Goal: Task Accomplishment & Management: Manage account settings

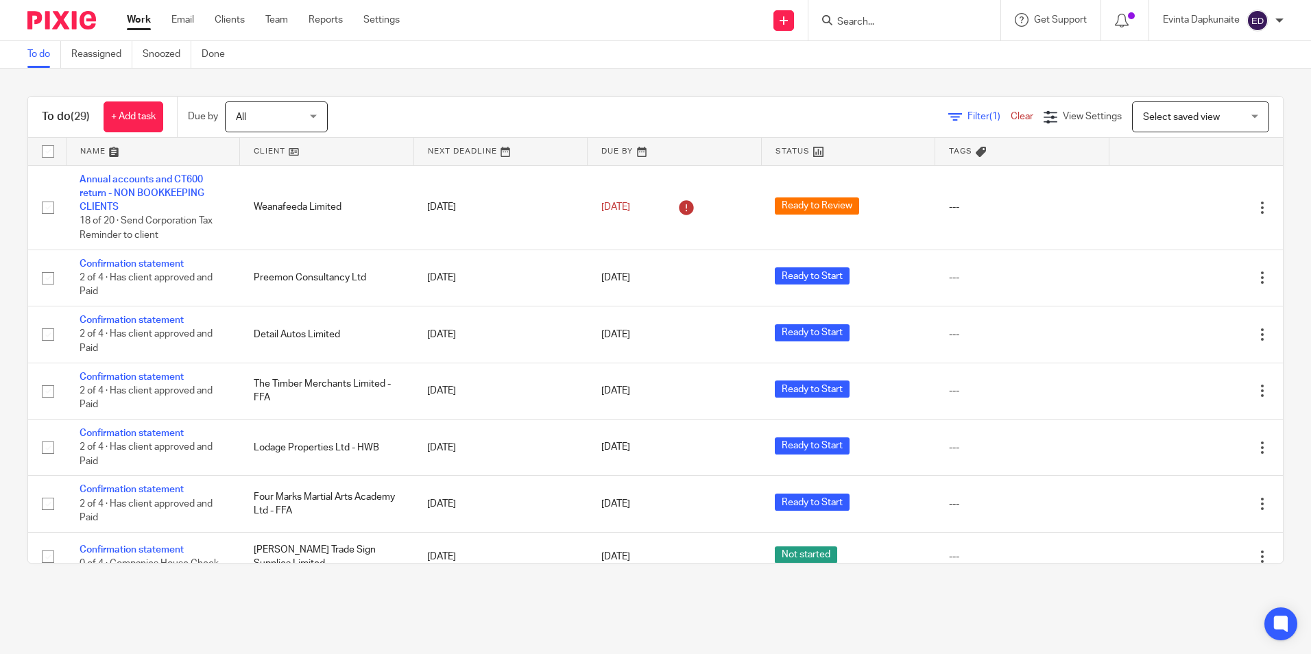
scroll to position [1444, 0]
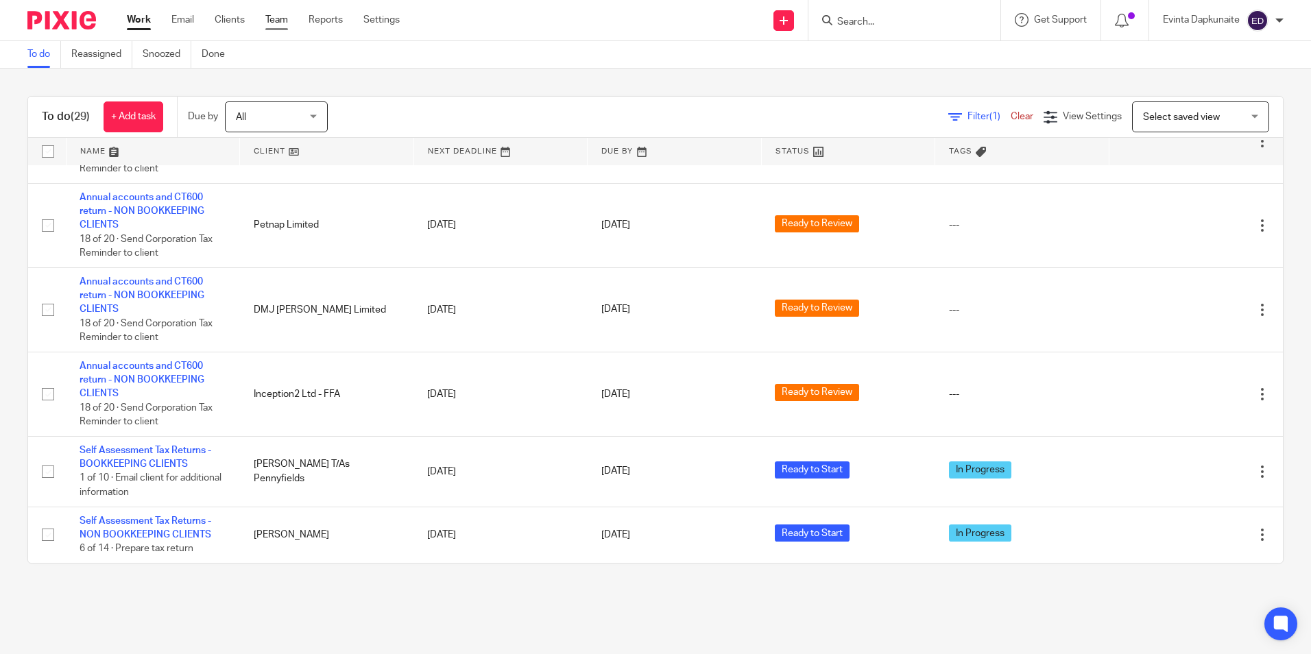
click at [267, 25] on link "Team" at bounding box center [276, 20] width 23 height 14
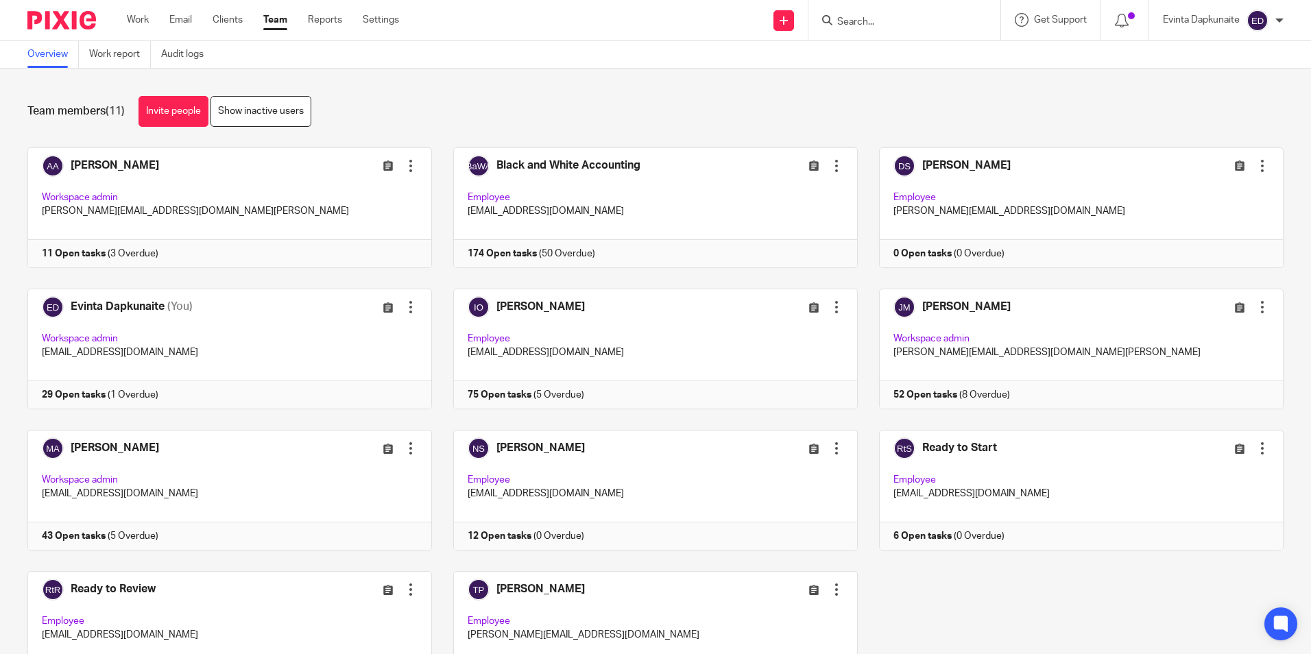
click at [562, 119] on div "Team members (11) Invite people Show inactive users" at bounding box center [655, 111] width 1257 height 31
click at [895, 27] on input "Search" at bounding box center [897, 22] width 123 height 12
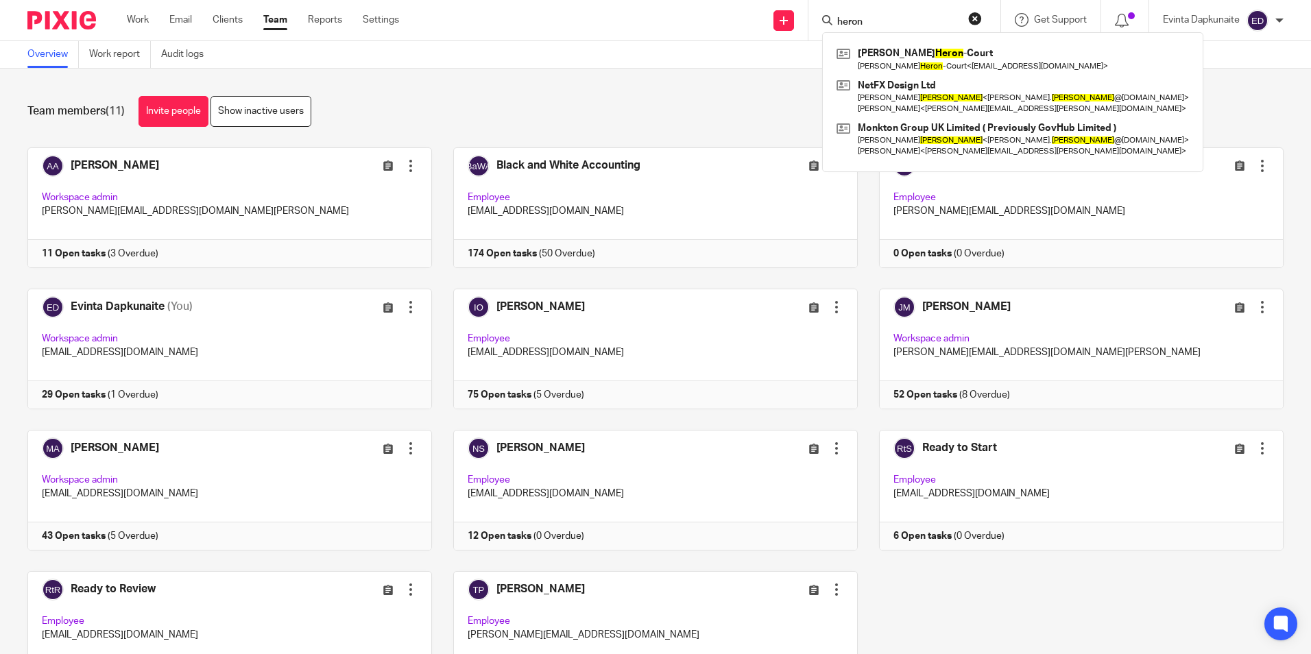
type input "heron"
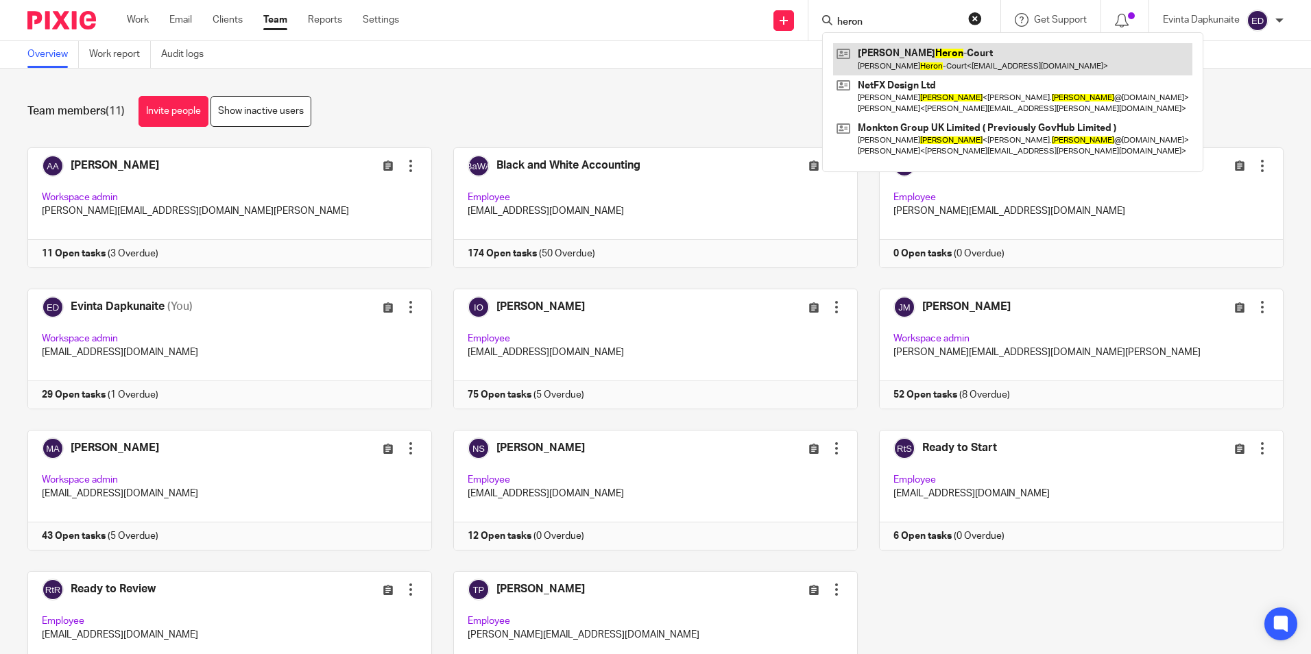
click at [916, 47] on link at bounding box center [1012, 59] width 359 height 32
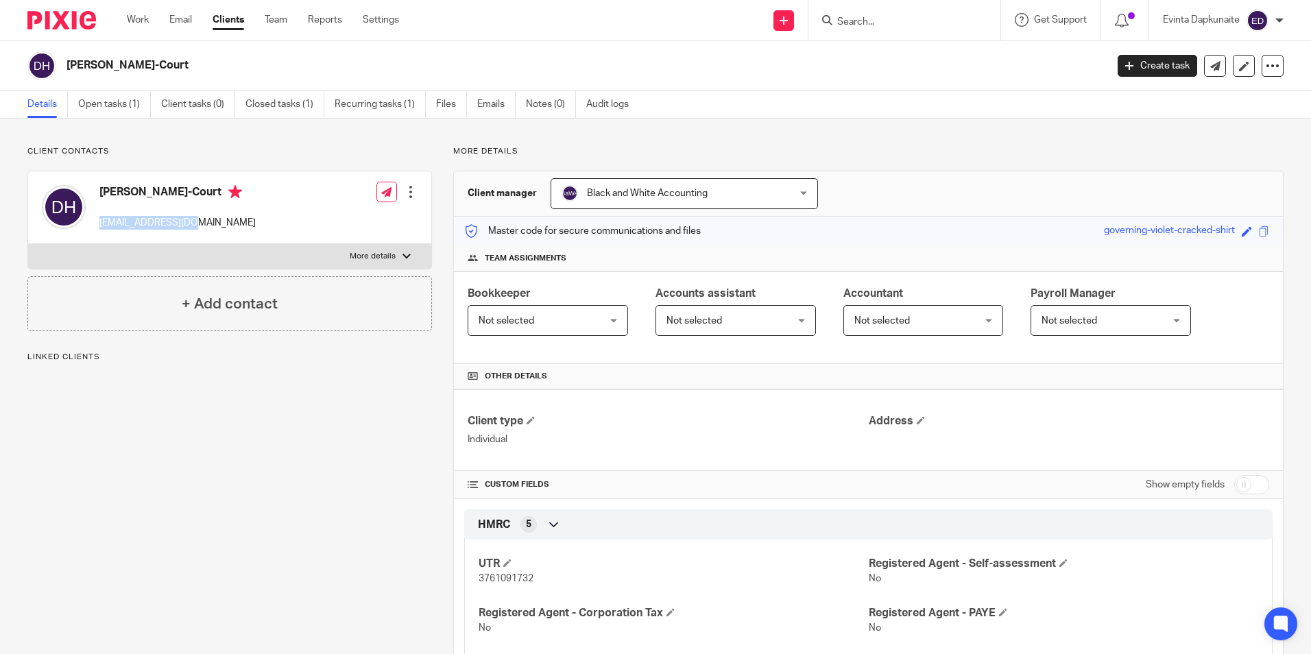
drag, startPoint x: 98, startPoint y: 221, endPoint x: 228, endPoint y: 229, distance: 130.6
click at [231, 228] on div "Dylan Heron-Court label@nuusic.co.uk Edit contact Create client from contact Ex…" at bounding box center [229, 207] width 403 height 73
drag, startPoint x: 228, startPoint y: 229, endPoint x: 160, endPoint y: 222, distance: 69.0
copy p "label@nuusic.co.uk"
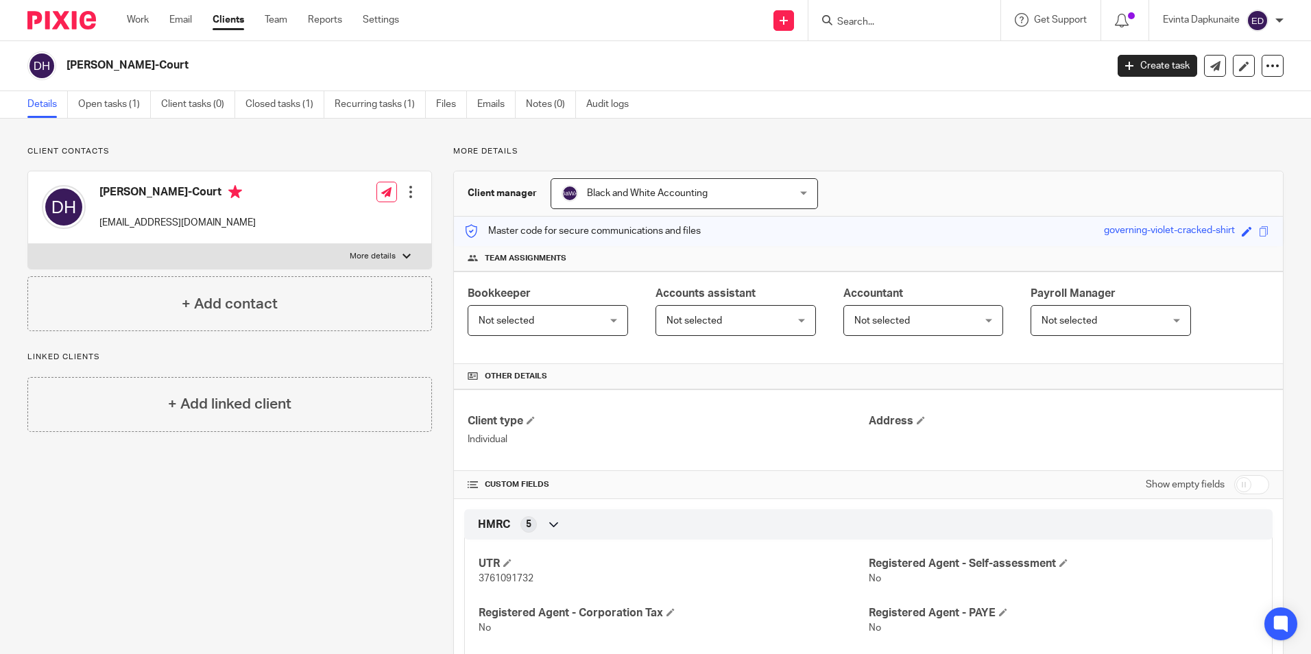
click at [884, 29] on div at bounding box center [905, 20] width 192 height 40
click at [891, 23] on input "Search" at bounding box center [897, 22] width 123 height 12
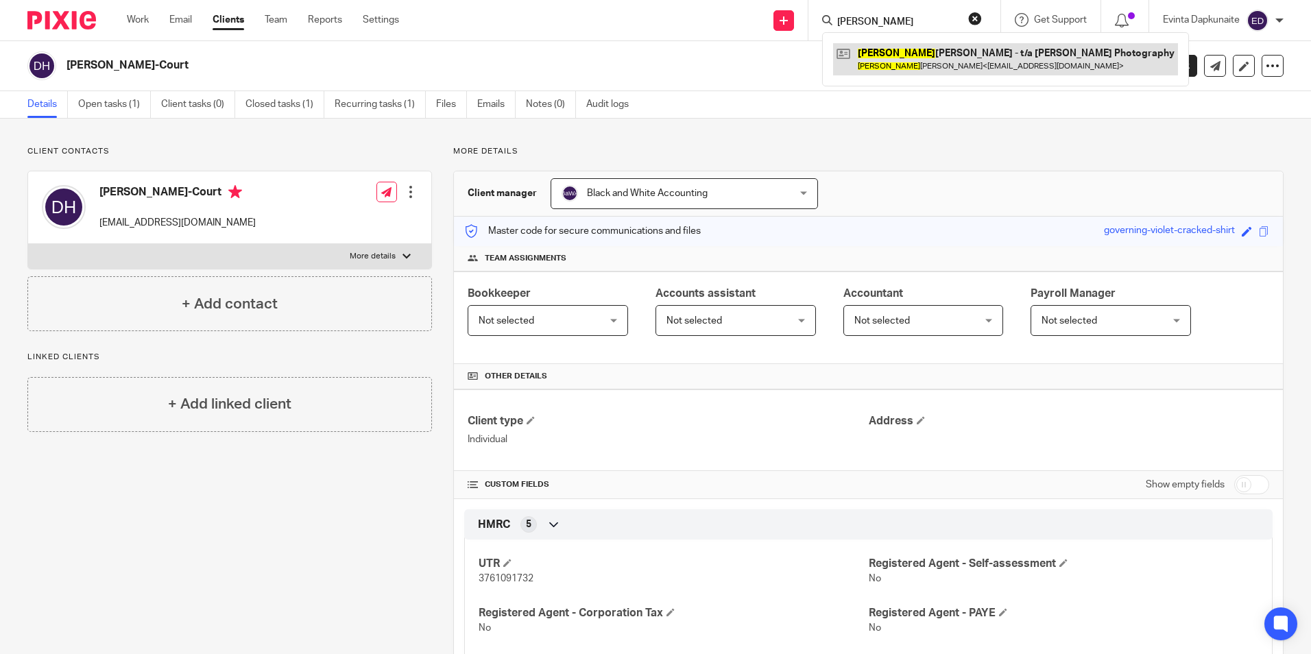
type input "ethan"
click at [1001, 49] on link at bounding box center [1005, 59] width 345 height 32
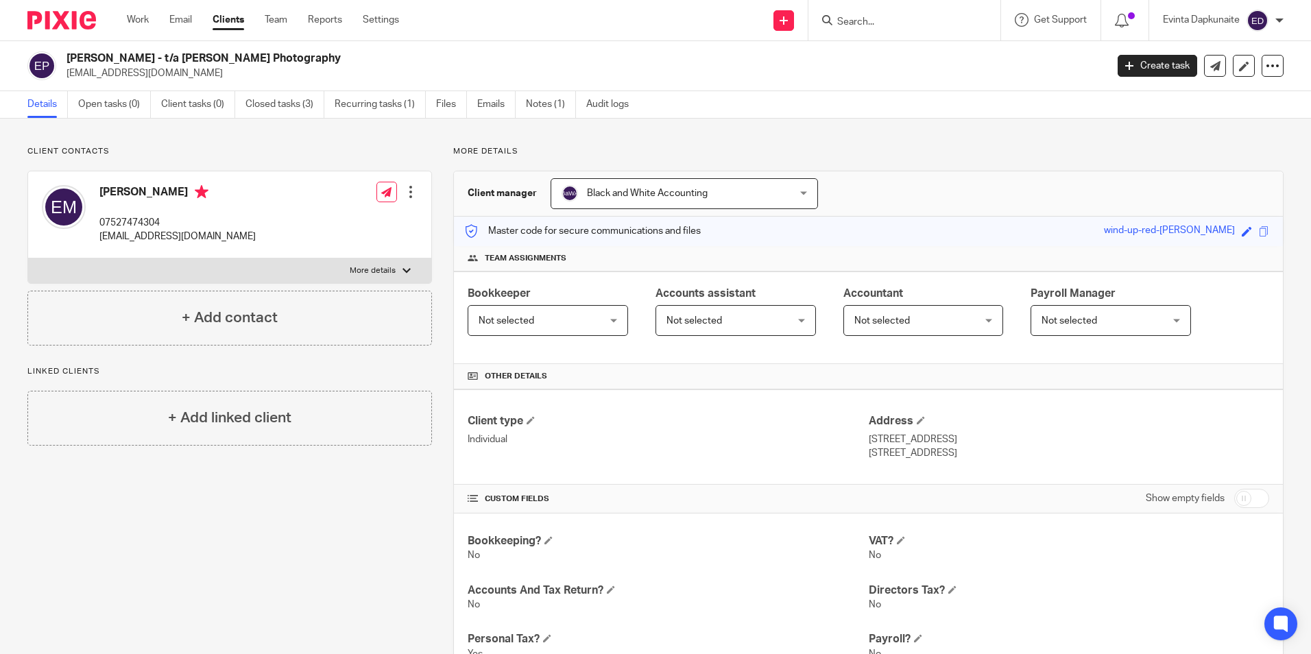
drag, startPoint x: 96, startPoint y: 235, endPoint x: 257, endPoint y: 235, distance: 160.5
click at [257, 235] on div "[PERSON_NAME] 07527474304 [EMAIL_ADDRESS][DOMAIN_NAME] Edit contact Create clie…" at bounding box center [229, 214] width 403 height 87
drag, startPoint x: 257, startPoint y: 235, endPoint x: 211, endPoint y: 239, distance: 45.5
copy p "milnerphotography@outlook.com"
drag, startPoint x: 174, startPoint y: 537, endPoint x: 164, endPoint y: 534, distance: 10.0
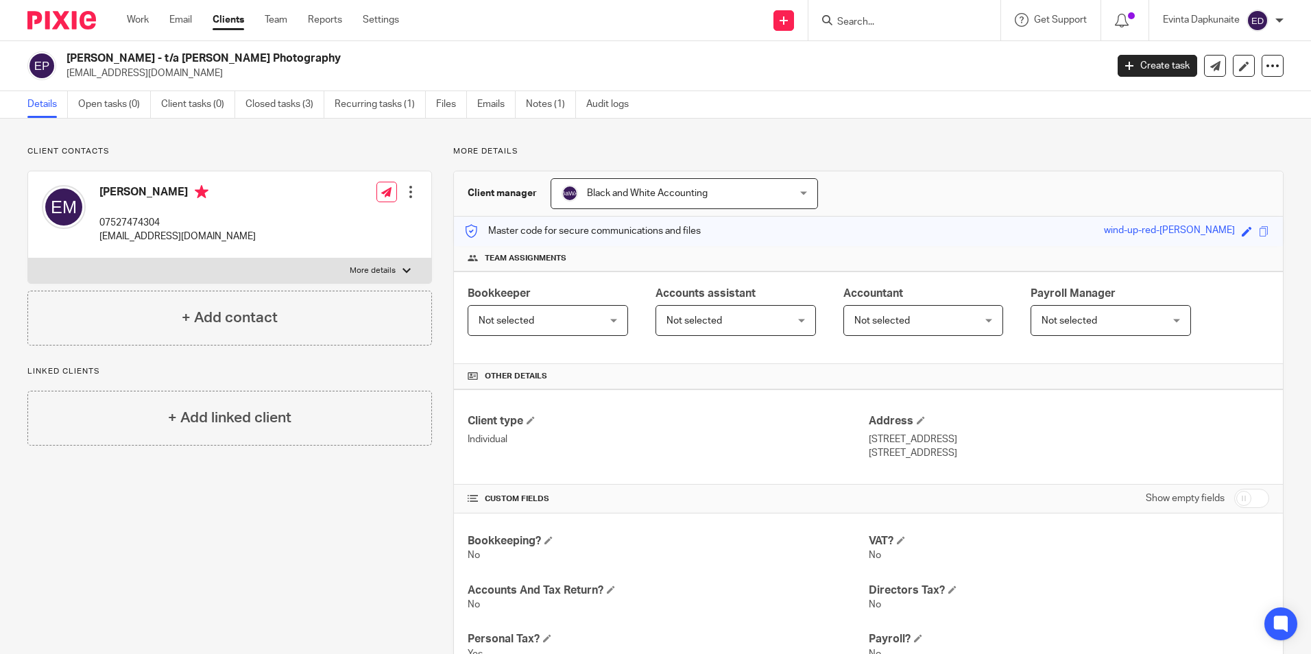
click at [174, 537] on div "Client contacts Ethan Milner 07527474304 milnerphotography@outlook.com Edit con…" at bounding box center [219, 606] width 426 height 920
click at [933, 23] on input "Search" at bounding box center [897, 22] width 123 height 12
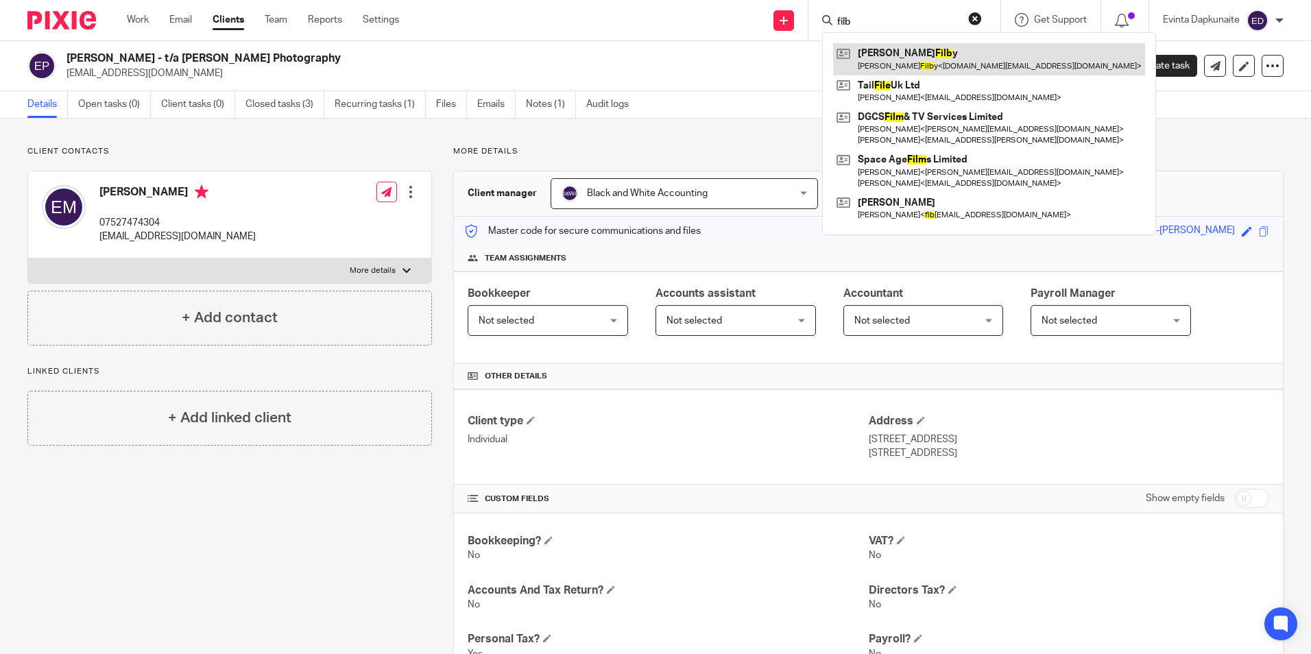
type input "filb"
click at [902, 53] on link at bounding box center [989, 59] width 312 height 32
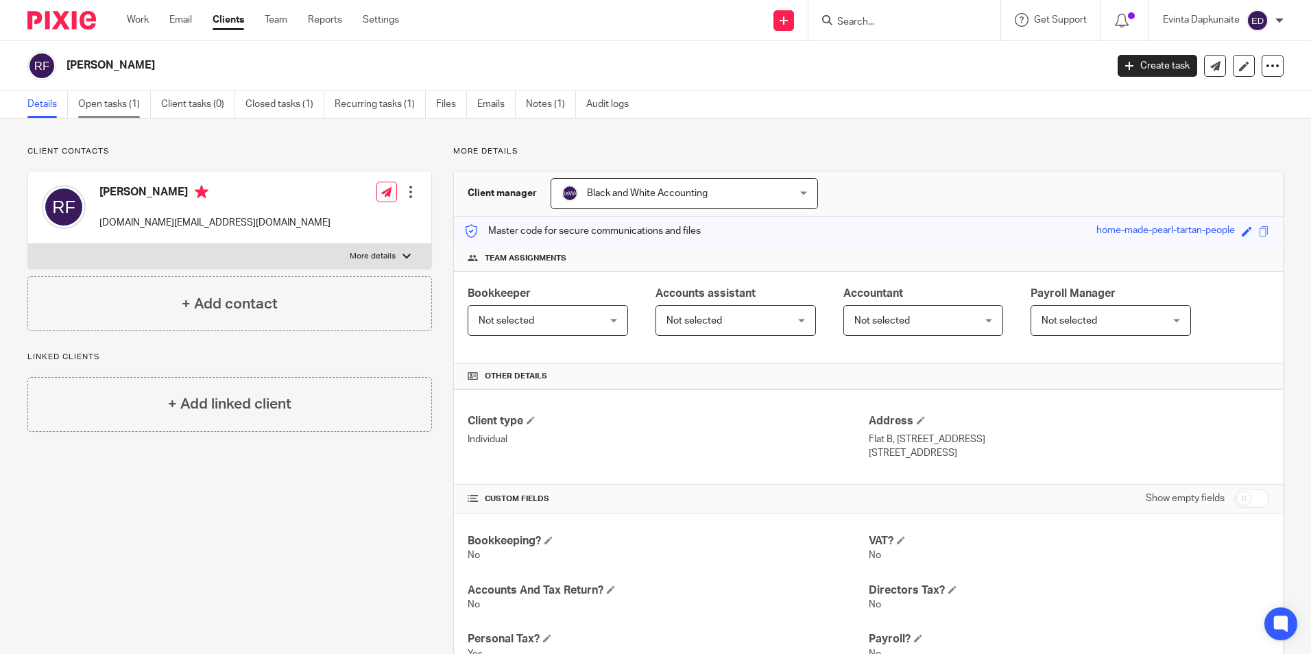
click at [141, 104] on link "Open tasks (1)" at bounding box center [114, 104] width 73 height 27
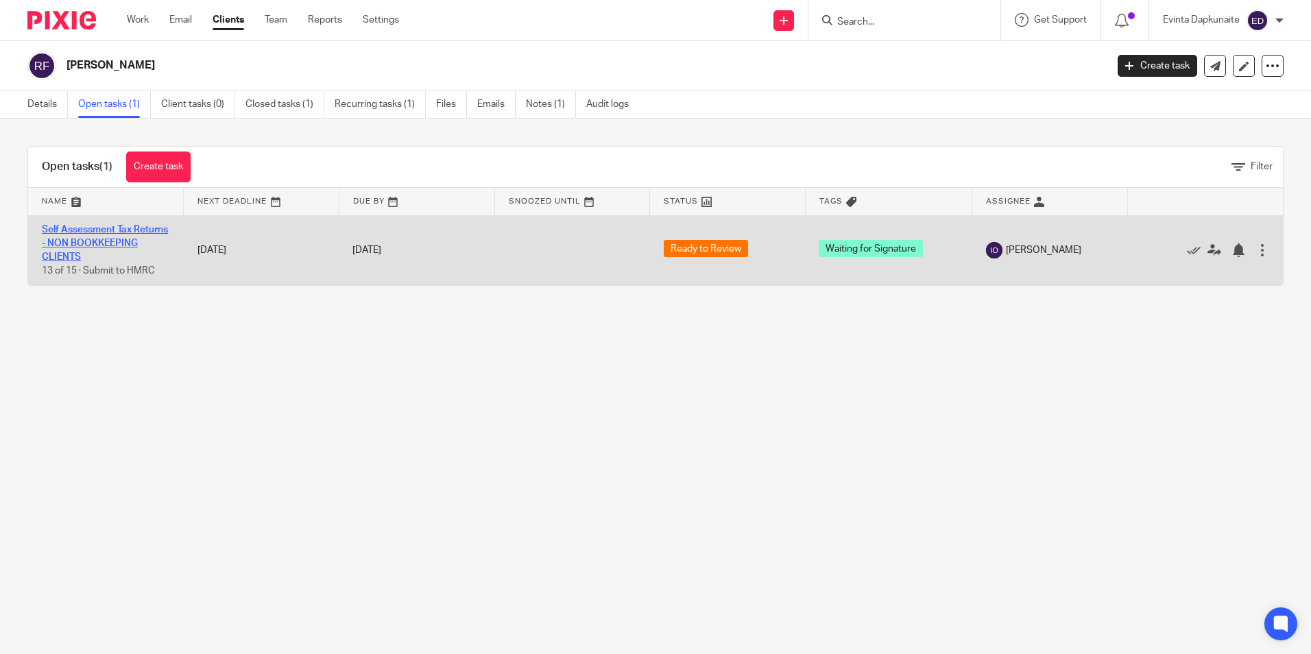
click at [116, 227] on link "Self Assessment Tax Returns - NON BOOKKEEPING CLIENTS" at bounding box center [105, 244] width 126 height 38
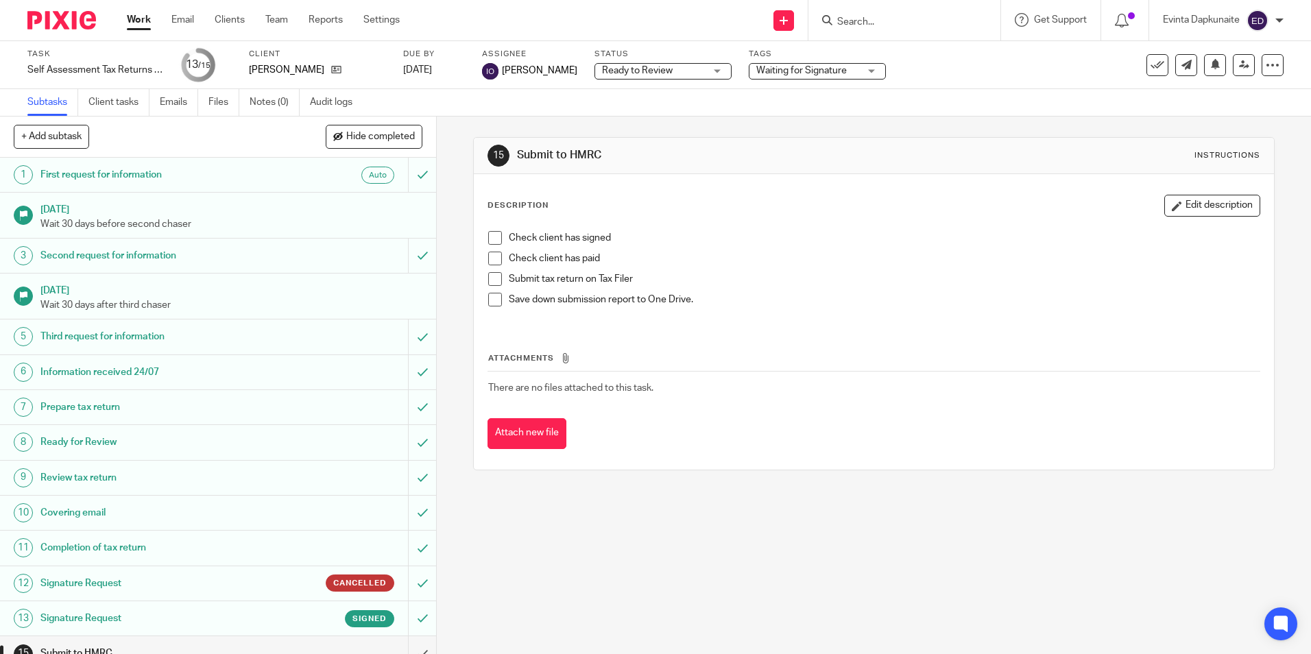
click at [843, 75] on span "Waiting for Signature" at bounding box center [808, 71] width 103 height 14
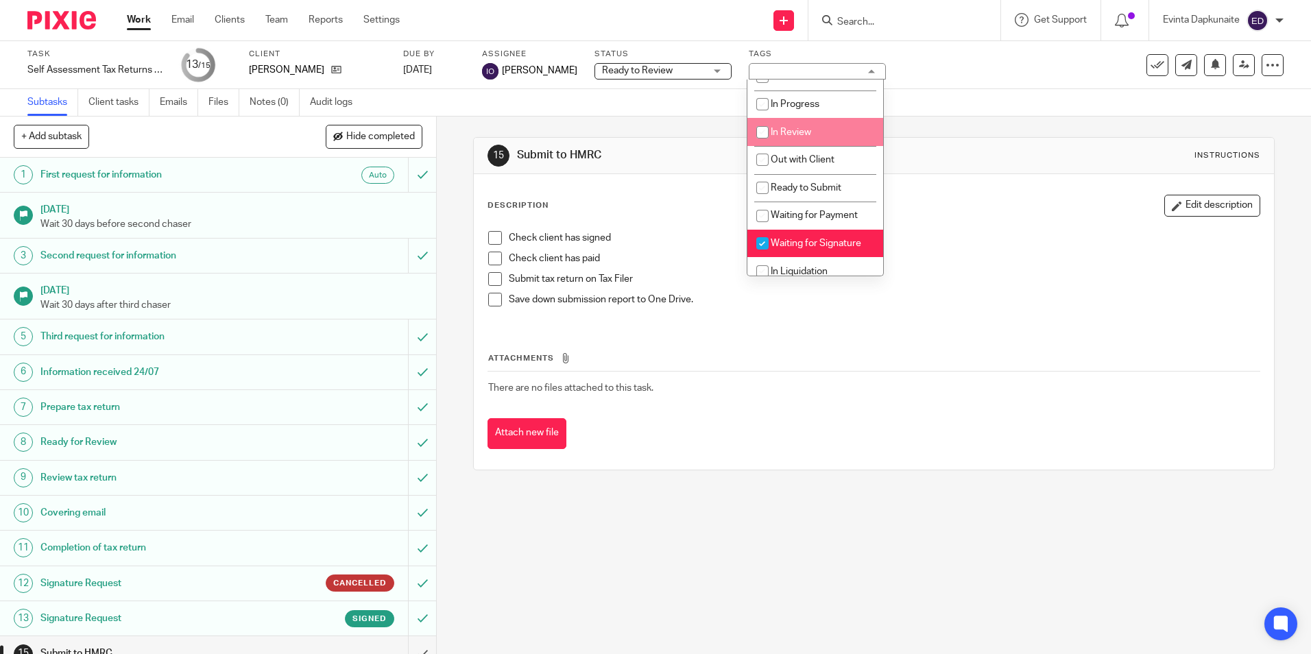
scroll to position [180, 0]
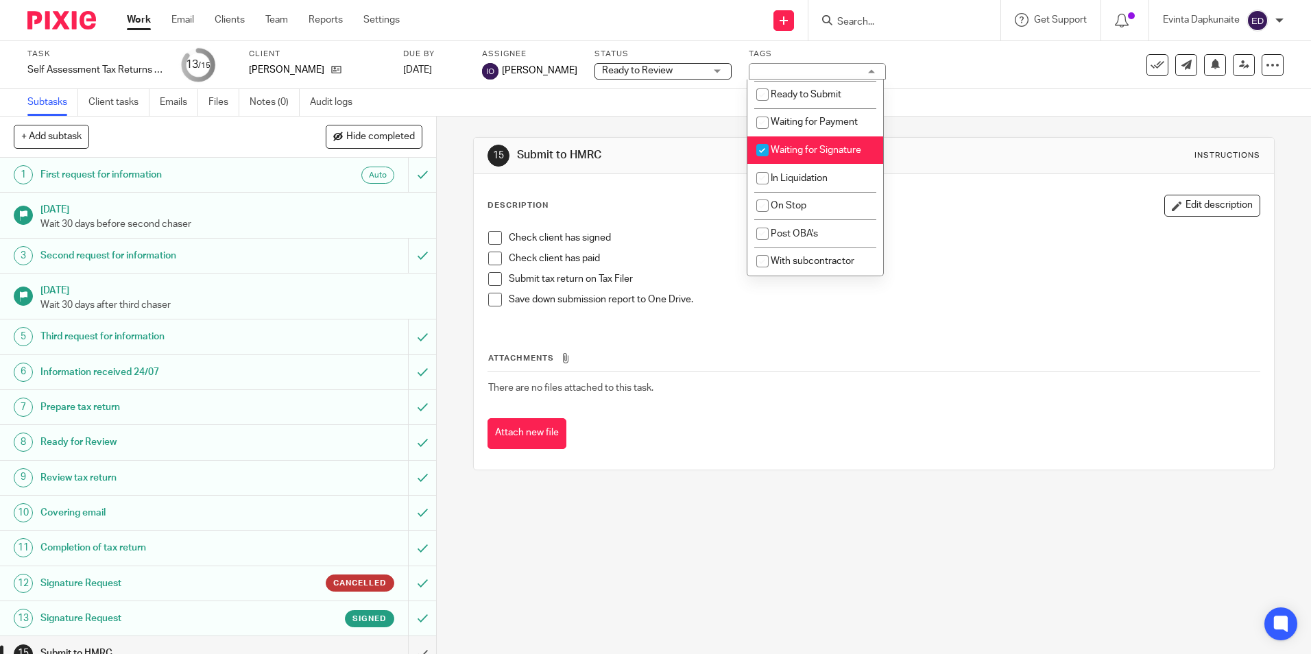
click at [824, 136] on li "Waiting for Signature" at bounding box center [816, 150] width 136 height 28
checkbox input "false"
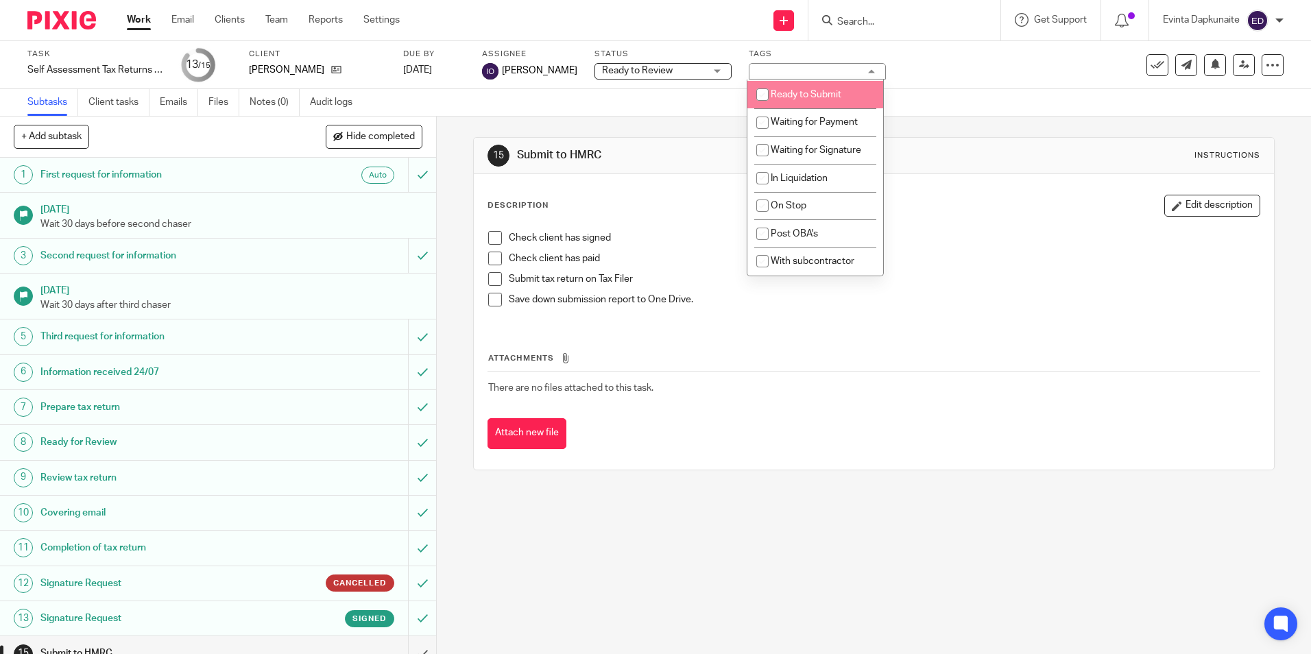
click at [818, 86] on li "Ready to Submit" at bounding box center [816, 95] width 136 height 28
checkbox input "true"
click at [1092, 168] on div "15 Submit to HMRC Instructions" at bounding box center [874, 156] width 800 height 36
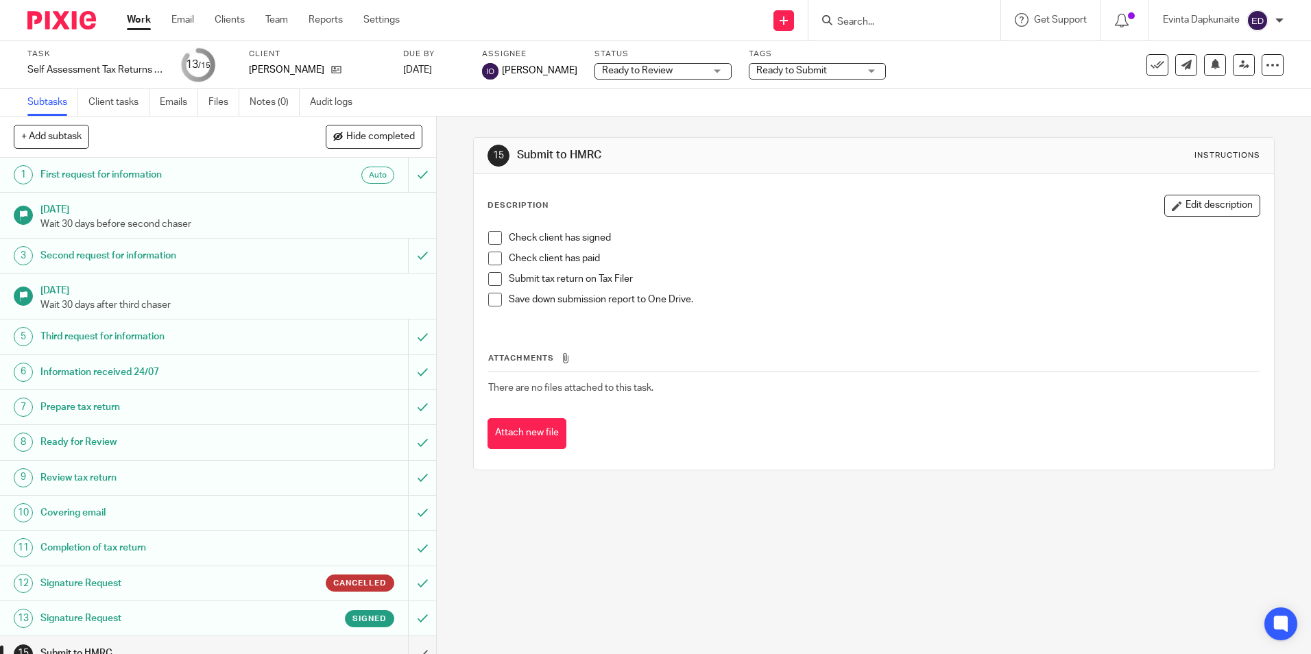
click at [488, 237] on span at bounding box center [495, 238] width 14 height 14
click at [495, 253] on span at bounding box center [495, 259] width 14 height 14
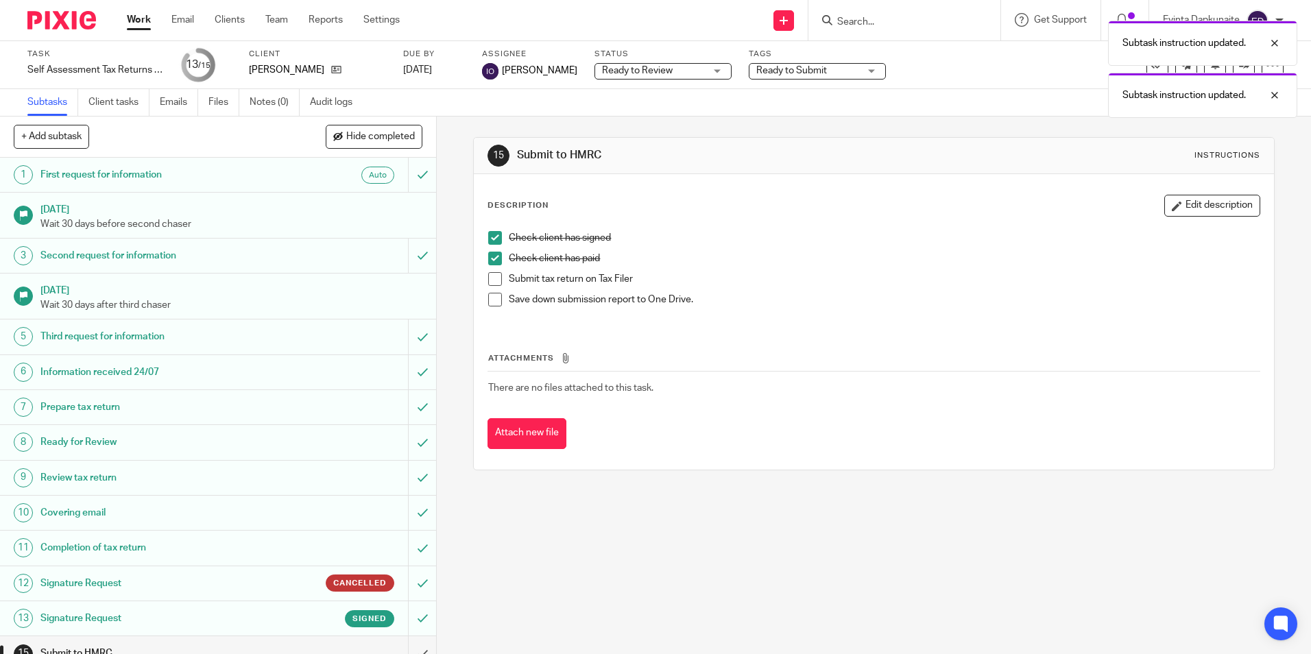
click at [757, 283] on p "Submit tax return on Tax Filer" at bounding box center [884, 279] width 750 height 14
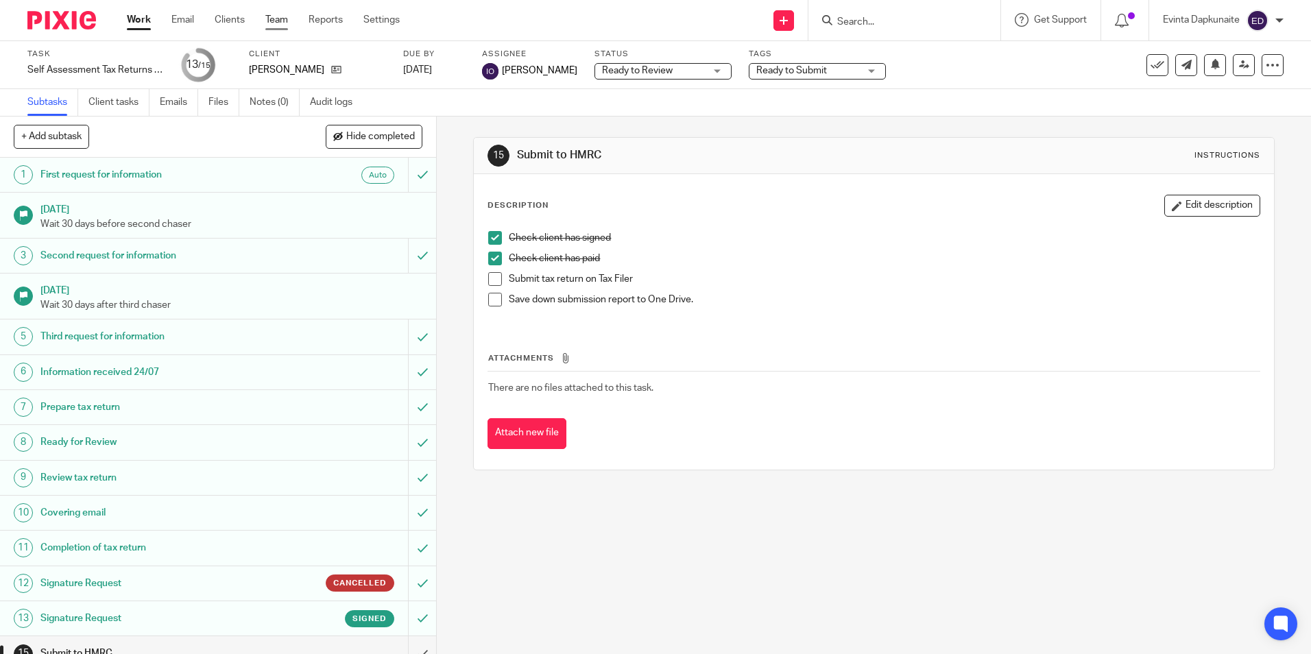
click at [281, 19] on link "Team" at bounding box center [276, 20] width 23 height 14
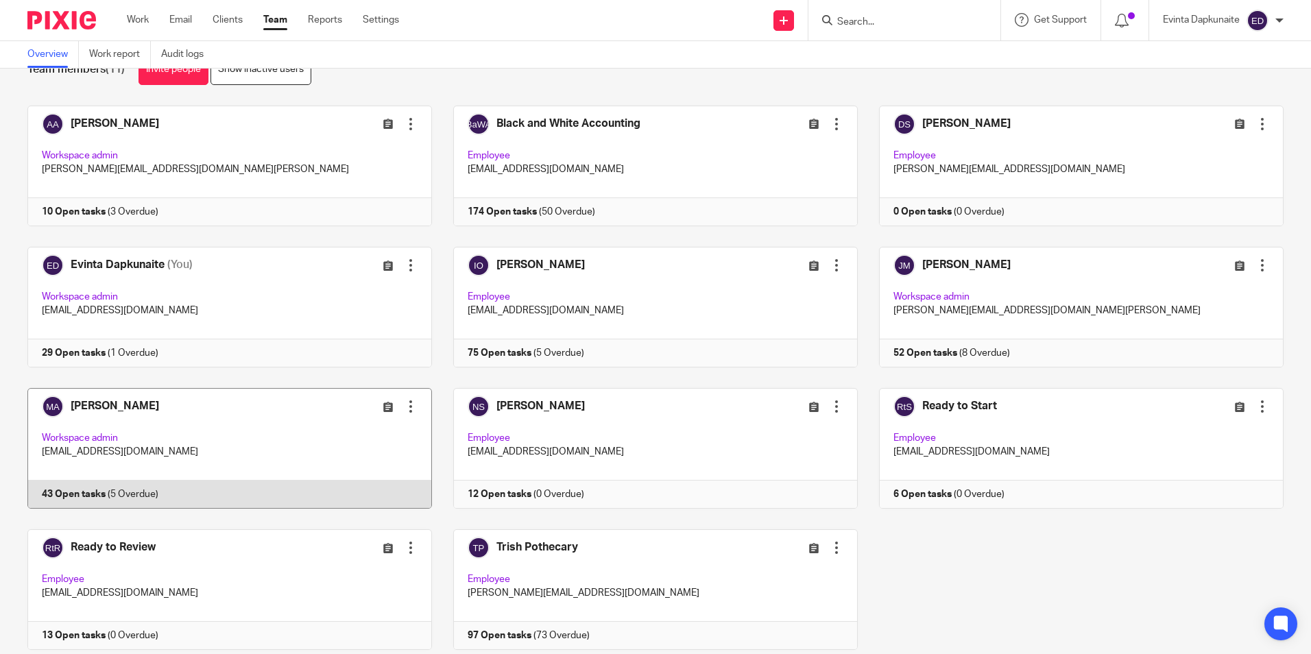
scroll to position [86, 0]
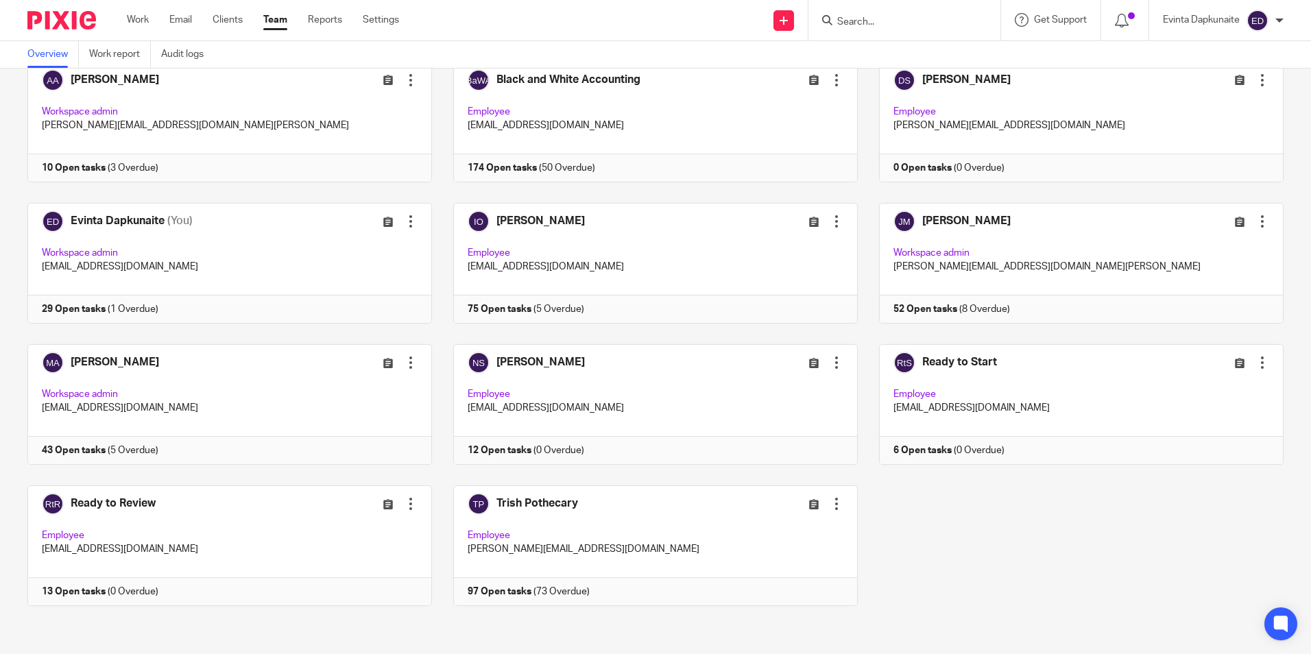
click at [920, 490] on div "Adam Abdulla Edit user Transfer Deactivate user Workspace admin adam@blackandwh…" at bounding box center [645, 344] width 1278 height 565
click at [931, 556] on div "Adam Abdulla Edit user Transfer Deactivate user Workspace admin adam@blackandwh…" at bounding box center [645, 344] width 1278 height 565
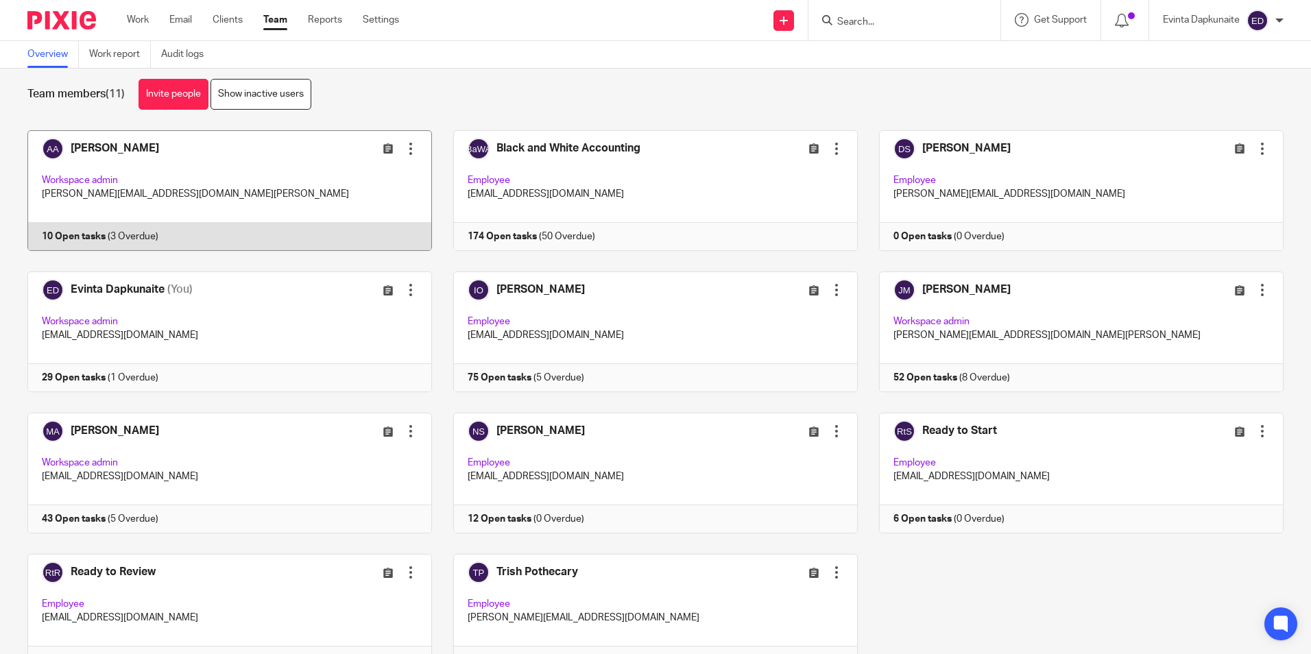
click at [291, 205] on link at bounding box center [219, 190] width 426 height 121
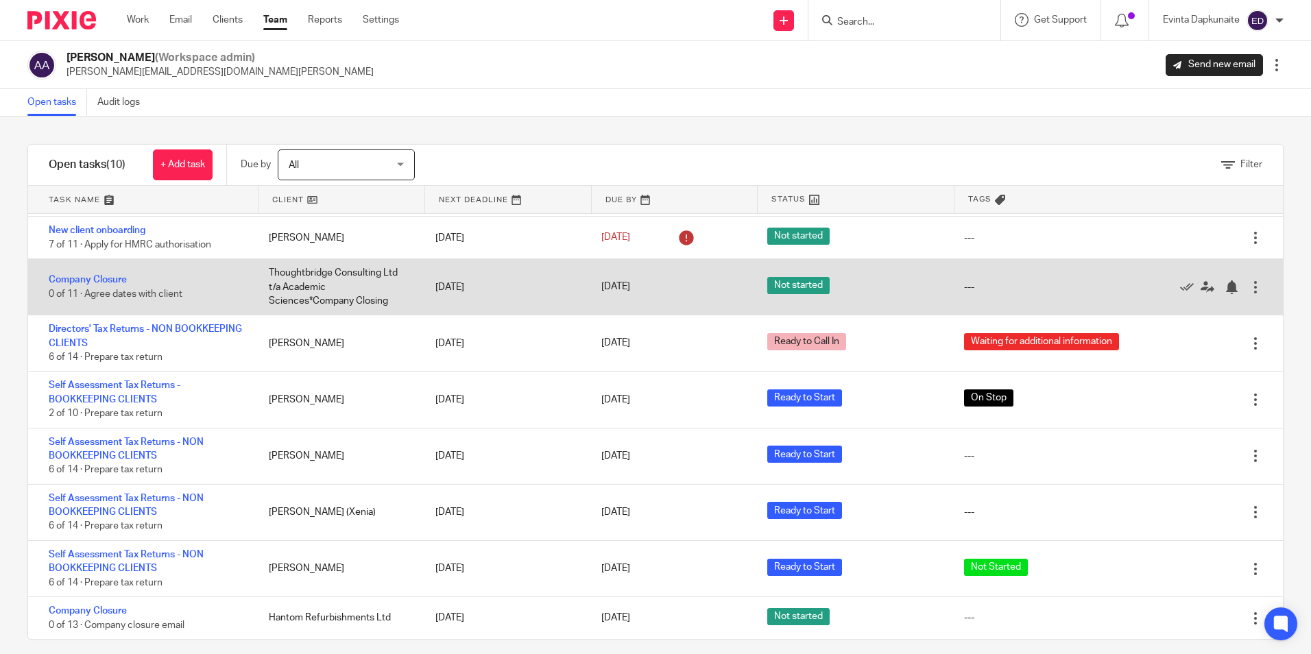
scroll to position [13, 0]
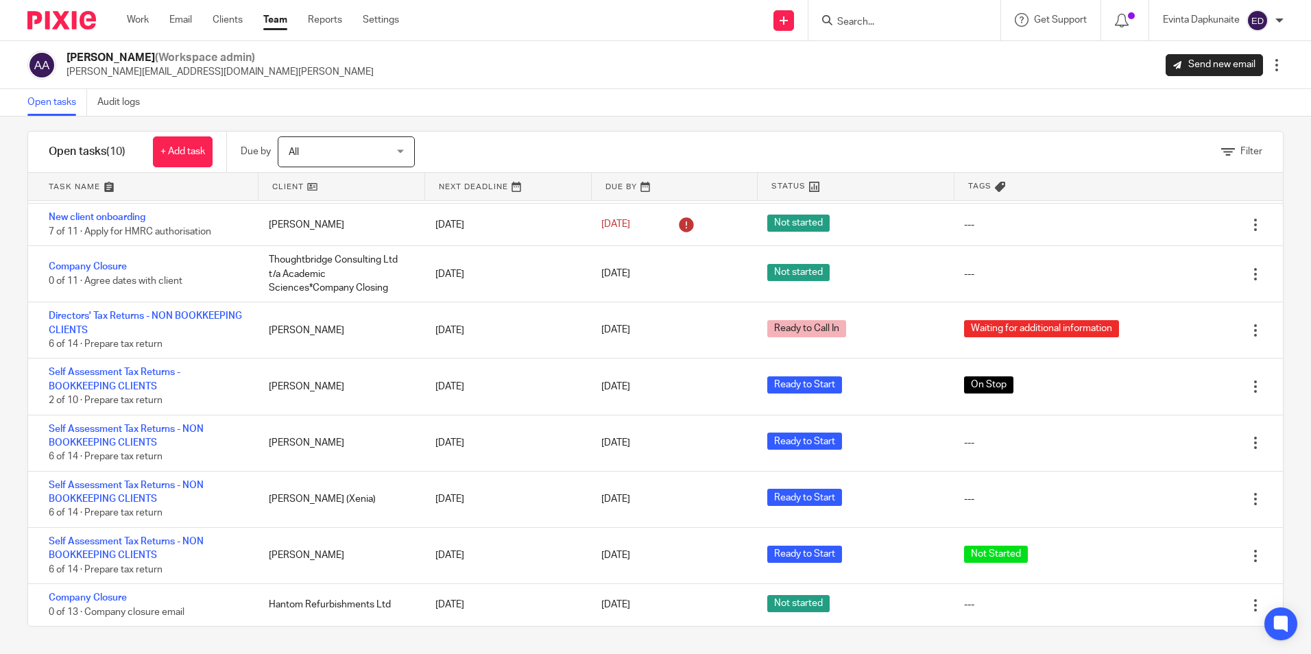
click at [870, 27] on input "Search" at bounding box center [897, 22] width 123 height 12
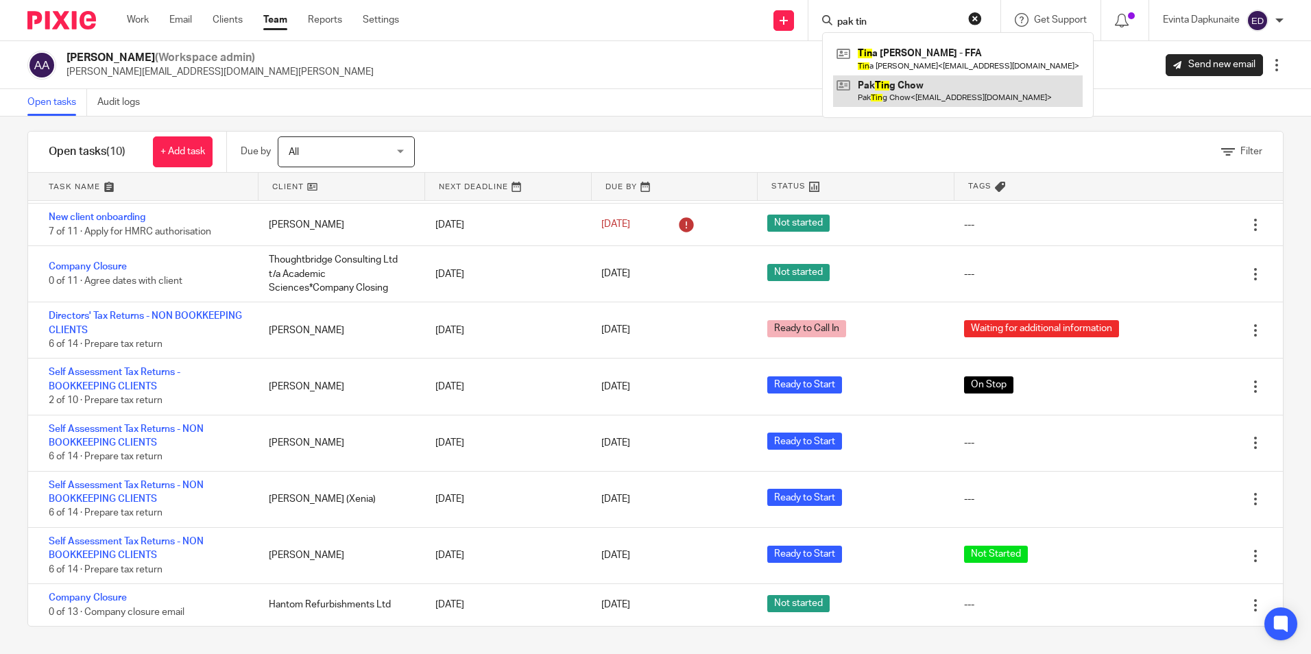
type input "pak tin"
click at [886, 83] on link at bounding box center [958, 91] width 250 height 32
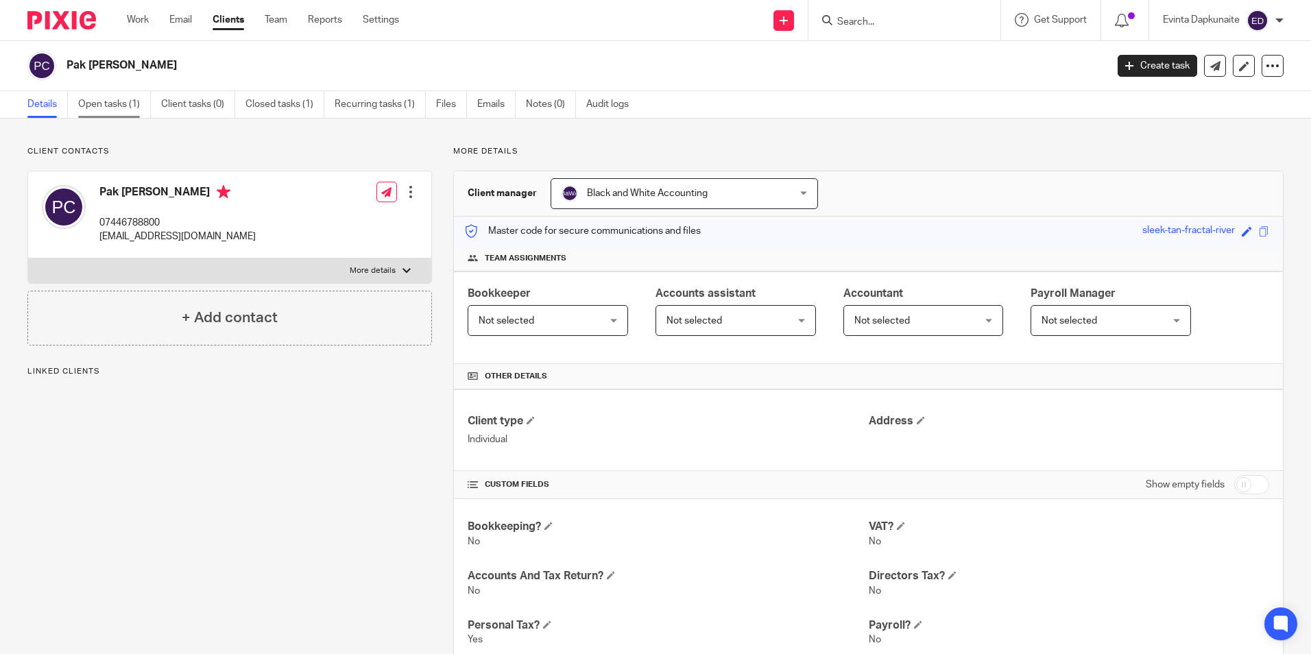
click at [112, 102] on link "Open tasks (1)" at bounding box center [114, 104] width 73 height 27
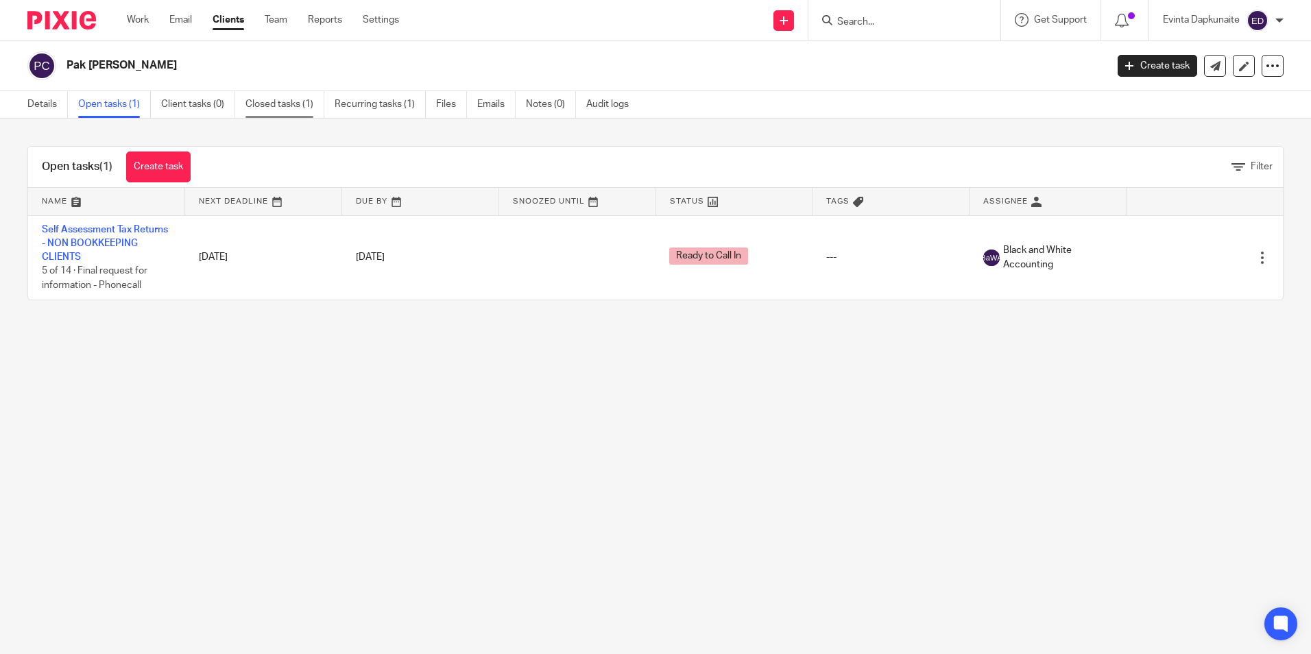
click at [299, 101] on link "Closed tasks (1)" at bounding box center [285, 104] width 79 height 27
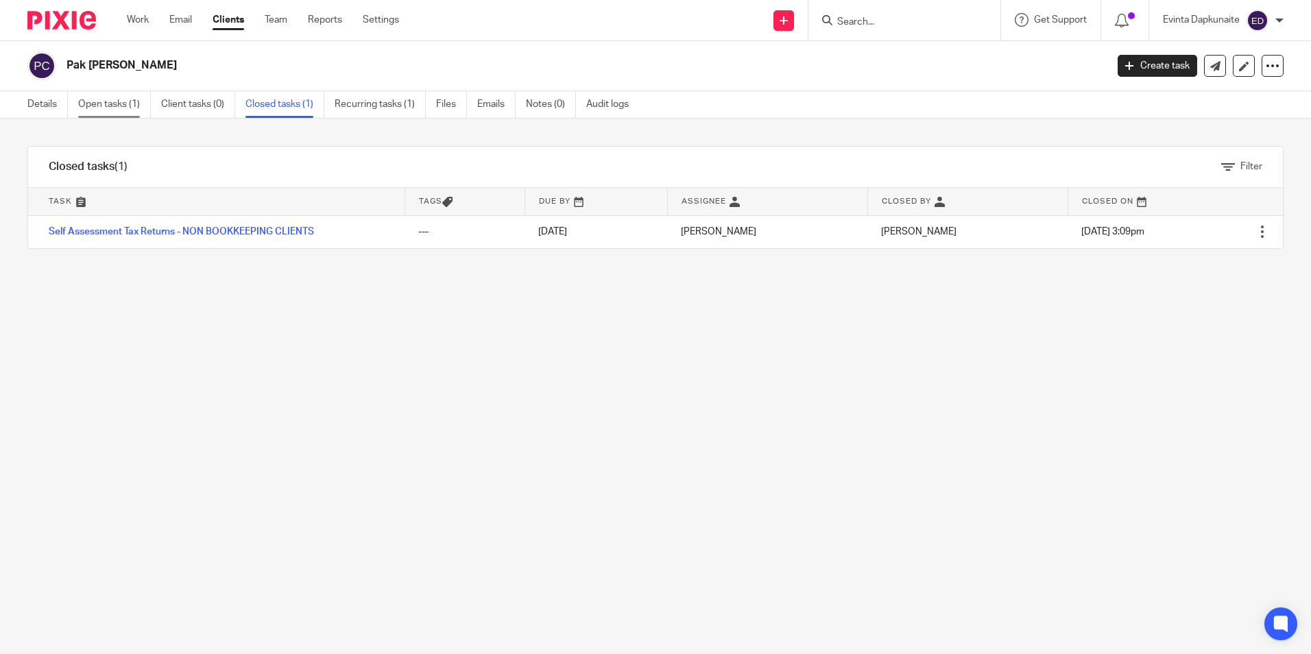
click at [105, 106] on link "Open tasks (1)" at bounding box center [114, 104] width 73 height 27
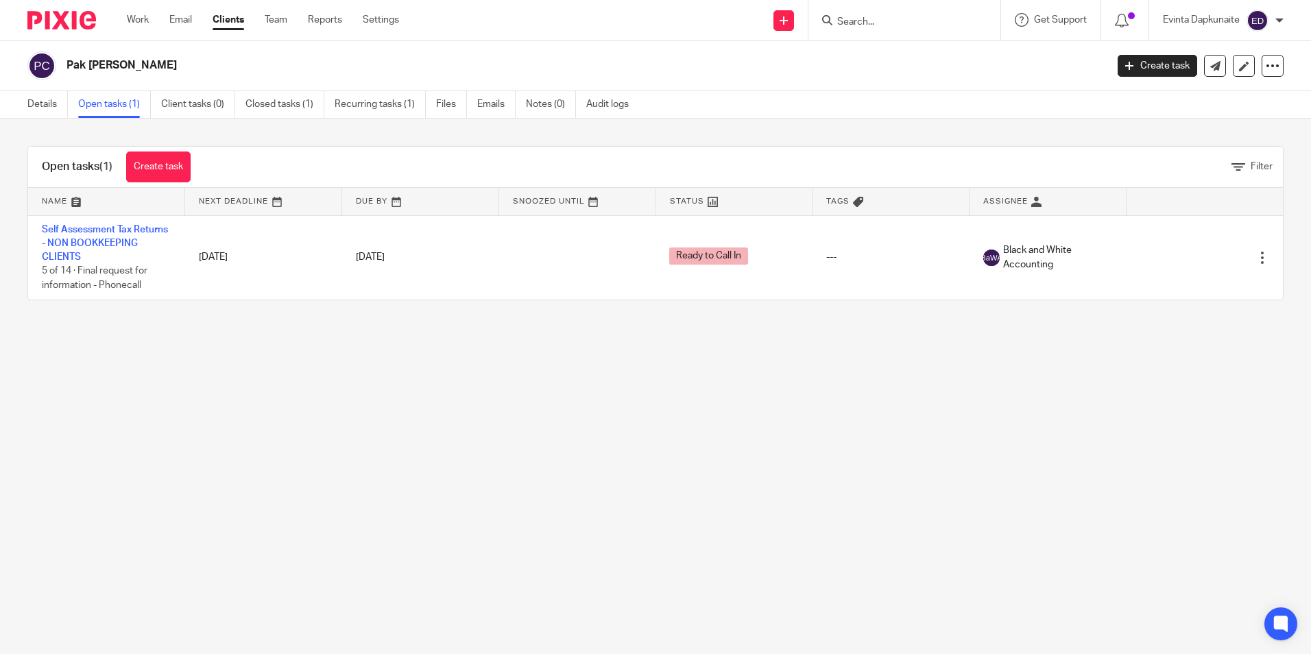
click at [903, 25] on input "Search" at bounding box center [897, 22] width 123 height 12
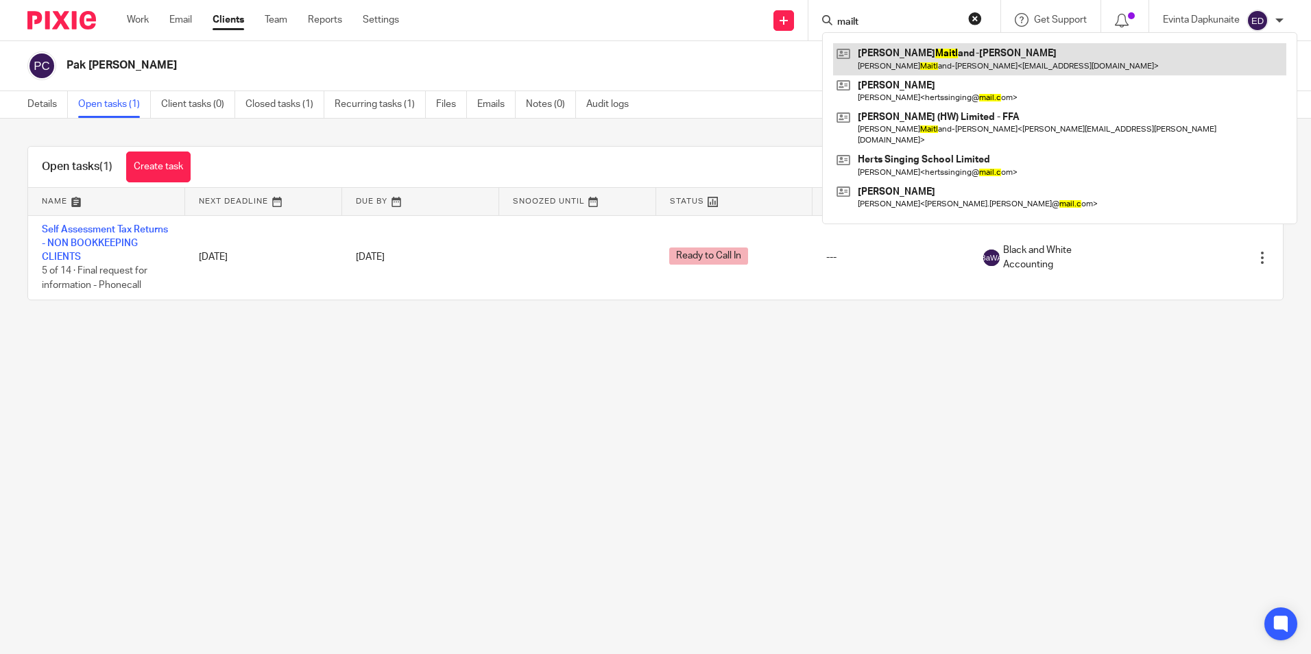
type input "mailt"
click at [906, 48] on link at bounding box center [1059, 59] width 453 height 32
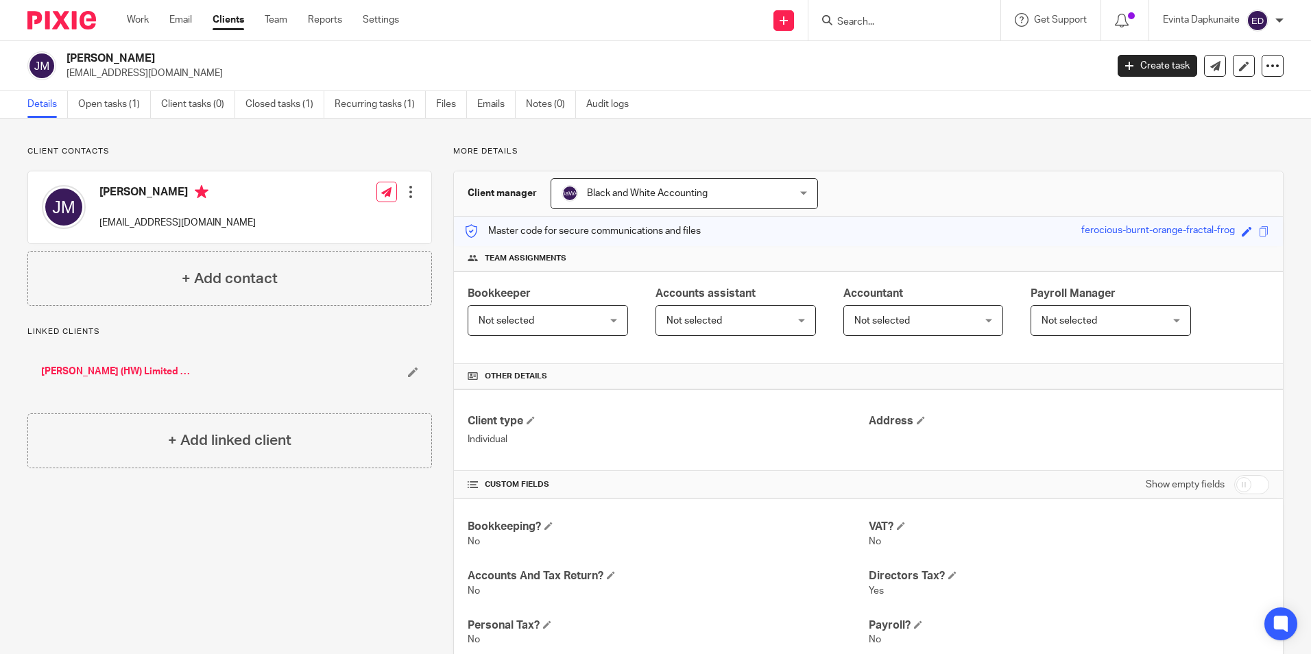
click at [225, 498] on div "Client contacts [PERSON_NAME] [EMAIL_ADDRESS][DOMAIN_NAME] Edit contact Create …" at bounding box center [219, 579] width 426 height 866
click at [861, 16] on input "Search" at bounding box center [897, 22] width 123 height 12
type input "anna le"
click at [870, 47] on link at bounding box center [963, 59] width 261 height 32
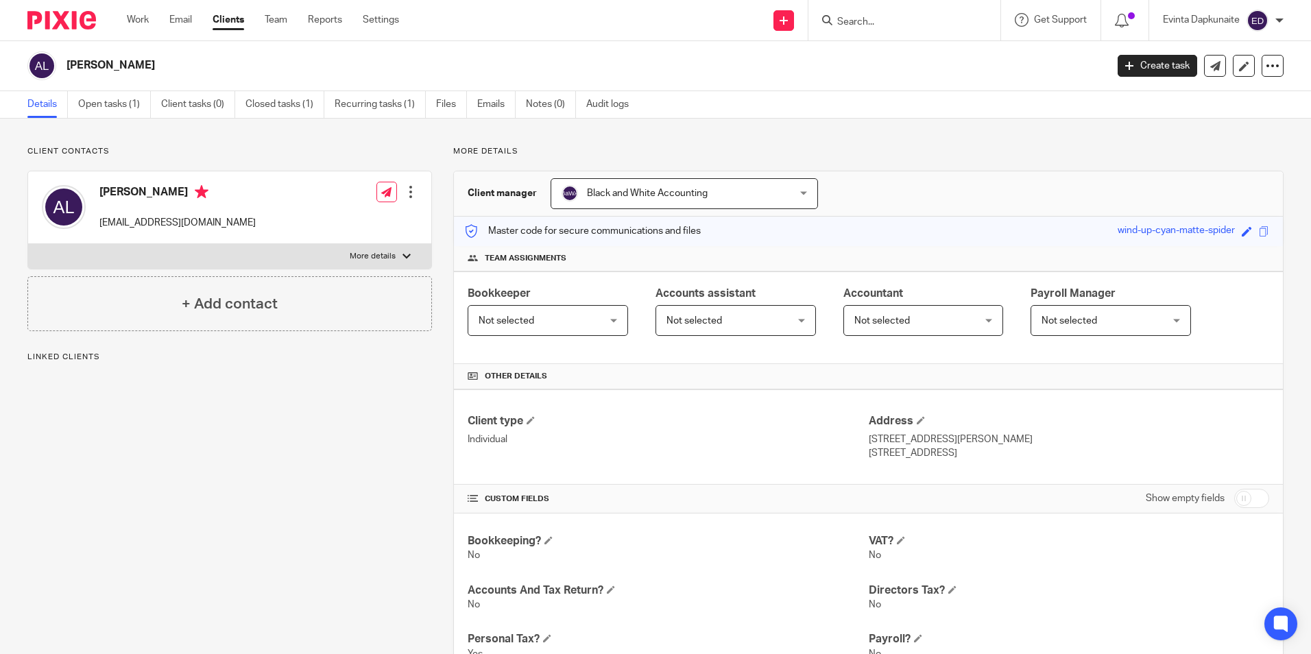
click at [85, 102] on link "Open tasks (1)" at bounding box center [114, 104] width 73 height 27
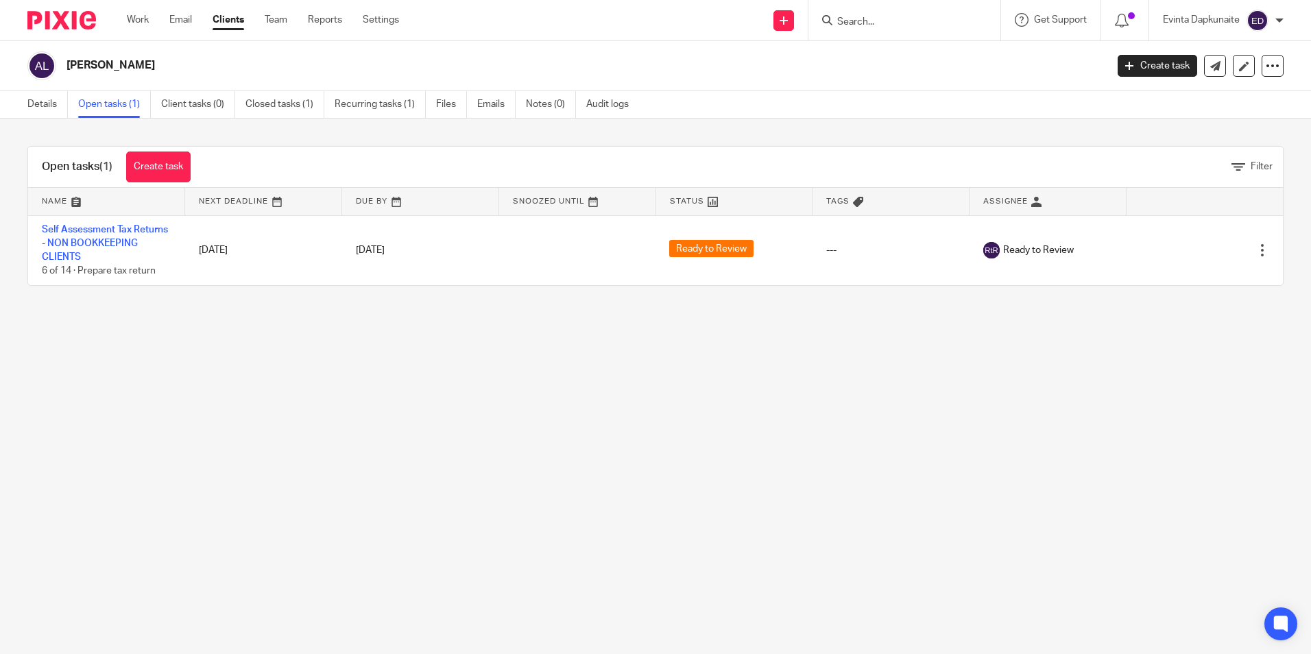
click at [798, 420] on main "[PERSON_NAME] Create task Update from Companies House Export data Merge Archive…" at bounding box center [655, 327] width 1311 height 654
click at [884, 18] on input "Search" at bounding box center [897, 22] width 123 height 12
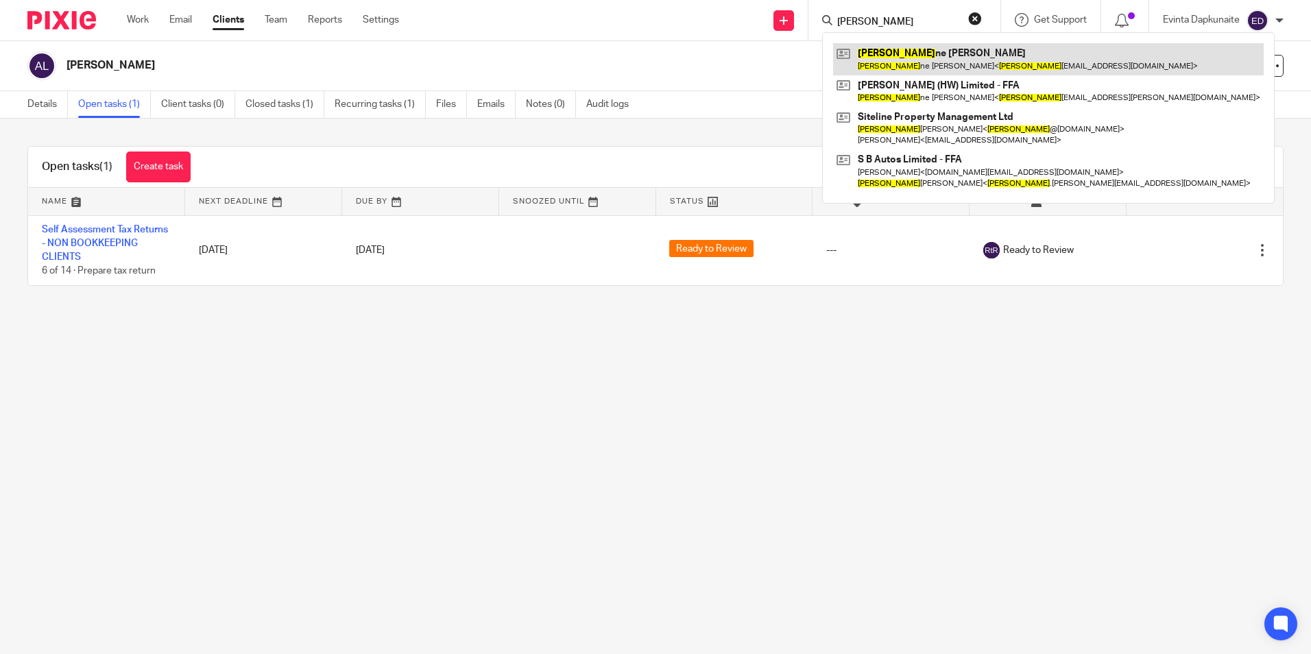
type input "[PERSON_NAME]"
click at [909, 53] on link at bounding box center [1048, 59] width 431 height 32
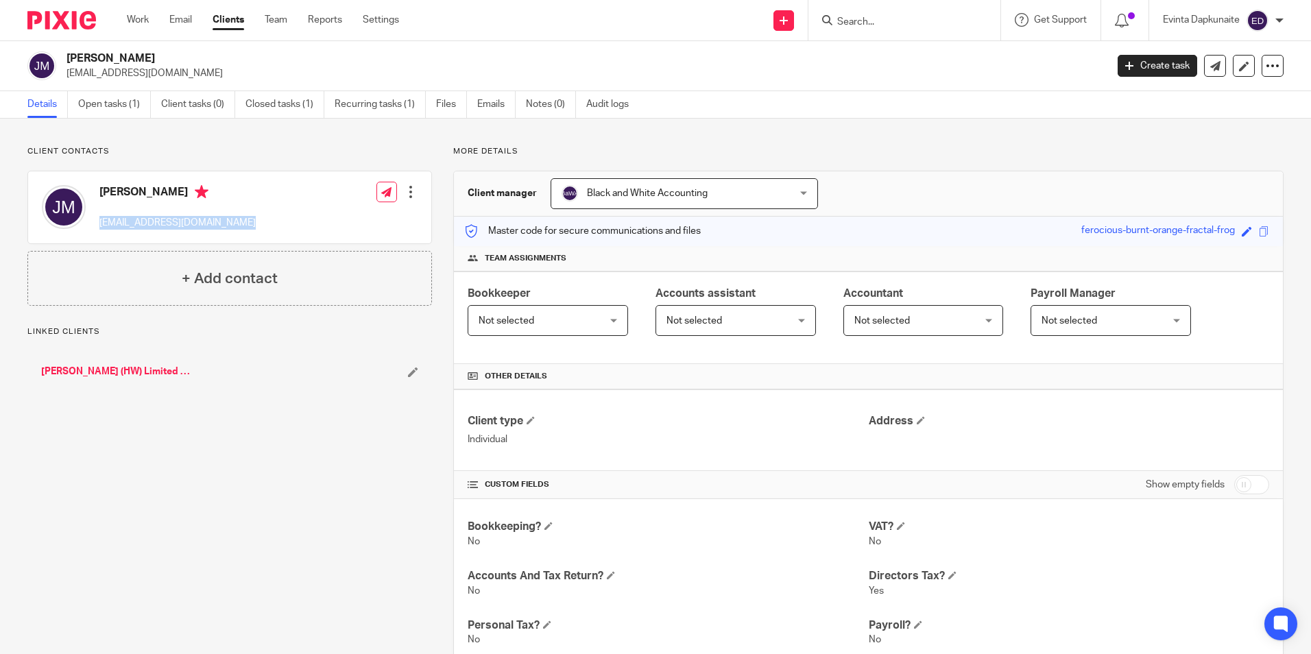
drag, startPoint x: 95, startPoint y: 227, endPoint x: 353, endPoint y: 226, distance: 257.2
click at [353, 226] on div "Julianne Maitland-Moore juliannemoore68@yahoo.co.uk Edit contact Create client …" at bounding box center [229, 207] width 403 height 72
copy div "juliannemoore68@yahoo.co.uk"
click at [888, 25] on input "Search" at bounding box center [897, 22] width 123 height 12
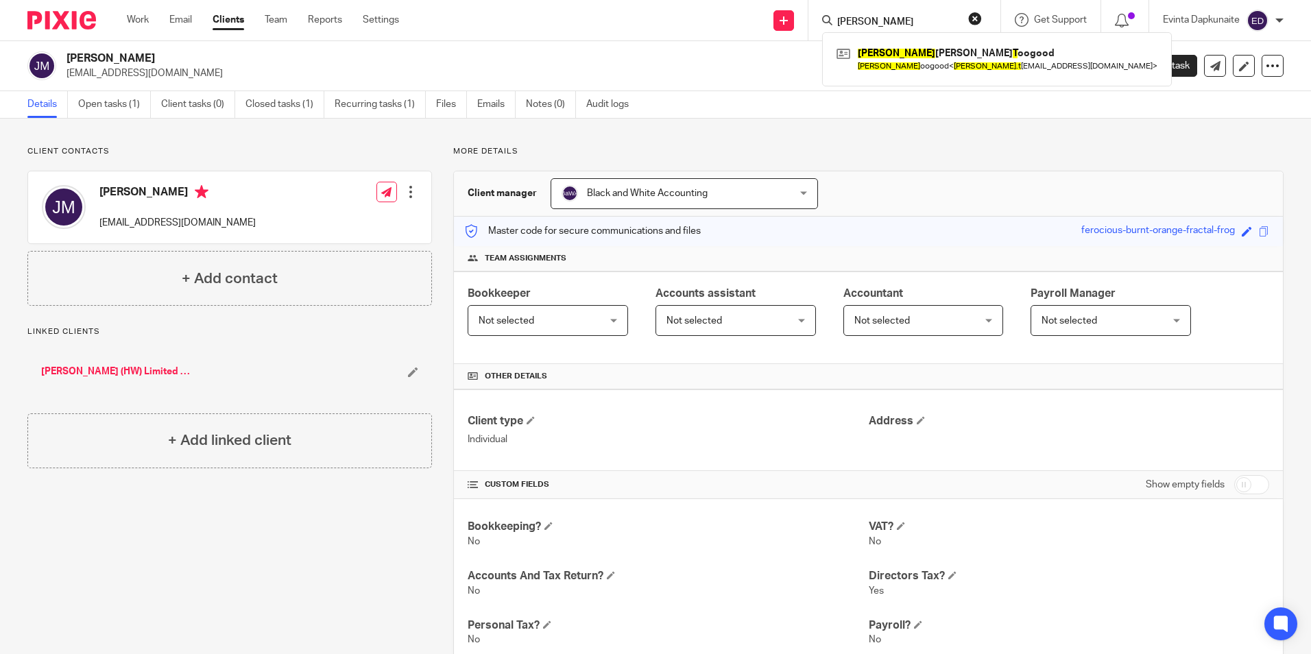
type input "alan t"
drag, startPoint x: 891, startPoint y: 22, endPoint x: 790, endPoint y: 8, distance: 101.8
click at [784, 18] on div "Send new email Create task Add client Request signature alan t Alan Edward T oo…" at bounding box center [866, 20] width 892 height 40
drag, startPoint x: 938, startPoint y: 24, endPoint x: 809, endPoint y: 21, distance: 128.3
click at [809, 21] on div "mayhew Peter Mayhew Peter Mayhew < pm.flooring@ntlworld.com >" at bounding box center [905, 20] width 192 height 40
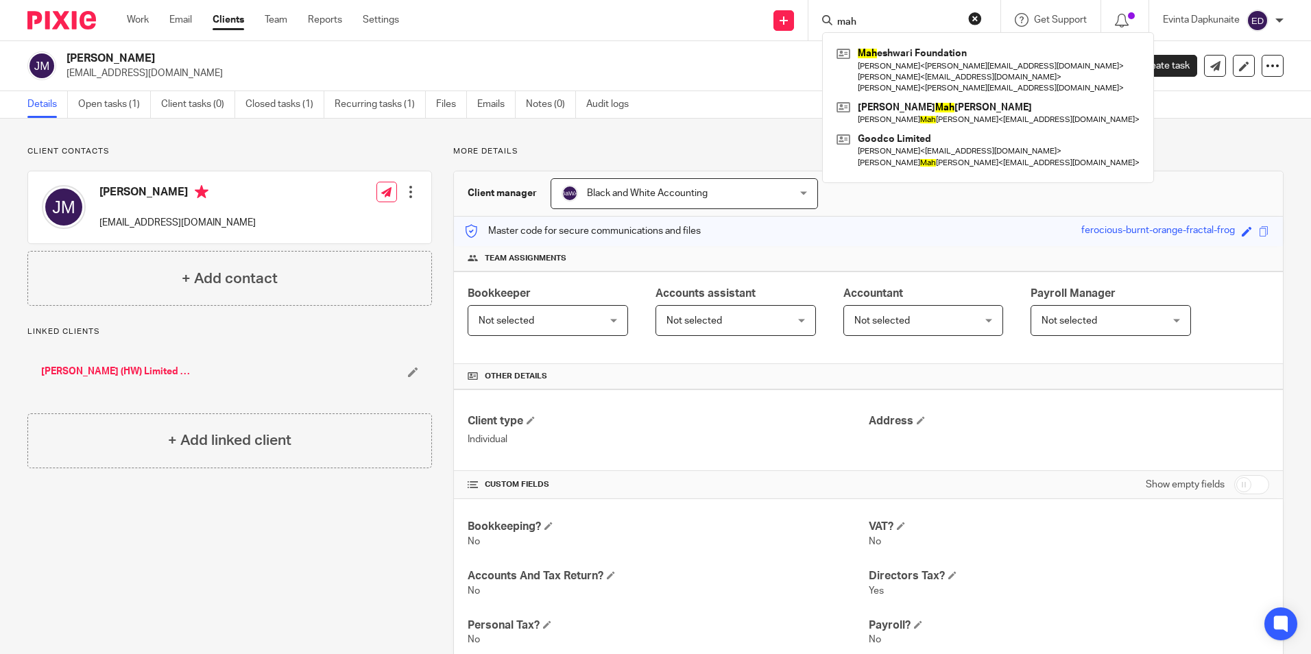
click at [878, 18] on input "mah" at bounding box center [897, 22] width 123 height 12
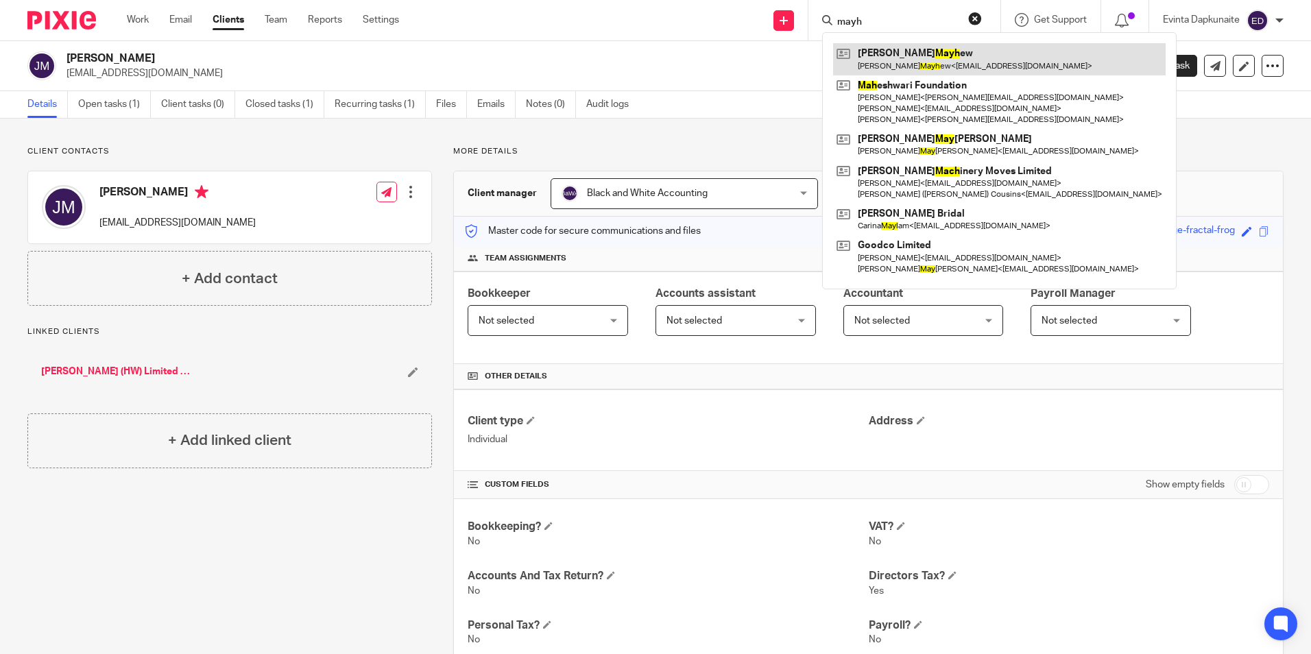
type input "mayh"
click at [881, 51] on link at bounding box center [999, 59] width 333 height 32
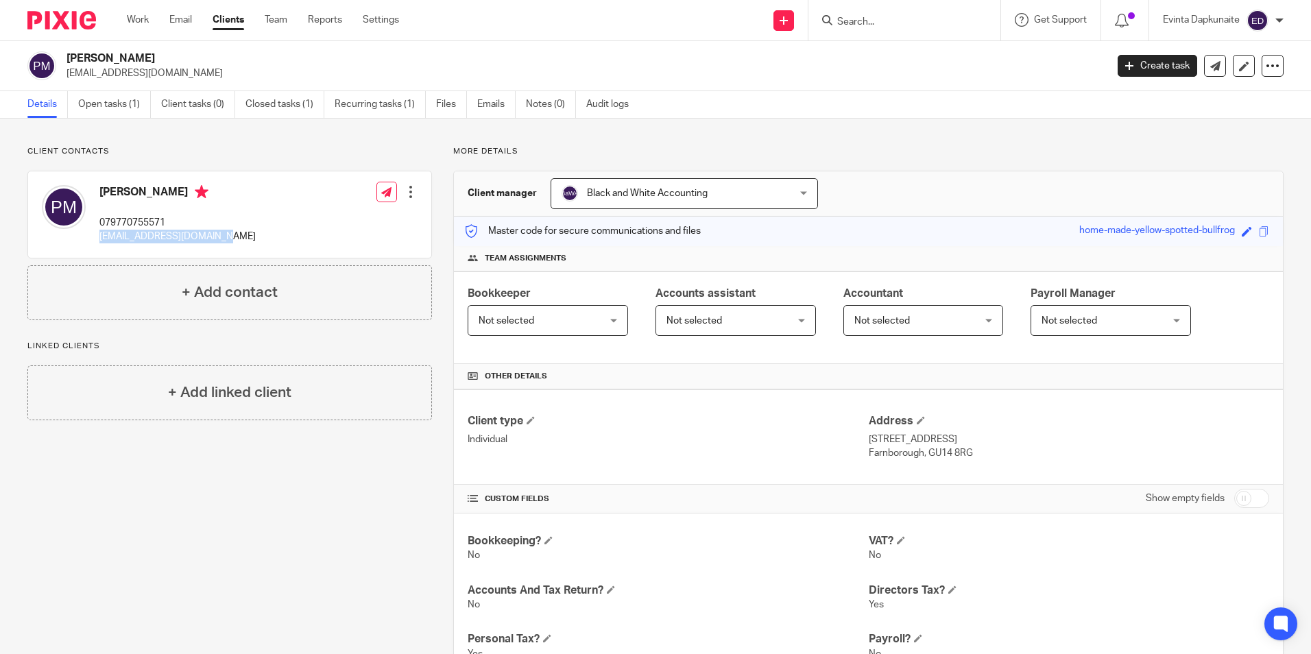
drag, startPoint x: 97, startPoint y: 238, endPoint x: 228, endPoint y: 233, distance: 131.1
click at [228, 233] on div "Peter Mayhew 079770755571 pm.flooring@ntlworld.com Edit contact Create client f…" at bounding box center [229, 214] width 403 height 86
drag, startPoint x: 228, startPoint y: 233, endPoint x: 201, endPoint y: 233, distance: 27.4
copy p "pm.flooring@ntlworld.com"
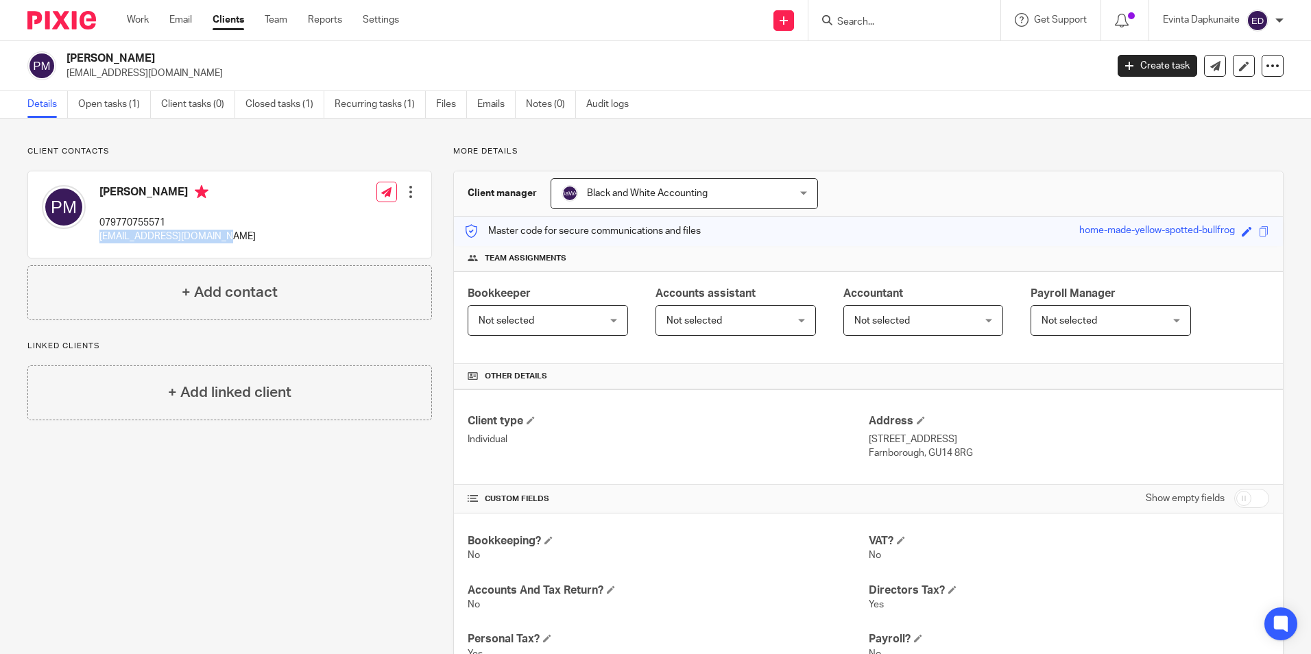
click at [891, 41] on div "Peter Mayhew pm.flooring@ntlworld.com Create task Update from Companies House E…" at bounding box center [655, 66] width 1311 height 50
click at [884, 34] on div at bounding box center [905, 20] width 192 height 40
click at [871, 21] on input "Search" at bounding box center [897, 22] width 123 height 12
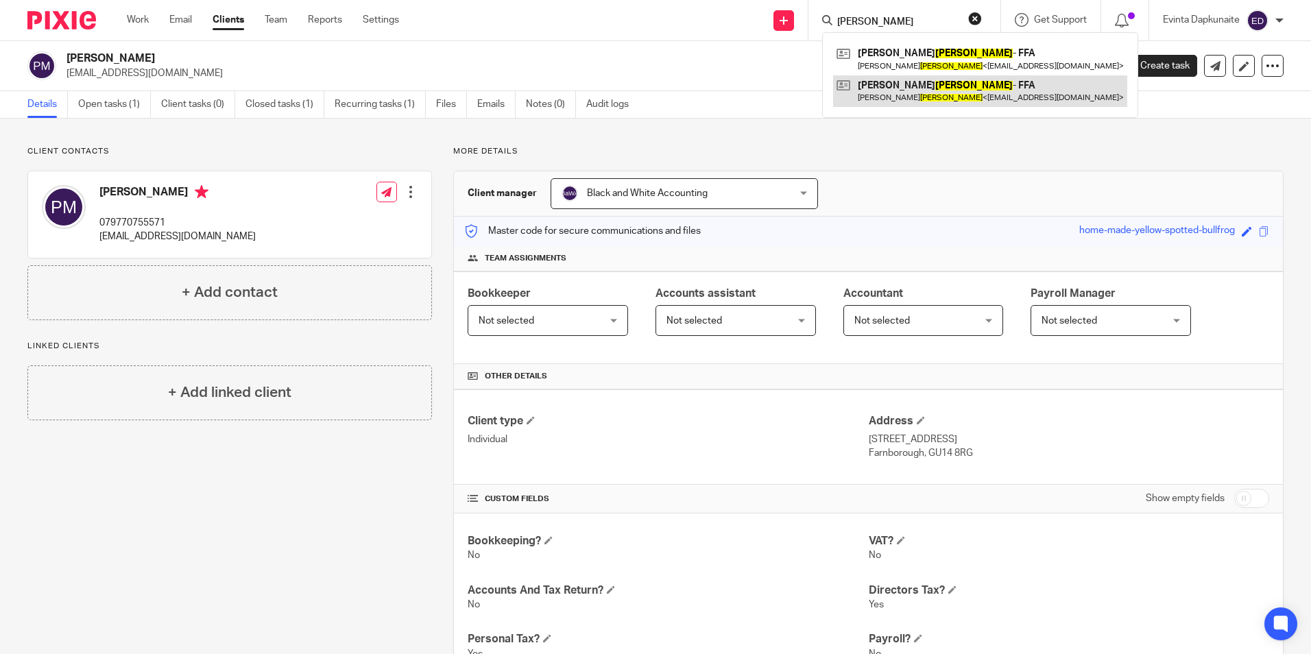
type input "preece"
click at [916, 84] on link at bounding box center [980, 91] width 294 height 32
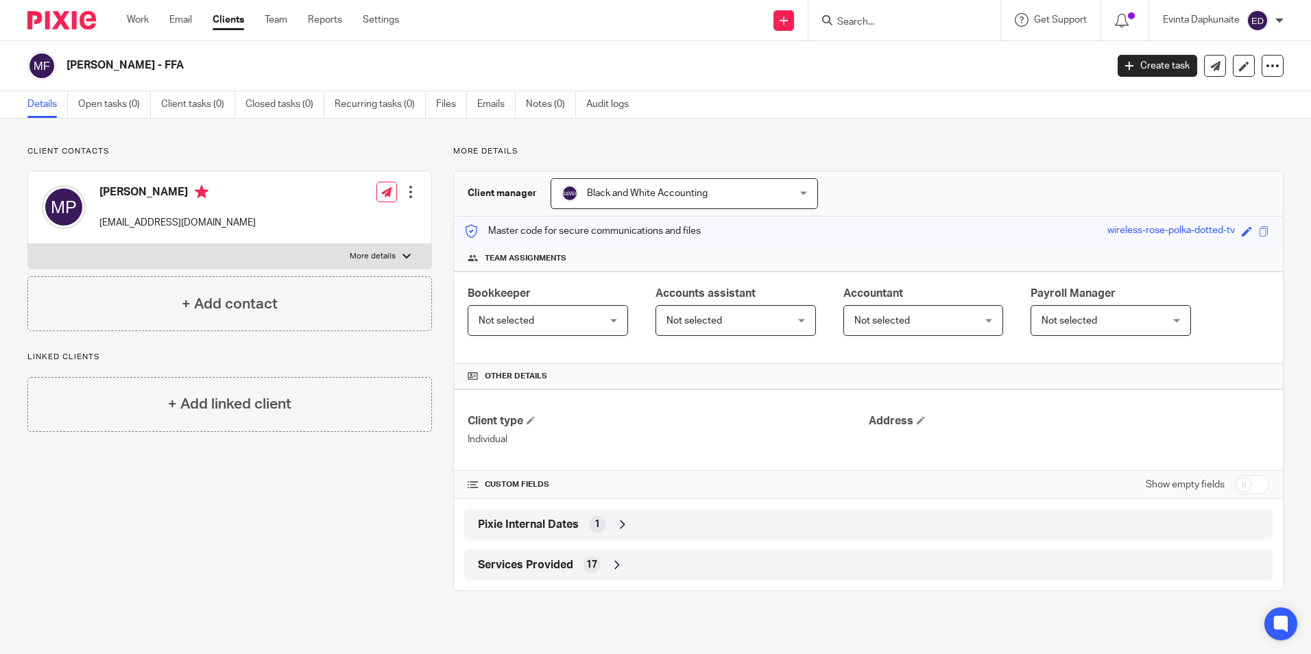
click at [891, 23] on input "Search" at bounding box center [897, 22] width 123 height 12
type input "pak"
click at [901, 40] on div "Pak Ting Chow Pak Ting Chow < jeffchow1234@gmail.com >" at bounding box center [955, 58] width 267 height 53
click at [901, 50] on link at bounding box center [955, 59] width 245 height 32
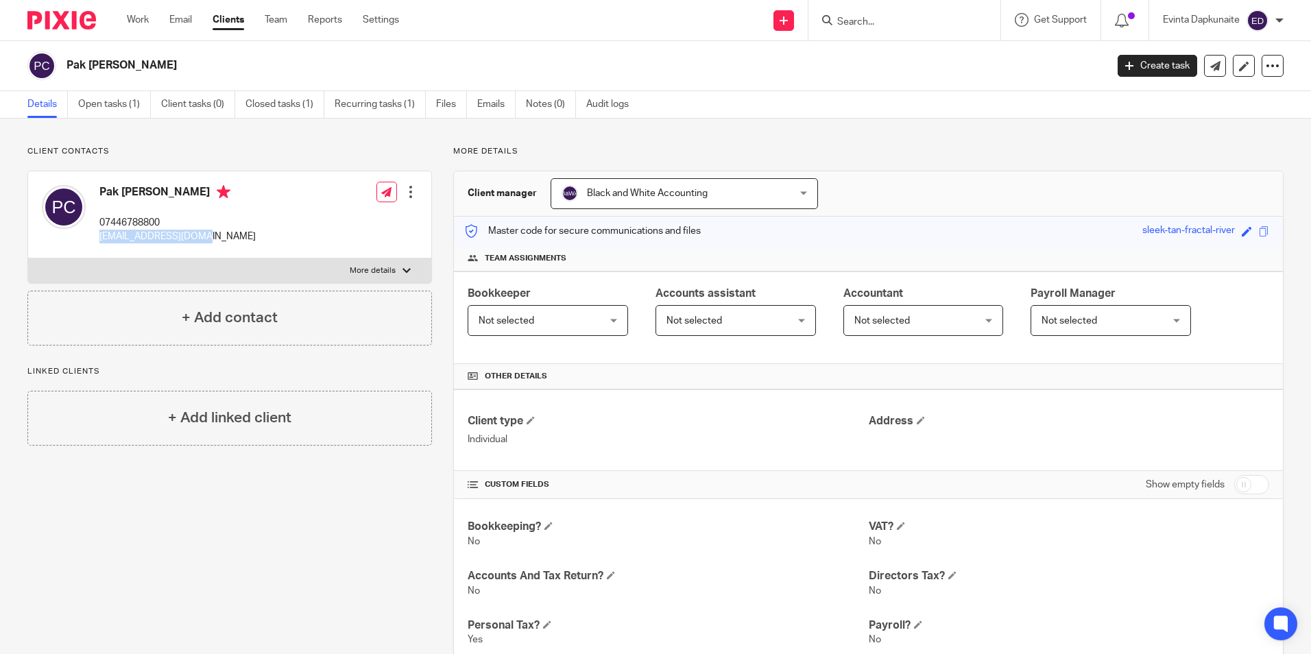
drag, startPoint x: 99, startPoint y: 234, endPoint x: 198, endPoint y: 241, distance: 99.7
click at [198, 241] on div "Pak Ting Chow 07446788800 jeffchow1234@gmail.com" at bounding box center [149, 214] width 214 height 73
drag, startPoint x: 198, startPoint y: 241, endPoint x: 111, endPoint y: 236, distance: 87.3
click at [118, 236] on p "jeffchow1234@gmail.com" at bounding box center [177, 237] width 156 height 14
drag, startPoint x: 97, startPoint y: 235, endPoint x: 276, endPoint y: 237, distance: 178.3
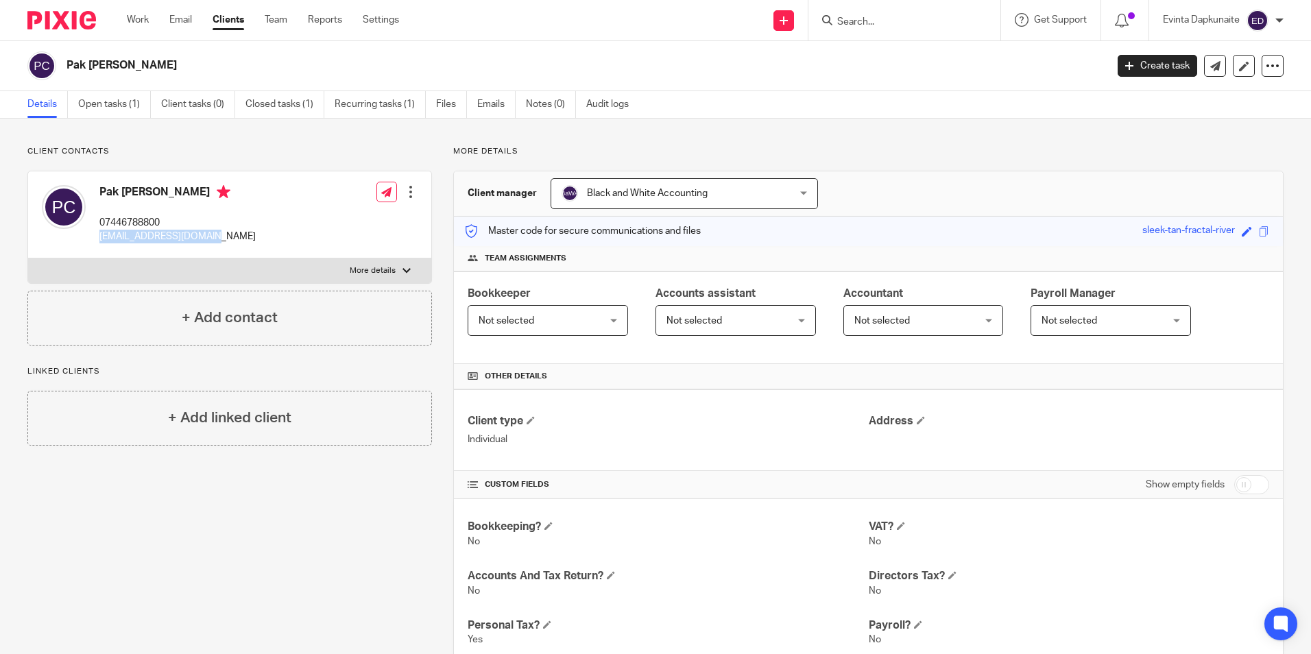
click at [277, 237] on div "Pak Ting Chow 07446788800 jeffchow1234@gmail.com Edit contact Create client fro…" at bounding box center [229, 214] width 403 height 87
drag, startPoint x: 276, startPoint y: 237, endPoint x: 195, endPoint y: 240, distance: 81.0
copy p "jeffchow1234@gmail.com"
click at [106, 506] on div "Client contacts Pak Ting Chow 07446788800 jeffchow1234@gmail.com Edit contact C…" at bounding box center [219, 579] width 426 height 866
click at [87, 102] on link "Open tasks (1)" at bounding box center [114, 104] width 73 height 27
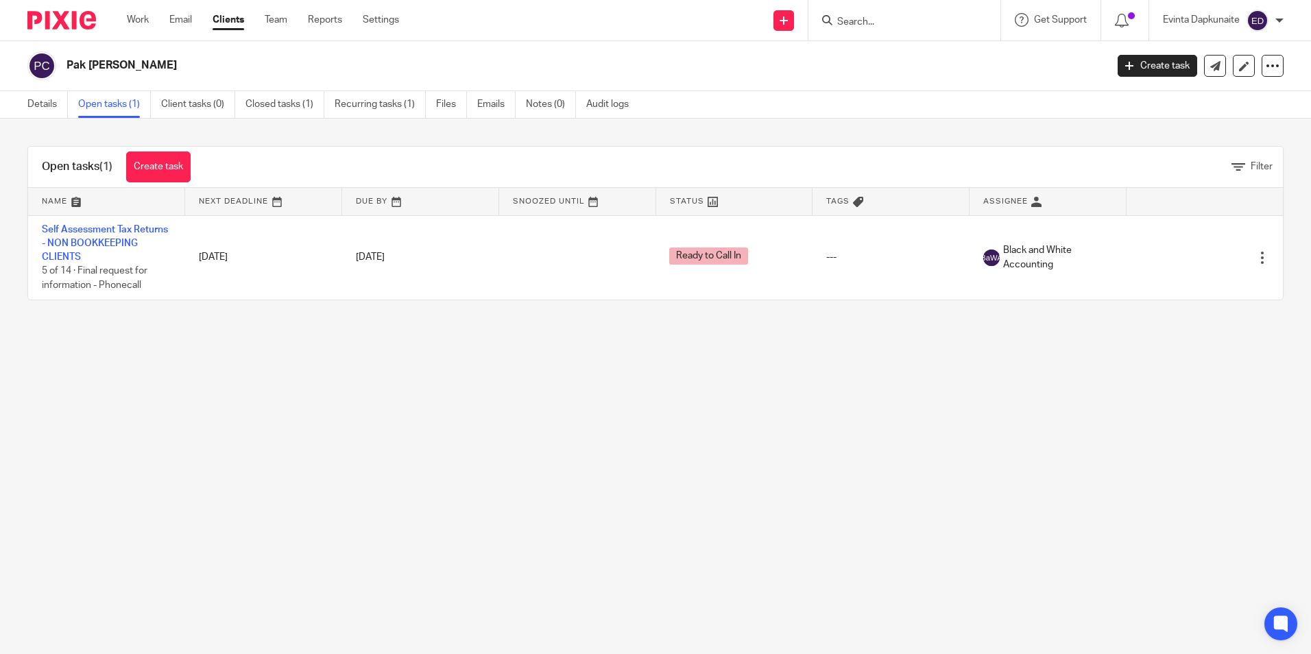
click at [246, 443] on main "Pak [PERSON_NAME] Create task Update from Companies House Export data Merge Arc…" at bounding box center [655, 327] width 1311 height 654
click at [46, 106] on link "Details" at bounding box center [47, 104] width 40 height 27
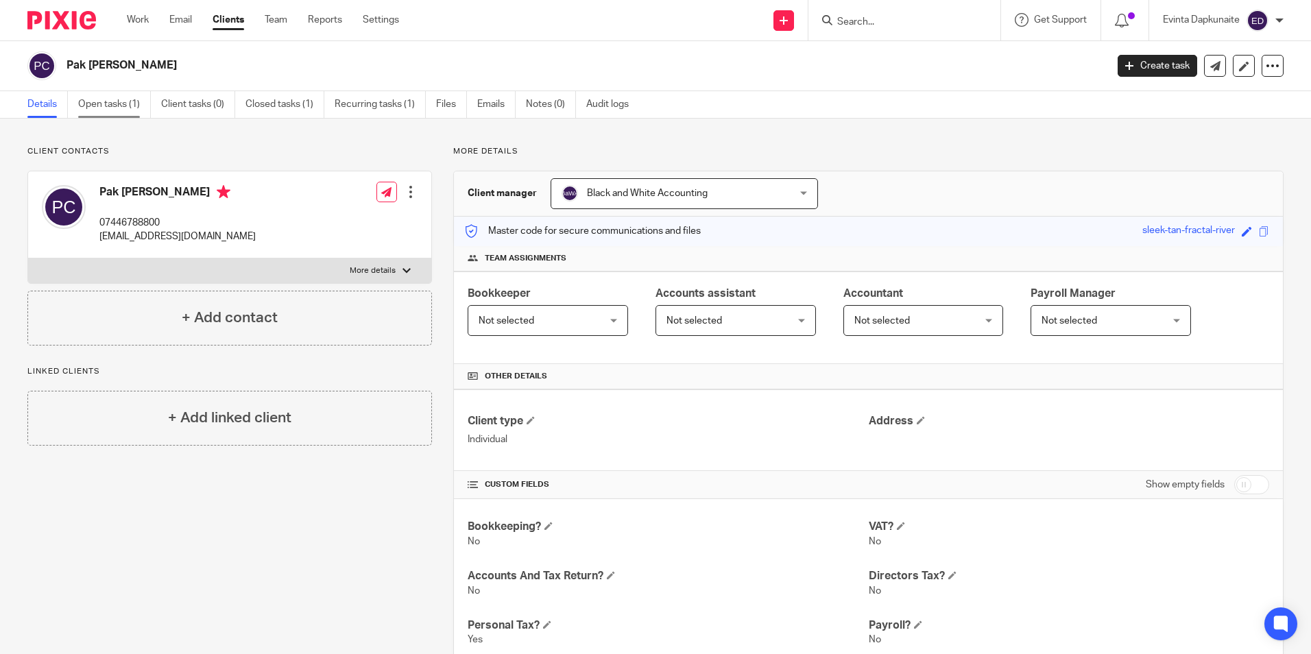
click at [97, 113] on link "Open tasks (1)" at bounding box center [114, 104] width 73 height 27
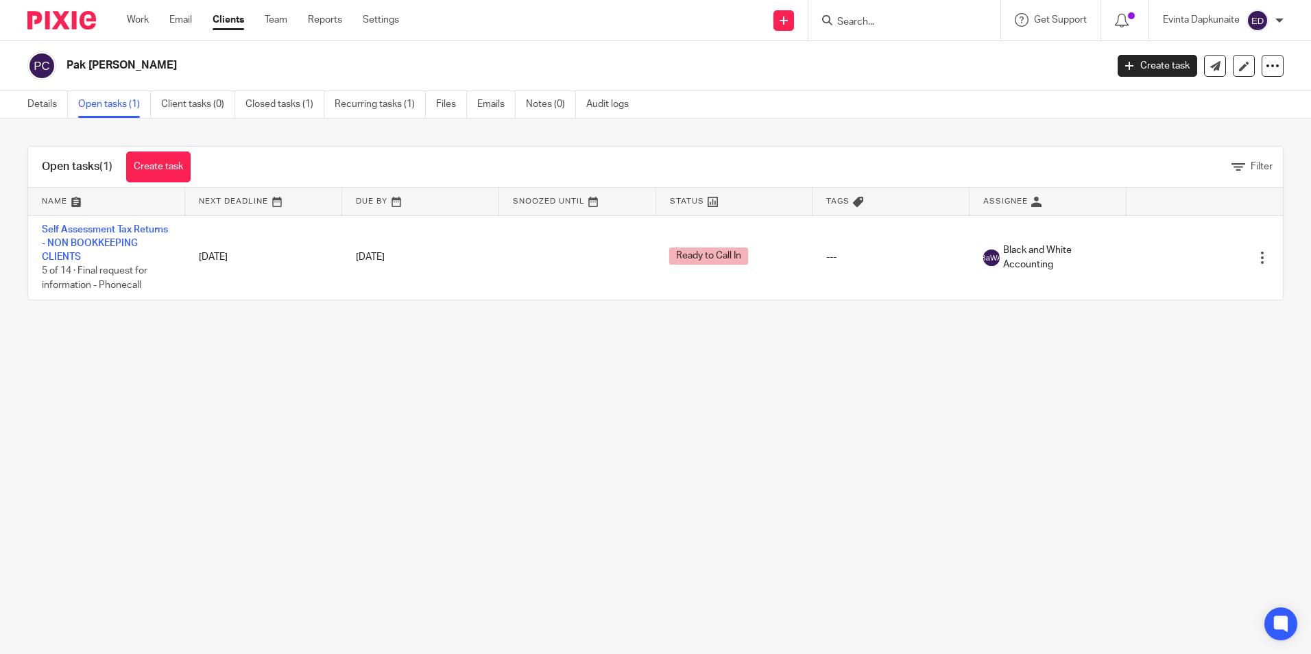
click at [143, 334] on main "Pak [PERSON_NAME] Create task Update from Companies House Export data Merge Arc…" at bounding box center [655, 327] width 1311 height 654
click at [282, 14] on link "Team" at bounding box center [276, 20] width 23 height 14
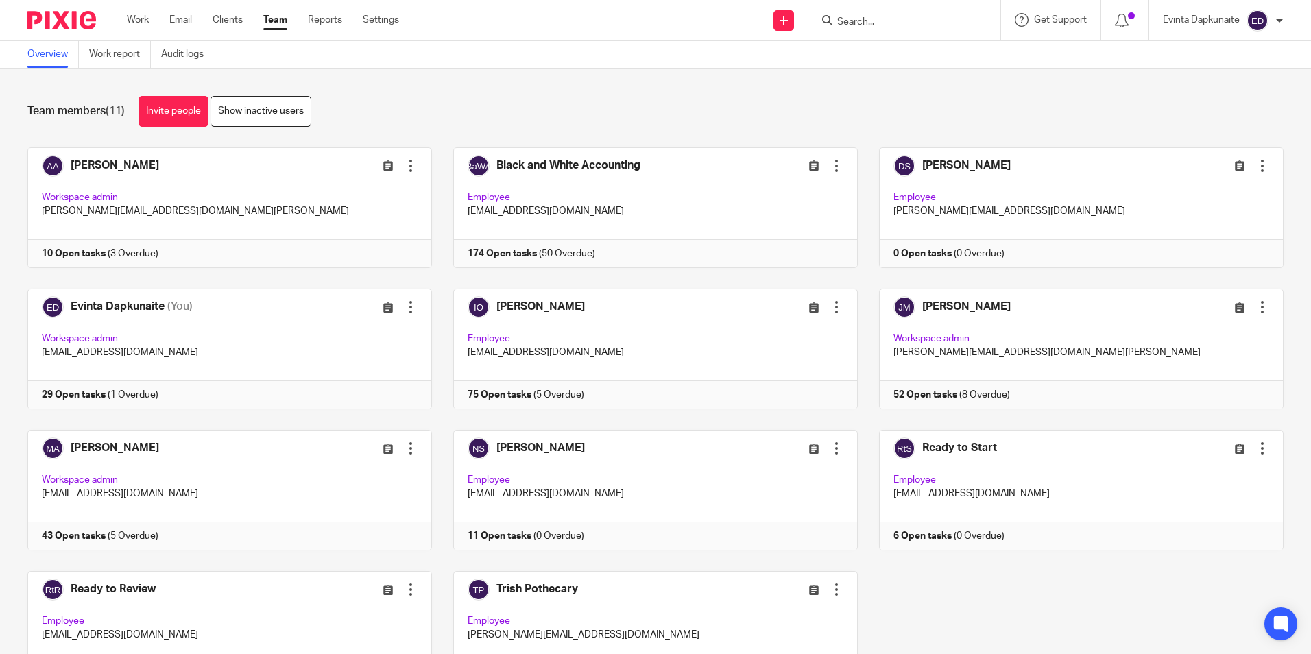
click at [899, 626] on div "[PERSON_NAME] Edit user Transfer Deactivate user Workspace admin [PERSON_NAME][…" at bounding box center [645, 429] width 1278 height 565
click at [913, 612] on div "Adam Abdulla Edit user Transfer Deactivate user Workspace admin adam@blackandwh…" at bounding box center [645, 429] width 1278 height 565
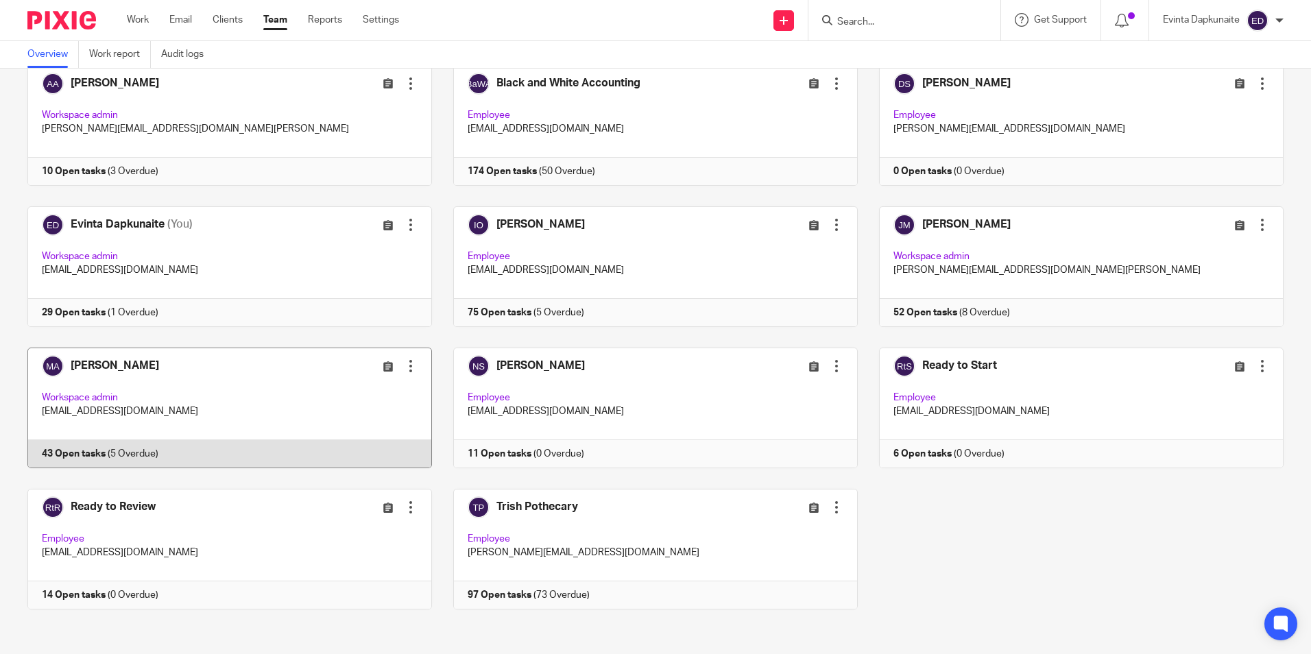
scroll to position [86, 0]
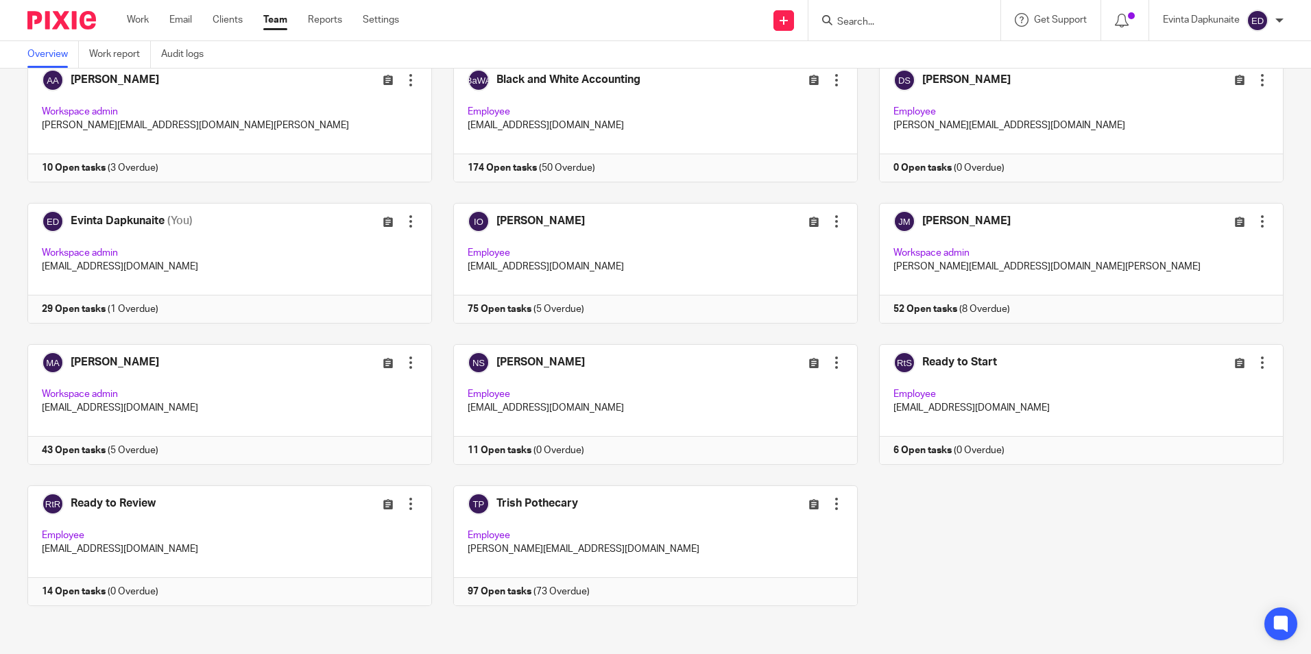
click at [928, 26] on input "Search" at bounding box center [897, 22] width 123 height 12
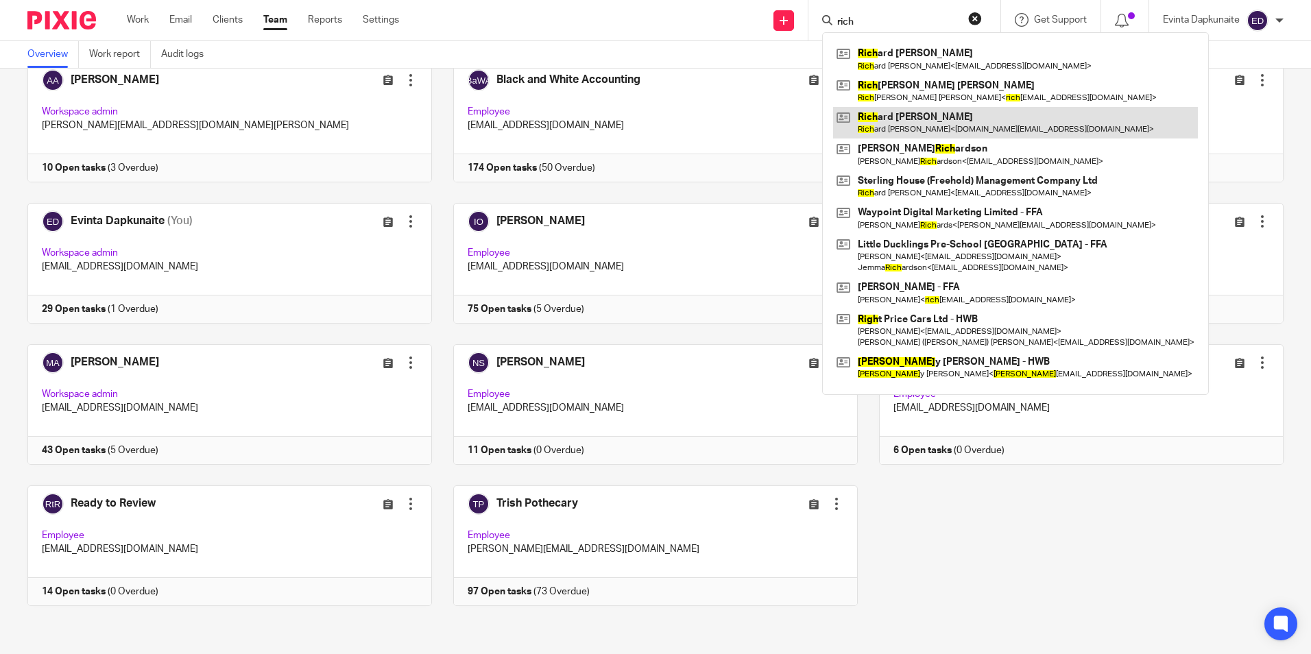
type input "rich"
click at [903, 116] on link at bounding box center [1015, 123] width 365 height 32
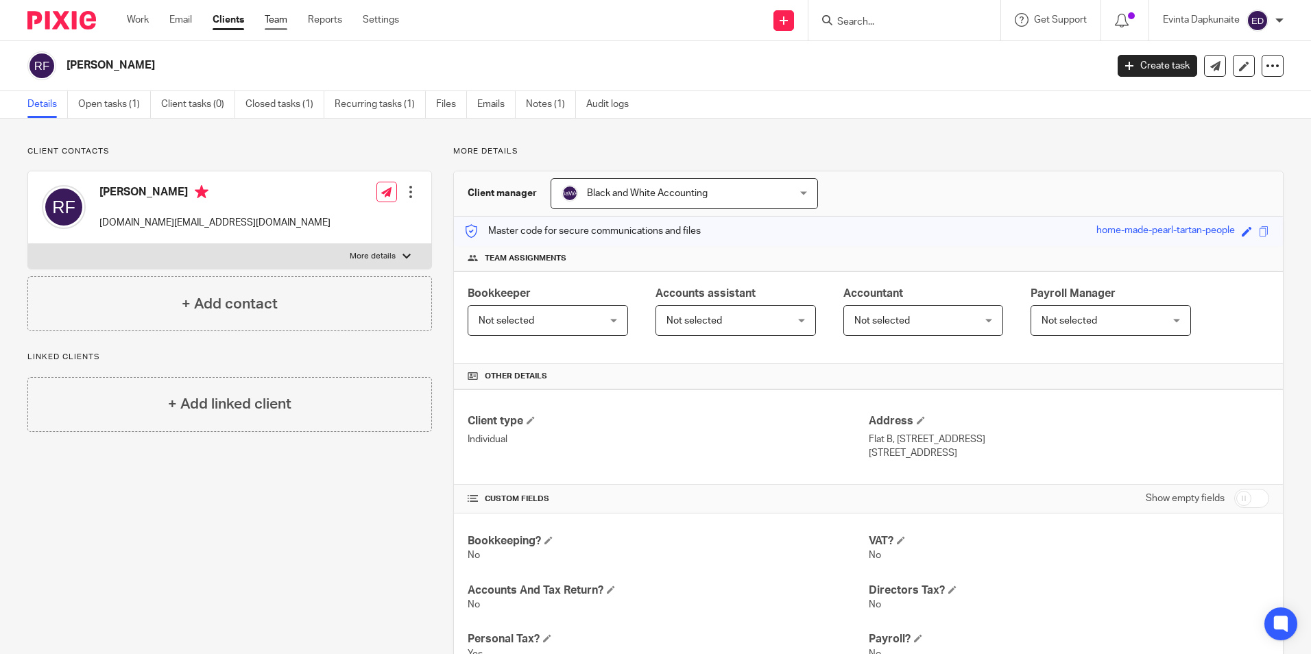
click at [269, 17] on link "Team" at bounding box center [276, 20] width 23 height 14
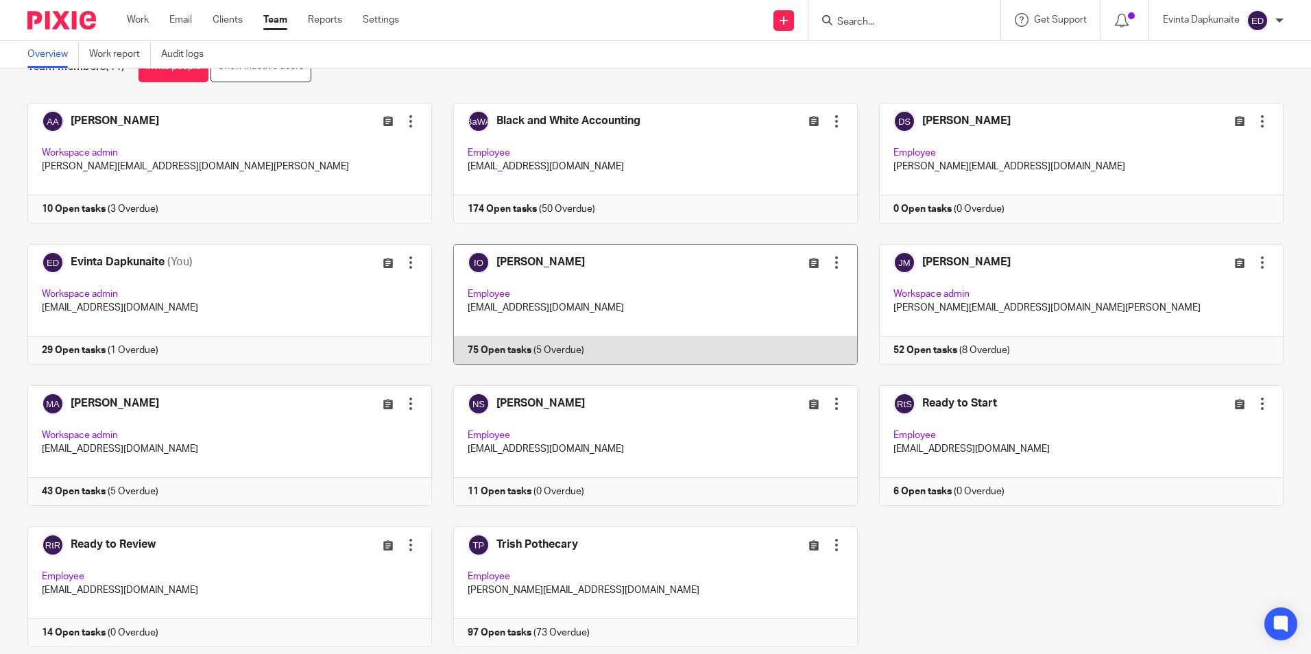
scroll to position [69, 0]
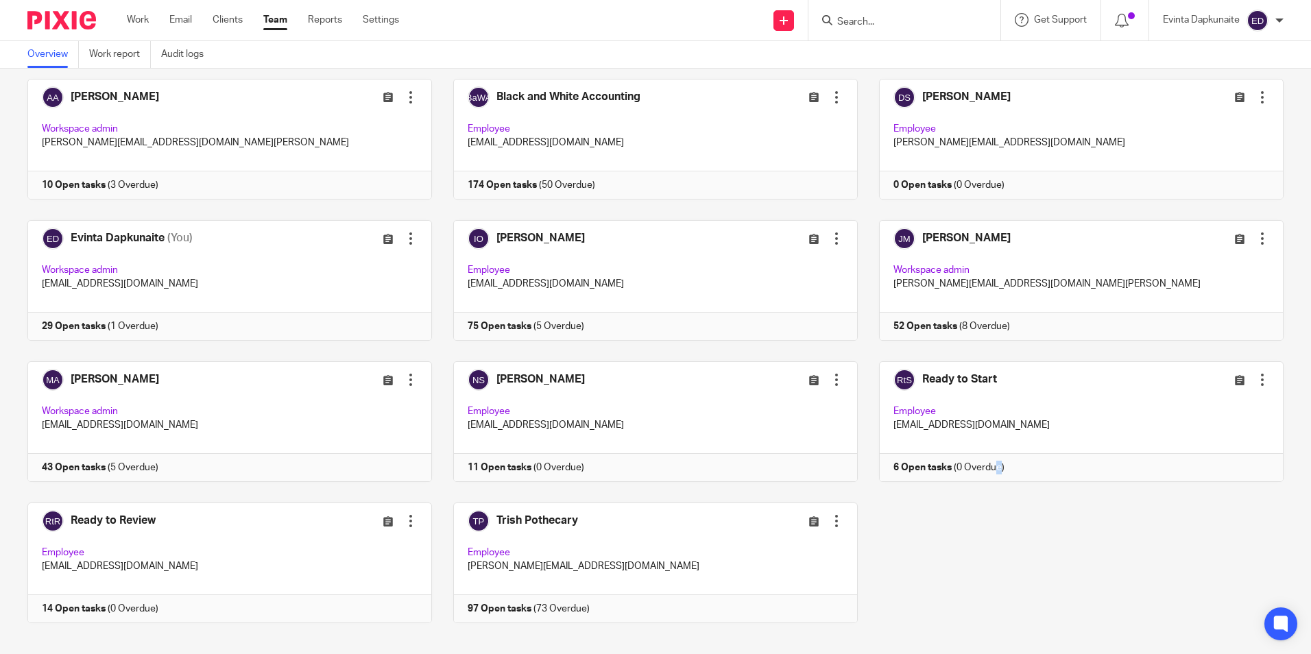
click at [984, 570] on div "[PERSON_NAME] Edit user Transfer Deactivate user Workspace admin [PERSON_NAME][…" at bounding box center [645, 361] width 1278 height 565
click at [971, 539] on div "[PERSON_NAME] Edit user Transfer Deactivate user Workspace admin [PERSON_NAME][…" at bounding box center [645, 361] width 1278 height 565
click at [961, 535] on div "Adam Abdulla Edit user Transfer Deactivate user Workspace admin adam@blackandwh…" at bounding box center [645, 361] width 1278 height 565
click at [903, 21] on input "Search" at bounding box center [897, 22] width 123 height 12
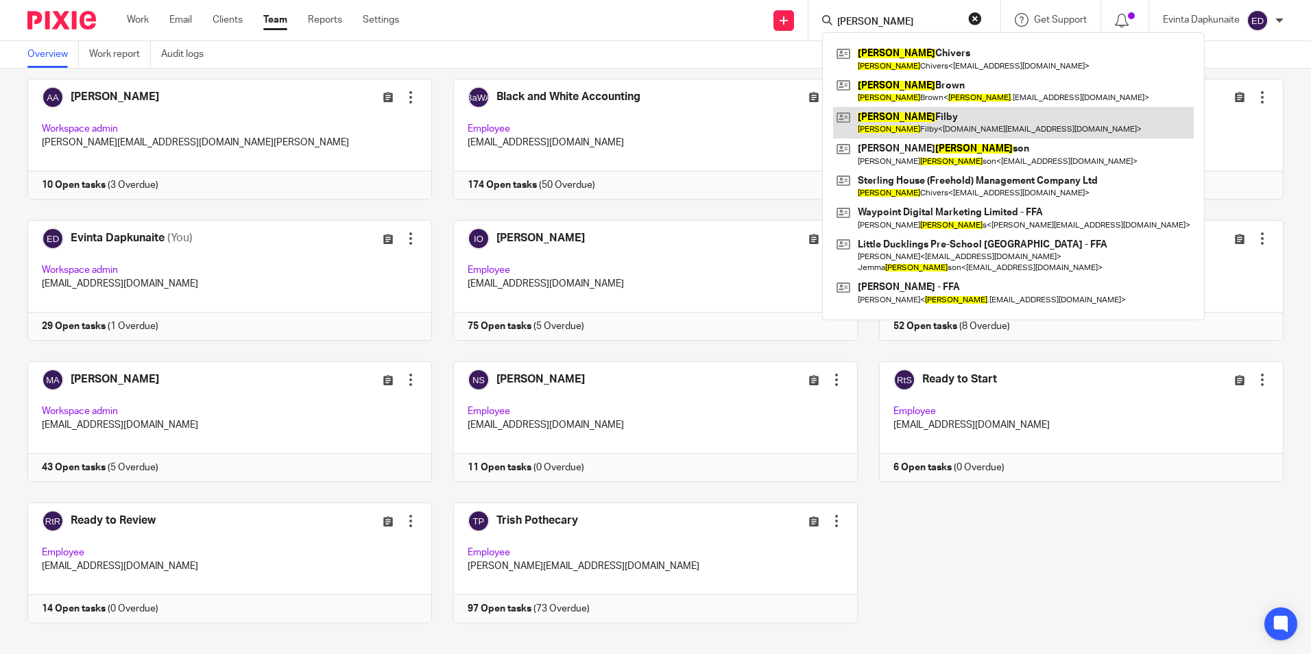
type input "richard"
click at [868, 112] on link at bounding box center [1013, 123] width 361 height 32
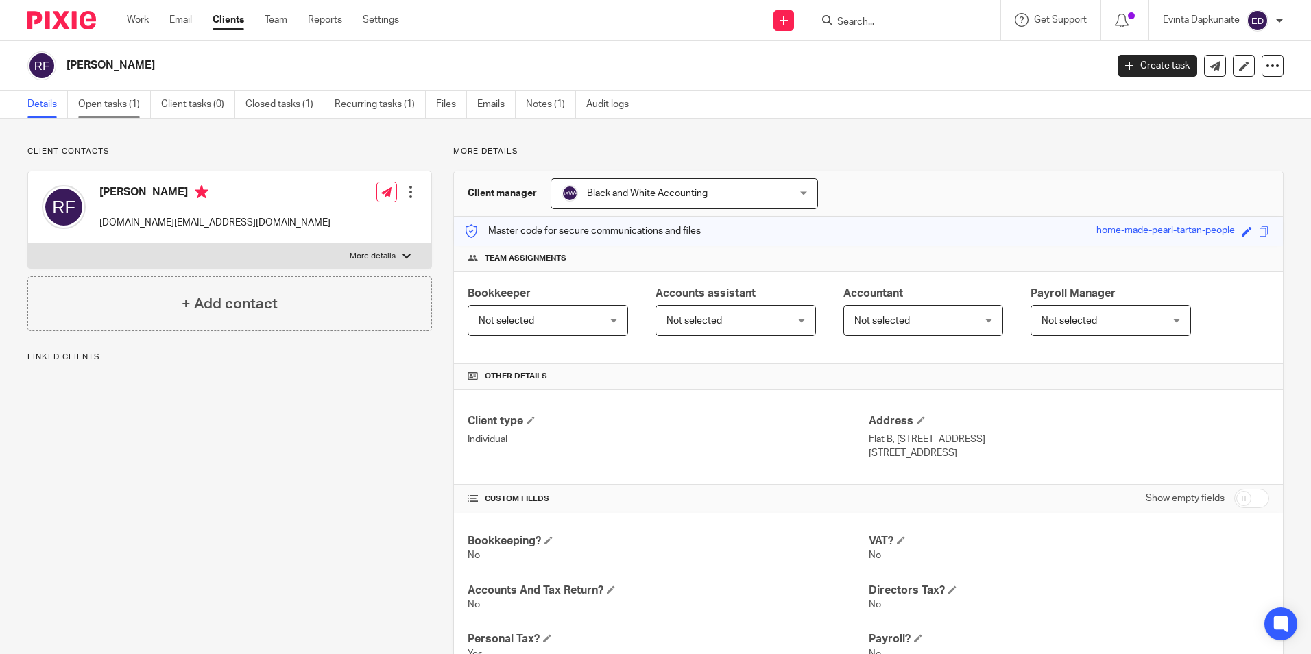
click at [136, 111] on link "Open tasks (1)" at bounding box center [114, 104] width 73 height 27
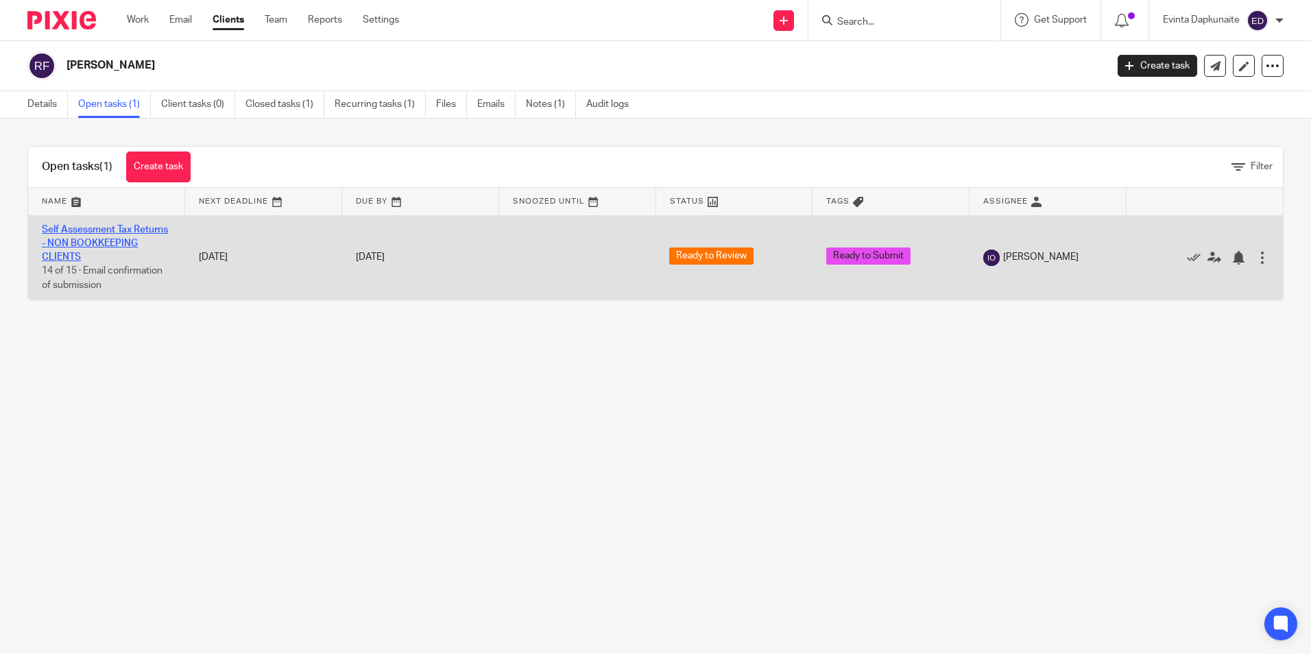
click at [97, 233] on link "Self Assessment Tax Returns - NON BOOKKEEPING CLIENTS" at bounding box center [105, 244] width 126 height 38
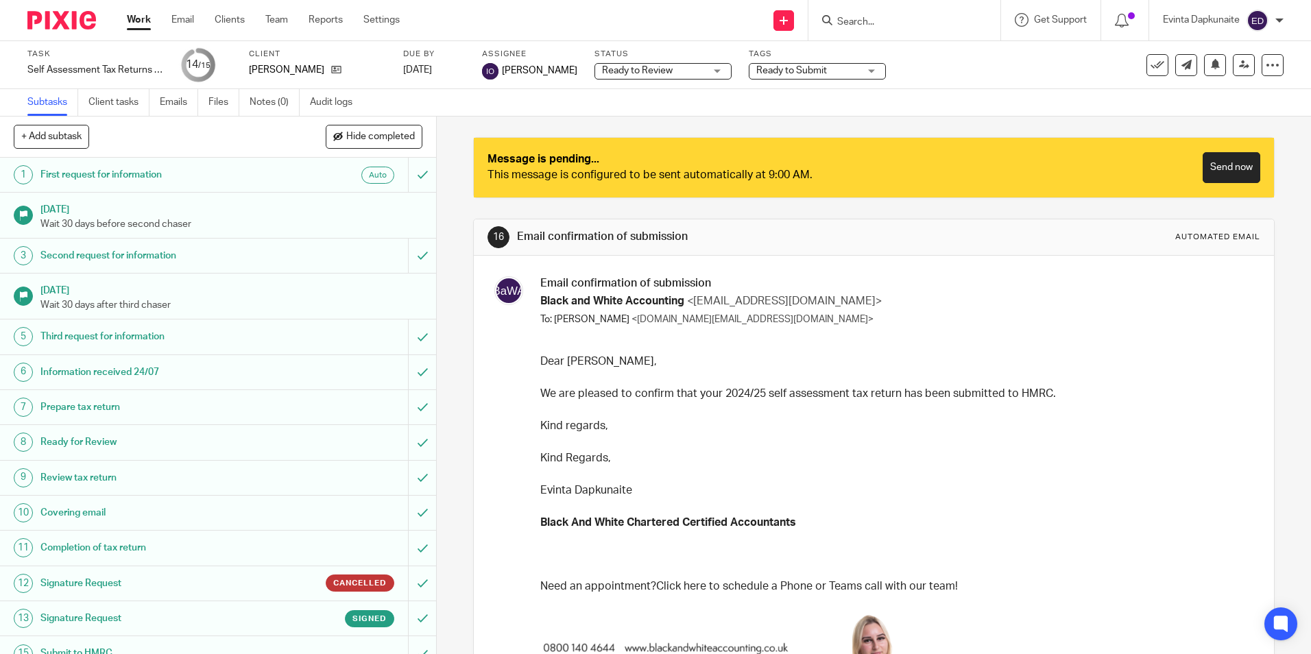
scroll to position [53, 0]
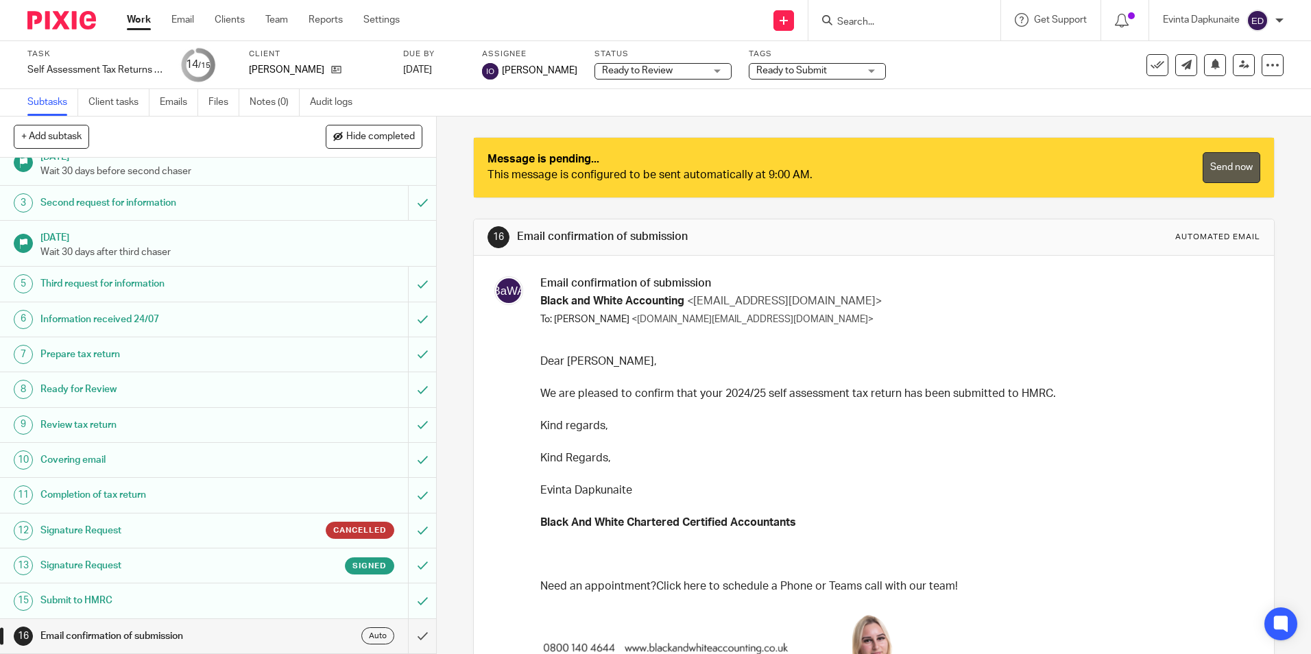
click at [1203, 167] on link "Send now" at bounding box center [1232, 167] width 58 height 31
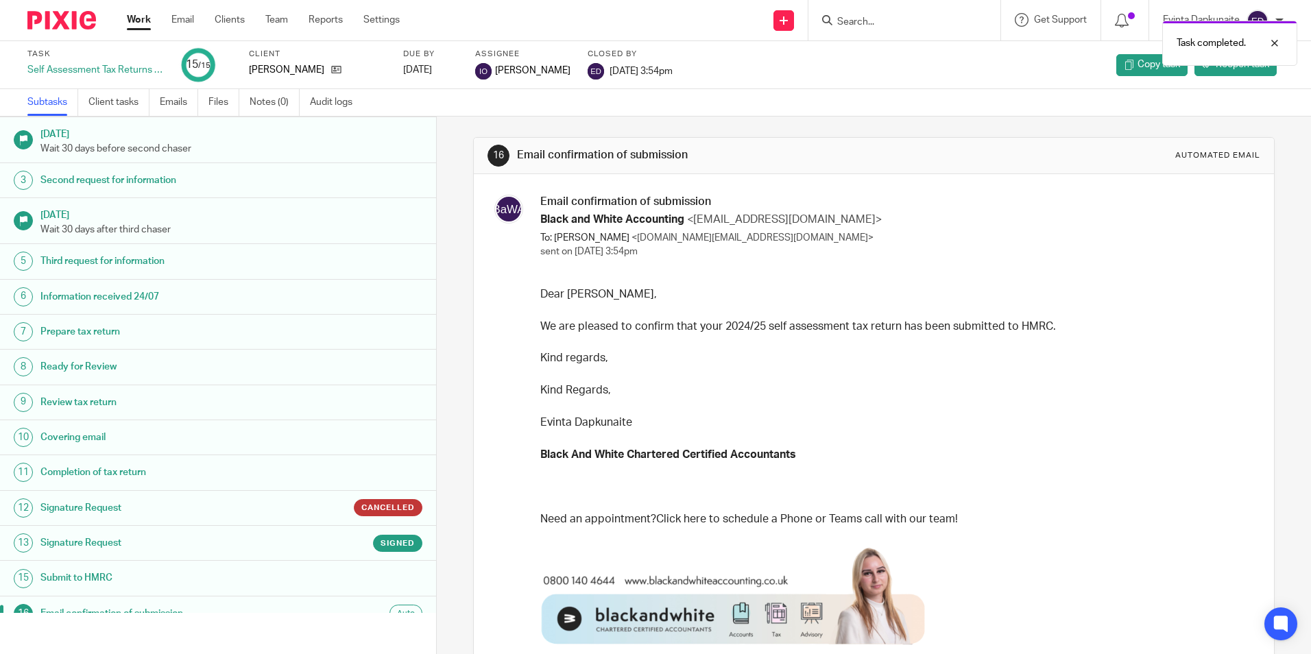
scroll to position [53, 0]
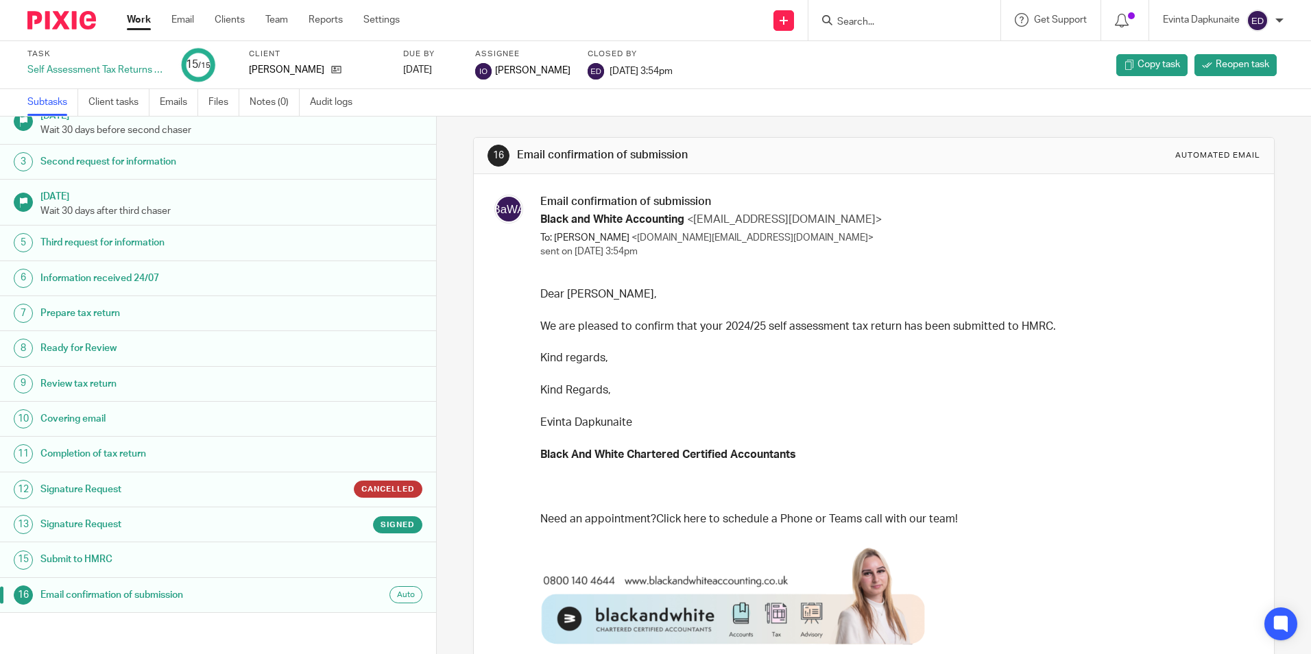
click at [453, 175] on div "16 Email confirmation of submission Automated email Email confirmation of submi…" at bounding box center [874, 386] width 874 height 538
click at [274, 25] on link "Team" at bounding box center [276, 20] width 23 height 14
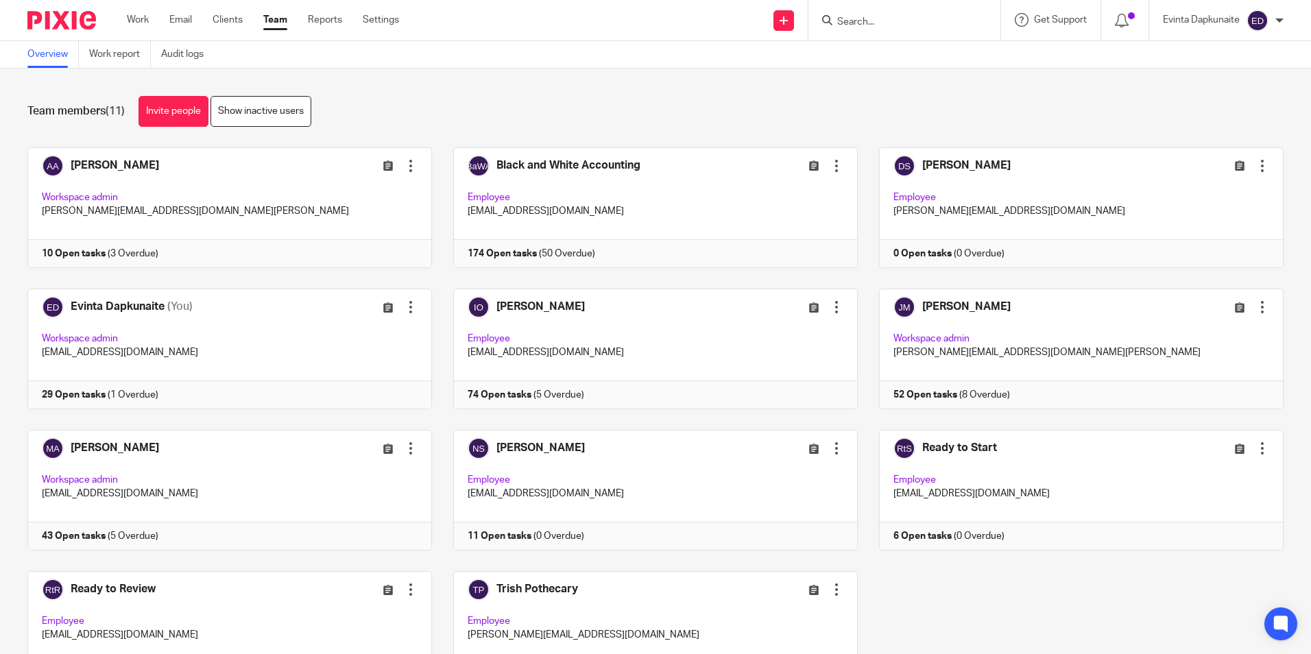
click at [873, 23] on input "Search" at bounding box center [897, 22] width 123 height 12
type input "s"
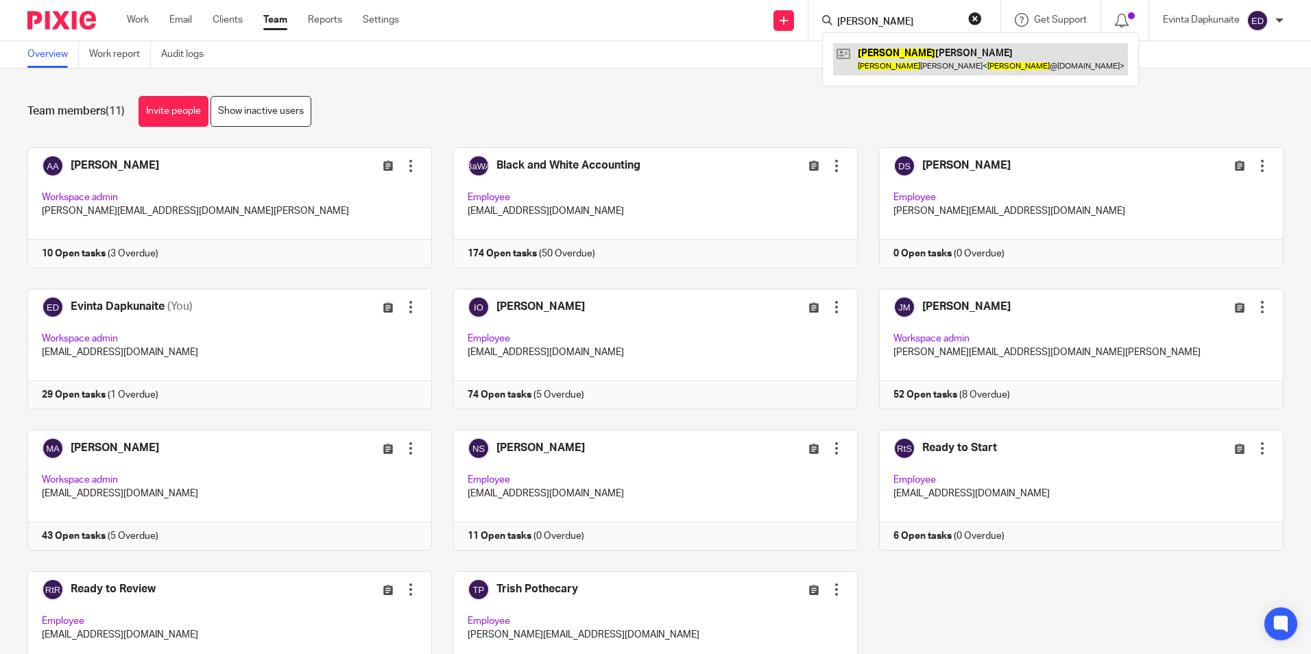
type input "debbie"
click at [907, 56] on link at bounding box center [980, 59] width 295 height 32
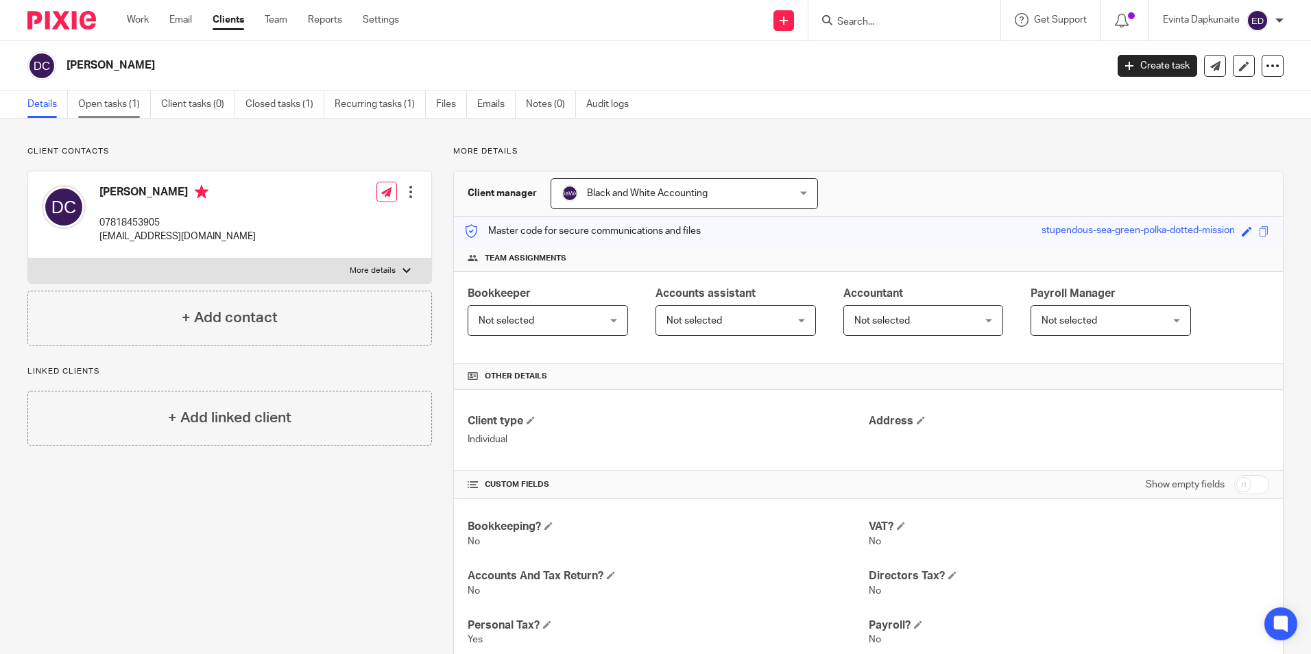
click at [97, 97] on link "Open tasks (1)" at bounding box center [114, 104] width 73 height 27
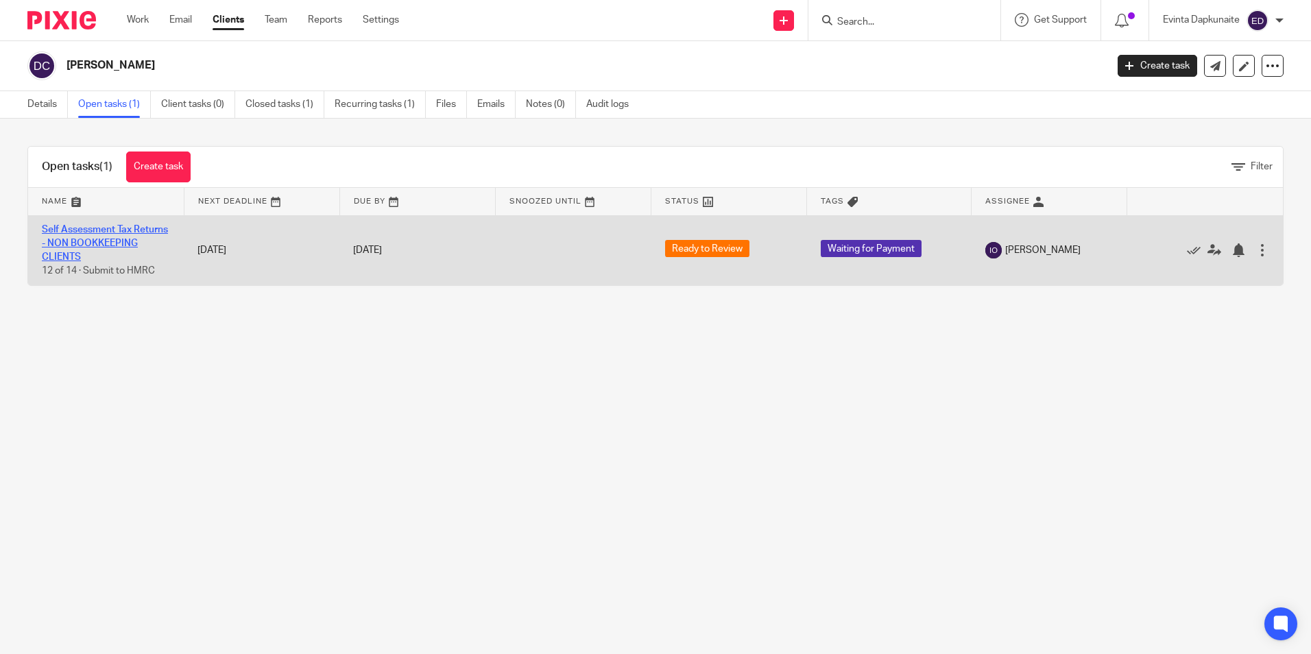
click at [75, 230] on link "Self Assessment Tax Returns - NON BOOKKEEPING CLIENTS" at bounding box center [105, 244] width 126 height 38
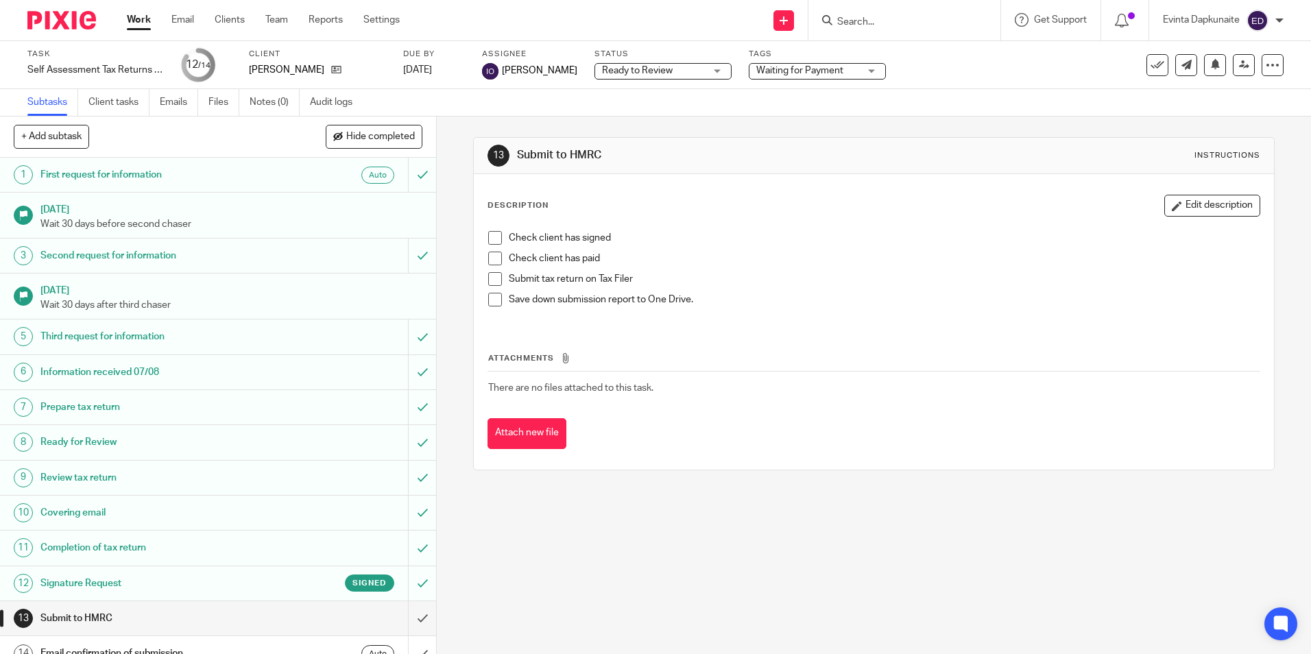
click at [775, 62] on div "Tags Waiting for Payment Urgent Waiting for additional information Not Started …" at bounding box center [817, 65] width 137 height 33
click at [799, 43] on div "Task Self Assessment Tax Returns - NON BOOKKEEPING CLIENTS Save Self Assessment…" at bounding box center [655, 65] width 1311 height 48
click at [795, 60] on div "Tags Waiting for Payment Urgent Waiting for additional information Not Started …" at bounding box center [817, 65] width 137 height 33
click at [805, 71] on span "Waiting for Payment" at bounding box center [800, 71] width 87 height 10
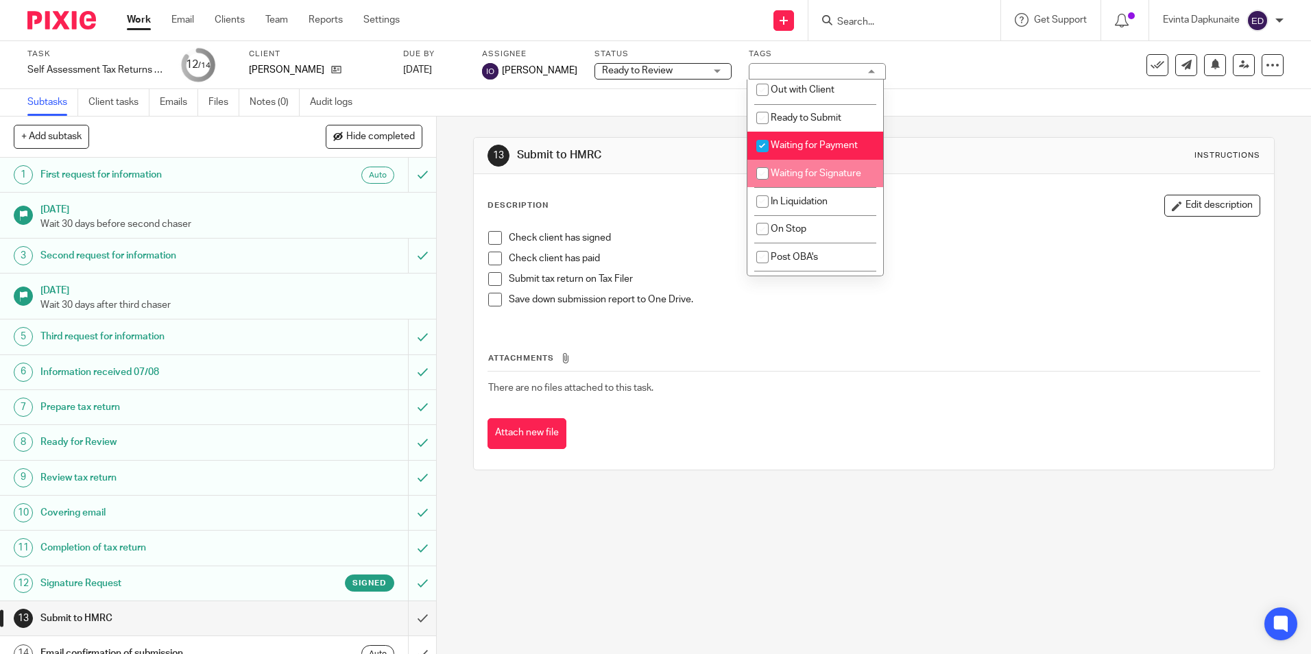
scroll to position [180, 0]
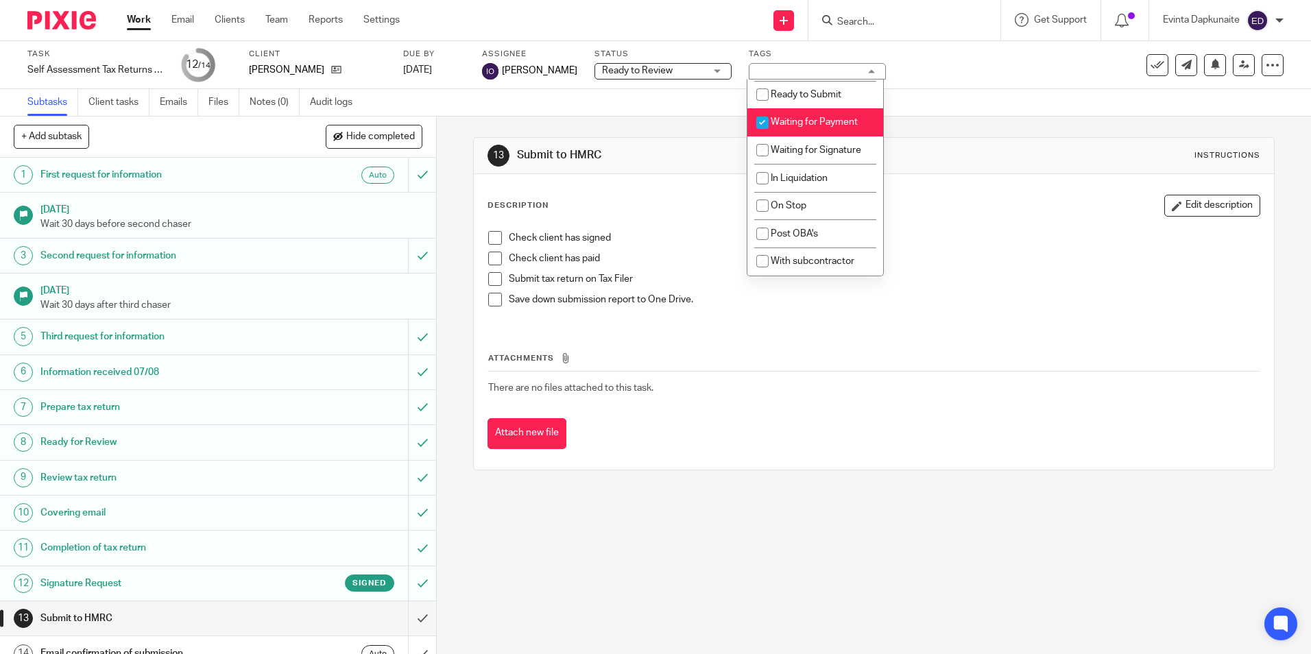
click at [802, 115] on li "Waiting for Payment" at bounding box center [816, 122] width 136 height 28
checkbox input "false"
click at [823, 91] on span "Ready to Submit" at bounding box center [806, 95] width 71 height 10
checkbox input "true"
click at [984, 134] on div "13 Submit to HMRC Instructions Description Edit description Check client has si…" at bounding box center [873, 304] width 801 height 374
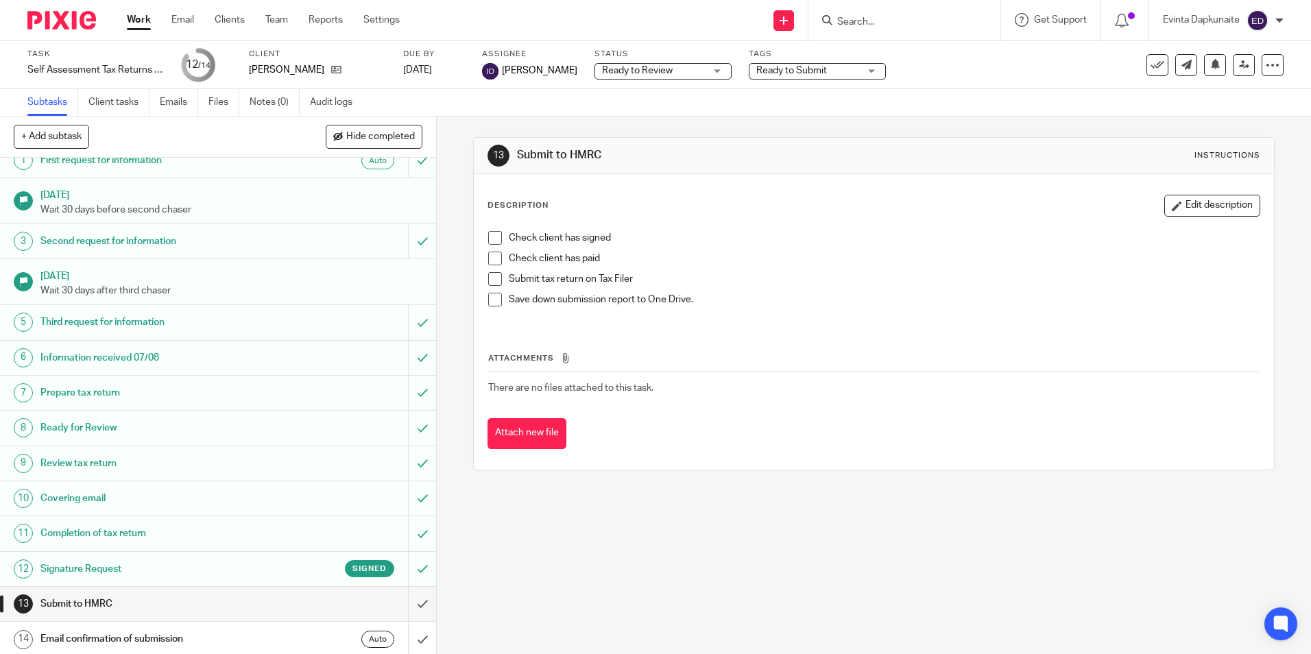
scroll to position [18, 0]
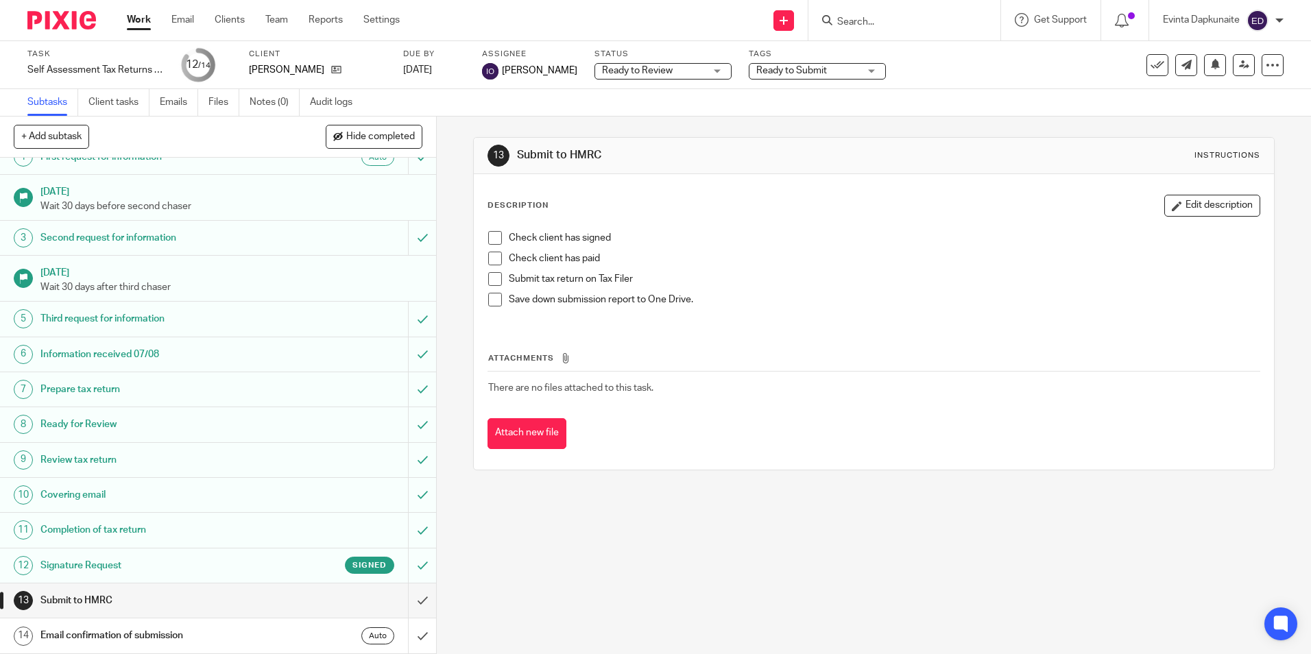
click at [488, 236] on span at bounding box center [495, 238] width 14 height 14
click at [488, 252] on span at bounding box center [495, 259] width 14 height 14
click at [730, 263] on p "Check client has paid" at bounding box center [884, 259] width 750 height 14
click at [918, 16] on input "Search" at bounding box center [897, 22] width 123 height 12
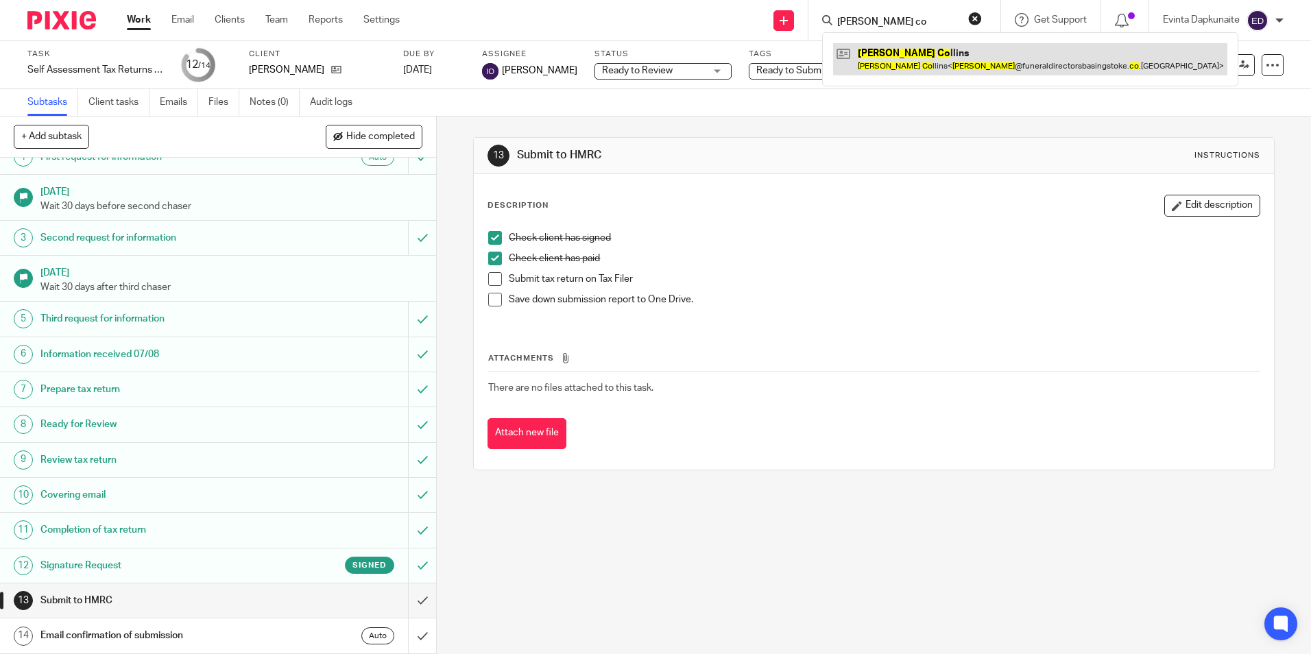
type input "debbie co"
click at [911, 53] on link at bounding box center [1030, 59] width 394 height 32
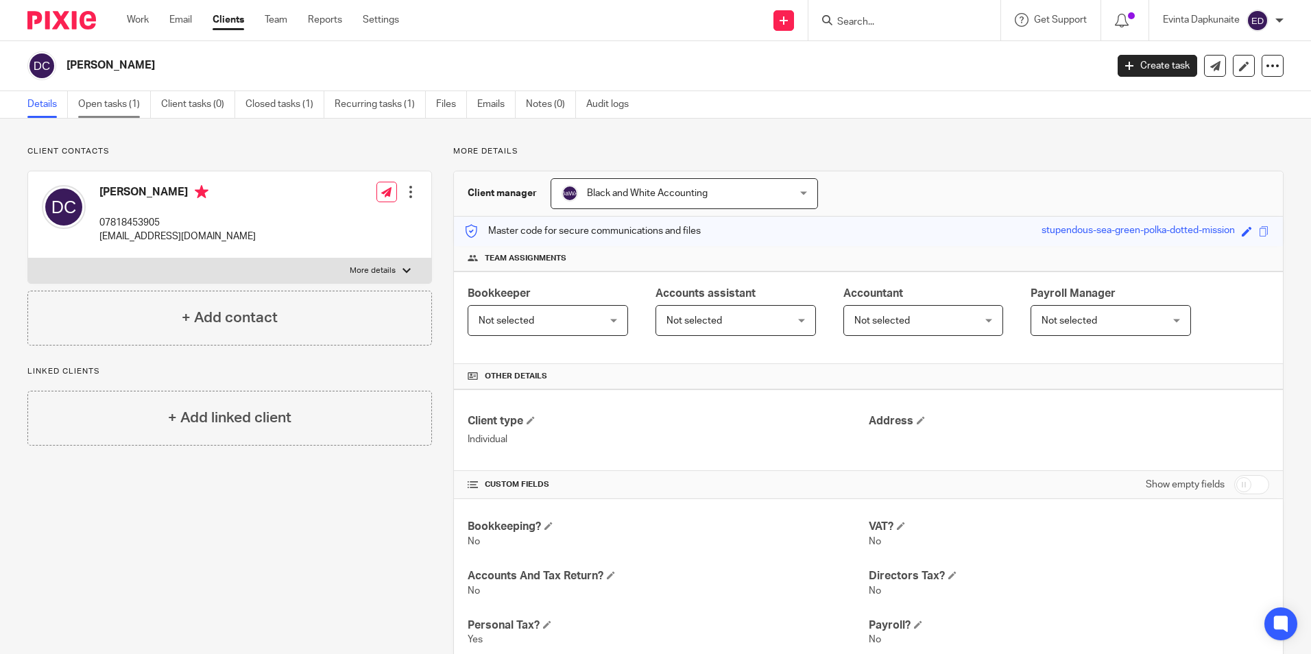
click at [85, 112] on link "Open tasks (1)" at bounding box center [114, 104] width 73 height 27
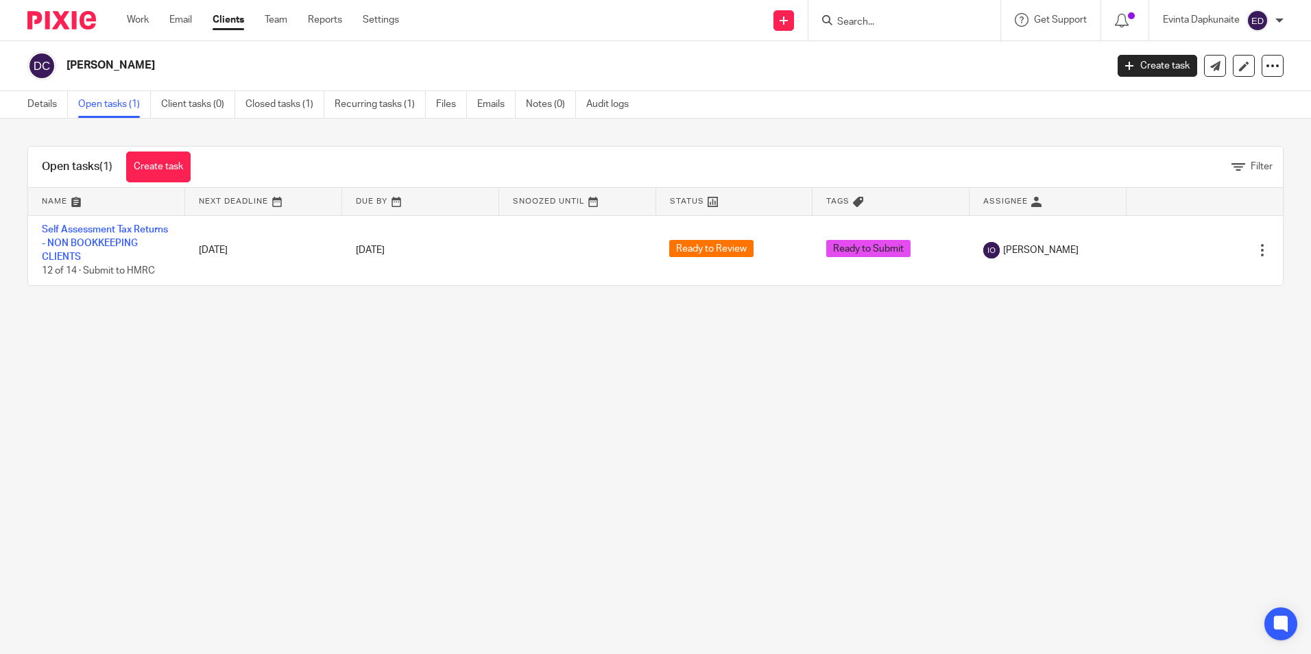
click at [880, 19] on input "Search" at bounding box center [897, 22] width 123 height 12
click at [918, 19] on input "Search" at bounding box center [897, 22] width 123 height 12
type input "[PERSON_NAME]"
click at [919, 50] on link at bounding box center [968, 59] width 270 height 32
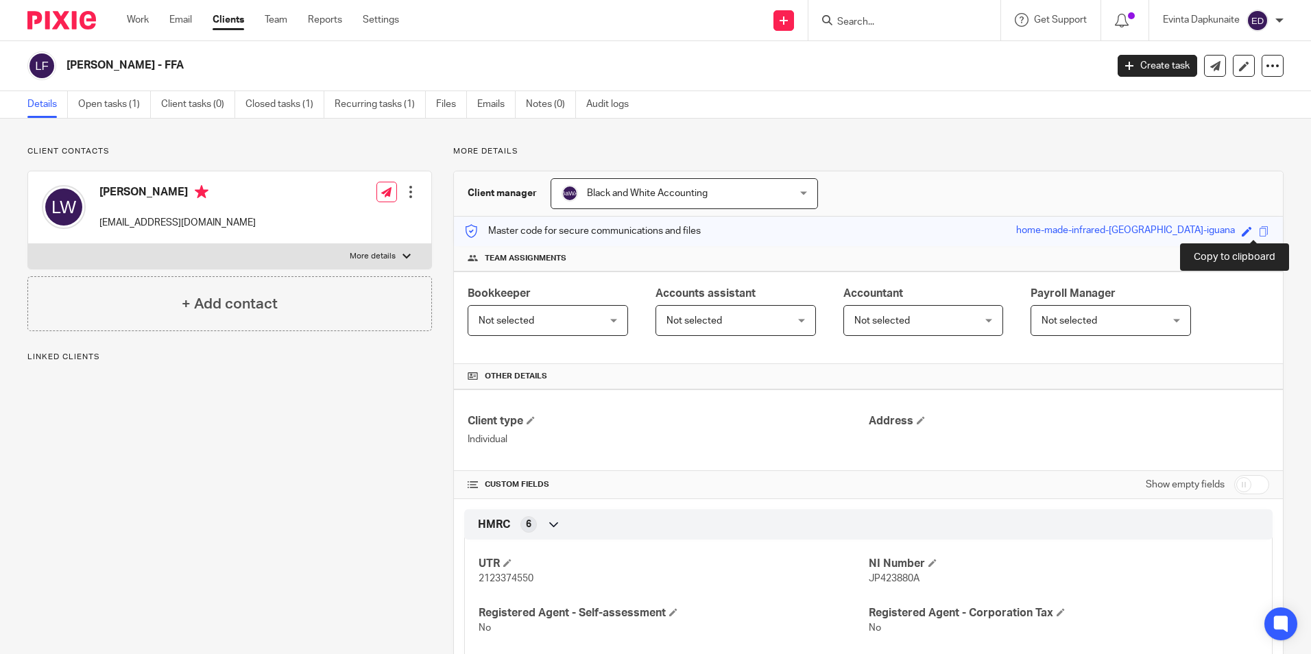
click at [1259, 229] on span at bounding box center [1264, 231] width 10 height 10
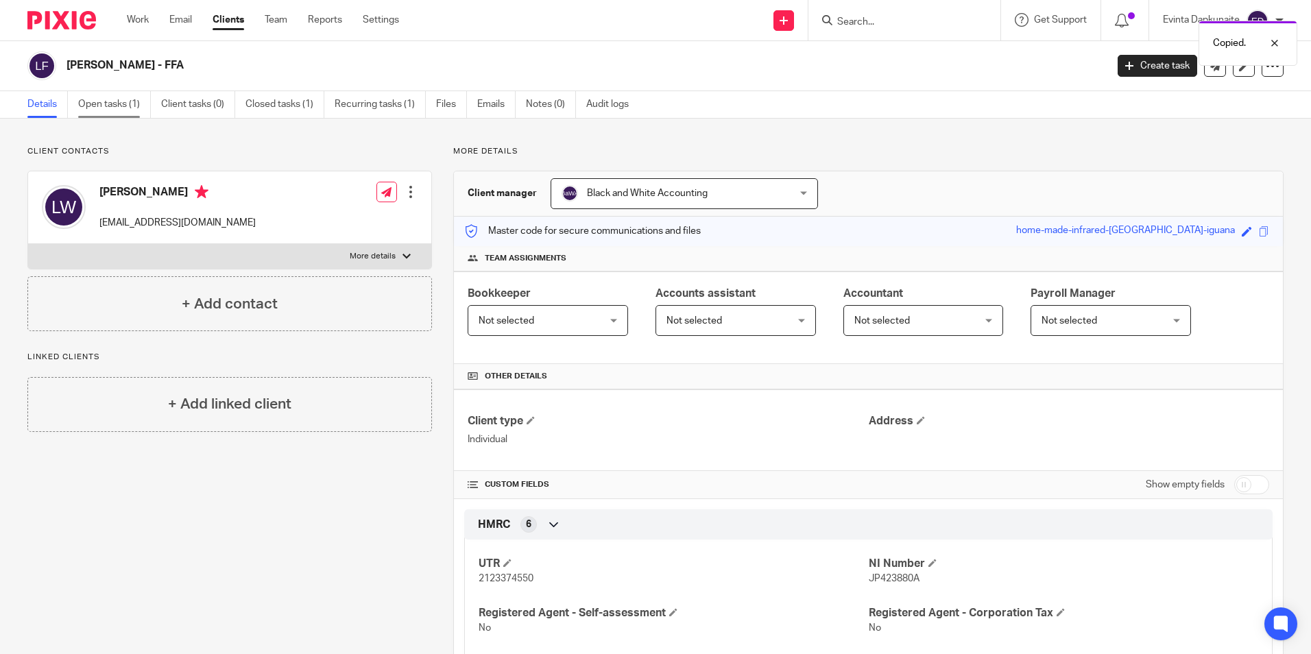
click at [120, 108] on link "Open tasks (1)" at bounding box center [114, 104] width 73 height 27
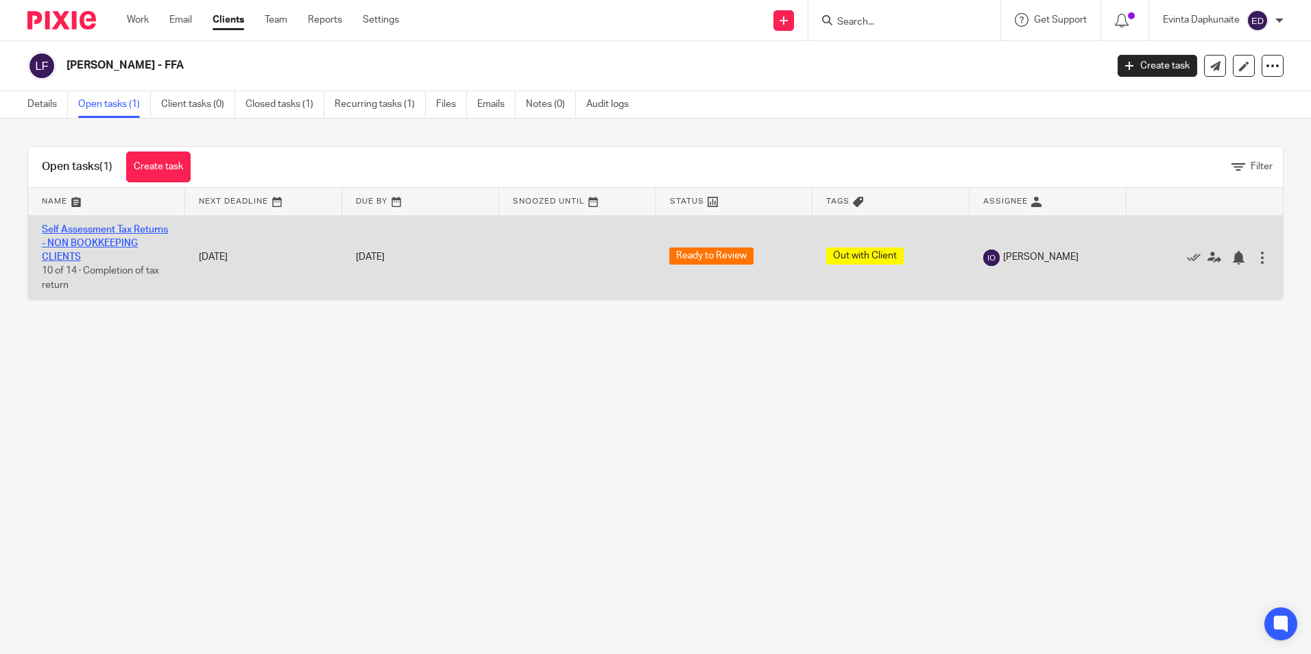
click at [99, 241] on link "Self Assessment Tax Returns - NON BOOKKEEPING CLIENTS" at bounding box center [105, 244] width 126 height 38
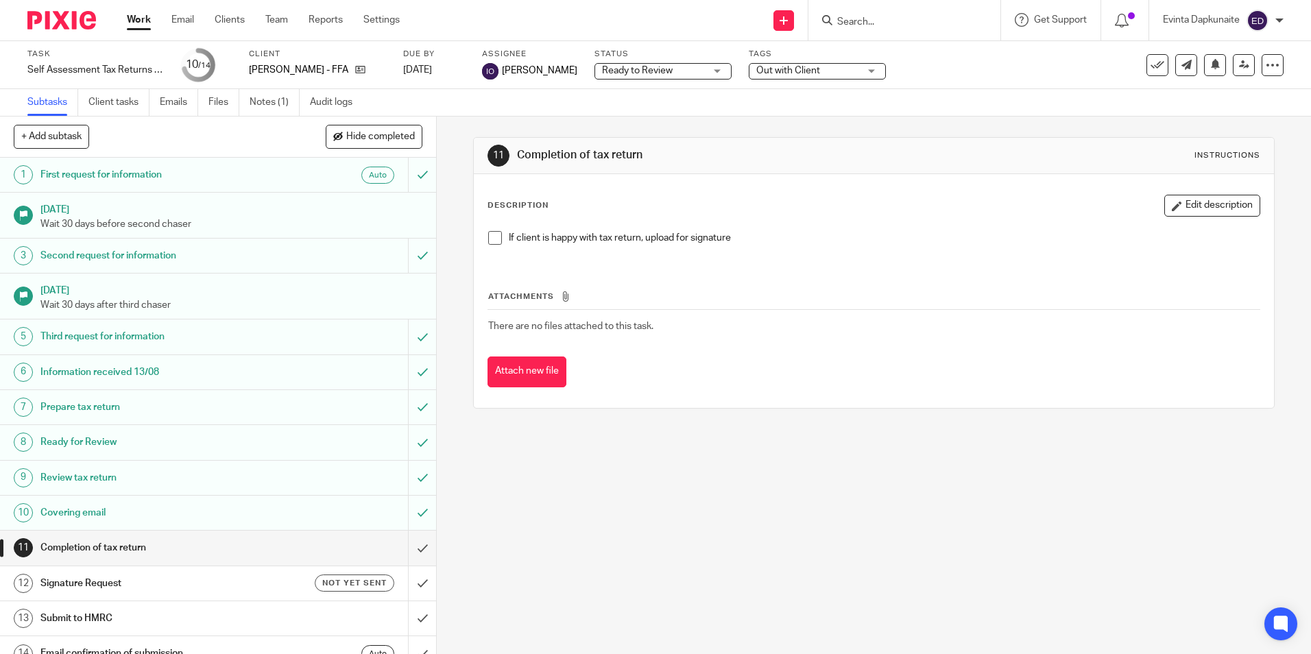
click at [824, 71] on span "Out with Client" at bounding box center [808, 71] width 103 height 14
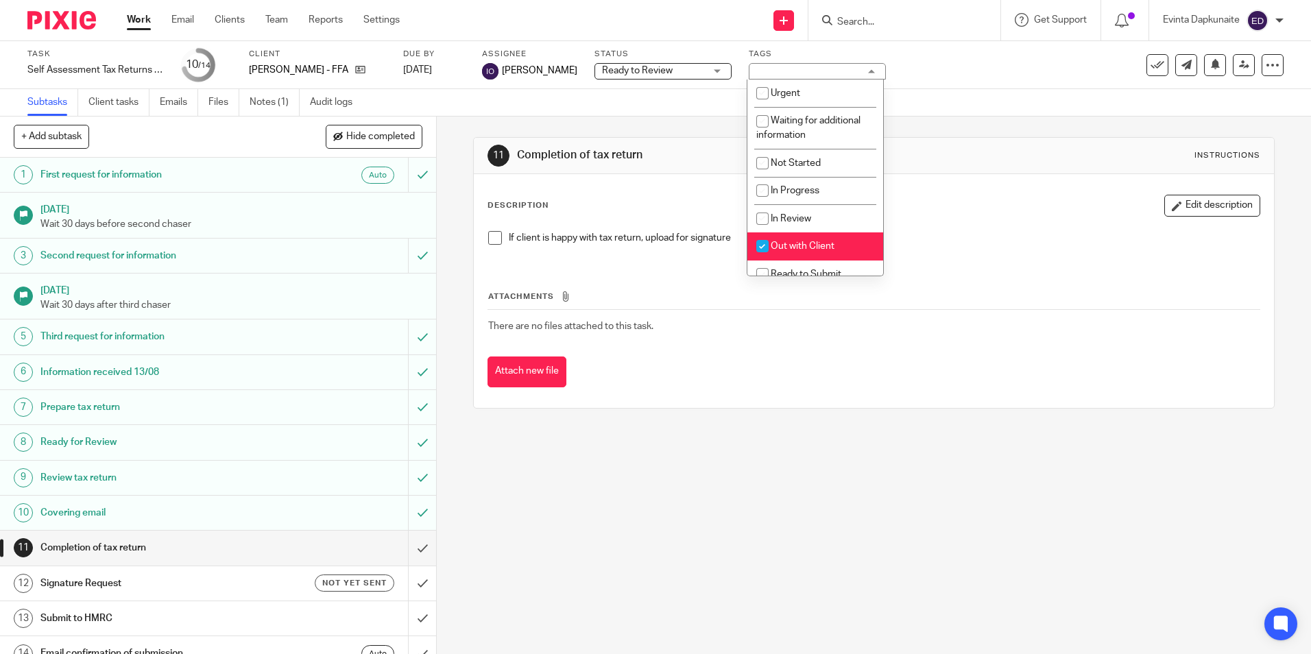
click at [824, 250] on span "Out with Client" at bounding box center [803, 246] width 64 height 10
checkbox input "false"
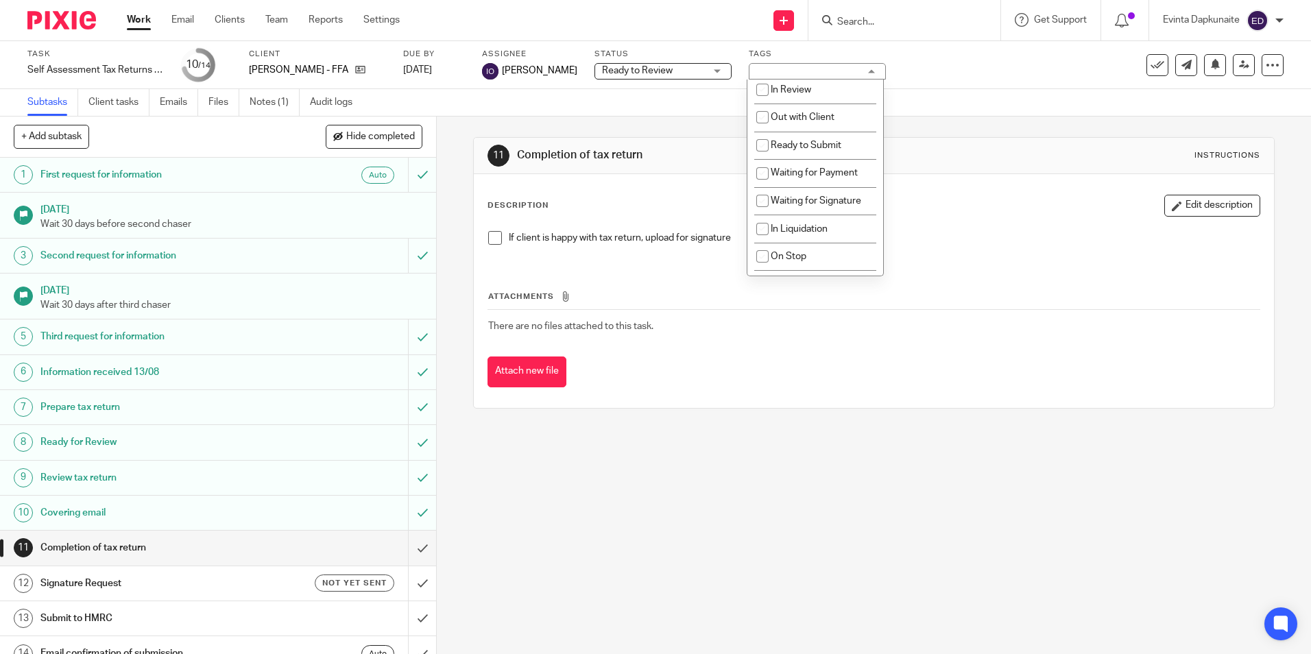
scroll to position [137, 0]
click at [845, 191] on span "Waiting for Signature" at bounding box center [816, 193] width 91 height 10
checkbox input "true"
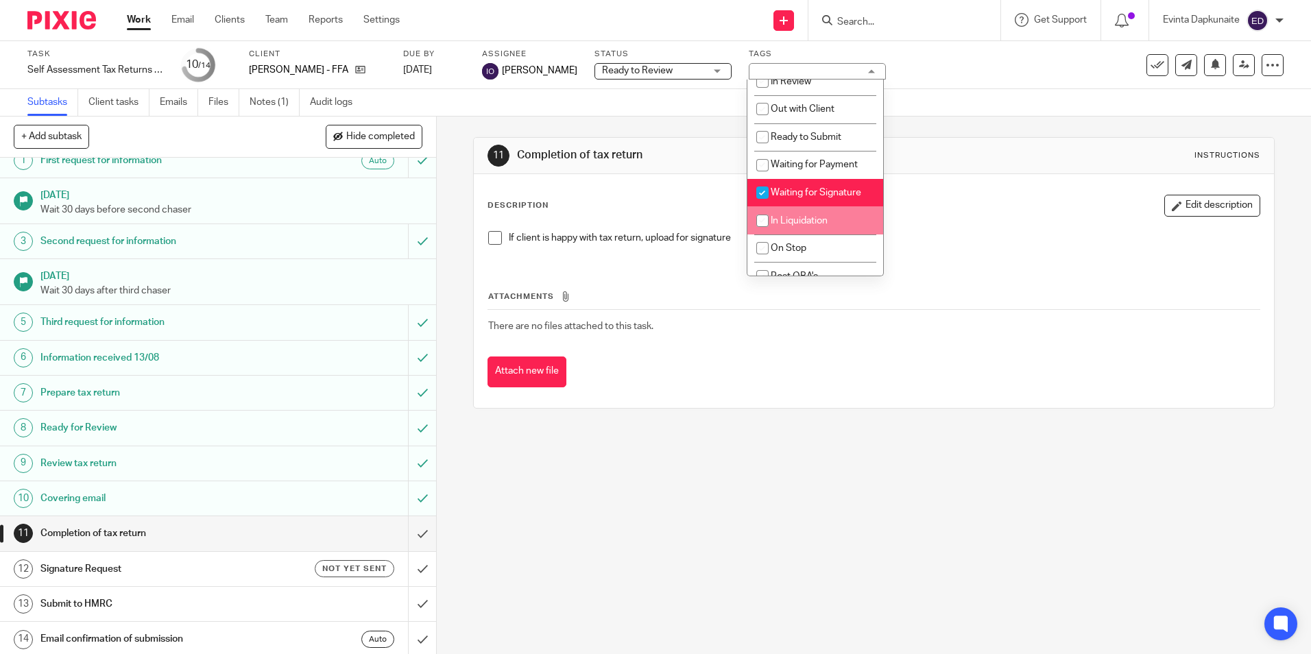
scroll to position [18, 0]
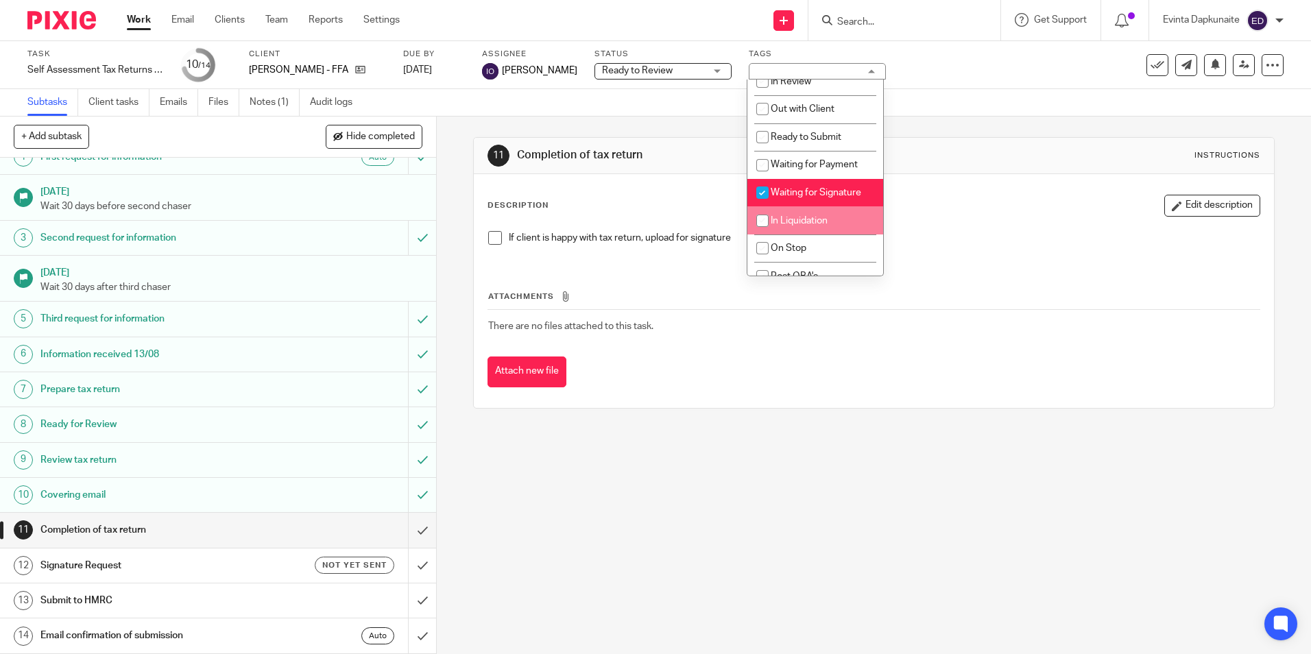
click at [495, 231] on span at bounding box center [495, 238] width 14 height 14
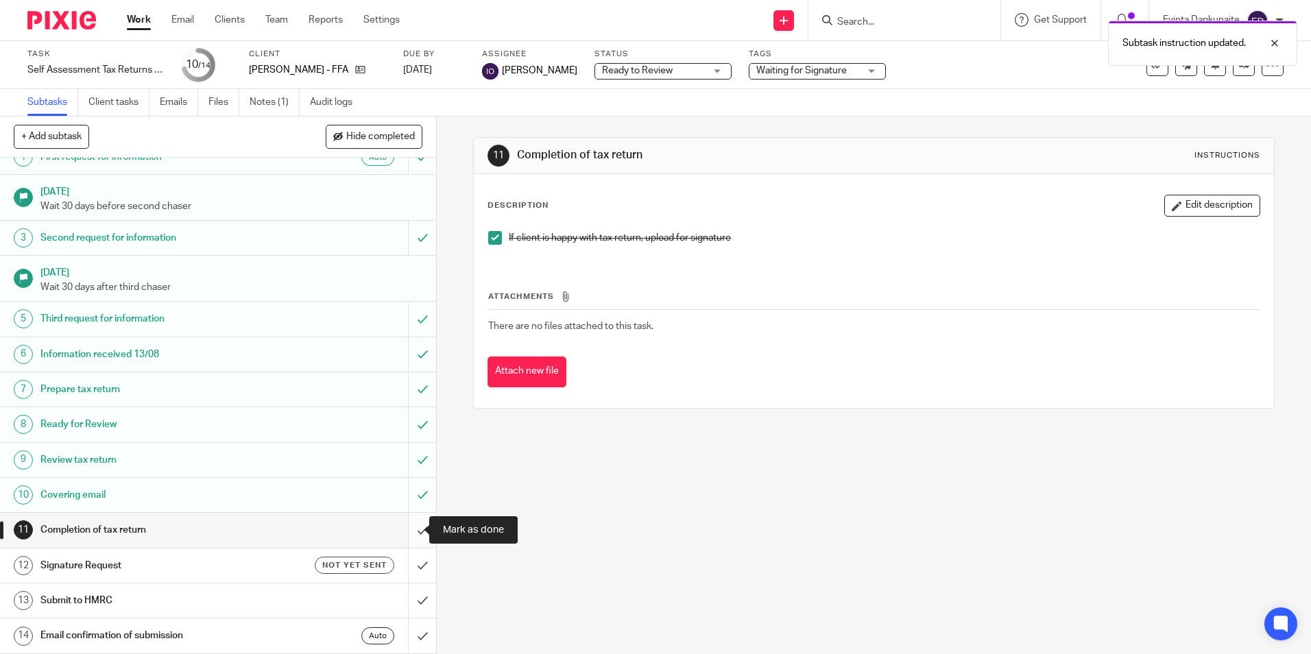
click at [405, 524] on input "submit" at bounding box center [218, 530] width 436 height 34
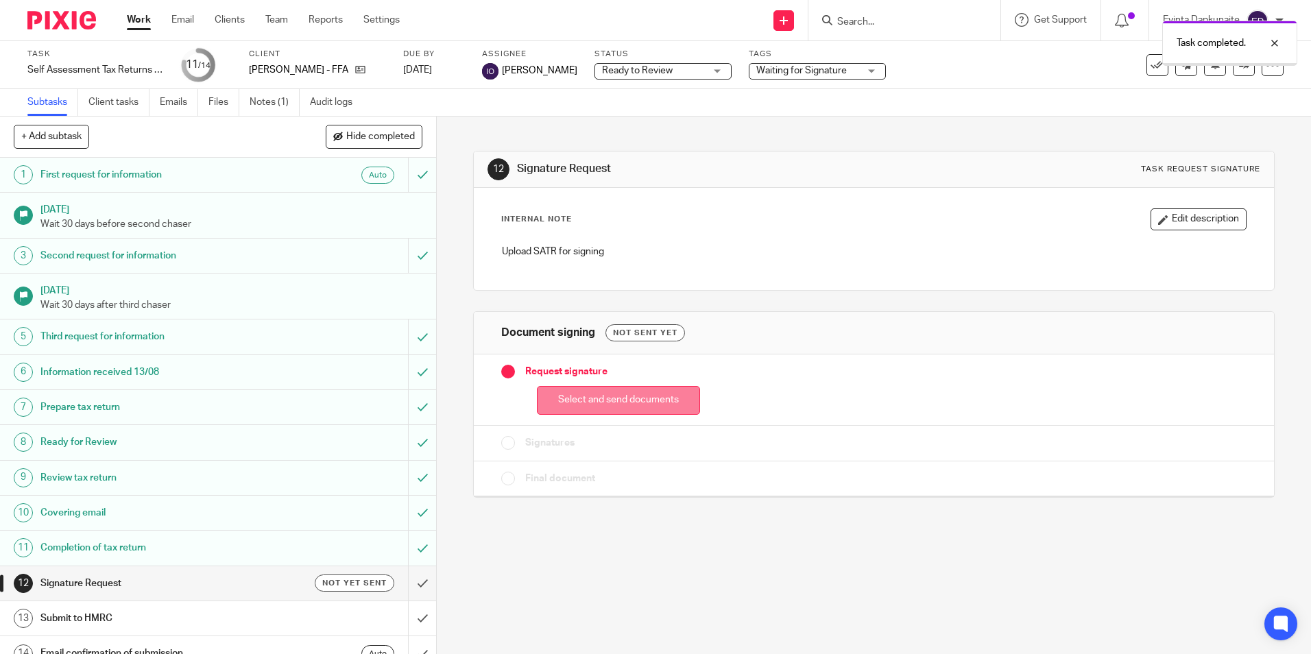
click at [564, 388] on button "Select and send documents" at bounding box center [618, 400] width 163 height 29
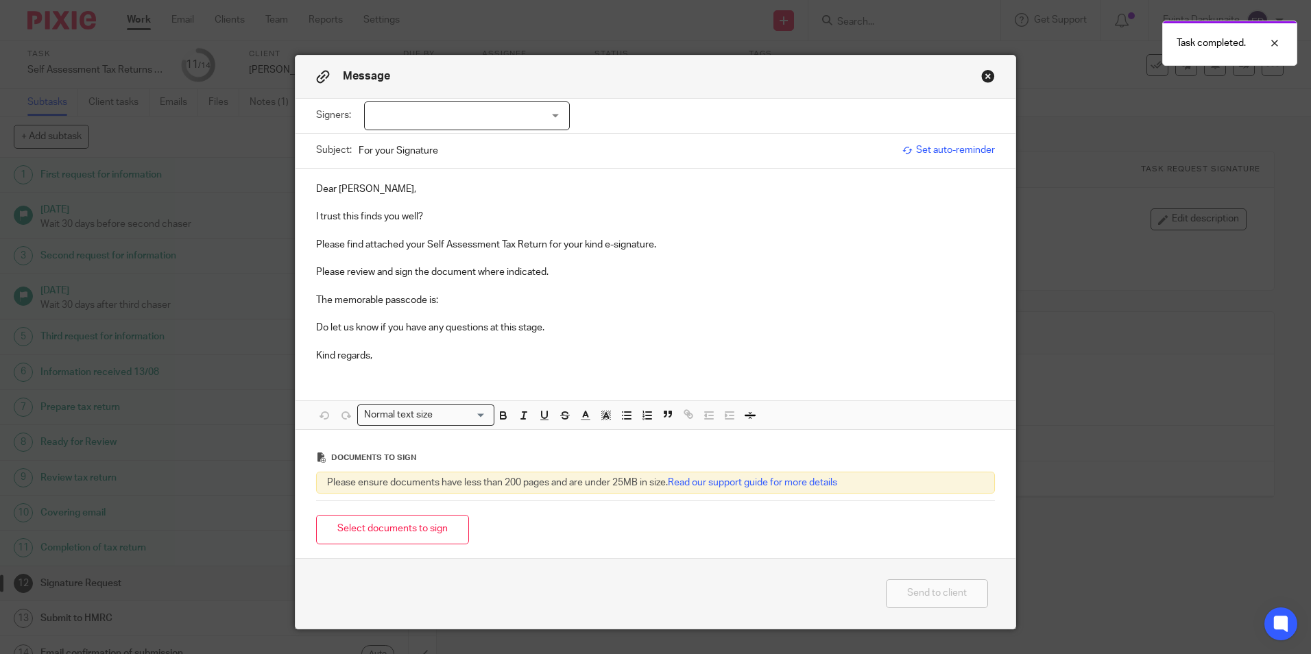
click at [543, 120] on div at bounding box center [467, 116] width 206 height 29
click at [521, 147] on li "Lucy Welch" at bounding box center [462, 144] width 204 height 28
checkbox input "true"
click at [493, 222] on p "I trust this finds you well?" at bounding box center [655, 217] width 679 height 14
click at [472, 306] on p "The memorable passcode is:" at bounding box center [655, 301] width 679 height 14
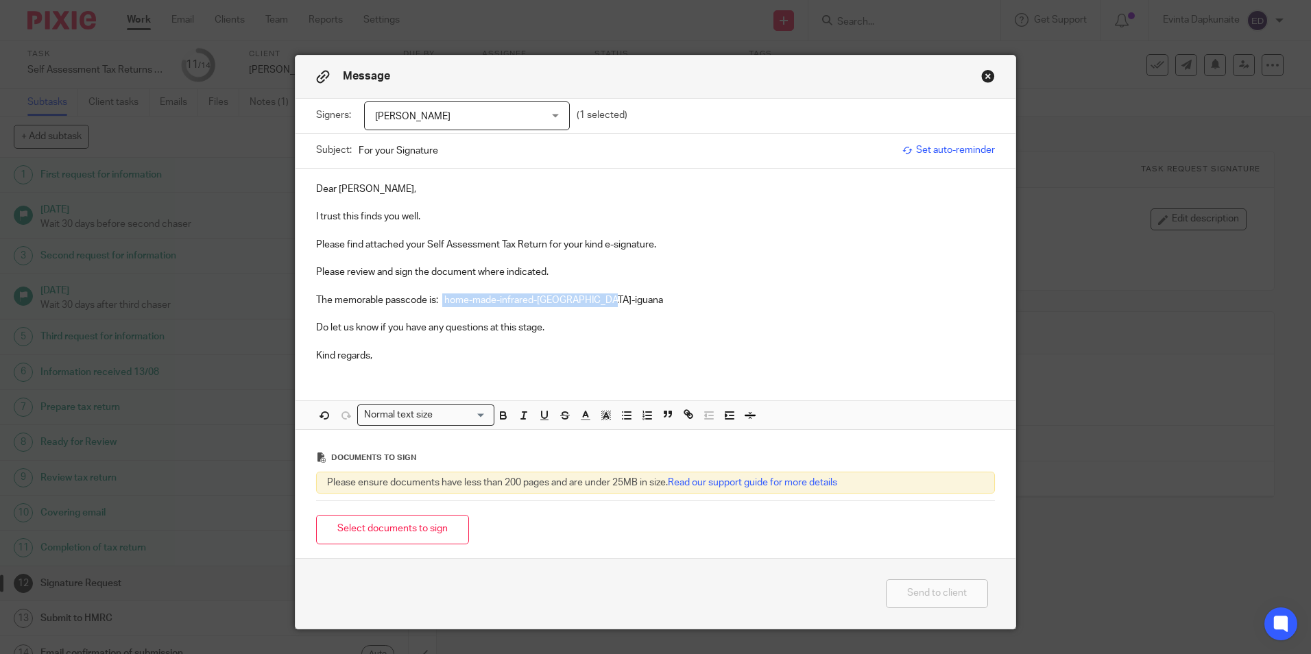
drag, startPoint x: 440, startPoint y: 300, endPoint x: 758, endPoint y: 301, distance: 317.6
click at [780, 295] on p "The memorable passcode is: home-made-infrared-paisley-iguana" at bounding box center [655, 301] width 679 height 14
click at [497, 414] on icon "button" at bounding box center [503, 415] width 12 height 12
click at [606, 416] on icon "button" at bounding box center [606, 415] width 12 height 12
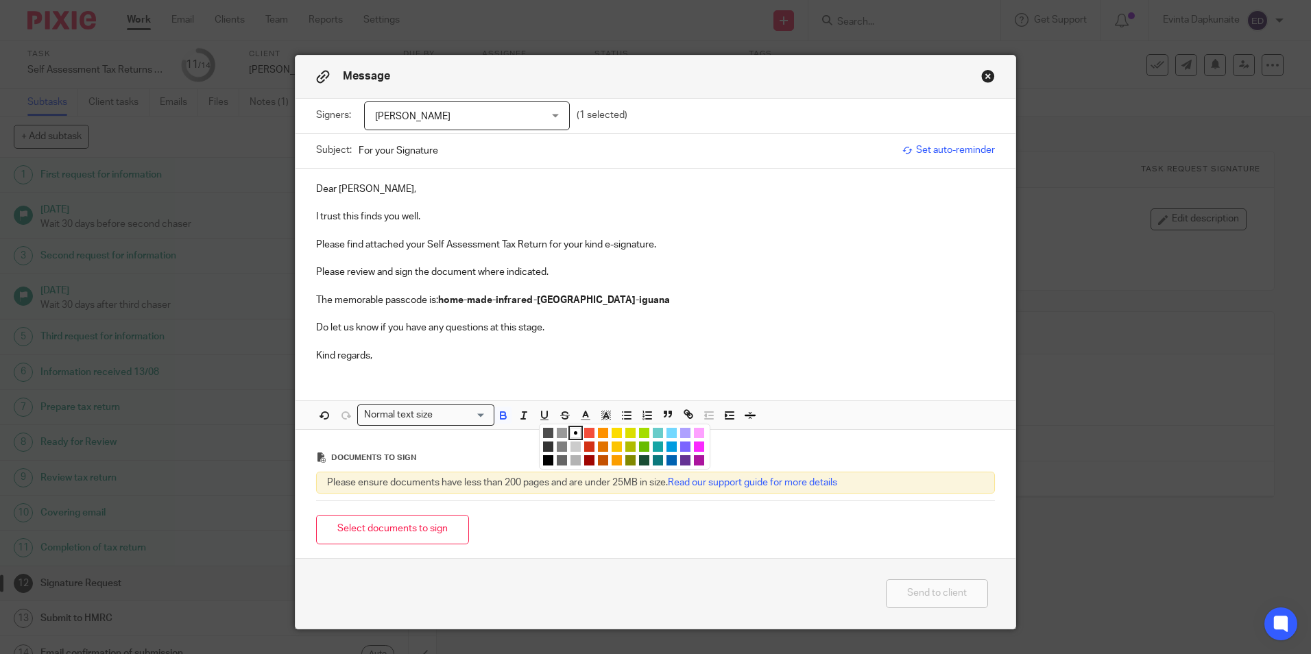
click at [616, 431] on li "color:#FCDC00" at bounding box center [617, 433] width 10 height 10
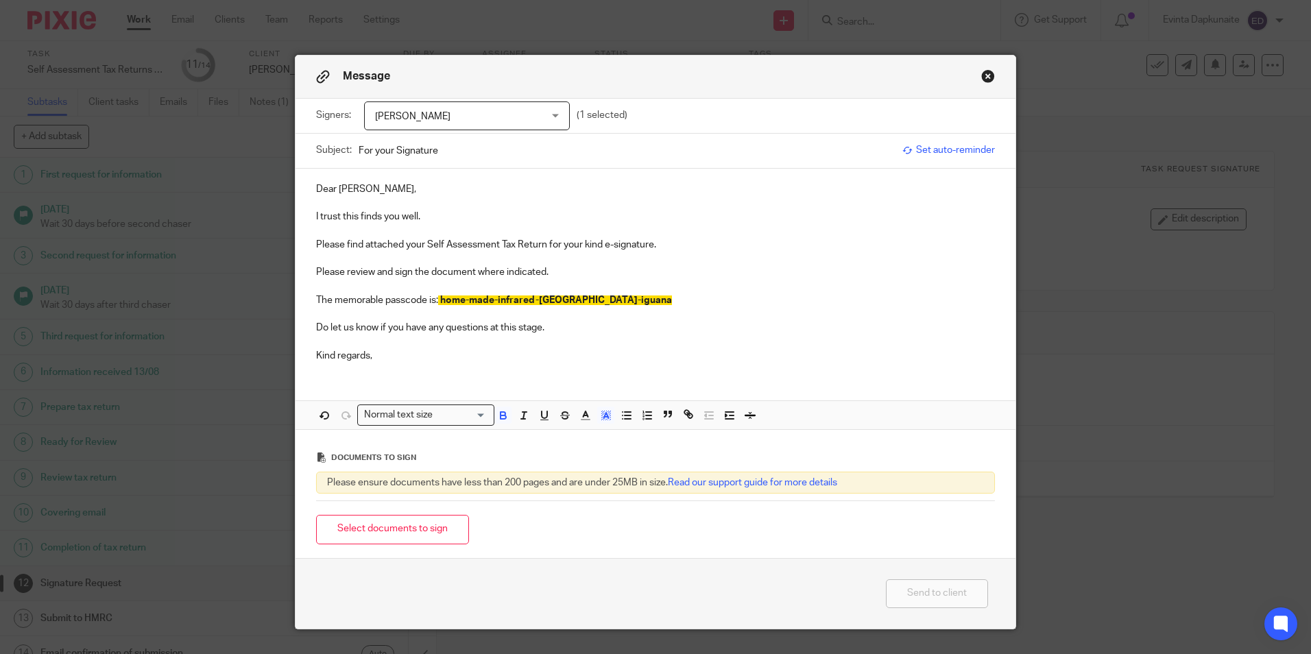
click at [643, 318] on p at bounding box center [655, 314] width 679 height 14
click at [360, 532] on button "Select documents to sign" at bounding box center [392, 529] width 153 height 29
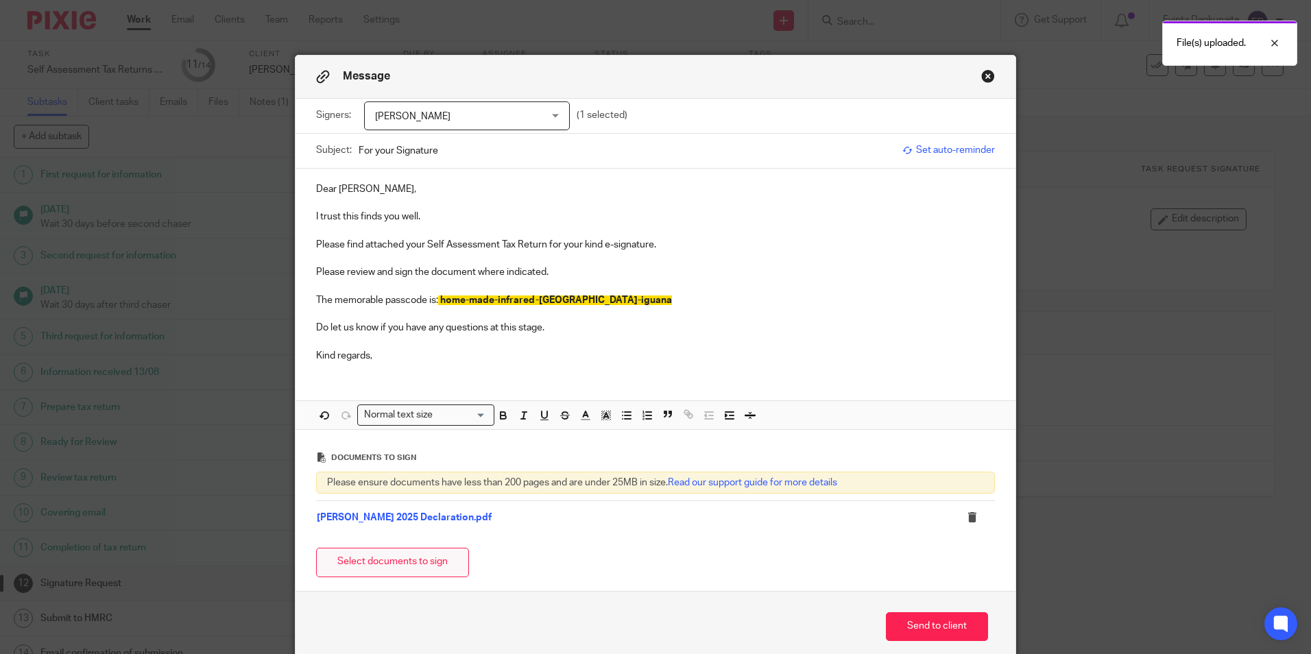
click at [361, 564] on button "Select documents to sign" at bounding box center [392, 562] width 153 height 29
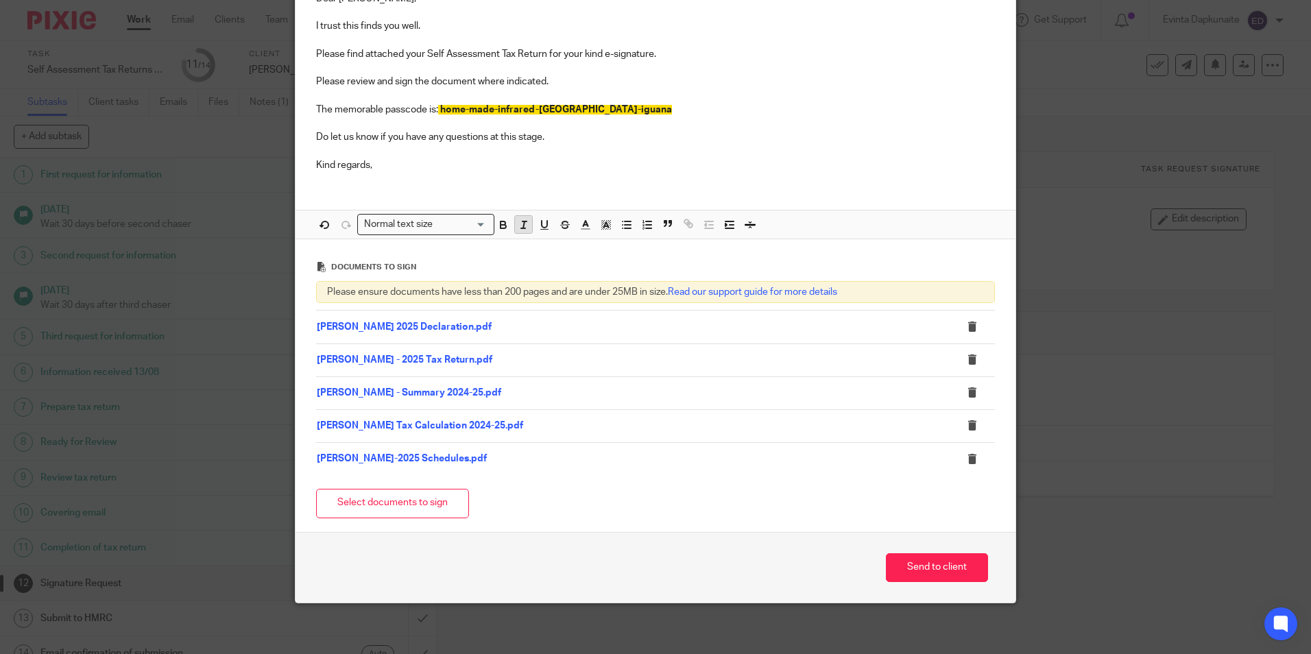
scroll to position [195, 0]
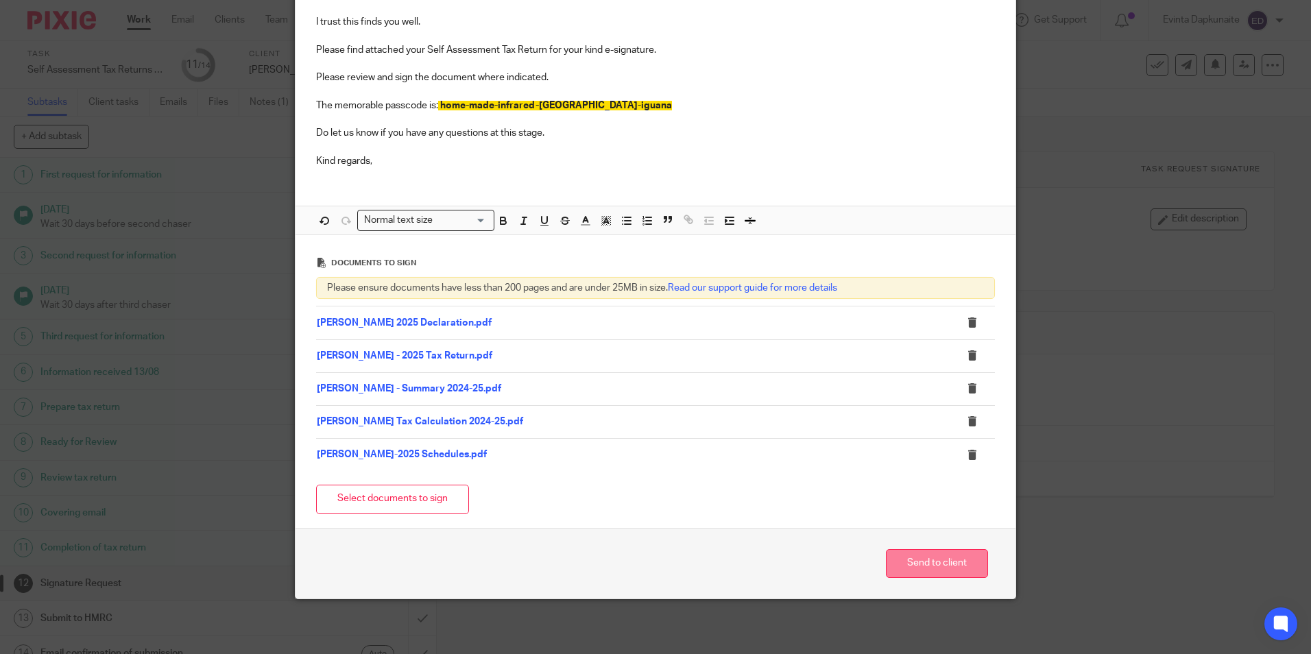
click at [919, 559] on button "Send to client" at bounding box center [937, 563] width 102 height 29
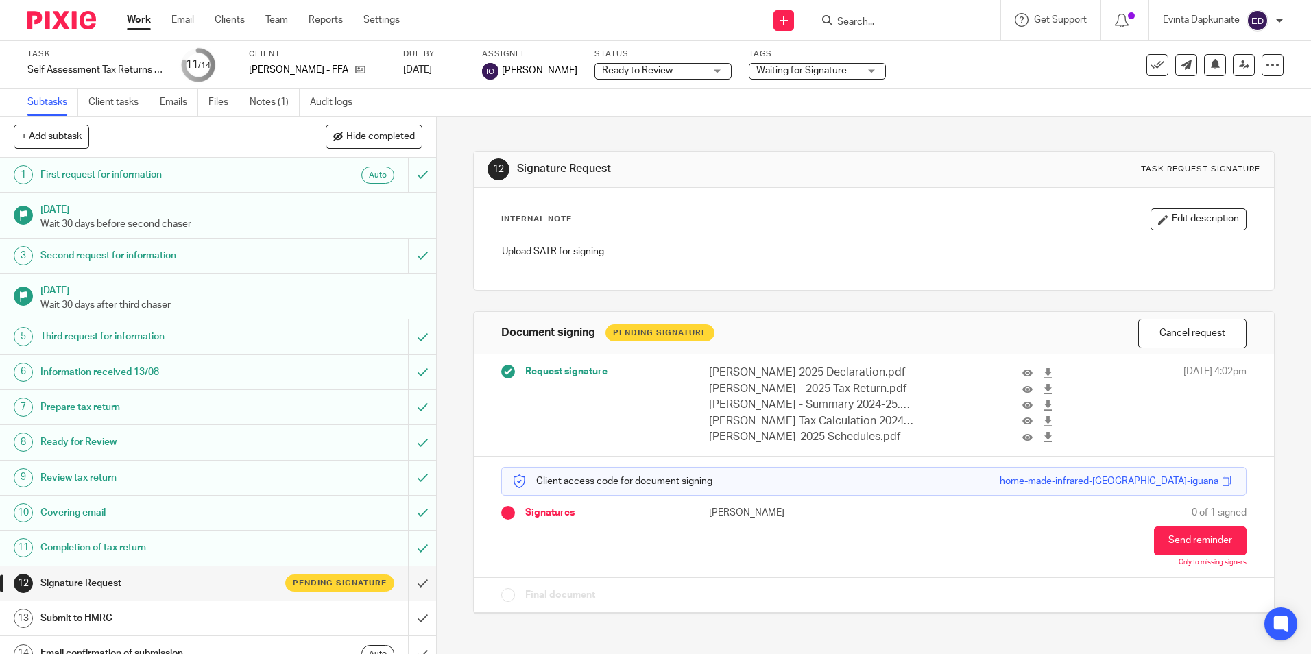
click at [931, 15] on form at bounding box center [909, 20] width 146 height 17
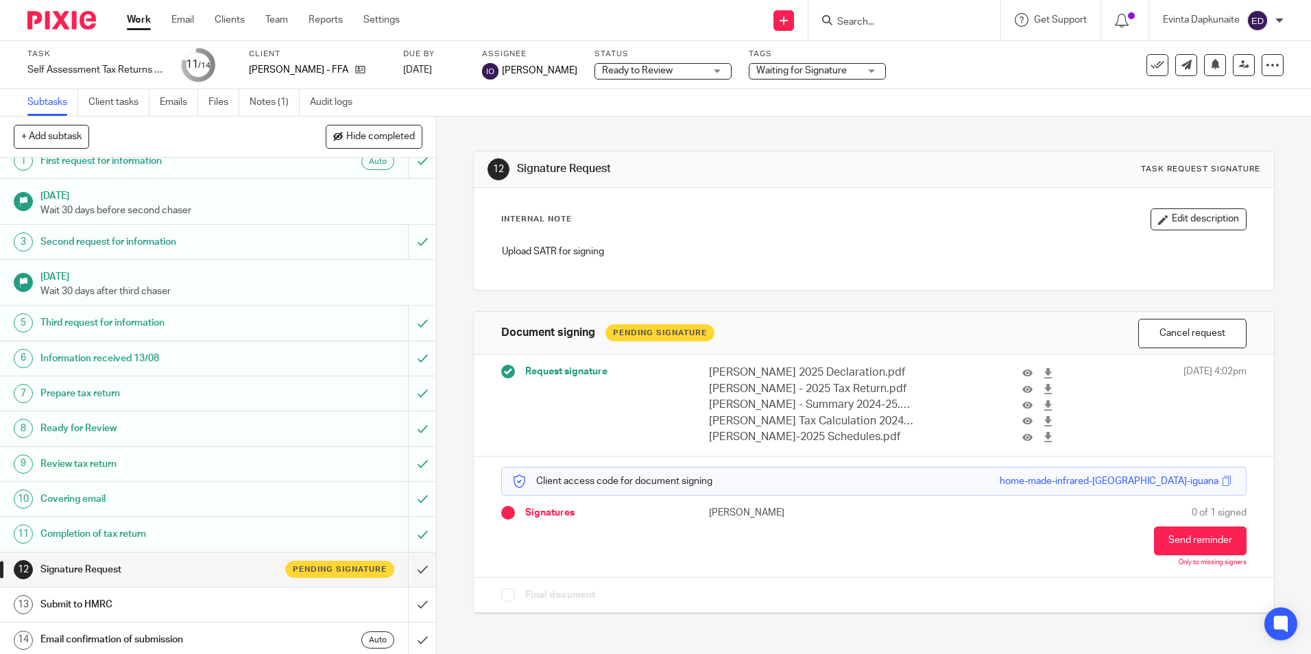
scroll to position [18, 0]
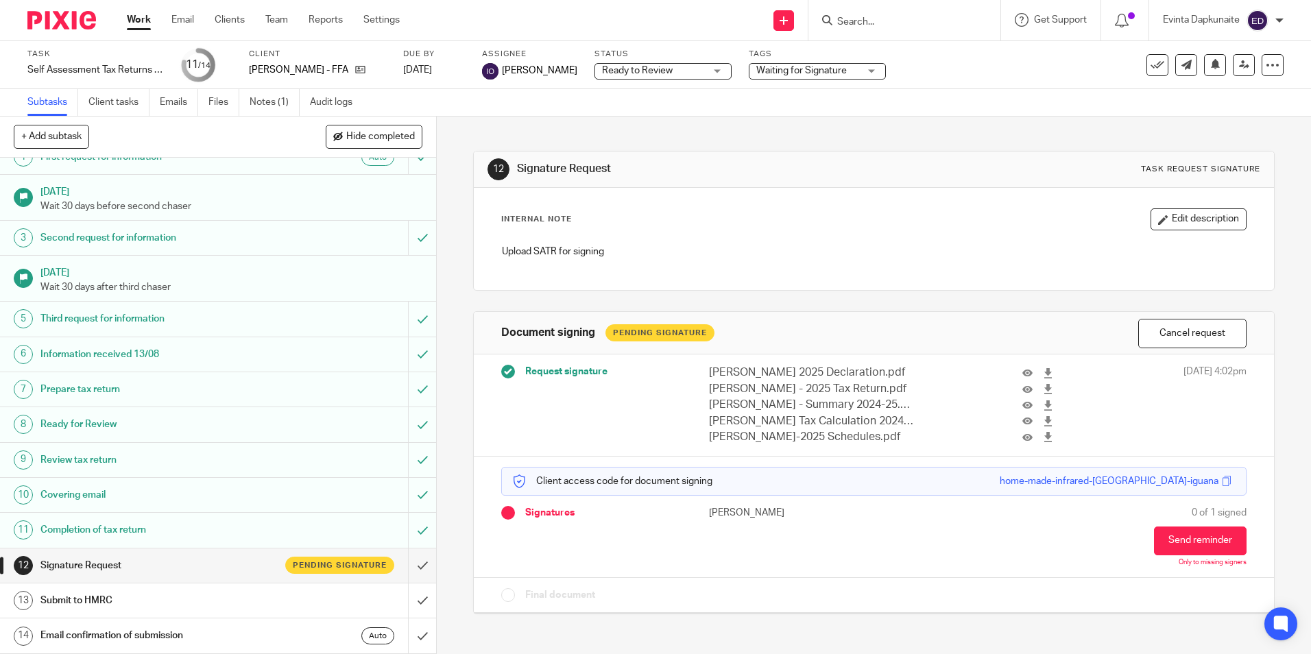
click at [884, 17] on input "Search" at bounding box center [897, 22] width 123 height 12
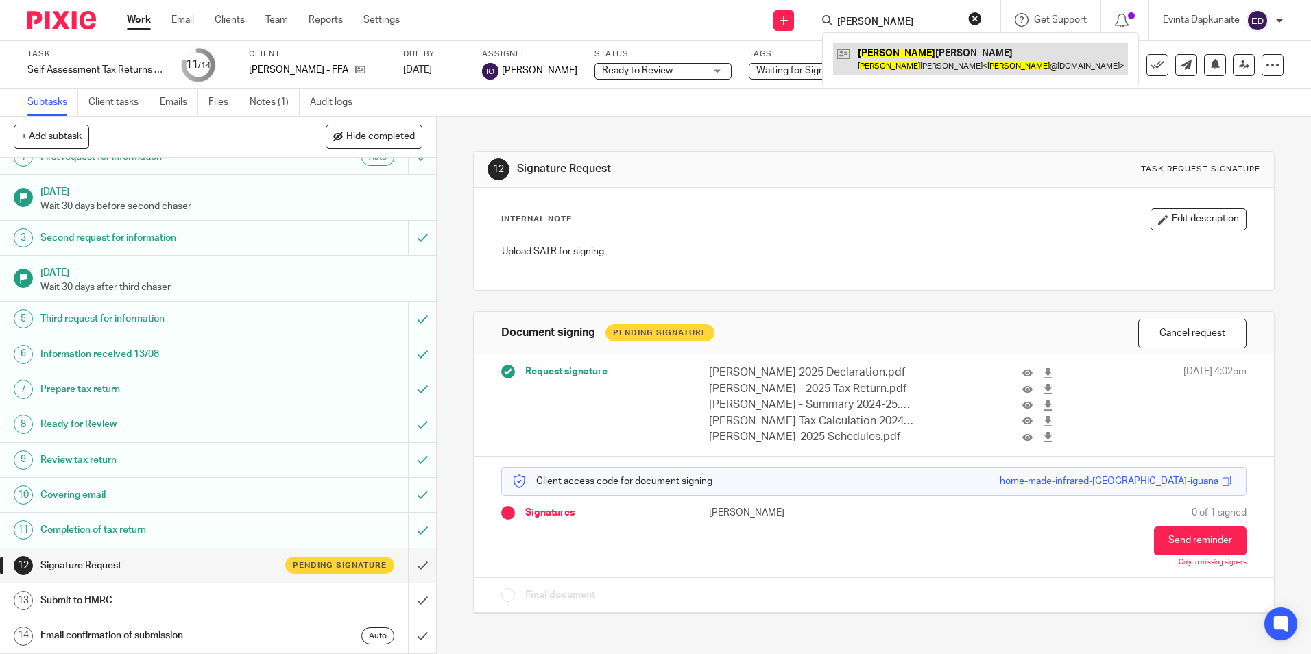
type input "[PERSON_NAME]"
click at [912, 51] on link at bounding box center [980, 59] width 295 height 32
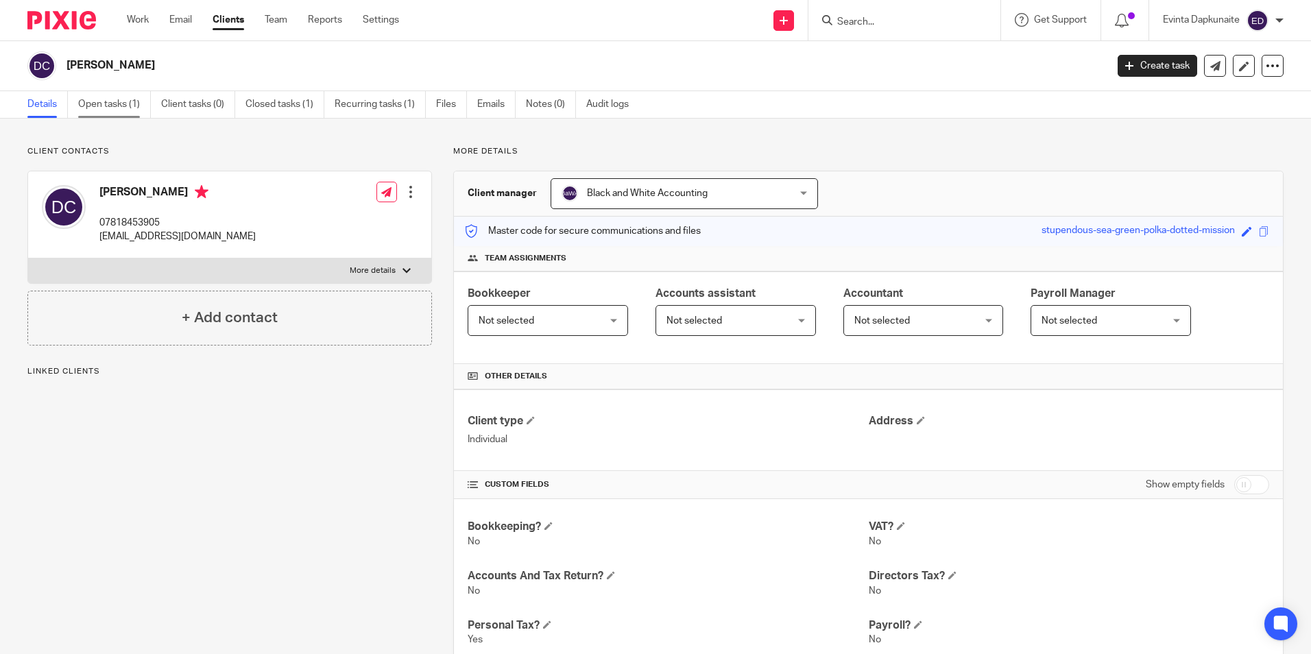
click at [96, 91] on div "[PERSON_NAME] Create task Update from Companies House Export data Merge Archive…" at bounding box center [655, 66] width 1311 height 50
click at [97, 97] on link "Open tasks (1)" at bounding box center [114, 104] width 73 height 27
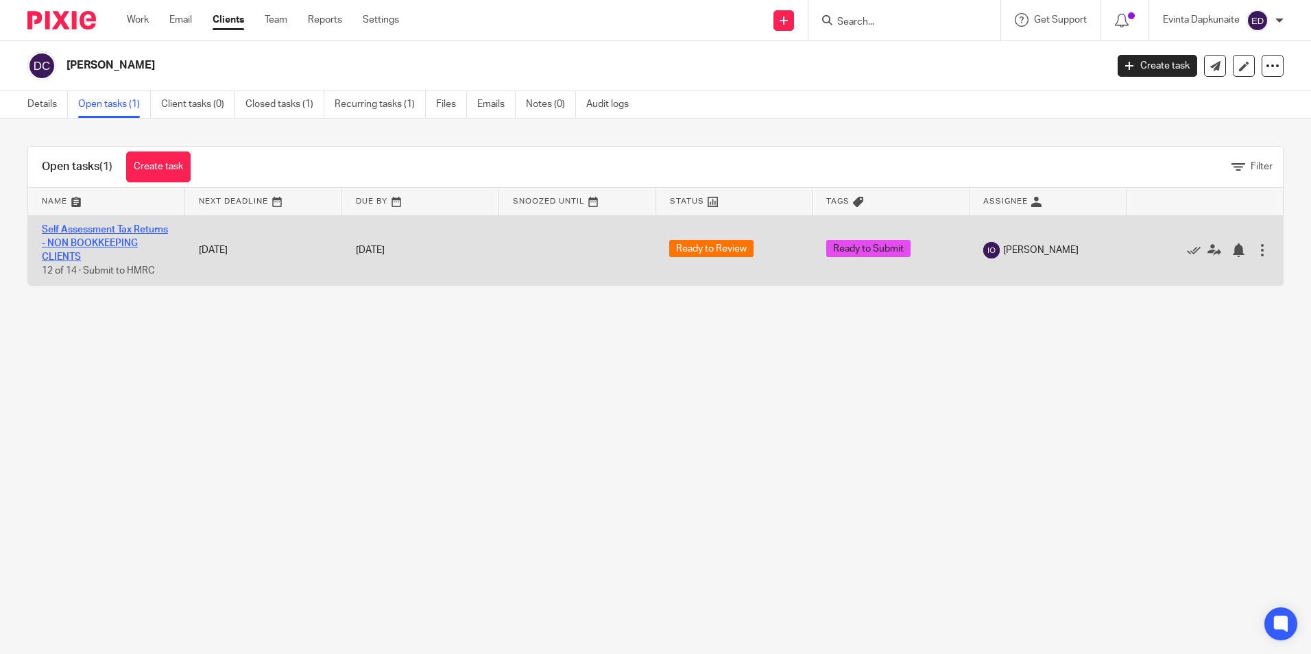
click at [84, 233] on link "Self Assessment Tax Returns - NON BOOKKEEPING CLIENTS" at bounding box center [105, 244] width 126 height 38
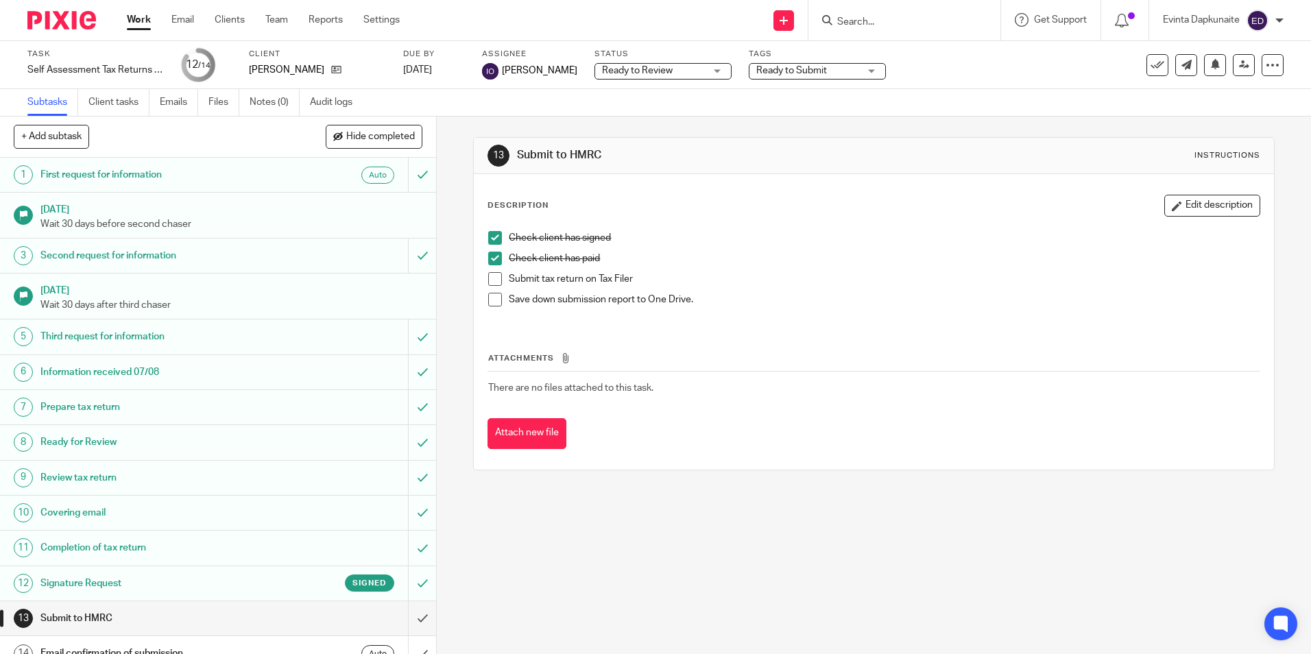
click at [481, 272] on div "Check client has signed Check client has paid Submit tax return on Tax Filer Sa…" at bounding box center [873, 273] width 785 height 99
click at [491, 281] on span at bounding box center [495, 279] width 14 height 14
click at [491, 303] on span at bounding box center [495, 300] width 14 height 14
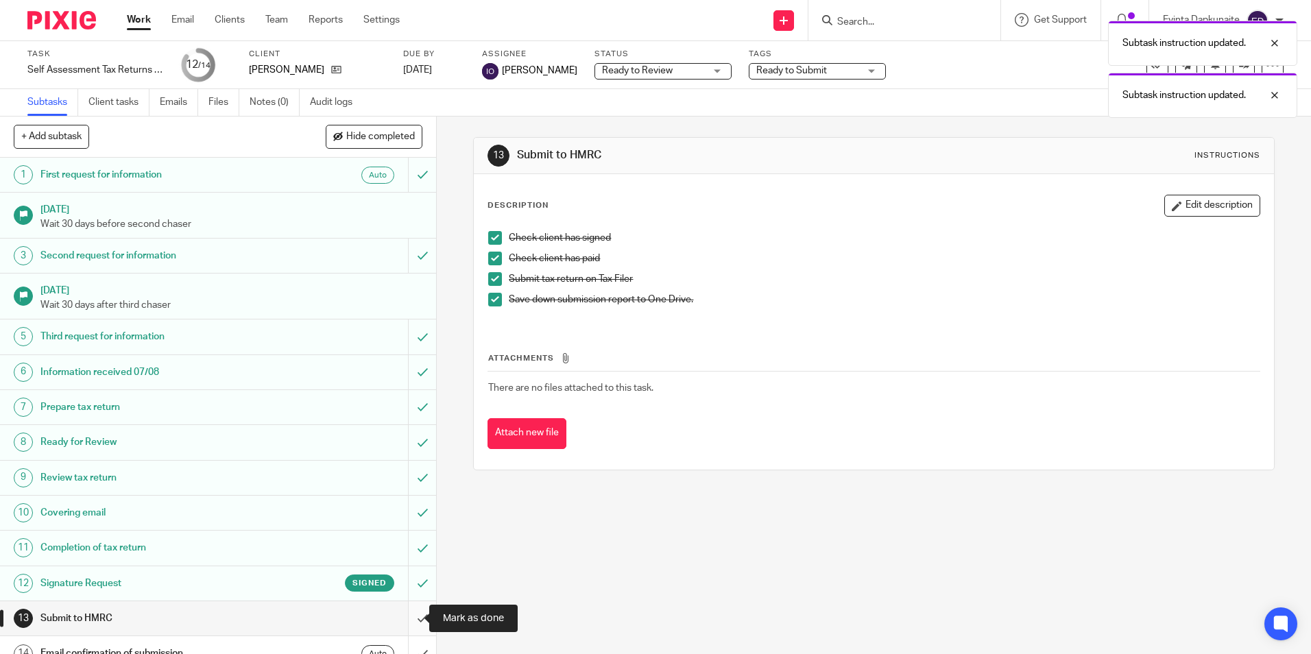
click at [407, 610] on input "submit" at bounding box center [218, 619] width 436 height 34
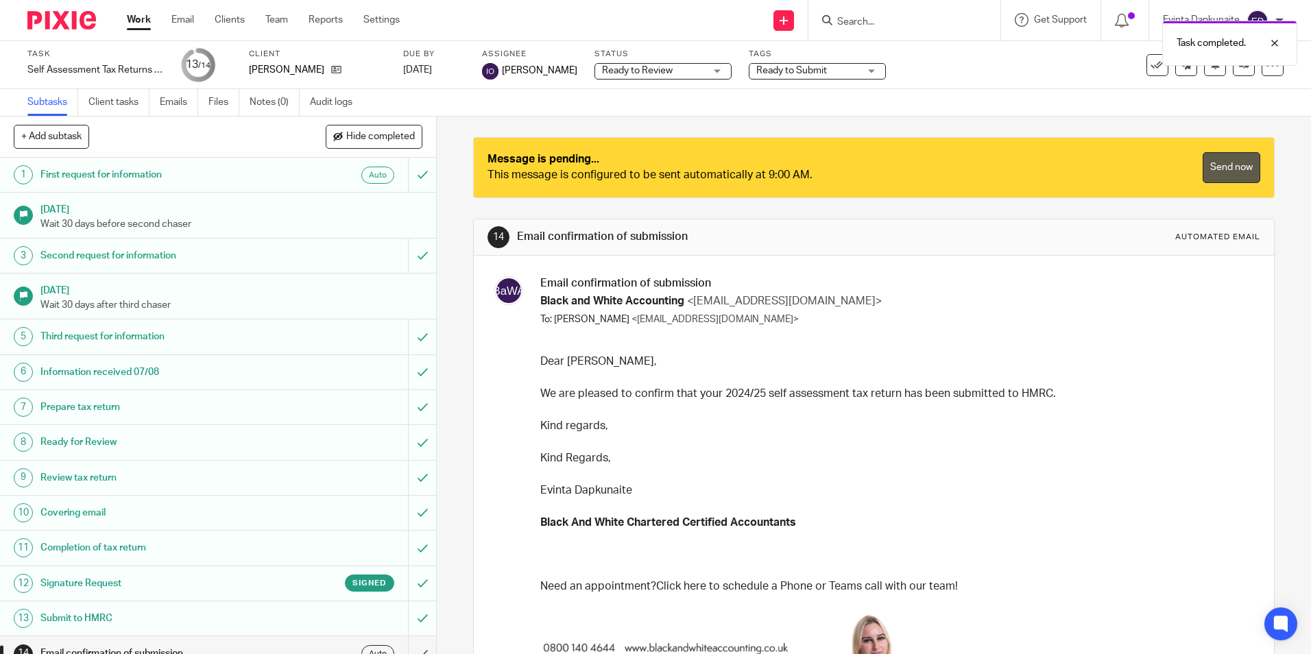
click at [1223, 166] on link "Send now" at bounding box center [1232, 167] width 58 height 31
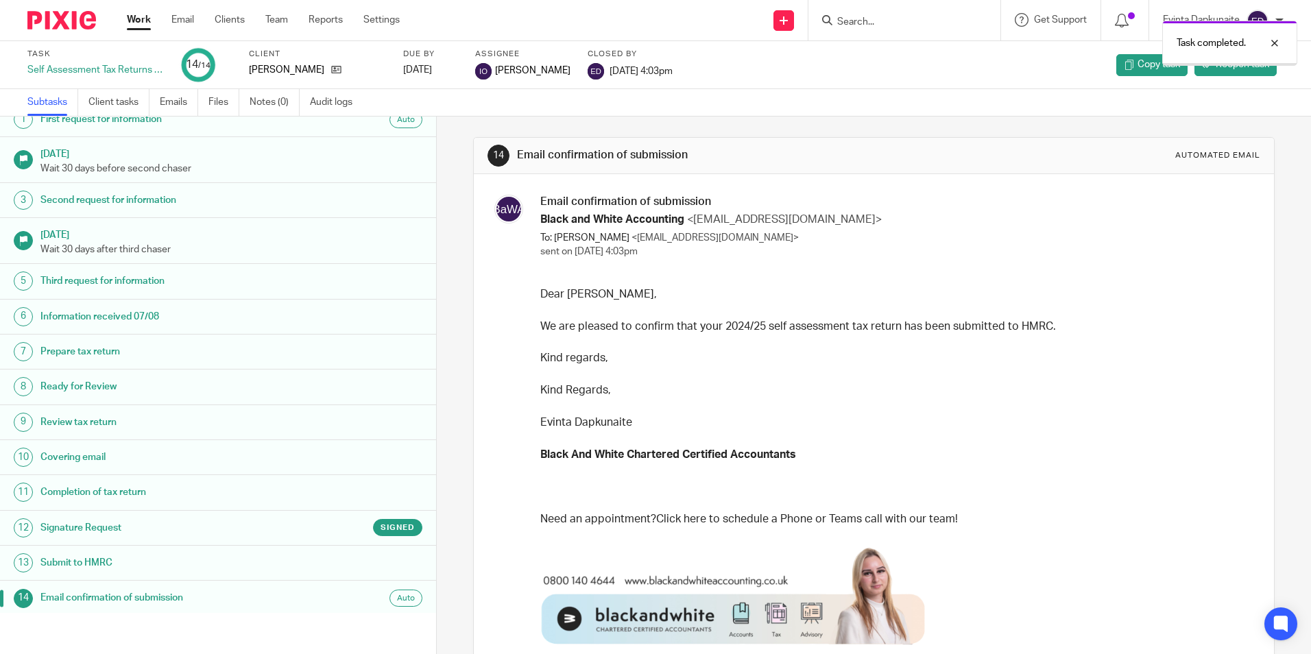
scroll to position [18, 0]
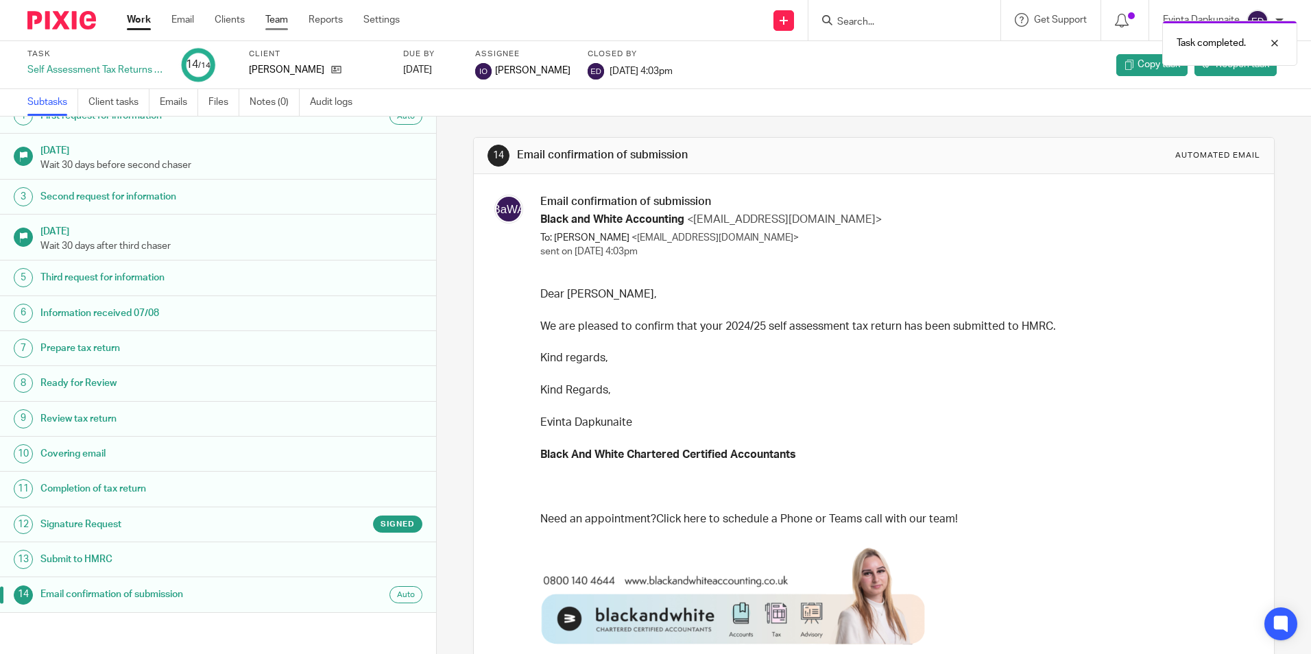
click at [272, 23] on link "Team" at bounding box center [276, 20] width 23 height 14
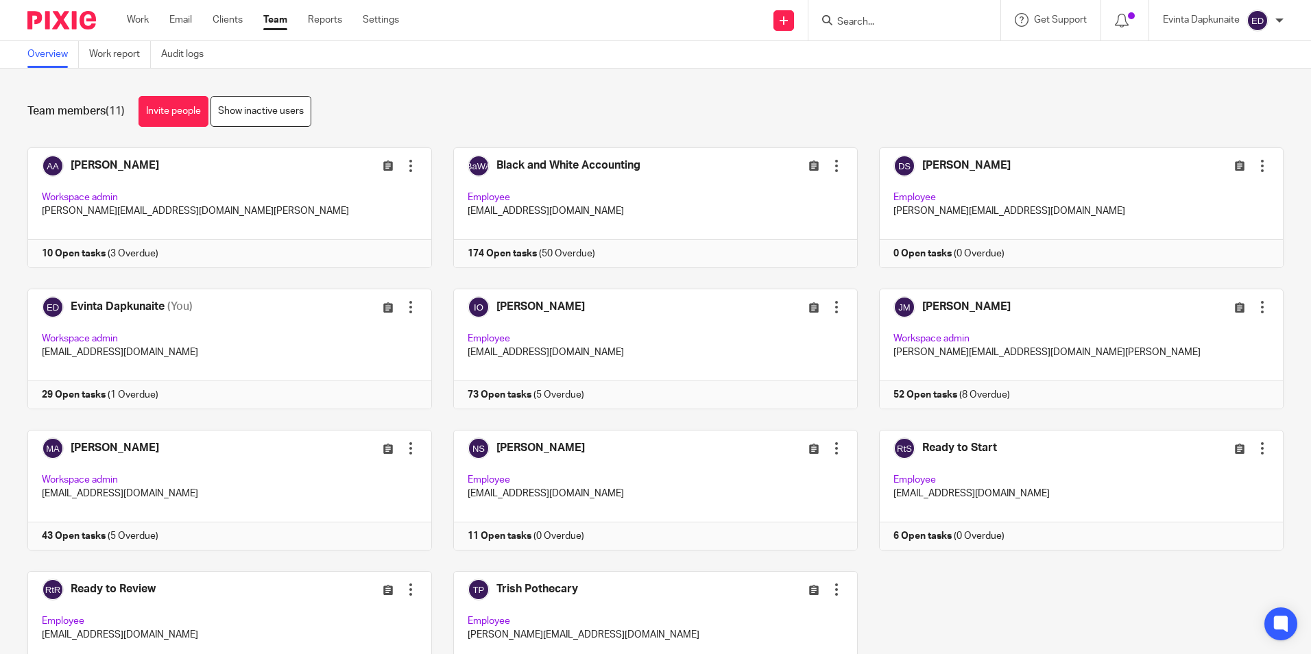
click at [888, 19] on input "Search" at bounding box center [897, 22] width 123 height 12
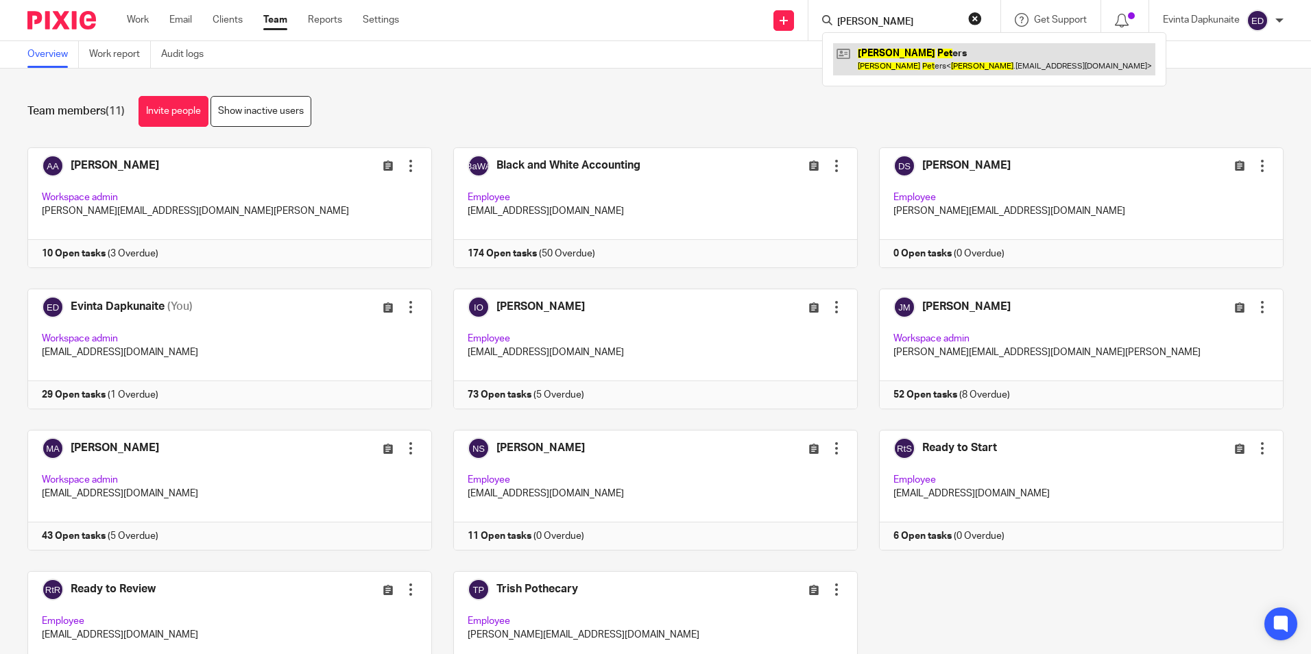
type input "john pet"
click at [903, 50] on link at bounding box center [994, 59] width 322 height 32
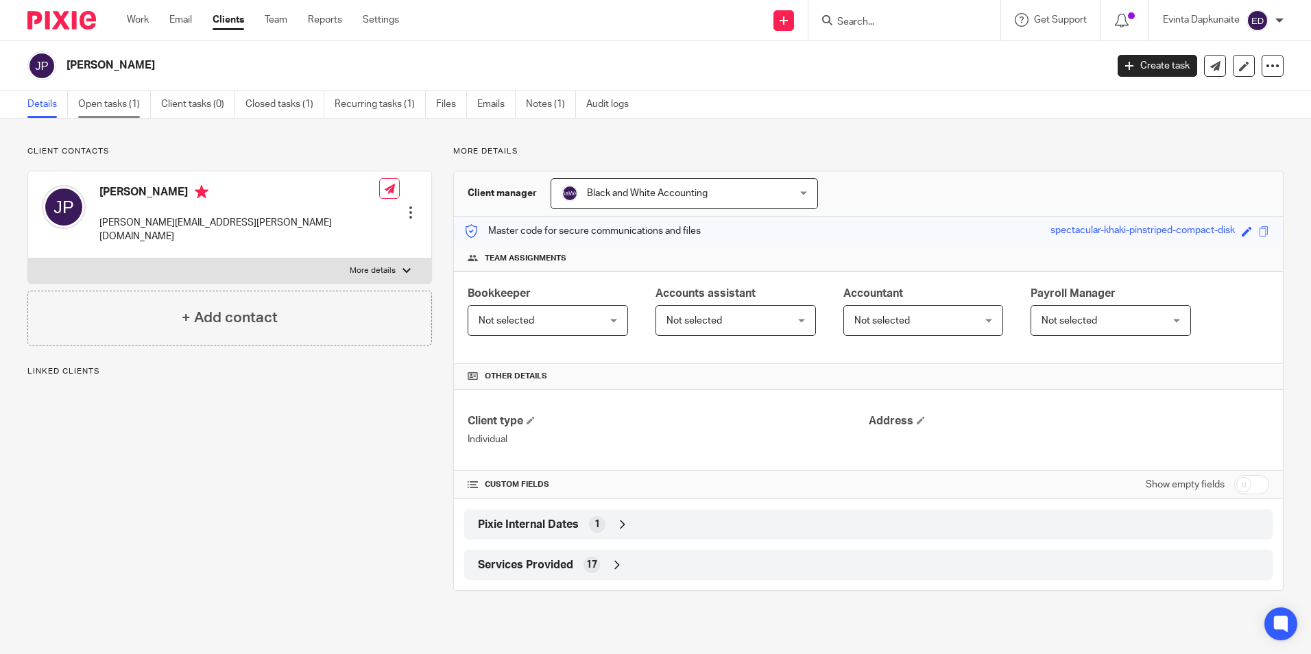
click at [123, 97] on link "Open tasks (1)" at bounding box center [114, 104] width 73 height 27
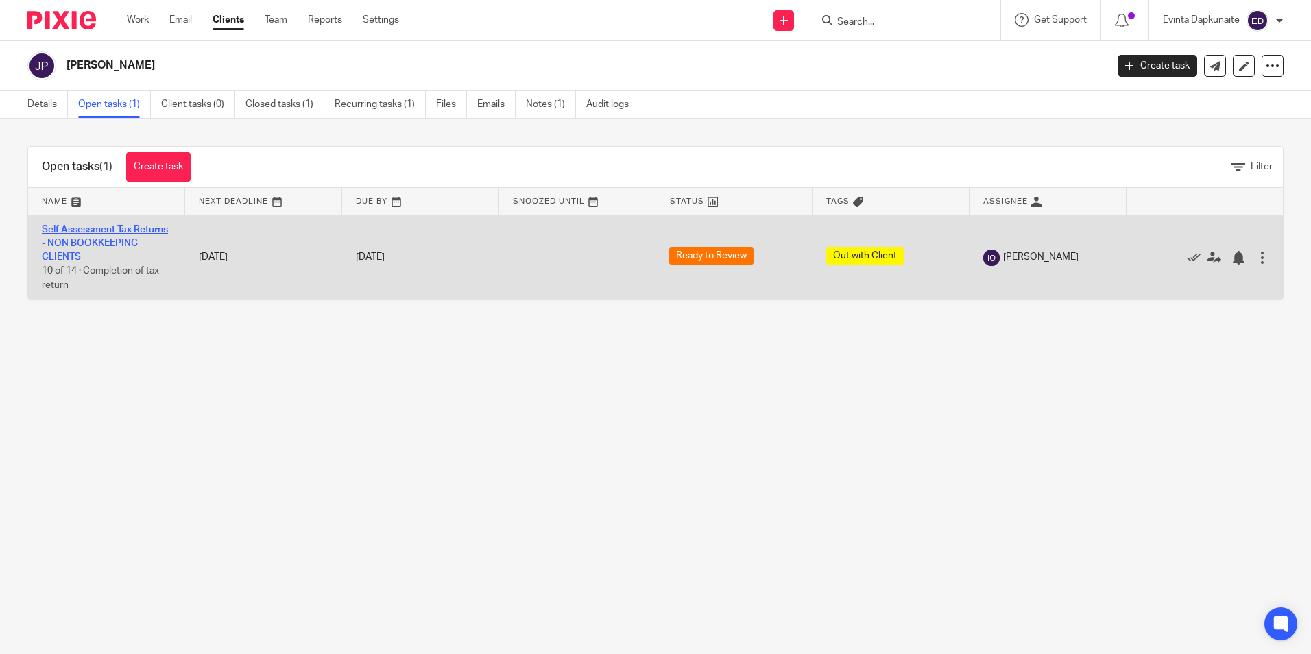
click at [121, 255] on link "Self Assessment Tax Returns - NON BOOKKEEPING CLIENTS" at bounding box center [105, 244] width 126 height 38
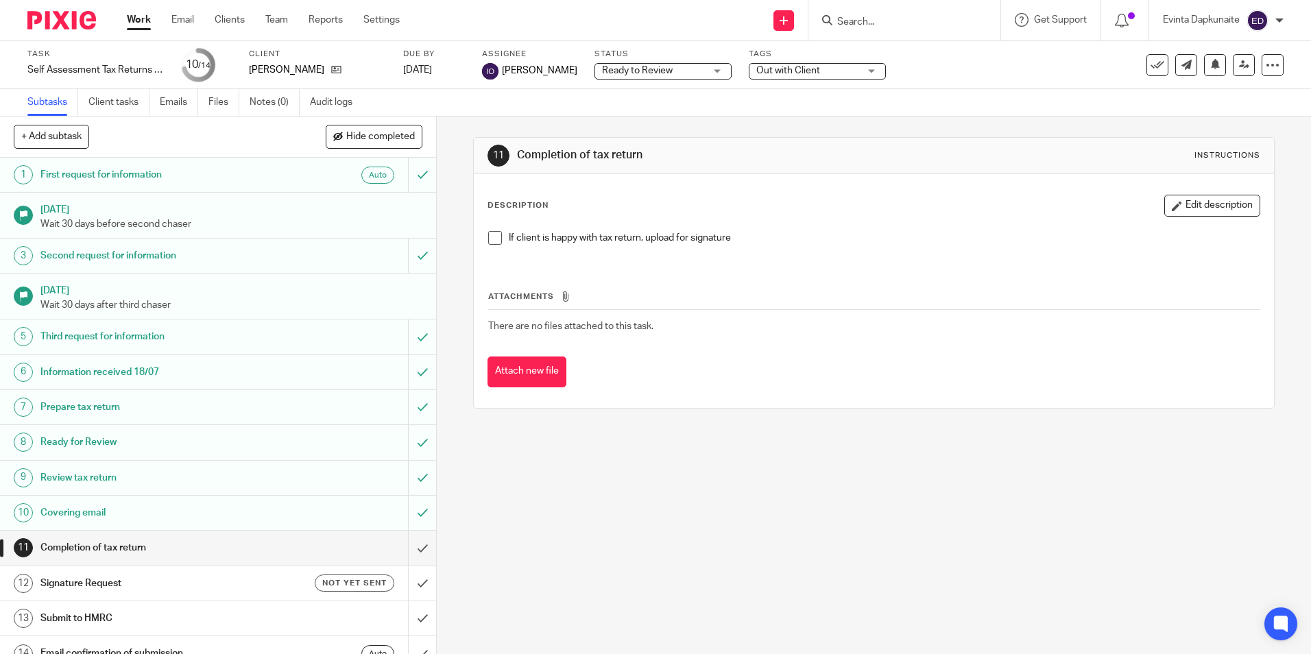
scroll to position [18, 0]
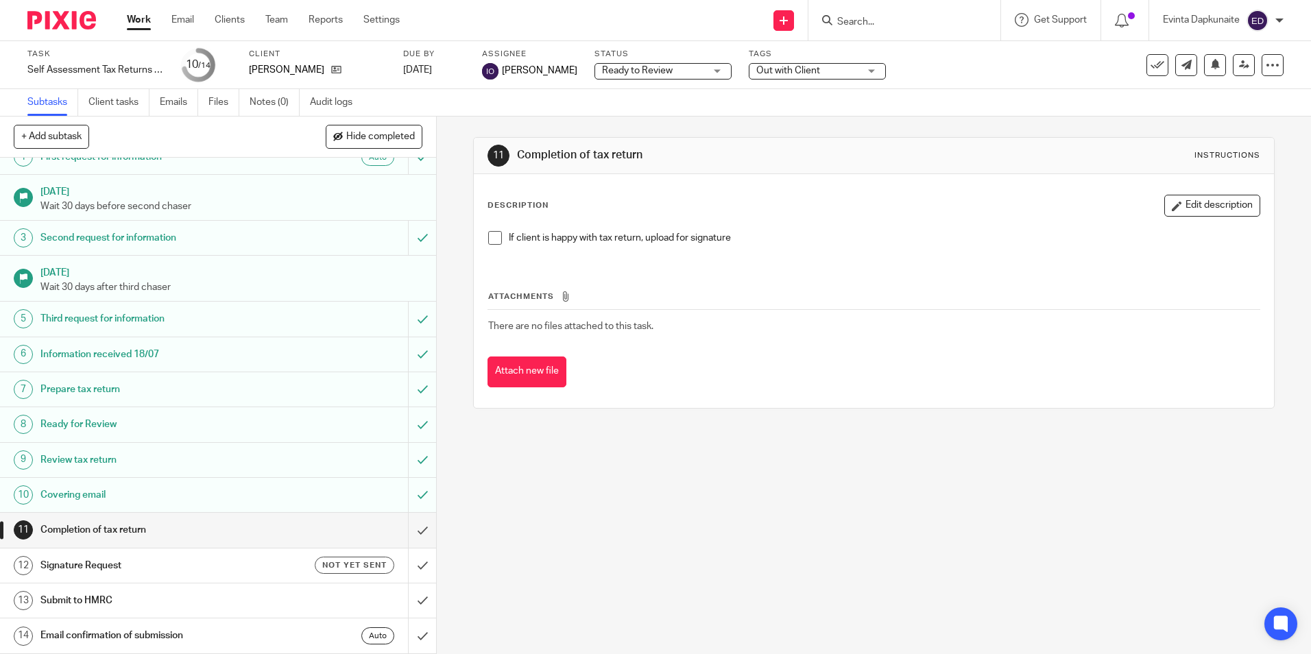
click at [493, 241] on span at bounding box center [495, 238] width 14 height 14
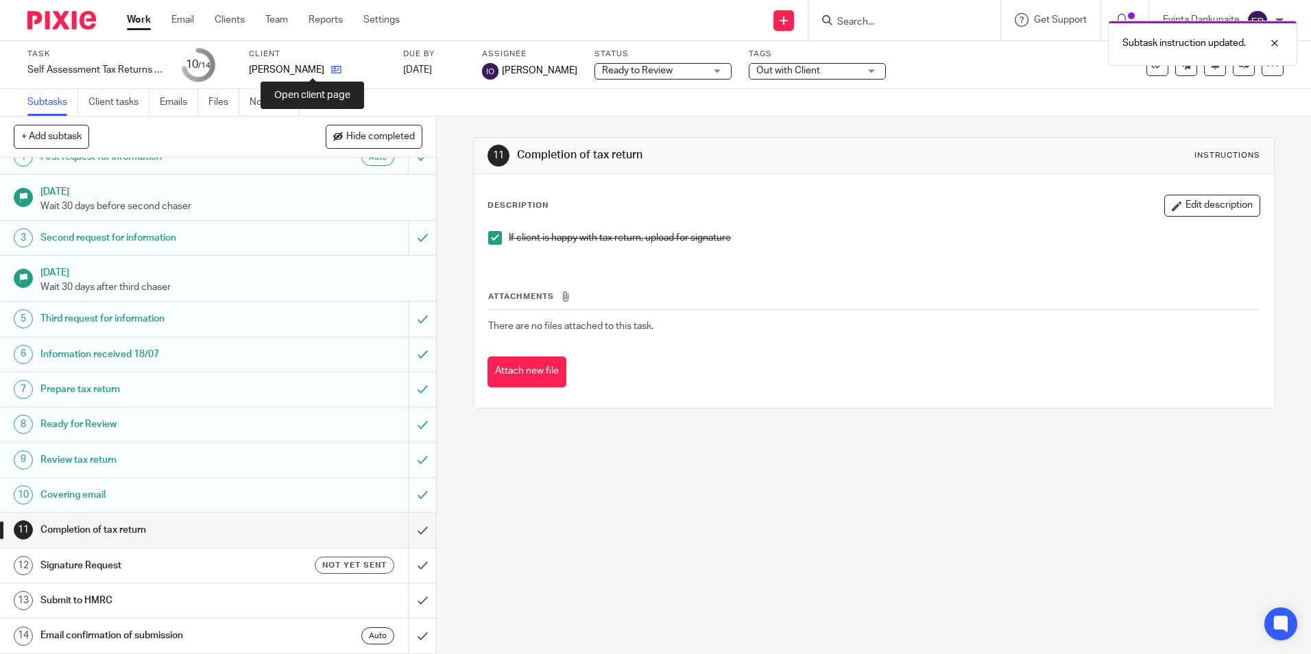
click at [331, 69] on icon at bounding box center [336, 69] width 10 height 10
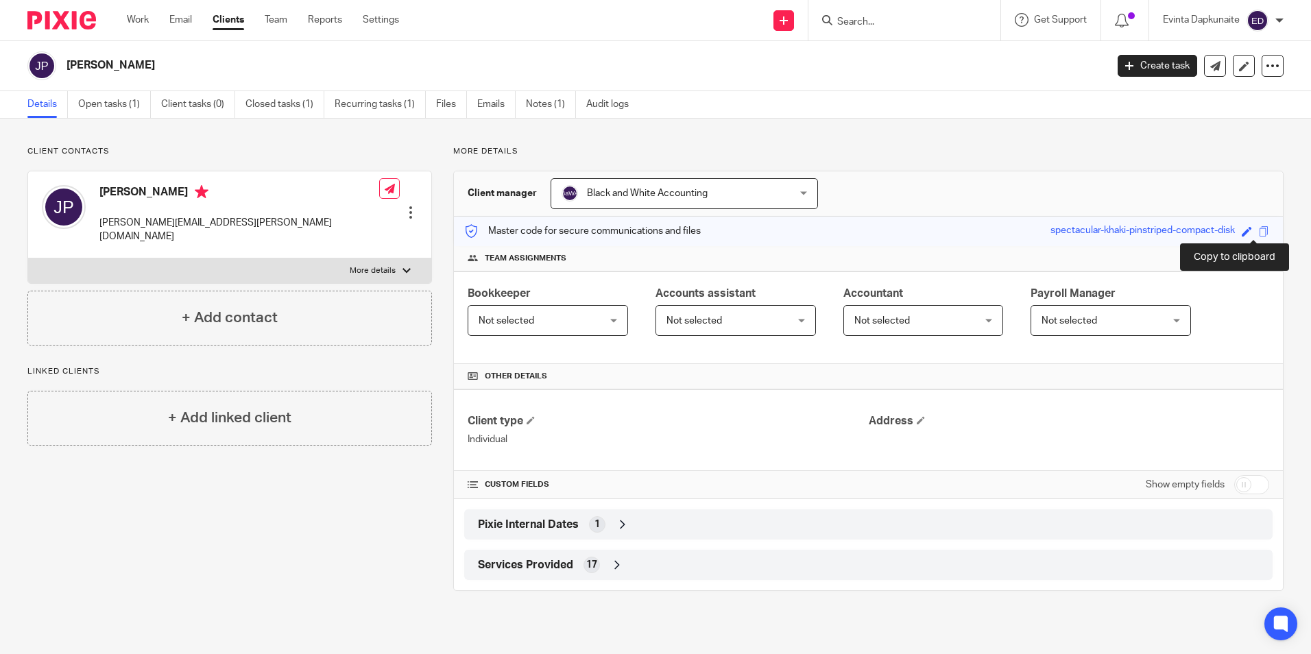
click at [1259, 231] on span at bounding box center [1264, 231] width 10 height 10
click at [125, 103] on link "Open tasks (1)" at bounding box center [114, 104] width 73 height 27
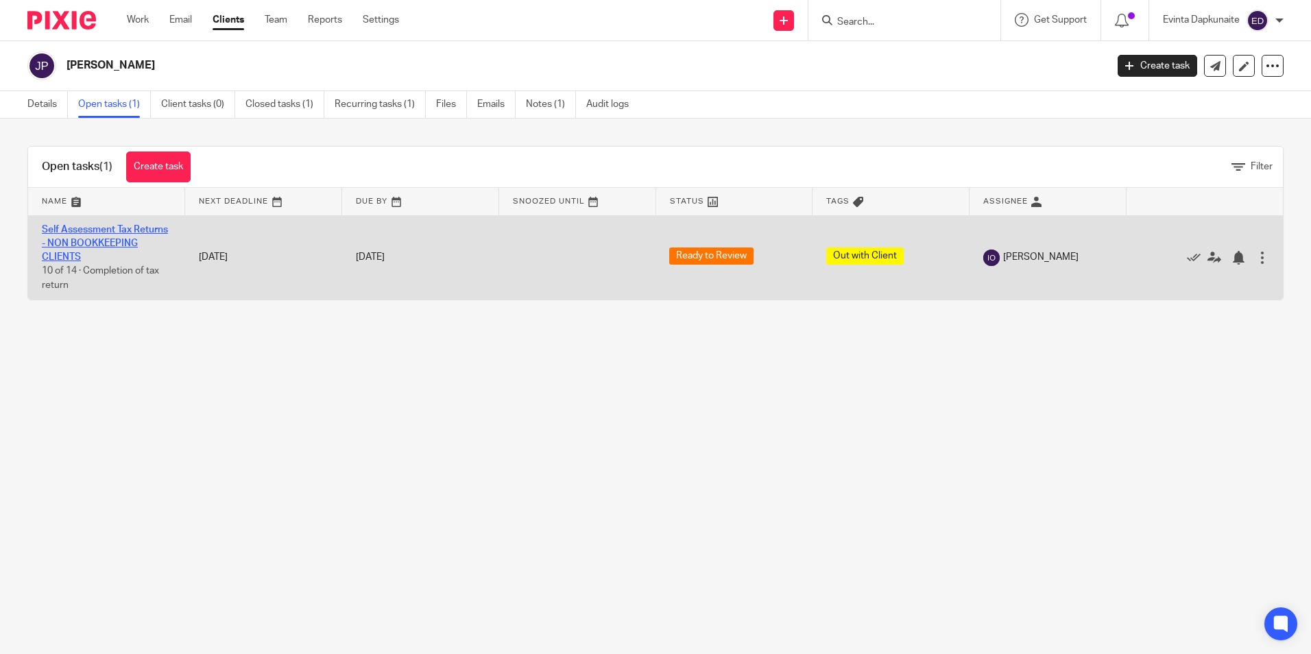
click at [98, 242] on link "Self Assessment Tax Returns - NON BOOKKEEPING CLIENTS" at bounding box center [105, 244] width 126 height 38
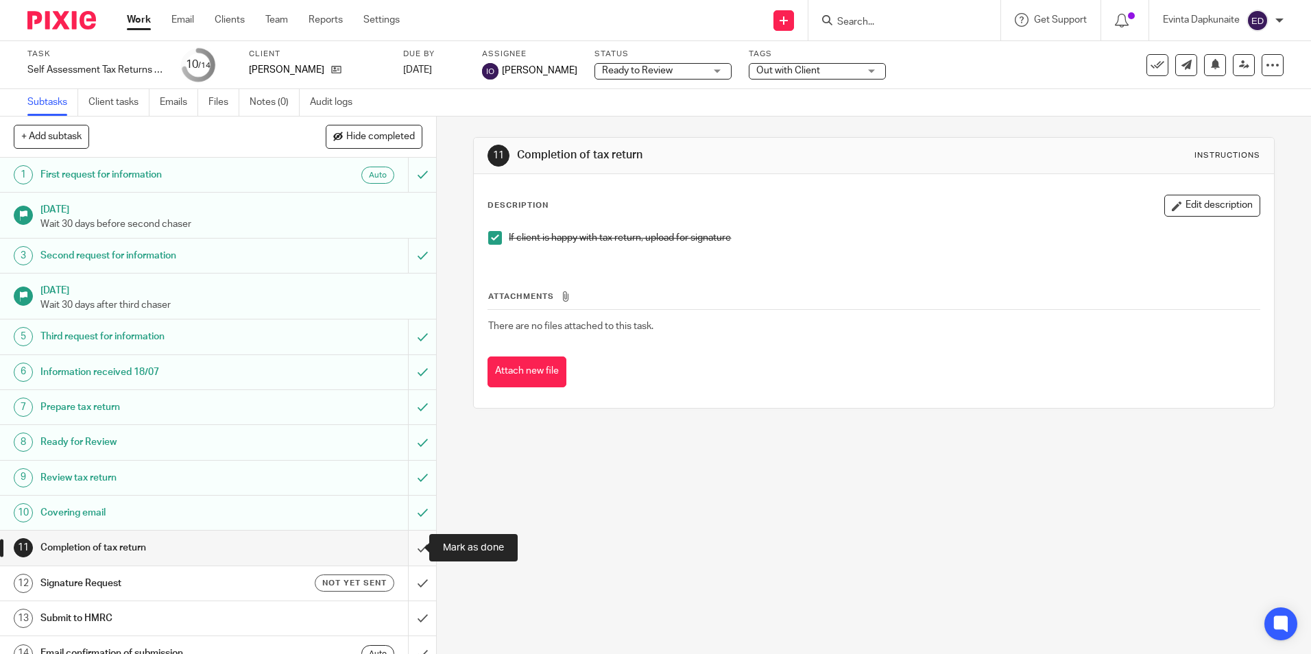
click at [404, 541] on input "submit" at bounding box center [218, 548] width 436 height 34
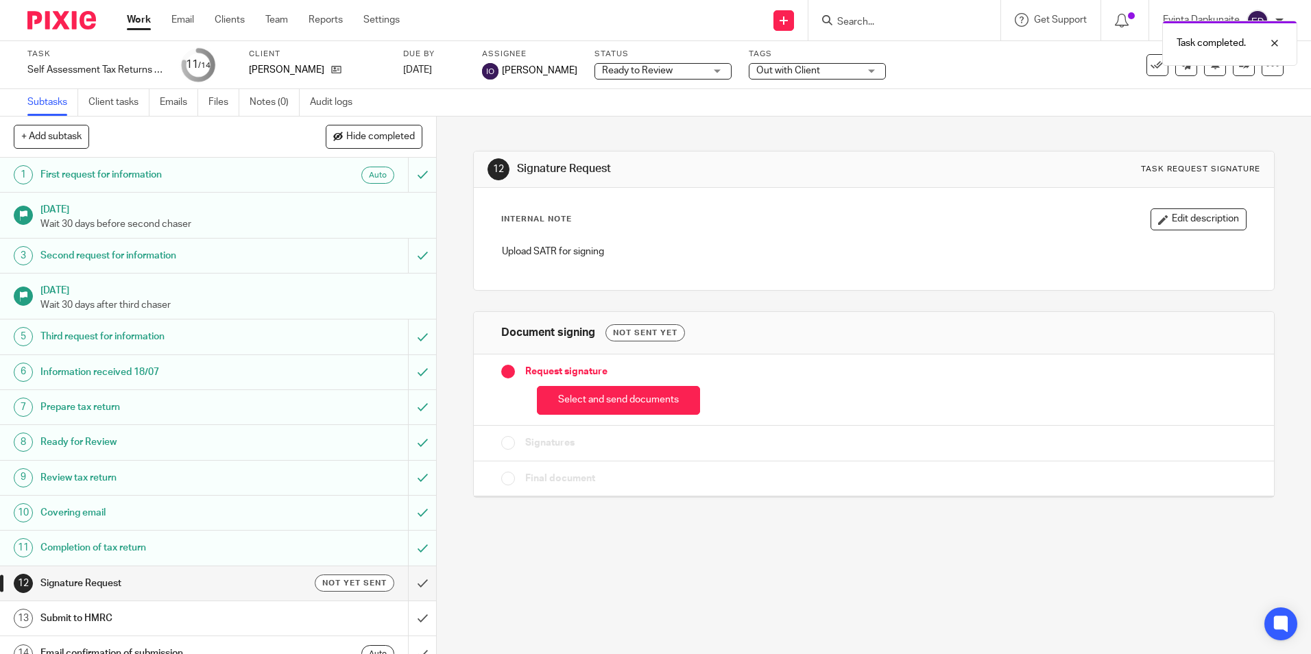
click at [589, 381] on div "Select and send documents" at bounding box center [873, 397] width 745 height 36
click at [590, 395] on button "Select and send documents" at bounding box center [618, 400] width 163 height 29
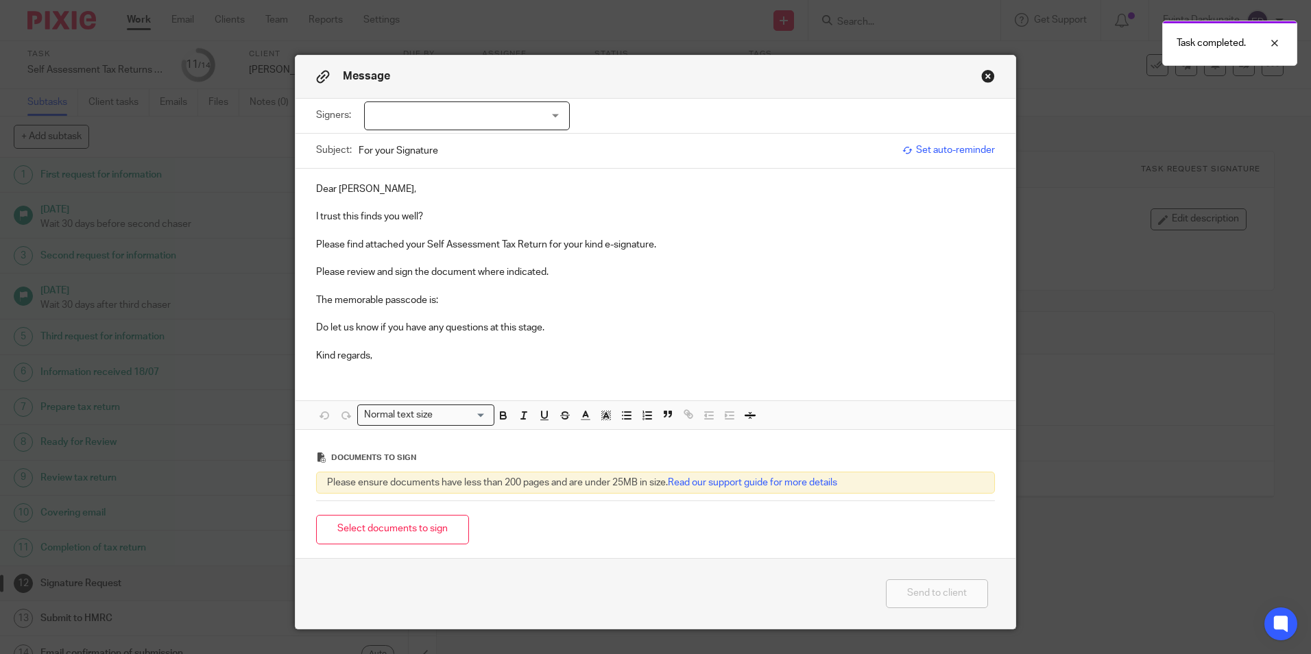
click at [523, 102] on div at bounding box center [467, 116] width 206 height 29
click at [514, 119] on div at bounding box center [467, 116] width 206 height 29
click at [523, 110] on div at bounding box center [467, 116] width 206 height 29
click at [495, 143] on li "John Peters" at bounding box center [462, 144] width 204 height 28
checkbox input "true"
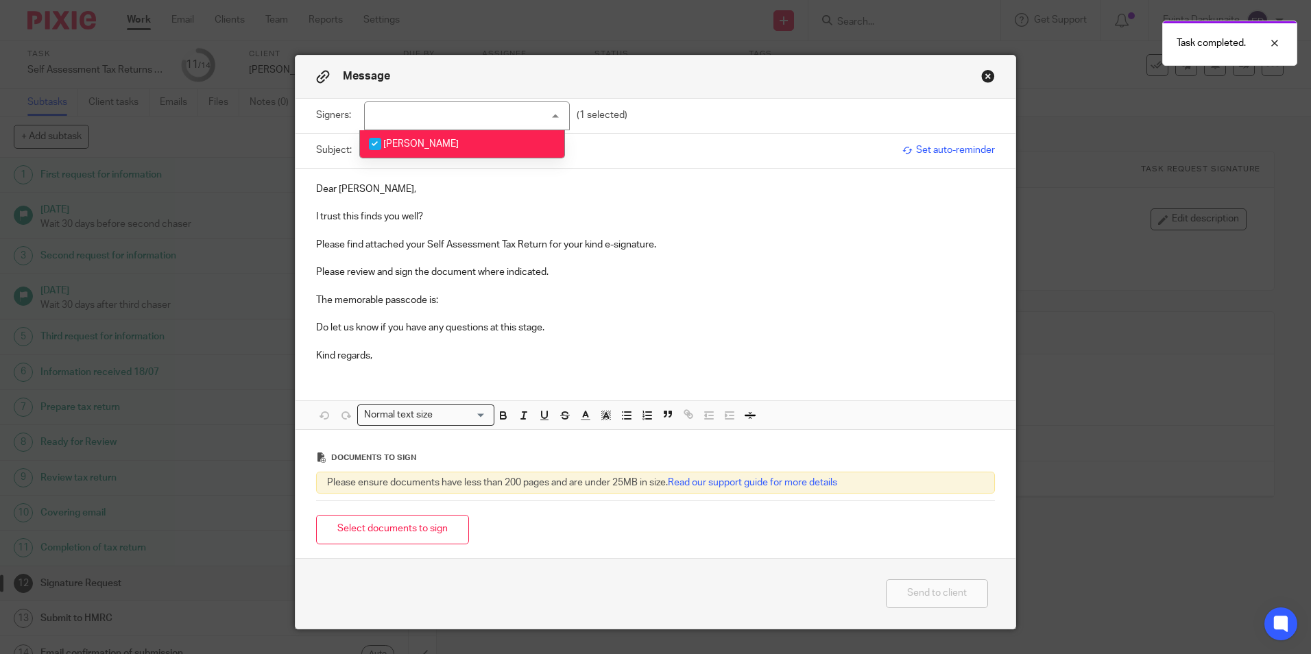
click at [494, 213] on p "I trust this finds you well?" at bounding box center [655, 217] width 679 height 14
click at [494, 302] on p "The memorable passcode is:" at bounding box center [655, 301] width 679 height 14
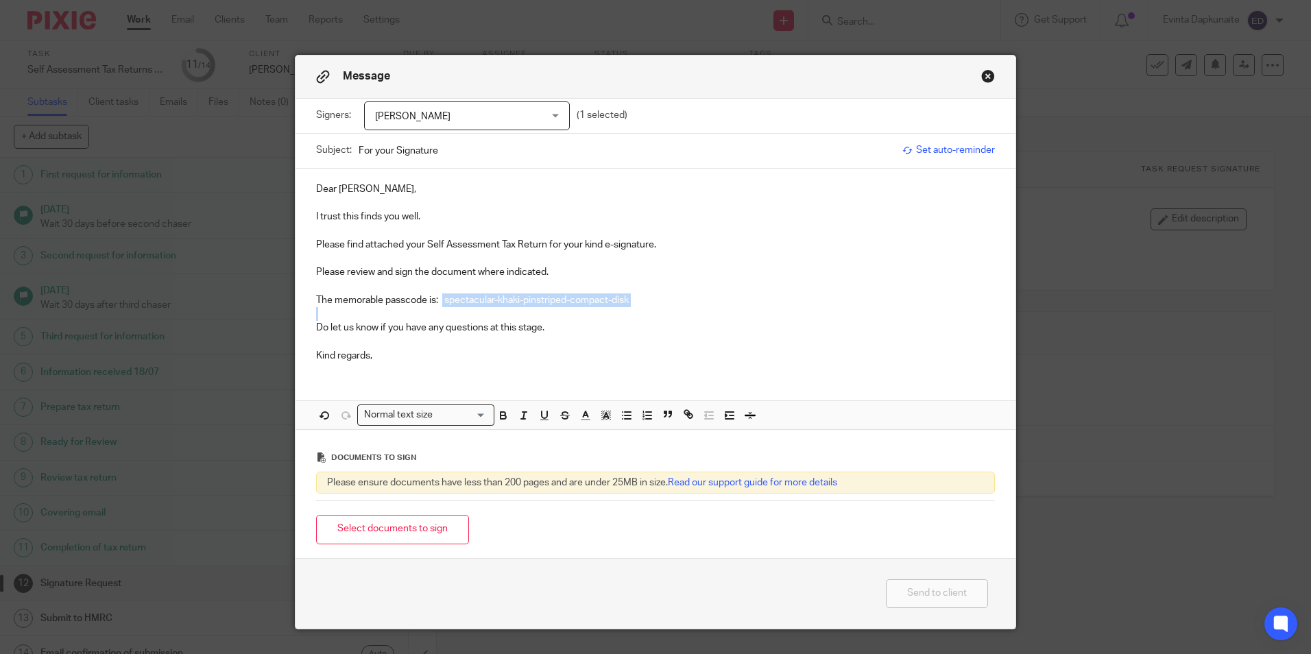
drag, startPoint x: 440, startPoint y: 300, endPoint x: 848, endPoint y: 305, distance: 408.8
click at [850, 305] on p "The memorable passcode is: spectacular-khaki-pinstriped-compact-disk" at bounding box center [655, 301] width 679 height 14
click at [499, 420] on icon "button" at bounding box center [503, 415] width 12 height 12
click at [601, 411] on icon "button" at bounding box center [606, 415] width 12 height 12
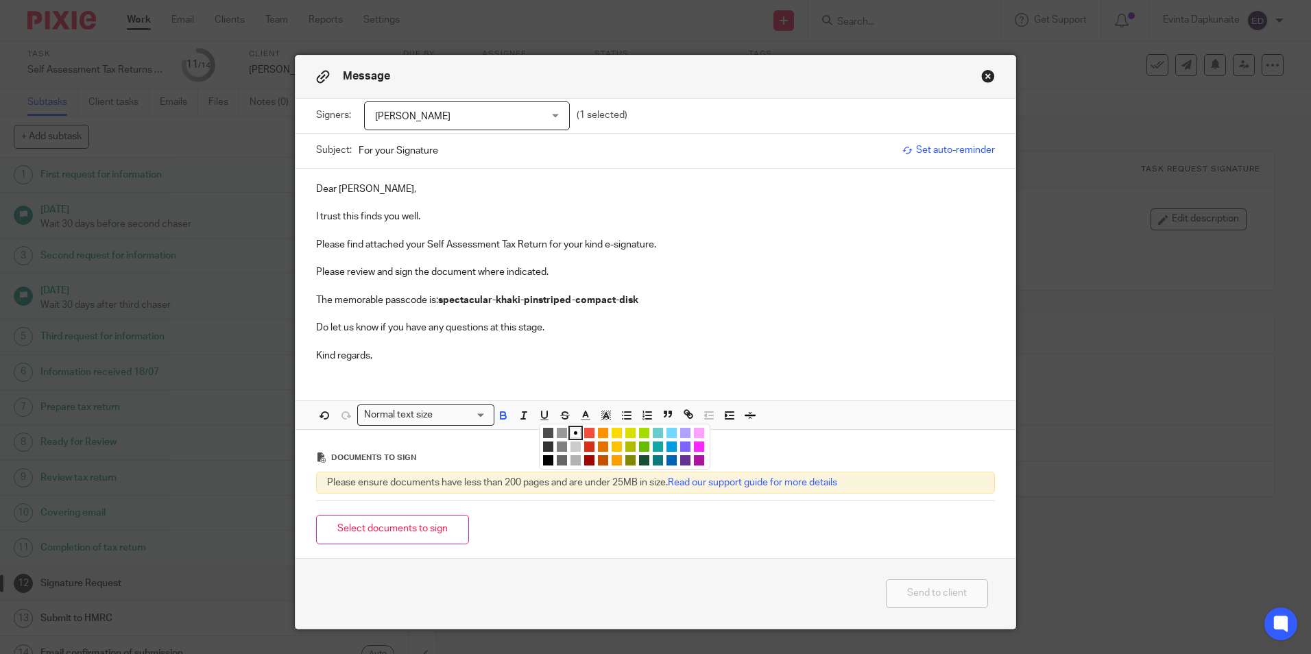
click at [615, 436] on li "color:#FCDC00" at bounding box center [617, 433] width 10 height 10
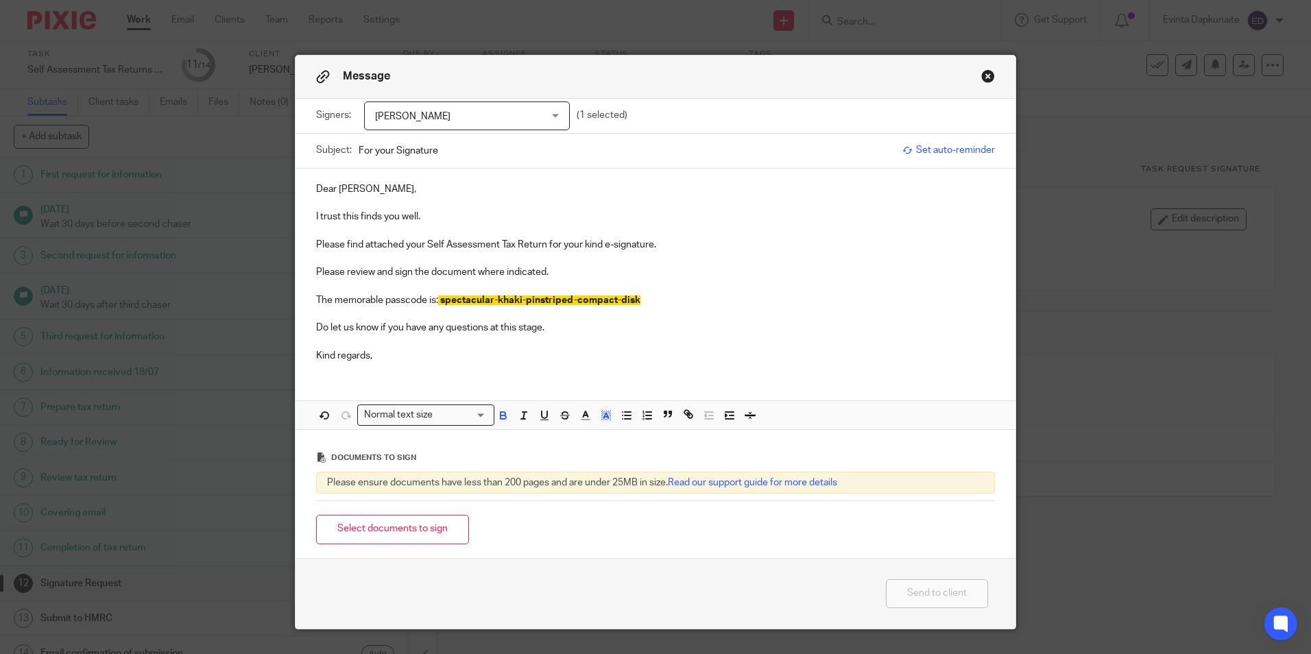
click at [728, 328] on p "Do let us know if you have any questions at this stage." at bounding box center [655, 328] width 679 height 14
drag, startPoint x: 487, startPoint y: 364, endPoint x: 481, endPoint y: 368, distance: 7.4
click at [484, 366] on div "Dear John, I trust this finds you well. Please find attached your Self Assessme…" at bounding box center [656, 271] width 720 height 204
click at [383, 531] on button "Select documents to sign" at bounding box center [392, 529] width 153 height 29
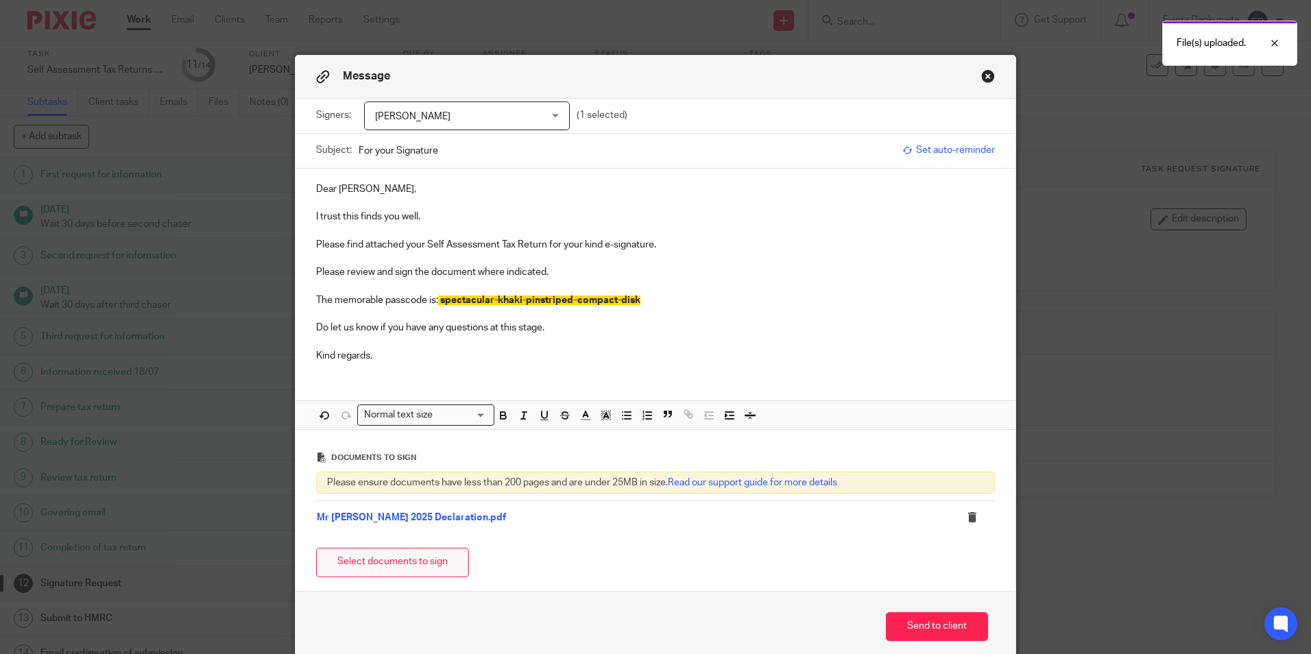
click at [442, 560] on button "Select documents to sign" at bounding box center [392, 562] width 153 height 29
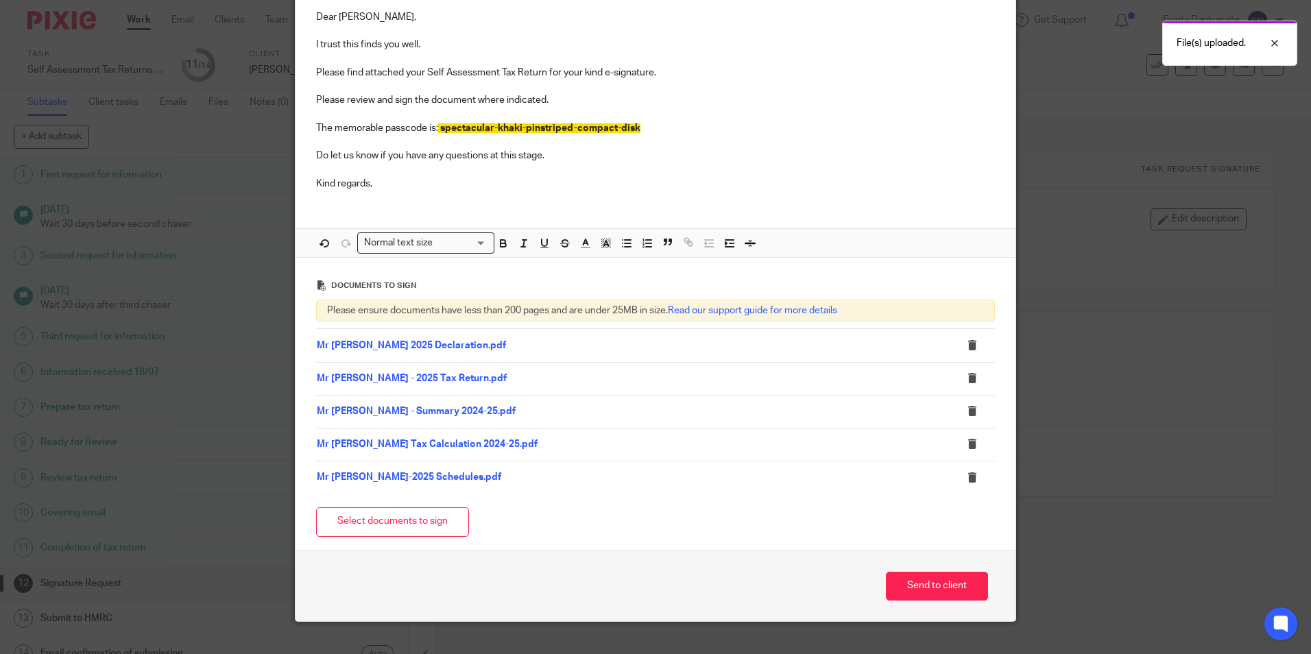
scroll to position [195, 0]
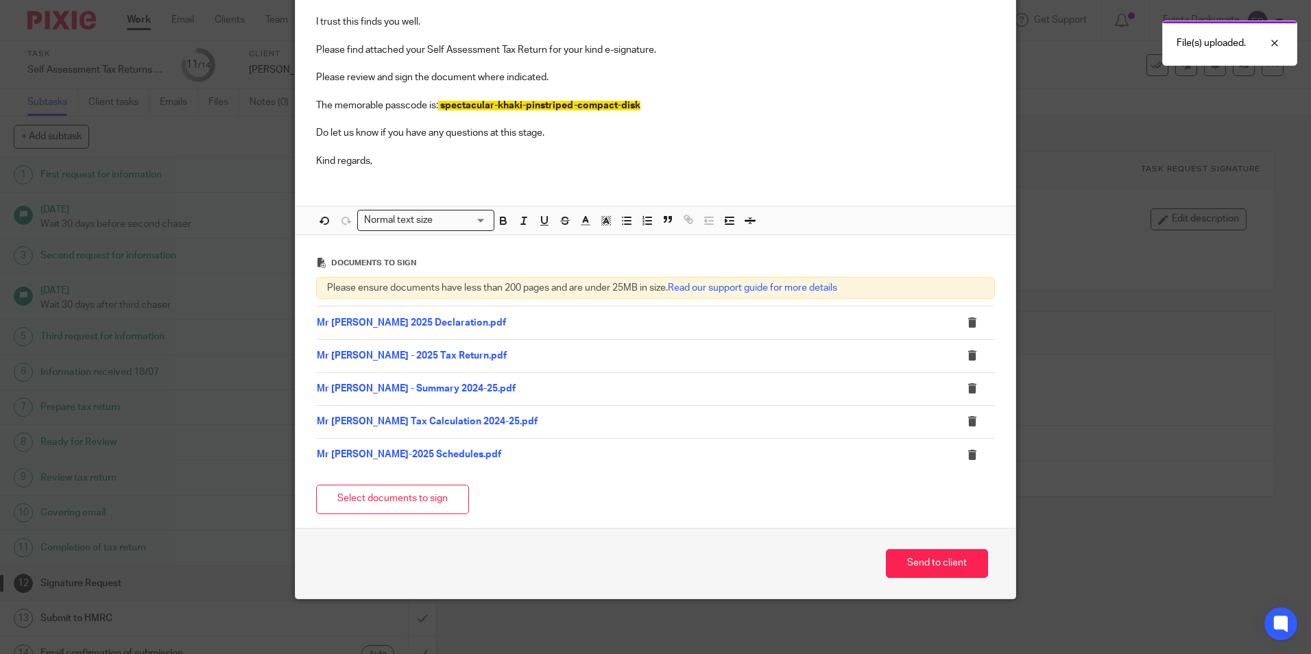
drag, startPoint x: 921, startPoint y: 560, endPoint x: 889, endPoint y: 601, distance: 52.3
click at [921, 560] on button "Send to client" at bounding box center [937, 563] width 102 height 29
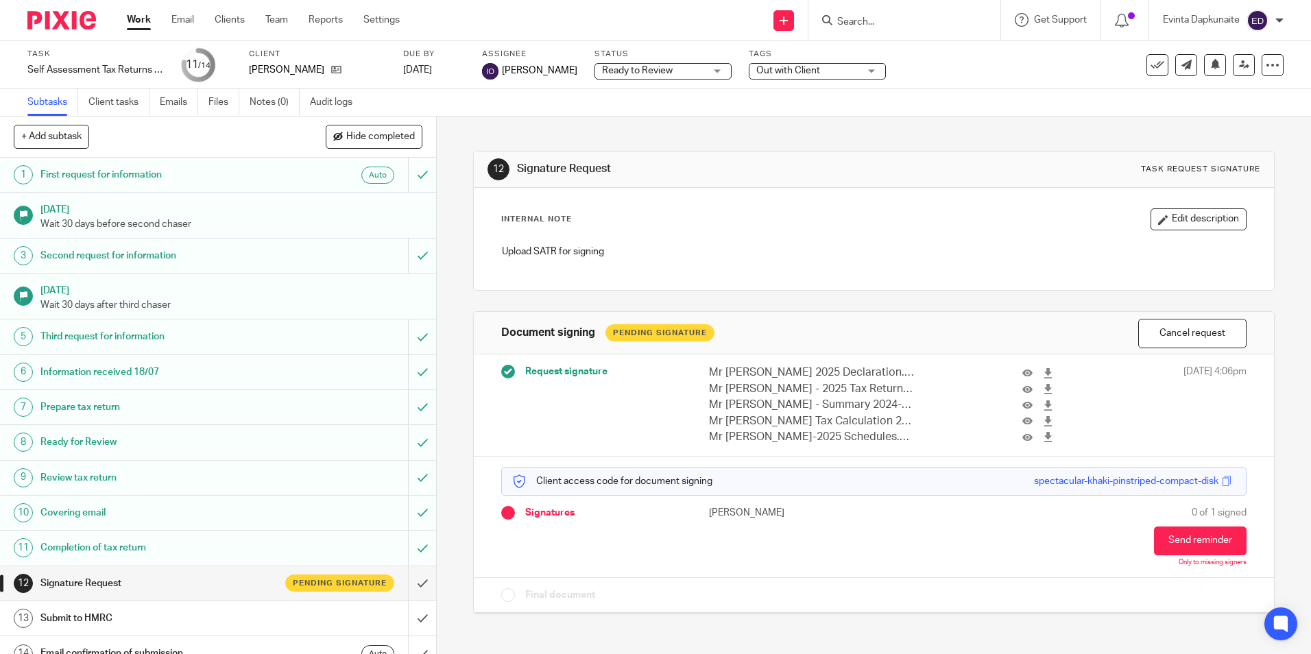
drag, startPoint x: 842, startPoint y: 69, endPoint x: 846, endPoint y: 95, distance: 25.8
click at [842, 69] on span "Out with Client" at bounding box center [808, 71] width 103 height 14
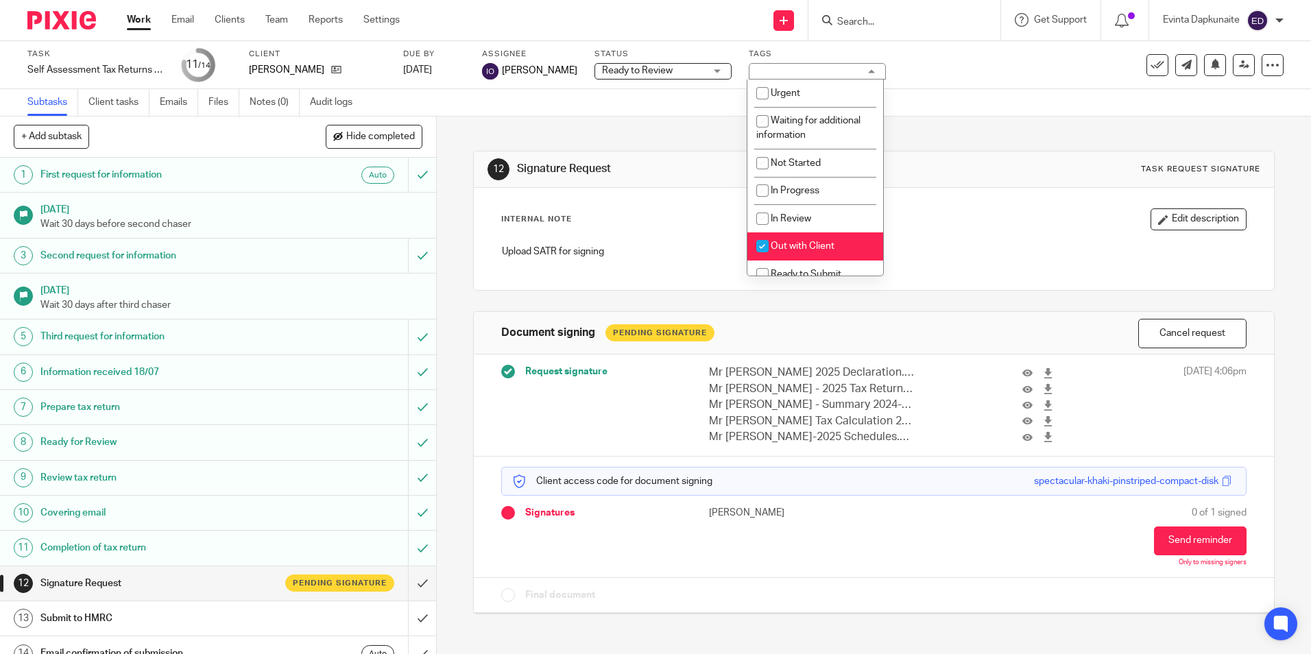
click at [820, 246] on span "Out with Client" at bounding box center [803, 246] width 64 height 10
checkbox input "false"
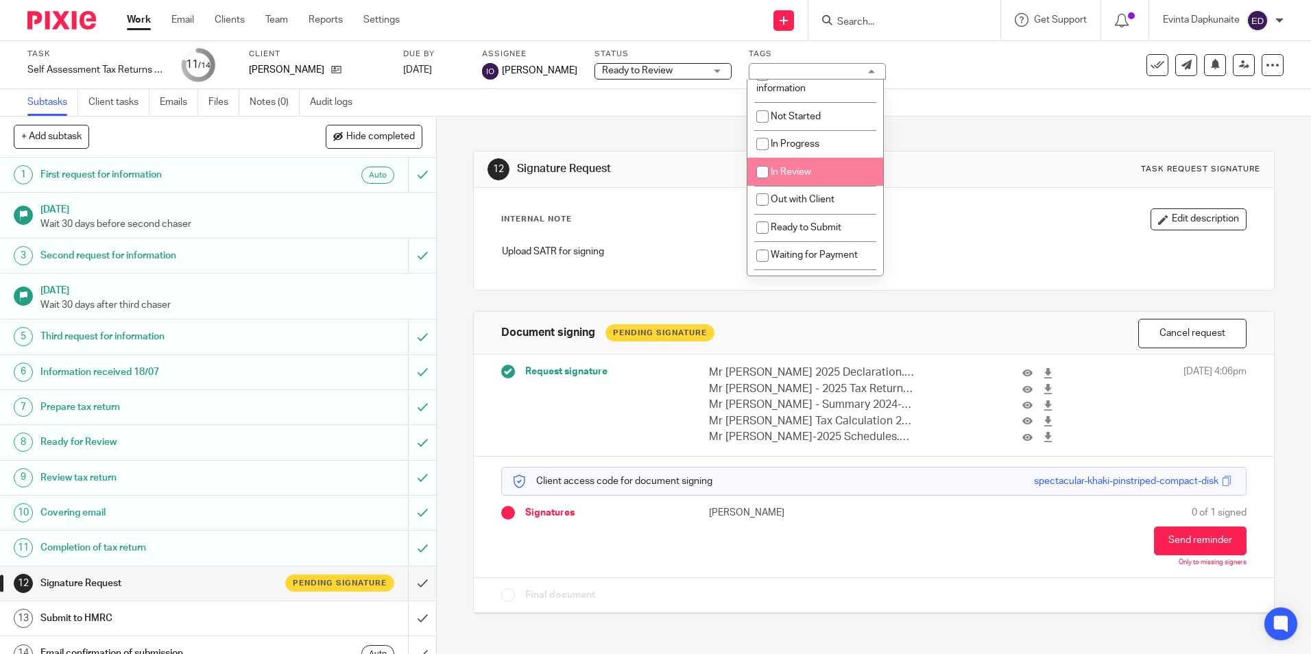
scroll to position [69, 0]
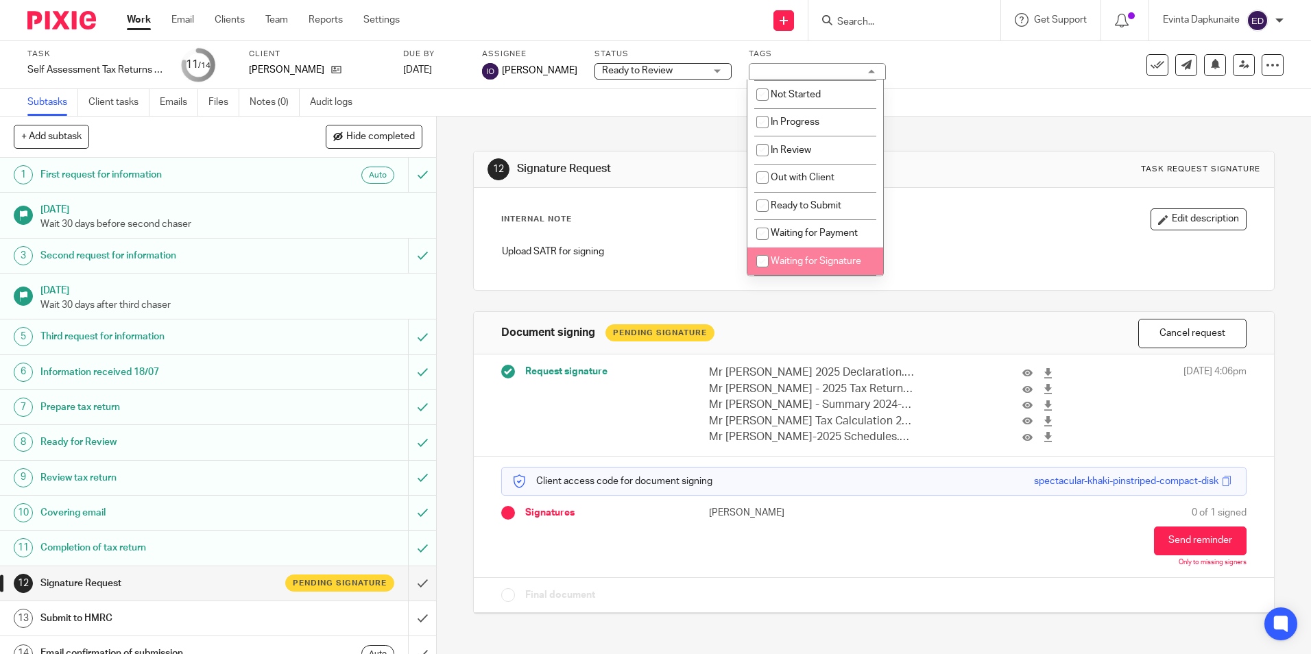
click at [828, 252] on li "Waiting for Signature" at bounding box center [816, 262] width 136 height 28
checkbox input "true"
click at [958, 236] on div "Internal Note Edit description Upload SATR for signing" at bounding box center [873, 239] width 745 height 61
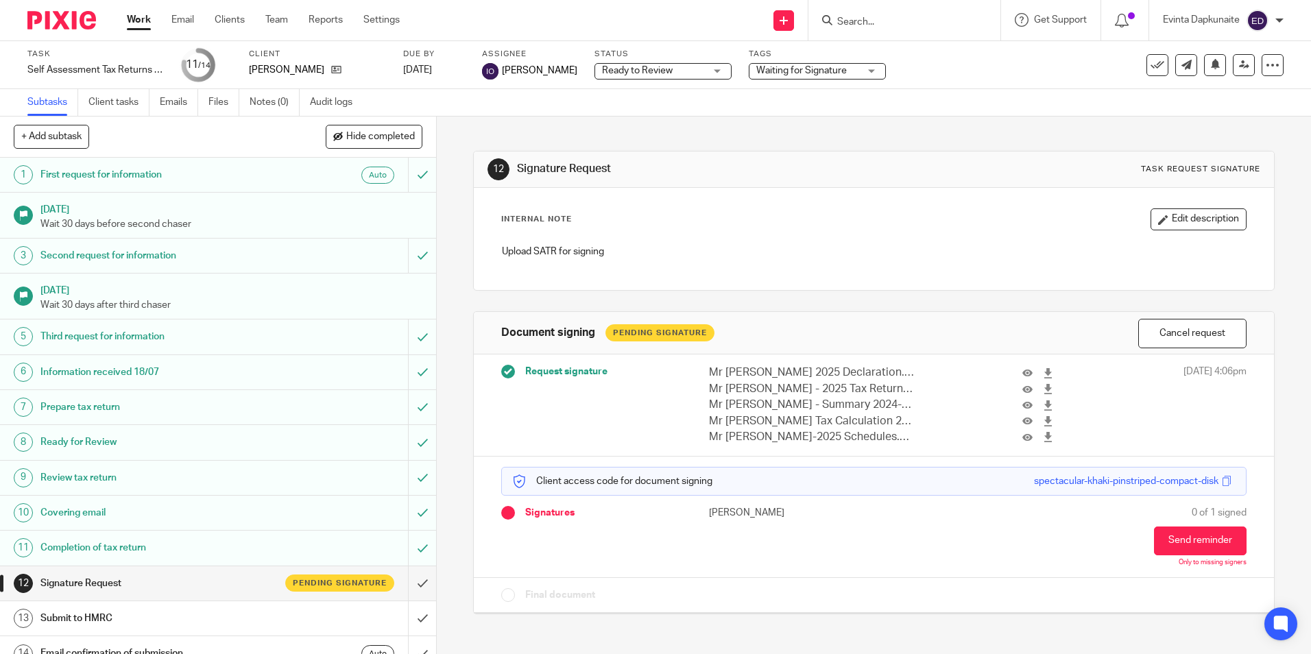
click at [877, 24] on input "Search" at bounding box center [897, 22] width 123 height 12
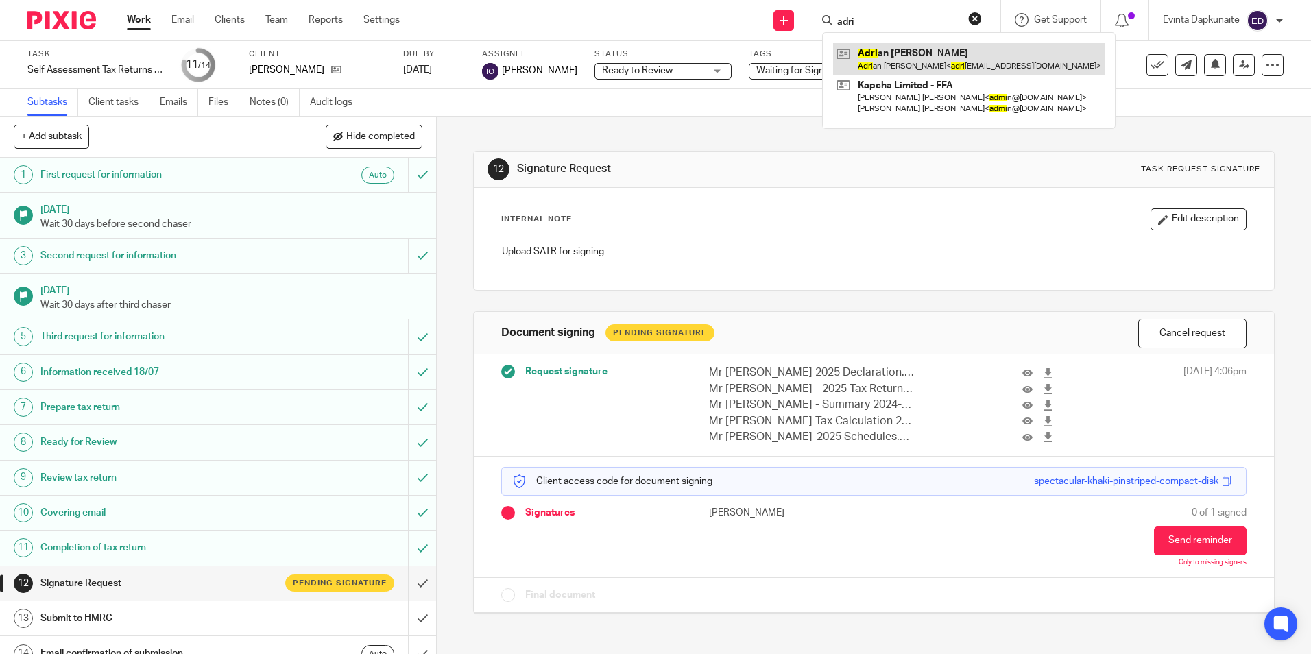
type input "adri"
click at [898, 49] on link at bounding box center [969, 59] width 272 height 32
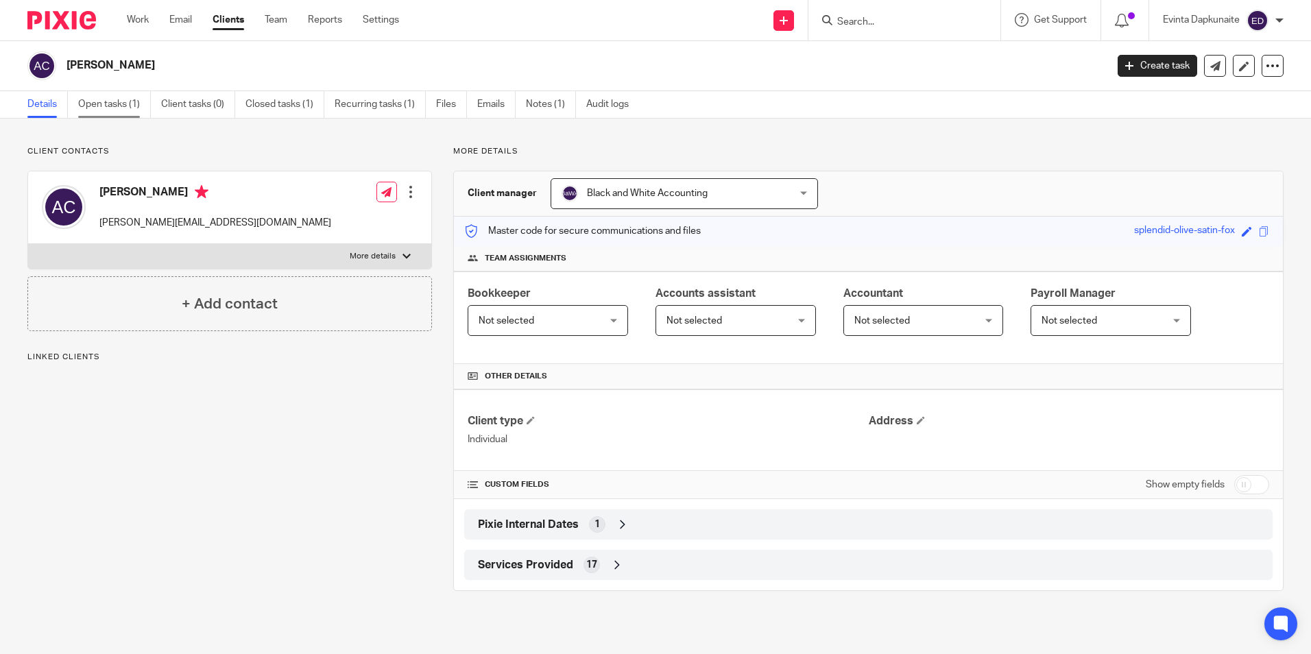
click at [100, 106] on link "Open tasks (1)" at bounding box center [114, 104] width 73 height 27
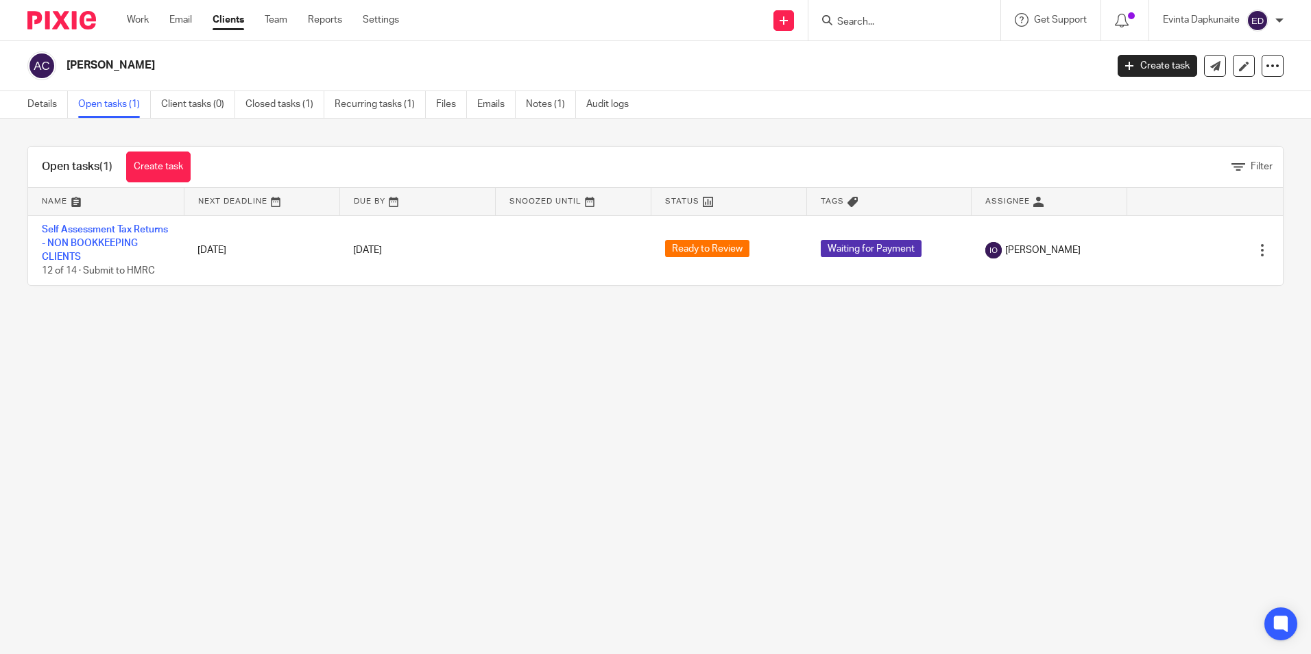
click at [870, 24] on input "Search" at bounding box center [897, 22] width 123 height 12
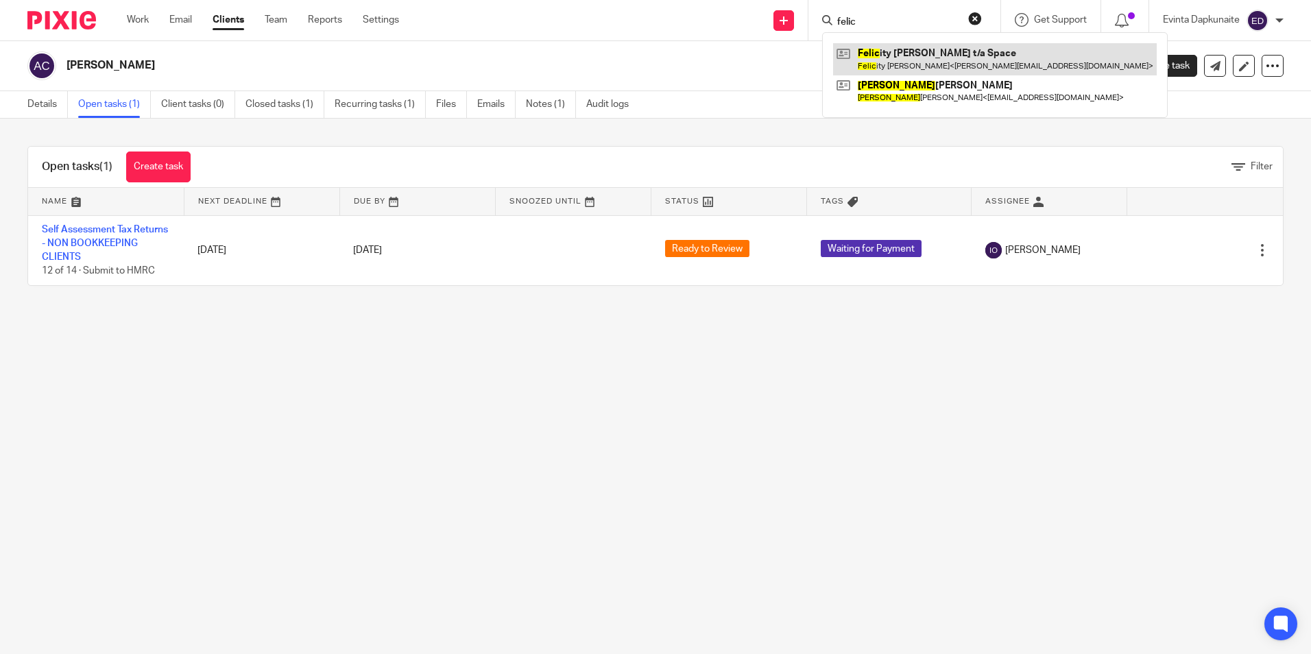
type input "felic"
click at [918, 54] on link at bounding box center [995, 59] width 324 height 32
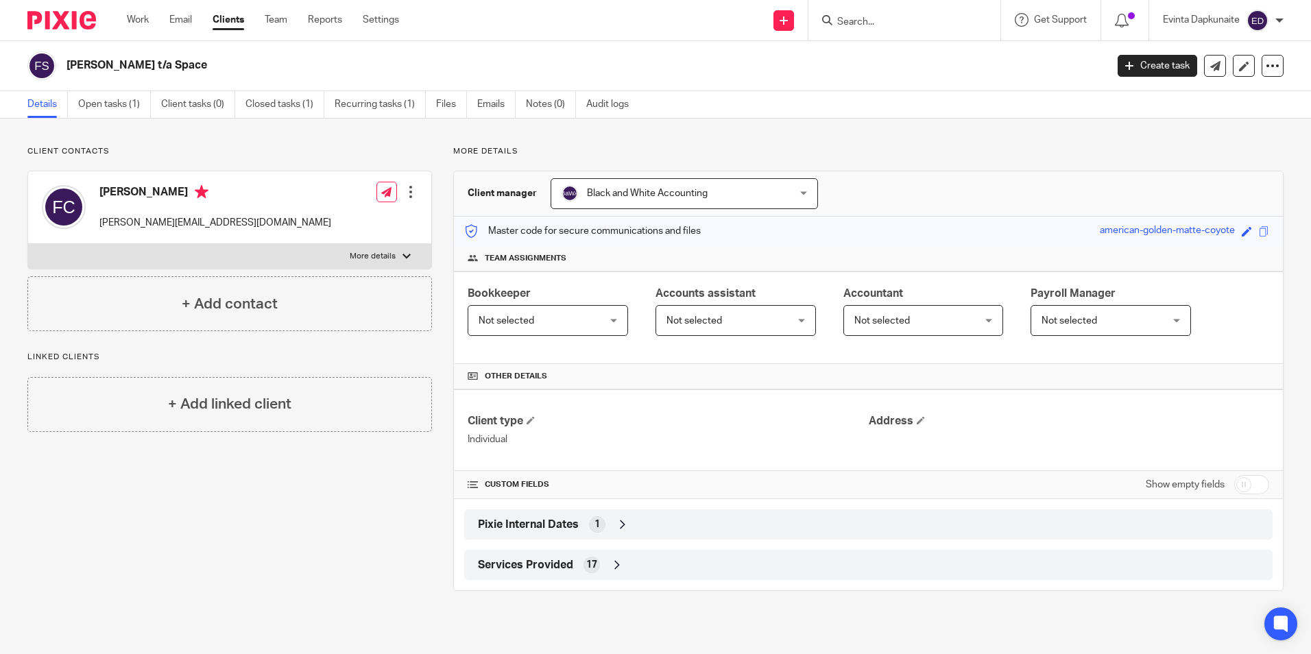
click at [1261, 230] on div "Save american-golden-matte-coyote" at bounding box center [1186, 232] width 173 height 16
click at [1259, 230] on span at bounding box center [1264, 231] width 10 height 10
click at [133, 104] on link "Open tasks (1)" at bounding box center [114, 104] width 73 height 27
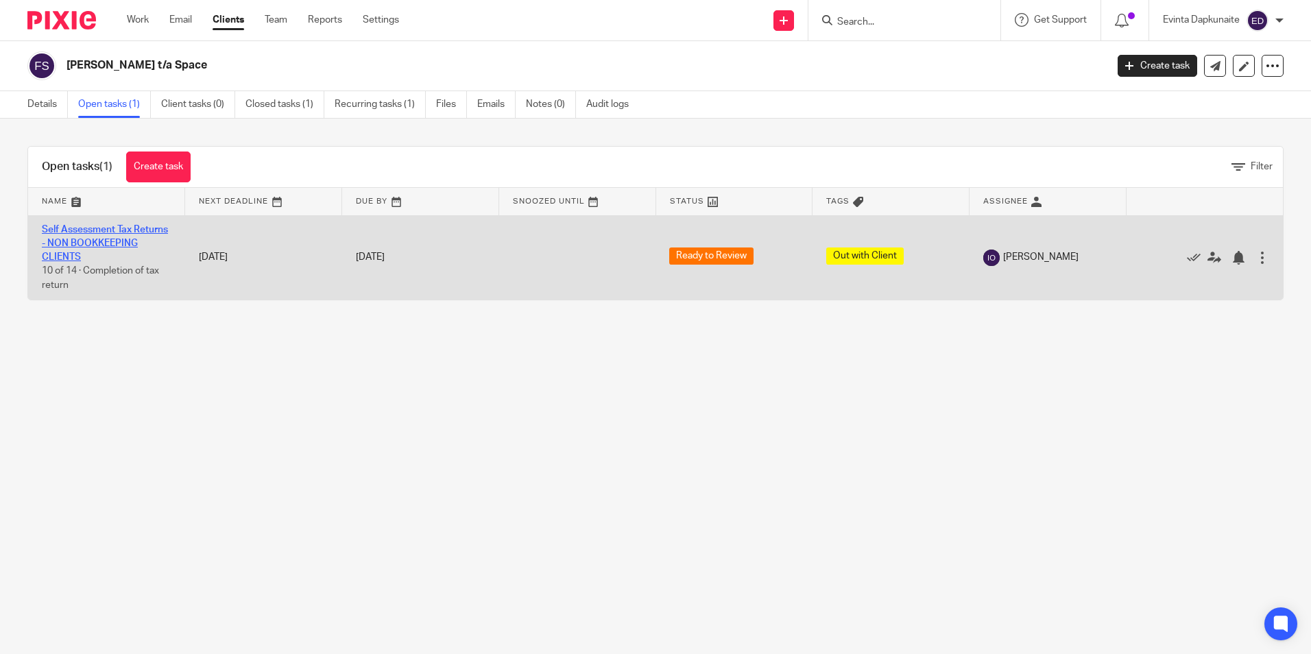
click at [100, 226] on link "Self Assessment Tax Returns - NON BOOKKEEPING CLIENTS" at bounding box center [105, 244] width 126 height 38
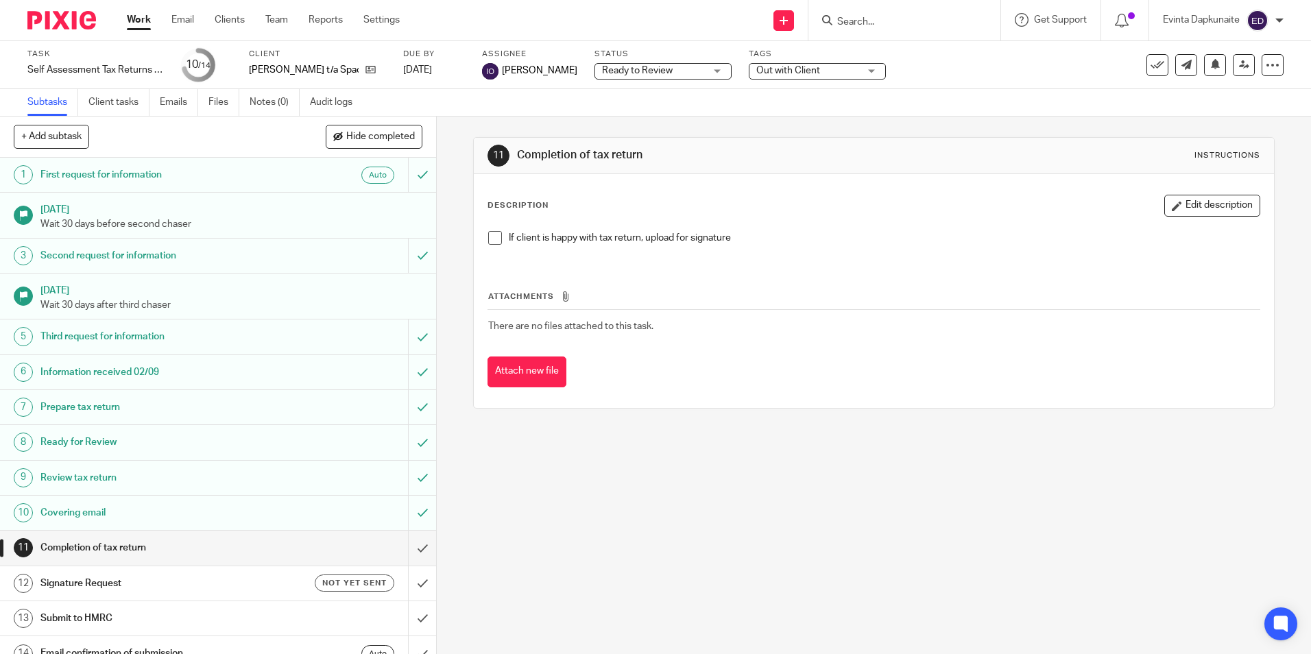
click at [818, 63] on div "Out with Client" at bounding box center [817, 71] width 137 height 16
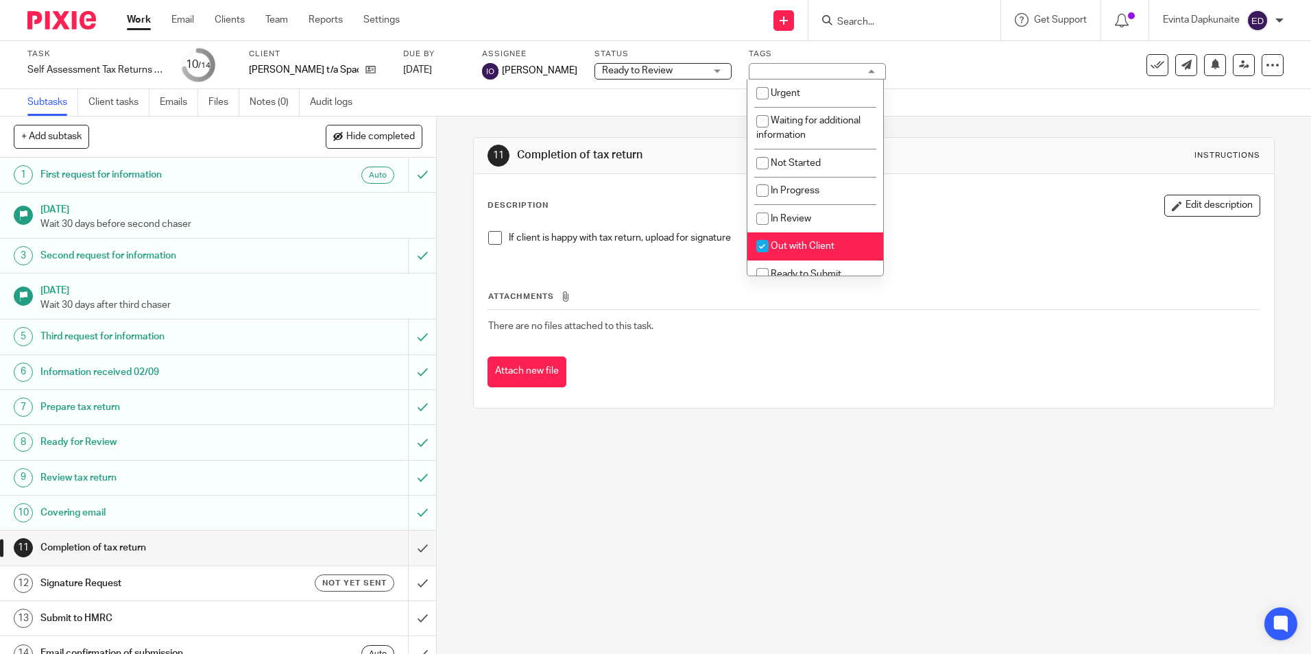
click at [811, 251] on li "Out with Client" at bounding box center [816, 247] width 136 height 28
checkbox input "false"
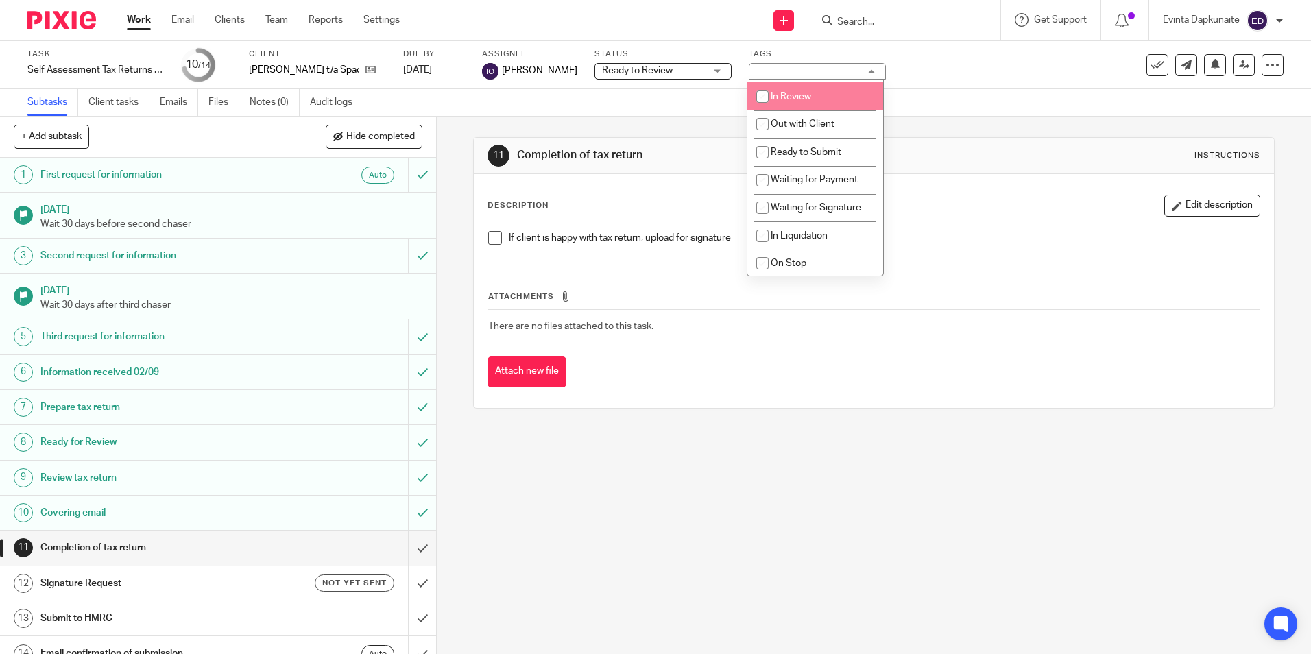
scroll to position [137, 0]
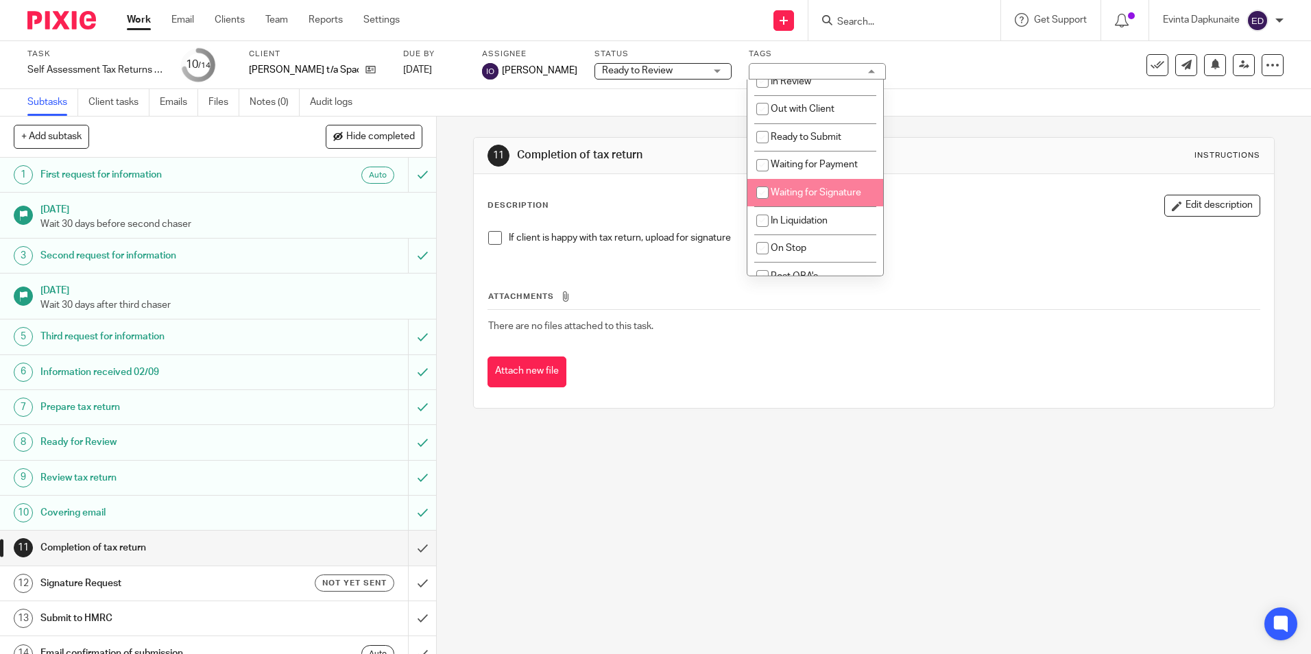
drag, startPoint x: 829, startPoint y: 190, endPoint x: 840, endPoint y: 185, distance: 11.4
click at [835, 187] on li "Waiting for Signature" at bounding box center [816, 193] width 136 height 28
checkbox input "true"
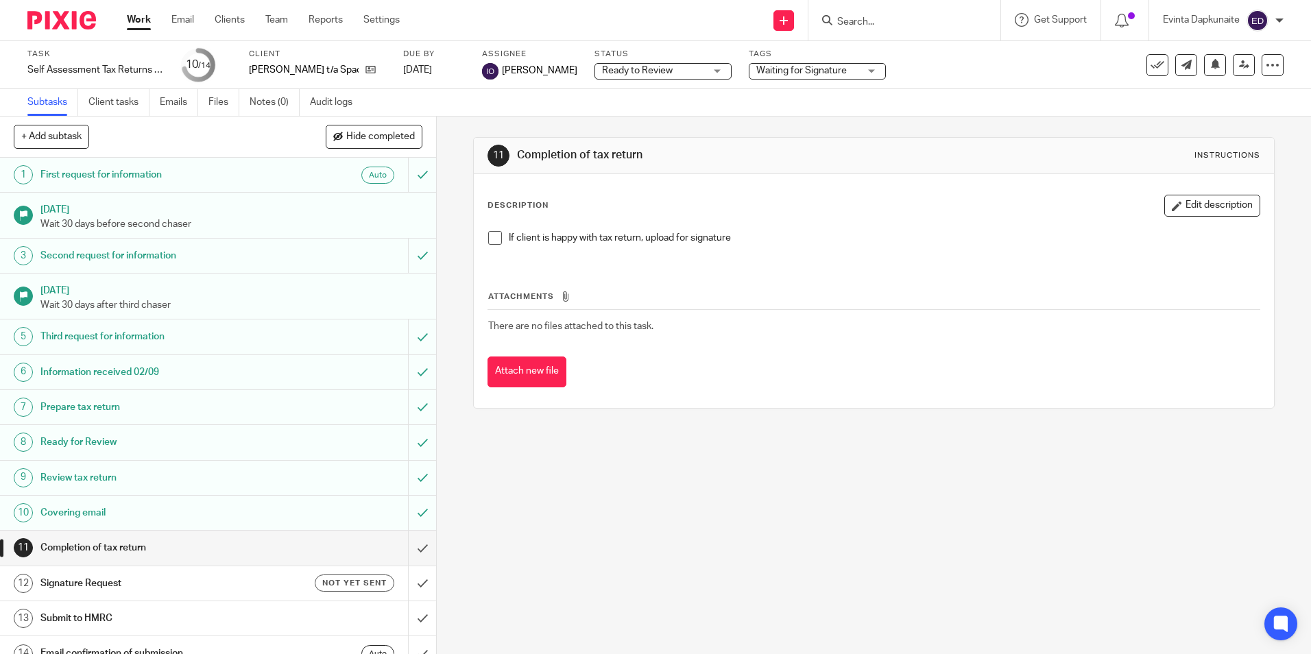
click at [969, 139] on div "11 Completion of tax return Instructions" at bounding box center [874, 156] width 800 height 36
click at [499, 237] on li "If client is happy with tax return, upload for signature" at bounding box center [873, 241] width 771 height 21
click at [493, 237] on span at bounding box center [495, 238] width 14 height 14
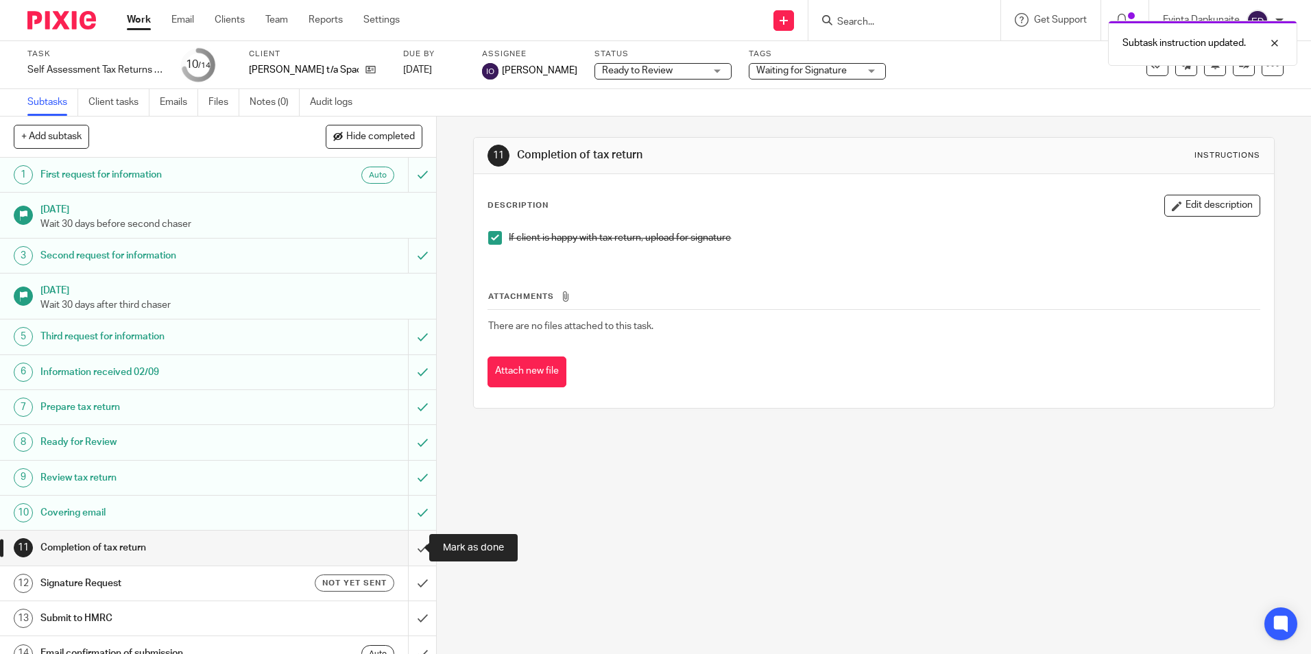
click at [409, 560] on input "submit" at bounding box center [218, 548] width 436 height 34
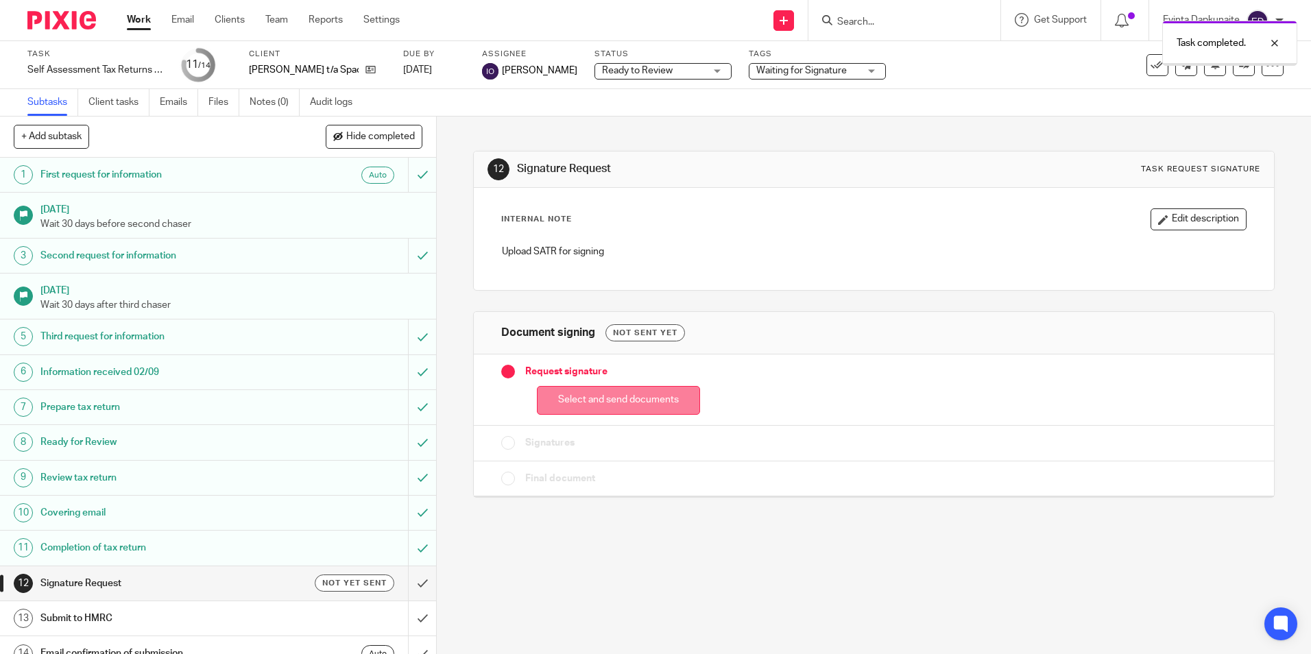
click at [610, 390] on button "Select and send documents" at bounding box center [618, 400] width 163 height 29
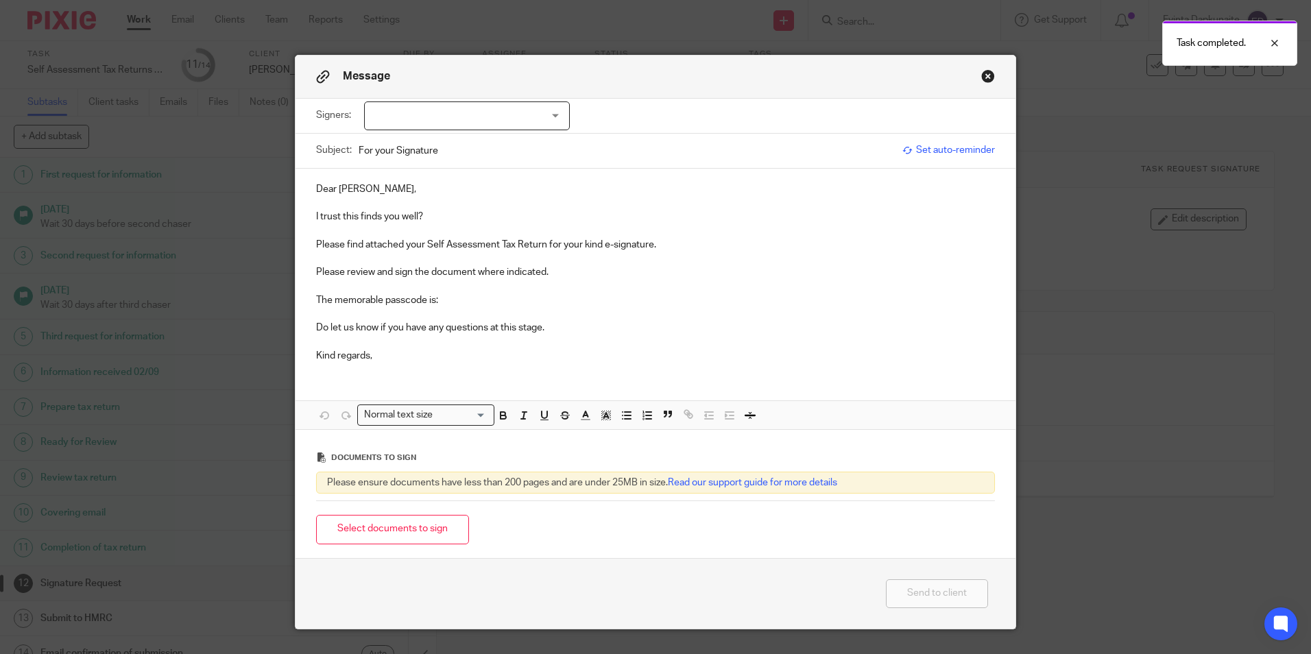
click at [529, 111] on div at bounding box center [467, 116] width 206 height 29
click at [475, 147] on li "Felicity Chandler" at bounding box center [462, 144] width 204 height 28
checkbox input "true"
click at [449, 220] on p "I trust this finds you well?" at bounding box center [655, 217] width 679 height 14
click at [489, 304] on p "The memorable passcode is:" at bounding box center [655, 301] width 679 height 14
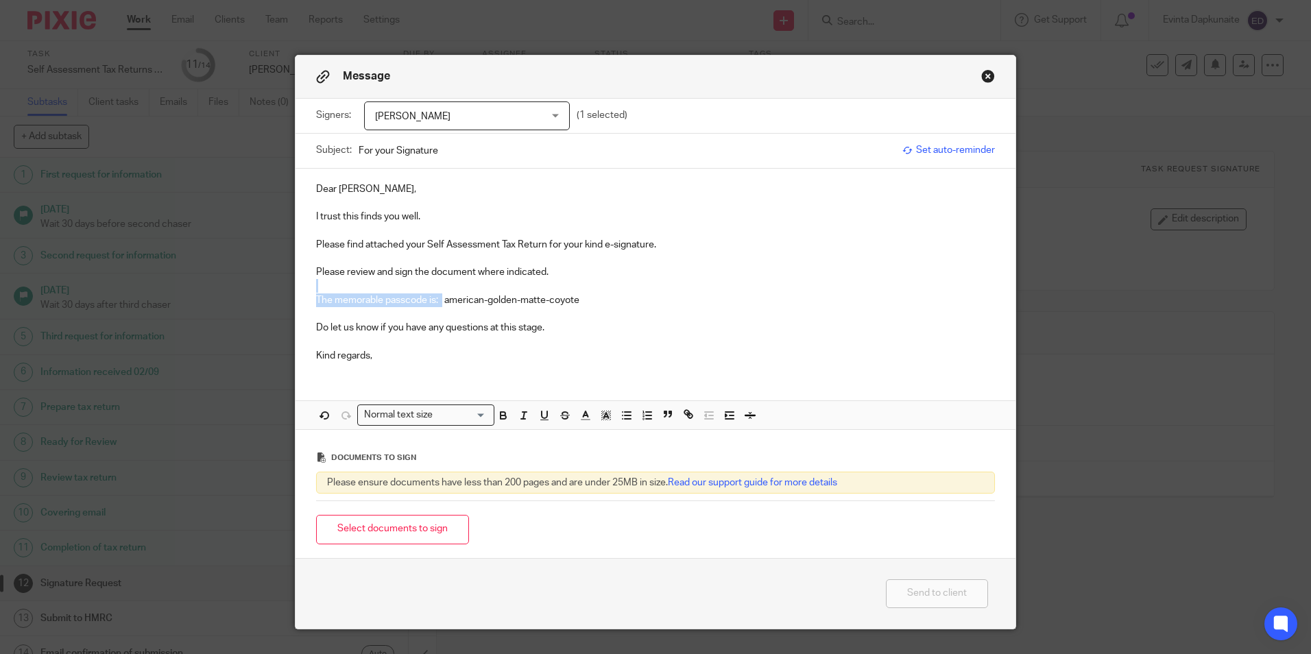
drag, startPoint x: 440, startPoint y: 301, endPoint x: 739, endPoint y: 269, distance: 300.8
click at [739, 269] on div "Dear Felicity, I trust this finds you well. Please find attached your Self Asse…" at bounding box center [656, 271] width 720 height 204
click at [495, 308] on p at bounding box center [655, 314] width 679 height 14
drag, startPoint x: 442, startPoint y: 300, endPoint x: 761, endPoint y: 302, distance: 318.9
click at [767, 300] on p "The memorable passcode is: american-golden-matte-coyote" at bounding box center [655, 301] width 679 height 14
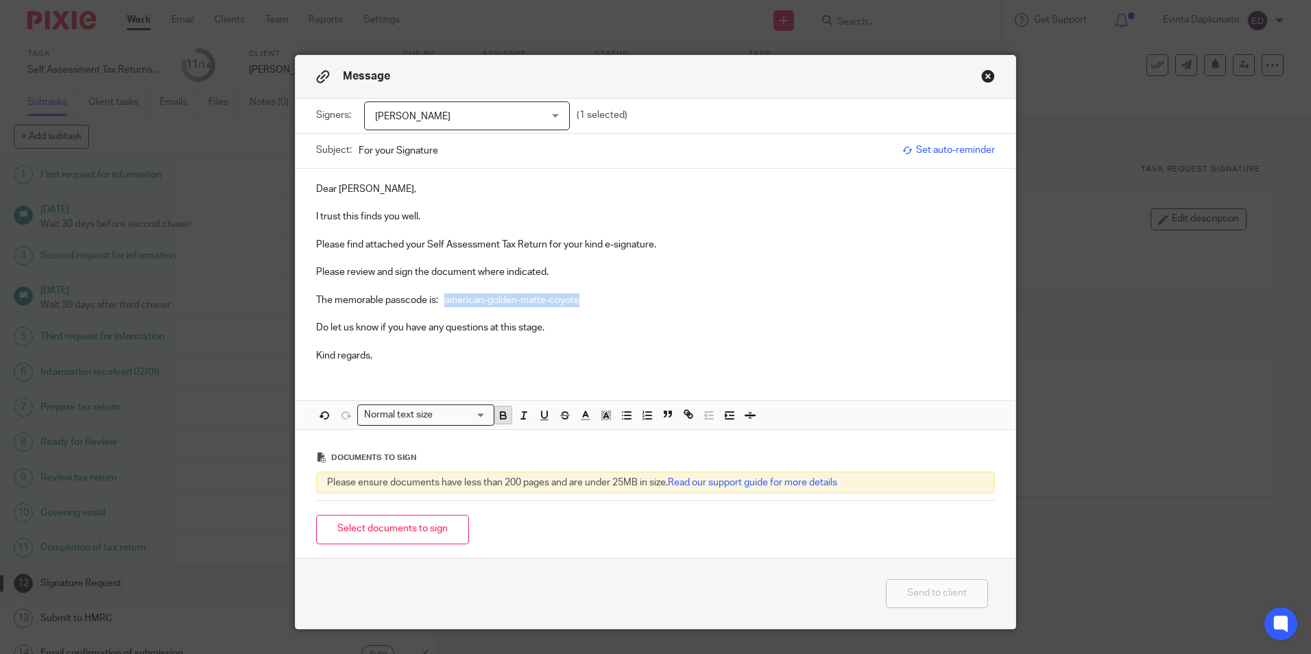
click at [501, 414] on icon "button" at bounding box center [503, 415] width 12 height 12
click at [597, 420] on button "button" at bounding box center [605, 415] width 17 height 17
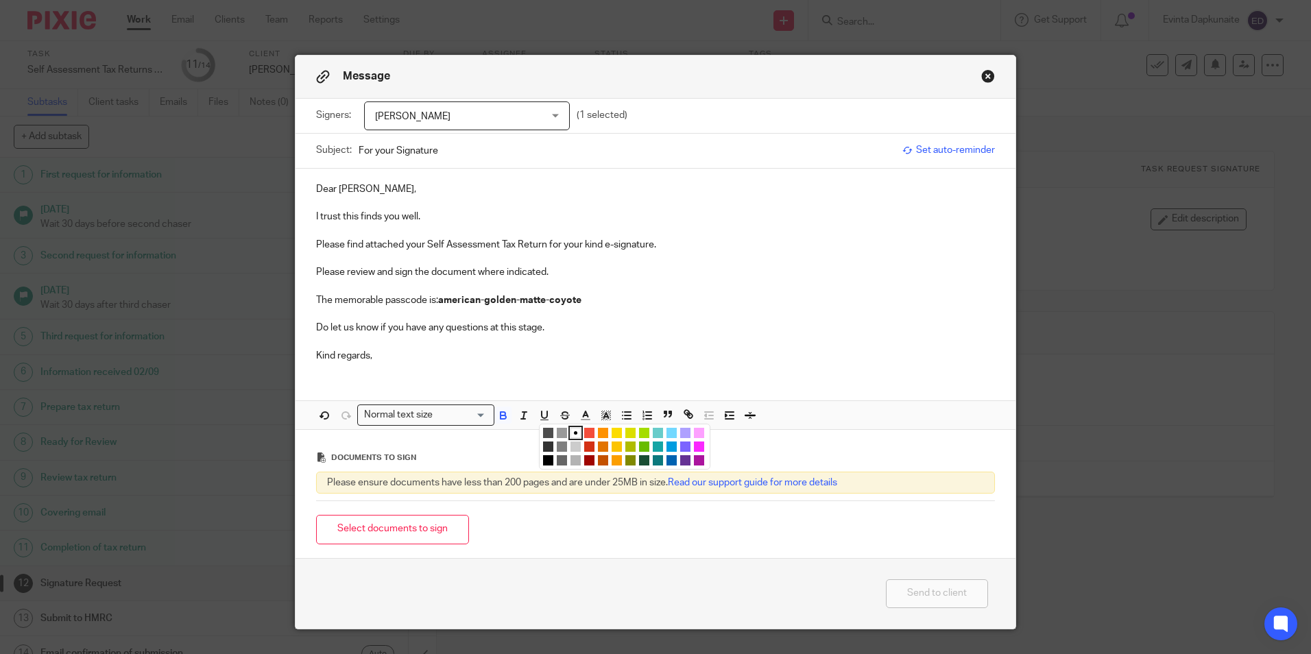
click at [612, 432] on li "color:#FCDC00" at bounding box center [617, 433] width 10 height 10
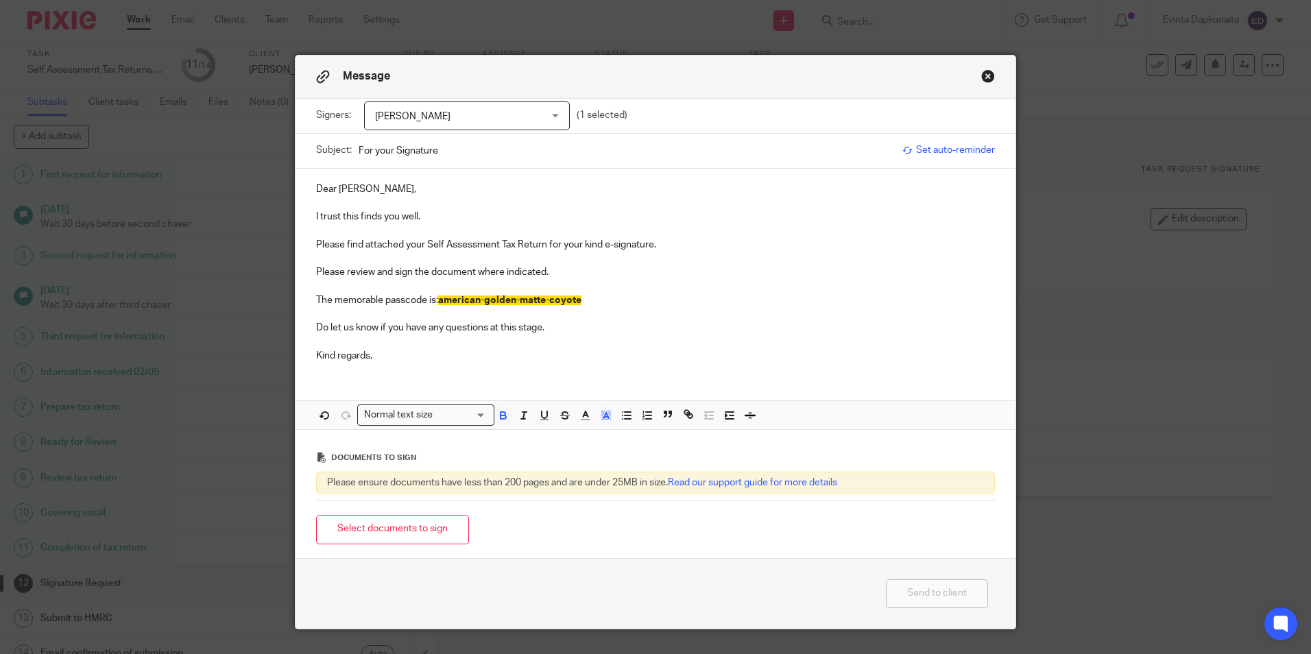
click at [632, 300] on p "The memorable passcode is: american-golden-matte-coyote" at bounding box center [655, 301] width 679 height 14
click at [415, 522] on button "Select documents to sign" at bounding box center [392, 529] width 153 height 29
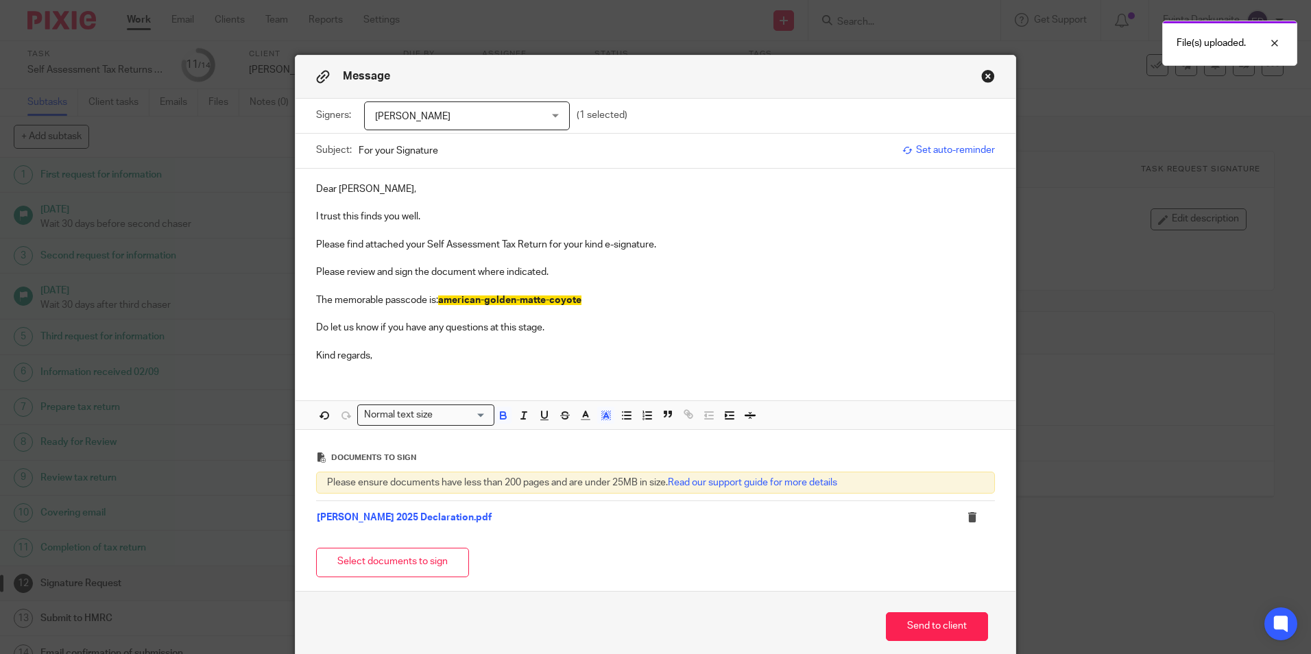
click at [361, 556] on button "Select documents to sign" at bounding box center [392, 562] width 153 height 29
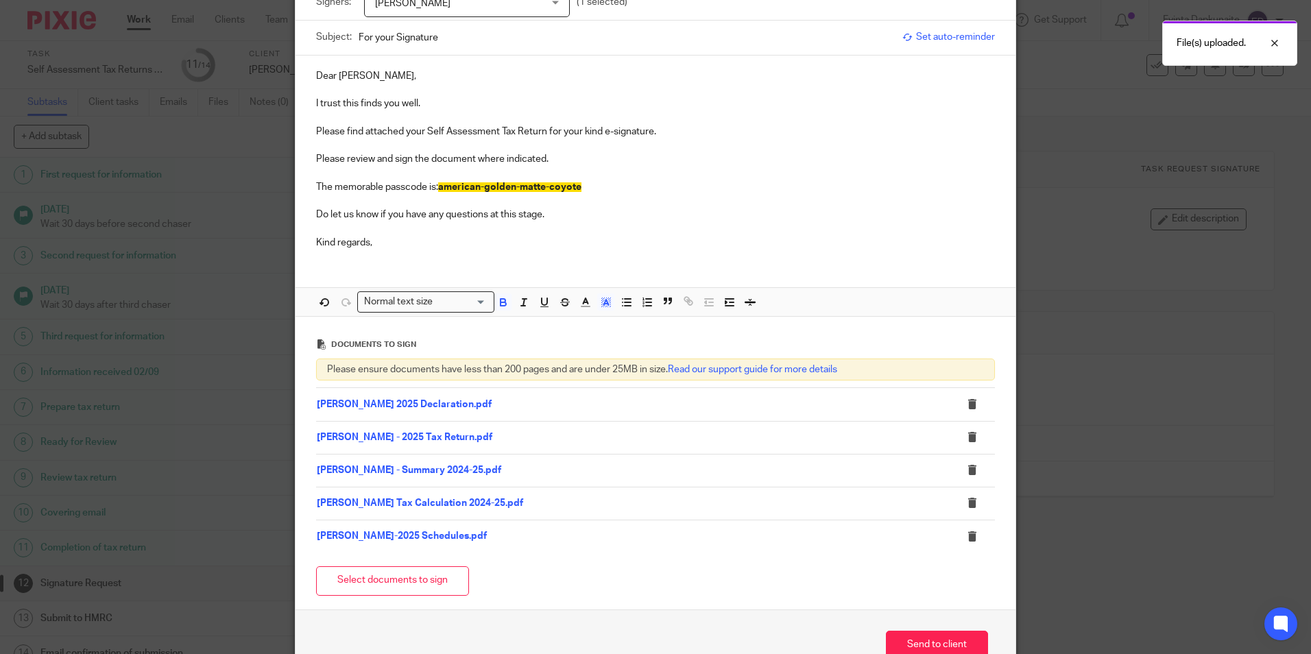
scroll to position [137, 0]
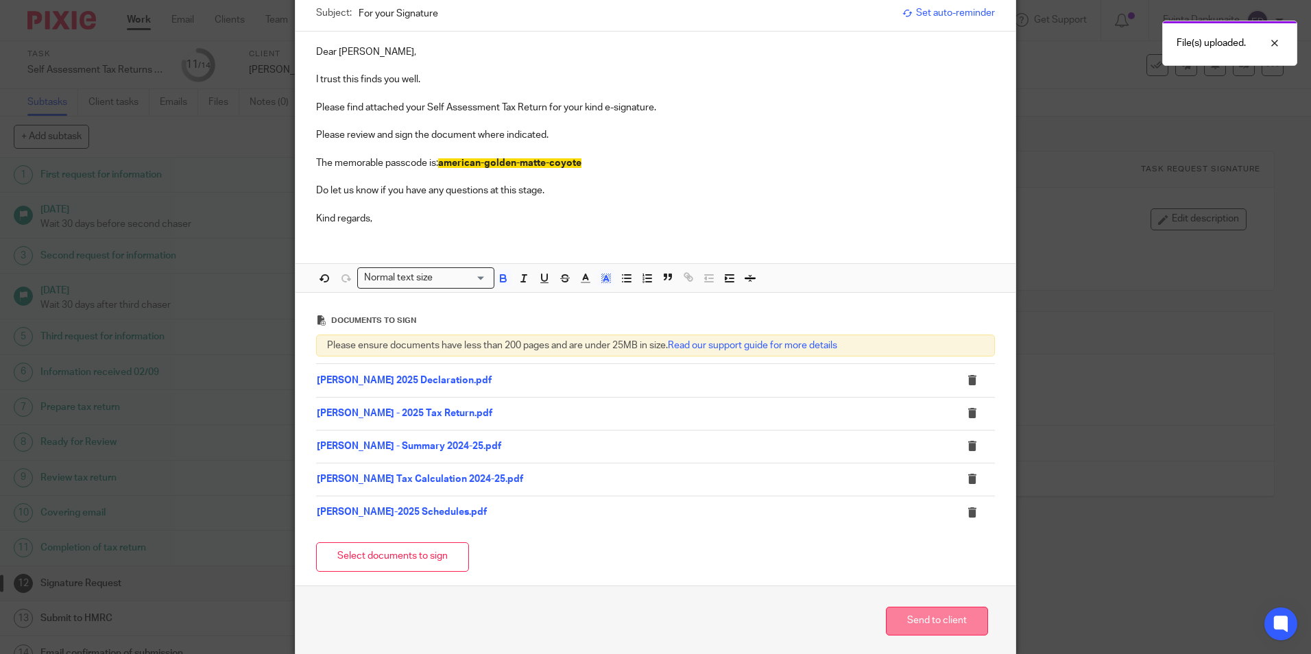
click at [914, 617] on button "Send to client" at bounding box center [937, 621] width 102 height 29
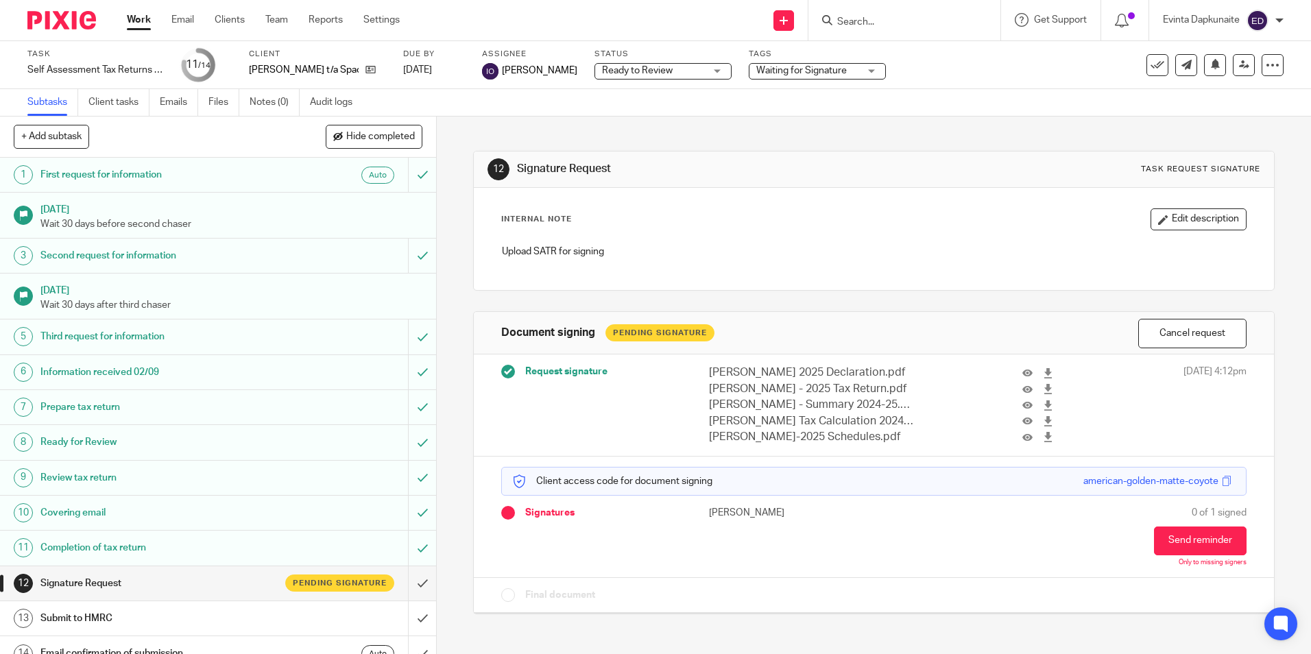
click at [856, 24] on input "Search" at bounding box center [897, 22] width 123 height 12
type input "[PERSON_NAME]"
click at [283, 16] on link "Team" at bounding box center [276, 20] width 23 height 14
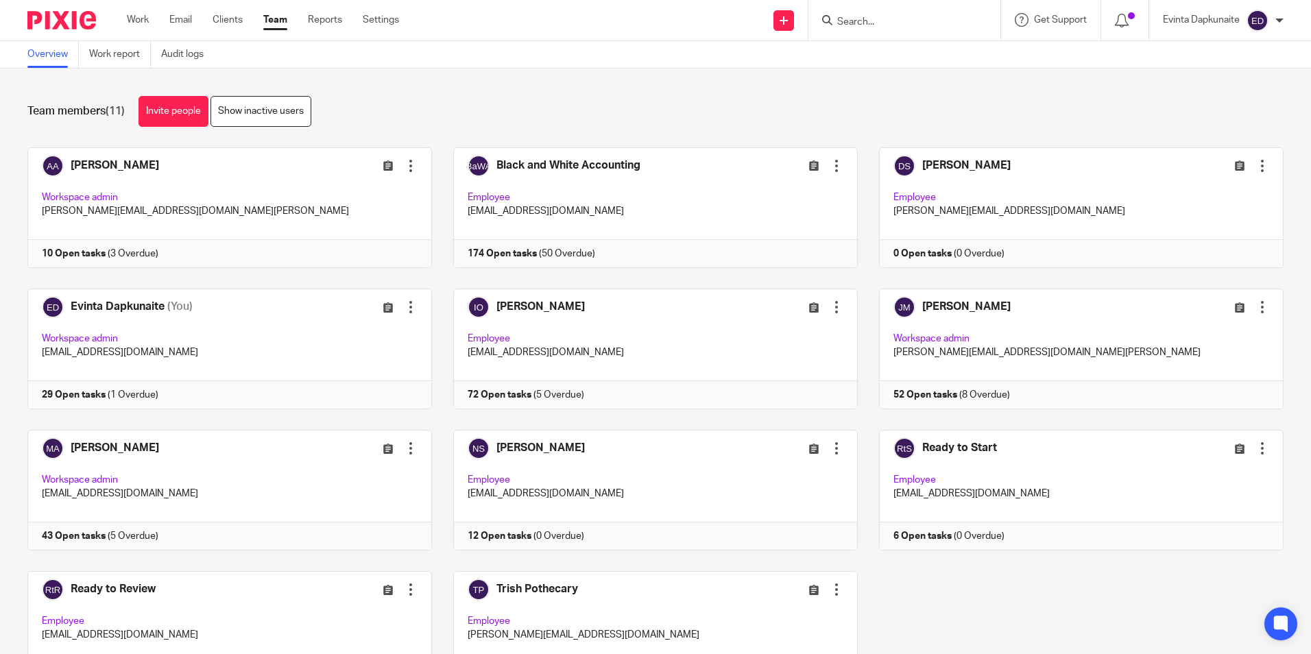
click at [492, 84] on div "Team members (11) Invite people Show inactive users Invite team members Add inv…" at bounding box center [655, 362] width 1311 height 586
click at [873, 24] on input "Search" at bounding box center [897, 22] width 123 height 12
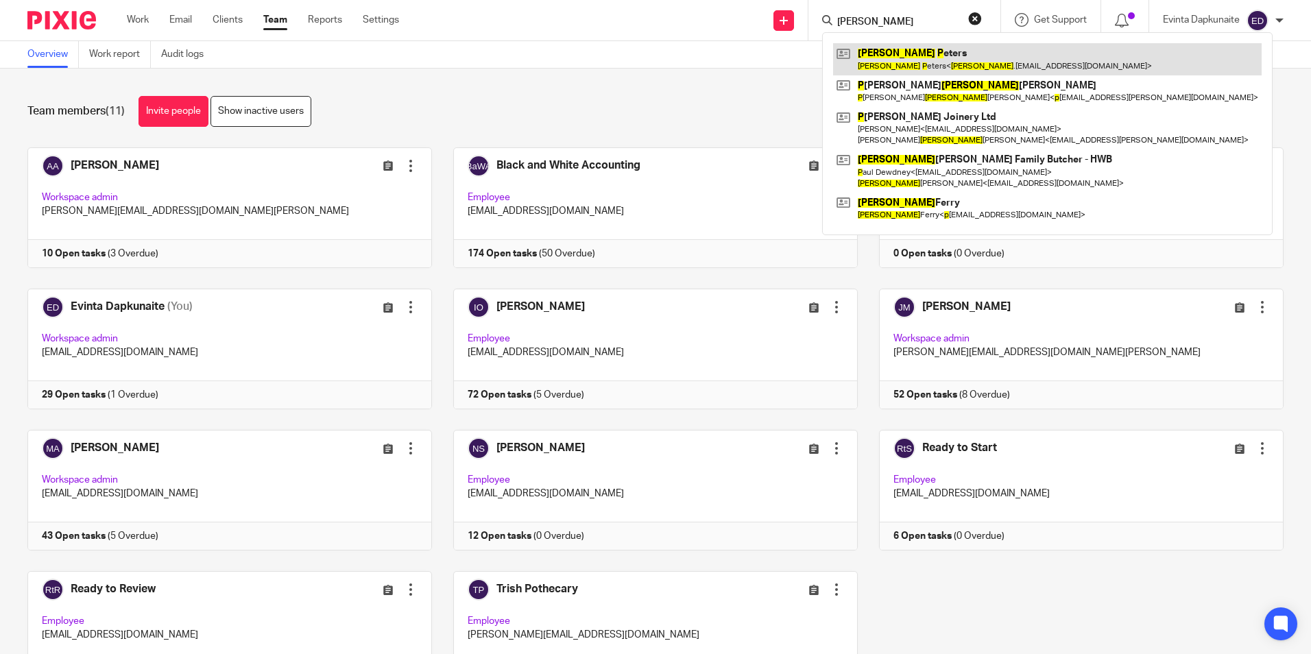
type input "john p"
click at [903, 57] on link at bounding box center [1047, 59] width 429 height 32
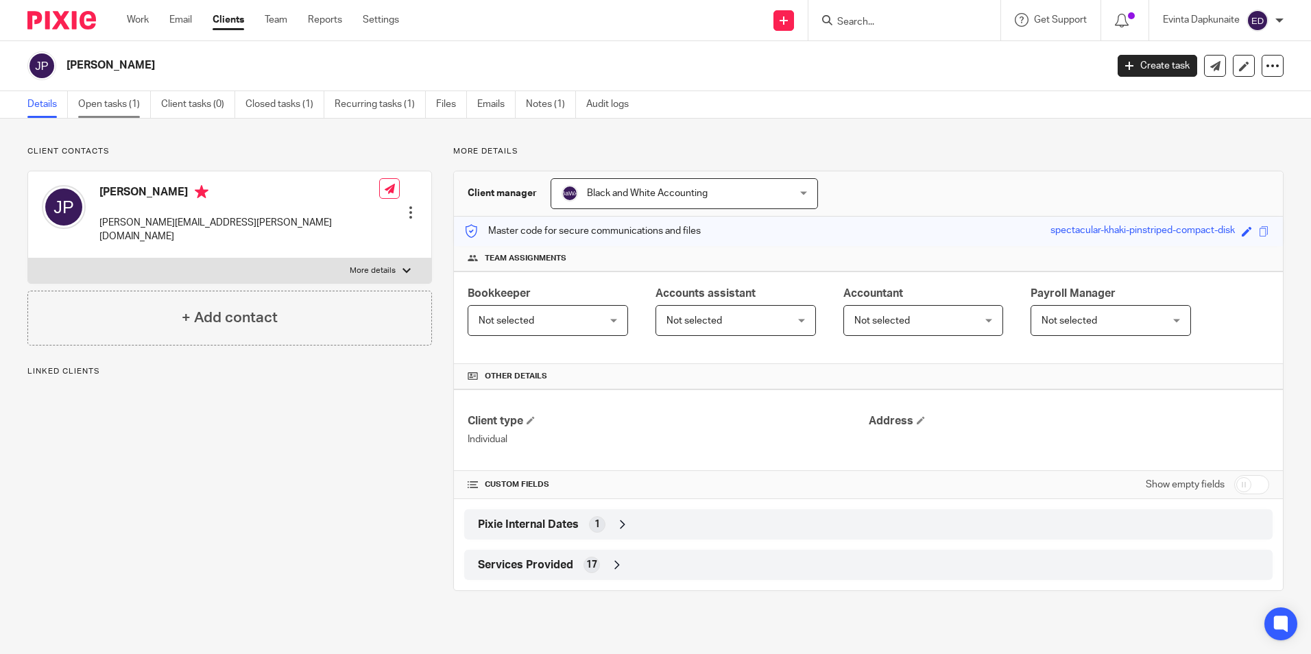
click at [129, 116] on link "Open tasks (1)" at bounding box center [114, 104] width 73 height 27
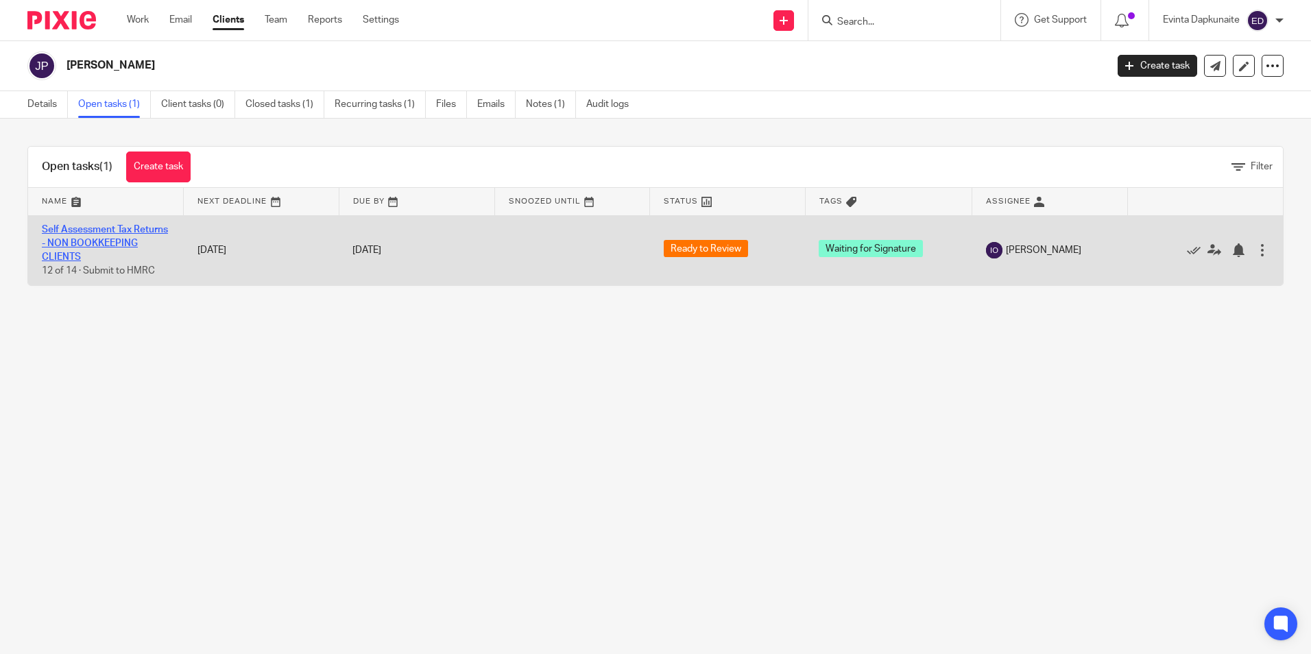
click at [102, 243] on link "Self Assessment Tax Returns - NON BOOKKEEPING CLIENTS" at bounding box center [105, 244] width 126 height 38
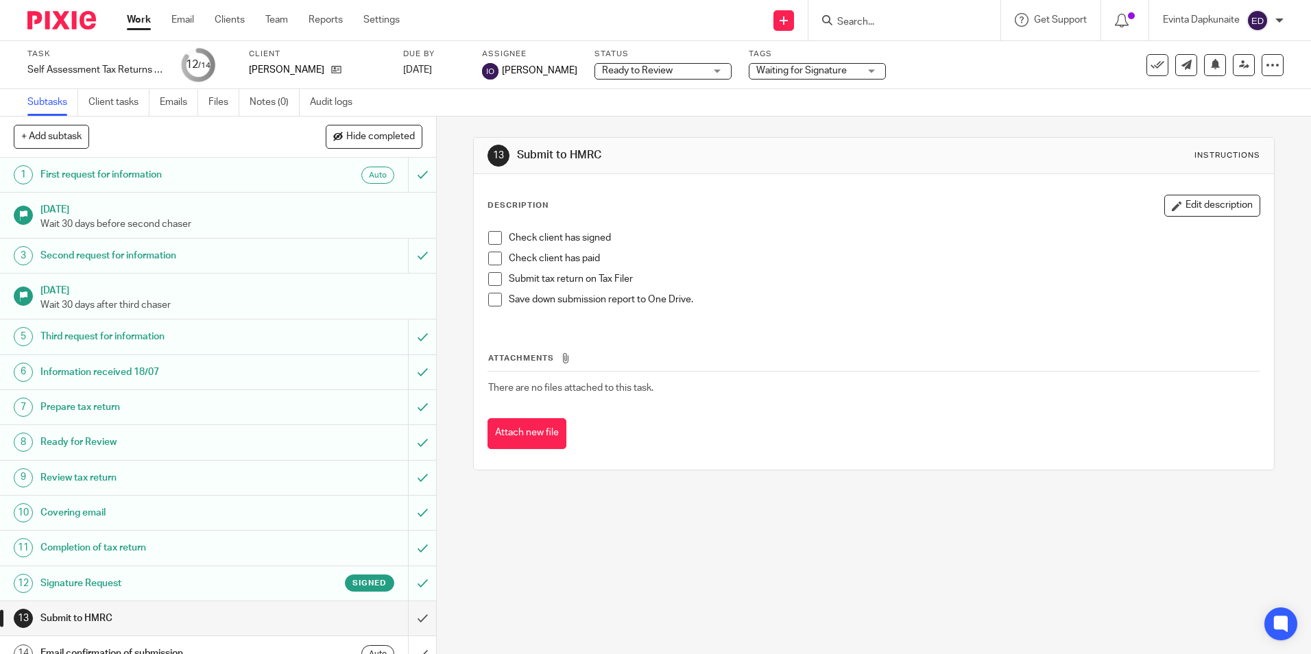
drag, startPoint x: 495, startPoint y: 237, endPoint x: 688, endPoint y: 143, distance: 214.7
click at [497, 237] on span at bounding box center [495, 238] width 14 height 14
click at [805, 73] on span "Waiting for Signature" at bounding box center [802, 71] width 91 height 10
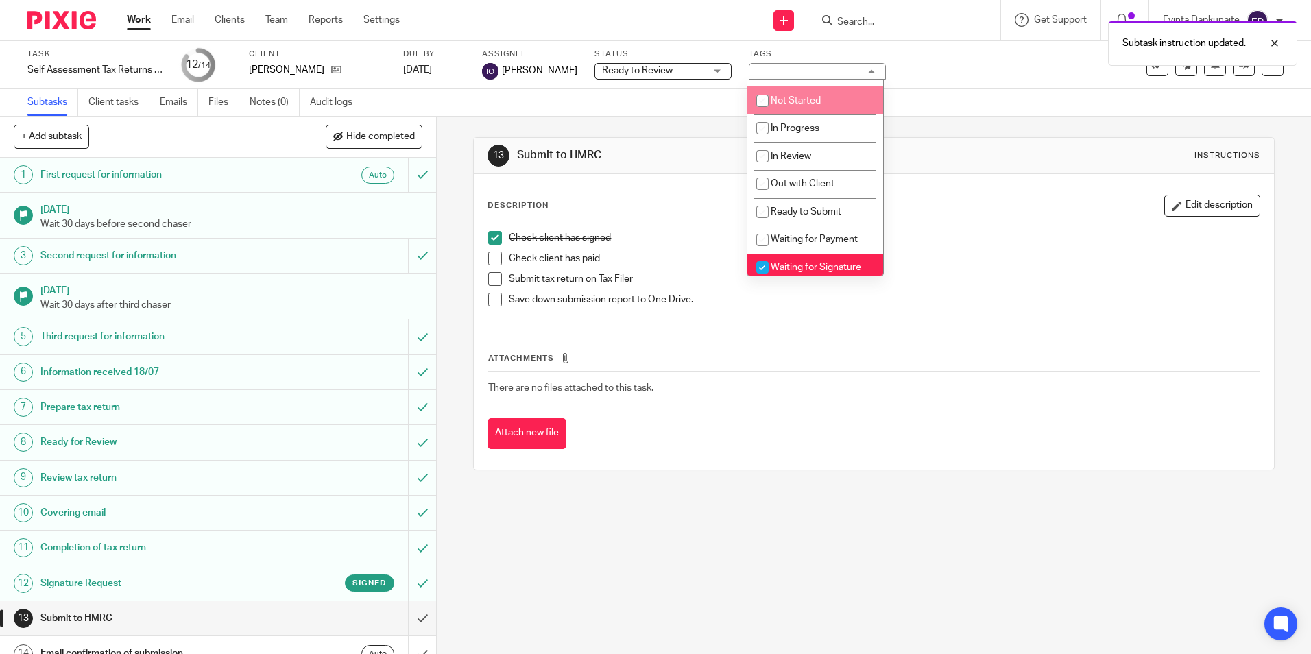
scroll to position [137, 0]
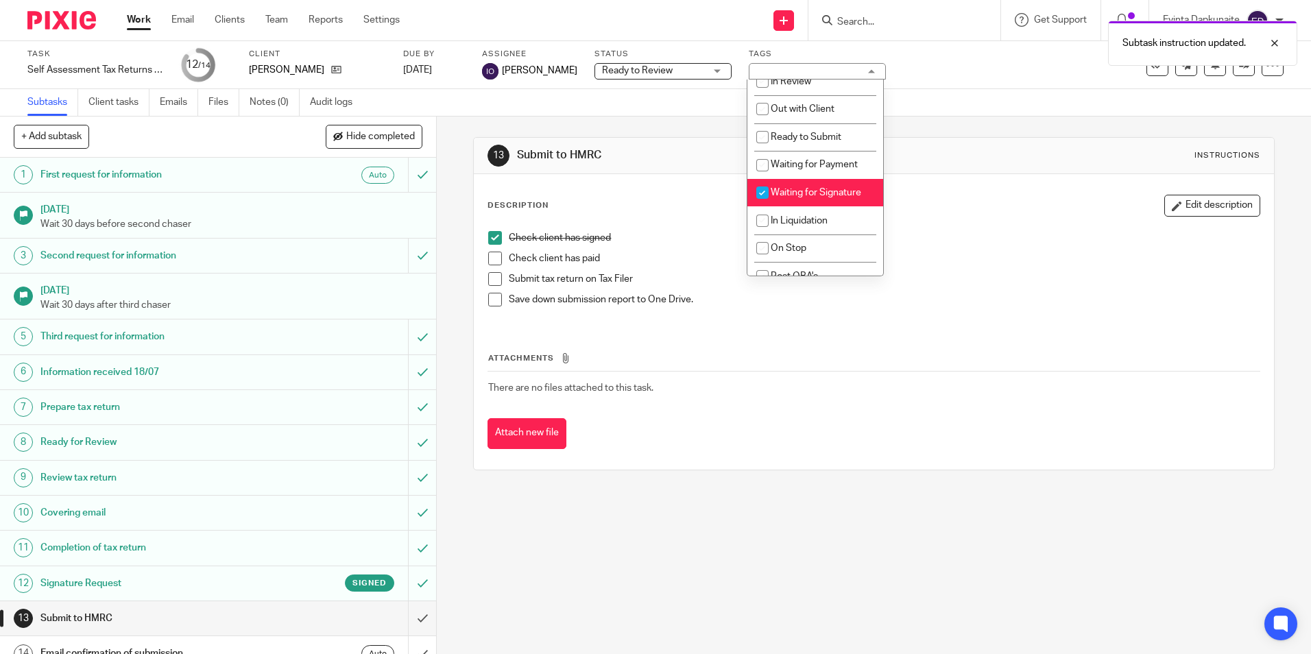
click at [801, 189] on span "Waiting for Signature" at bounding box center [816, 193] width 91 height 10
checkbox input "false"
click at [840, 160] on span "Waiting for Payment" at bounding box center [814, 165] width 87 height 10
checkbox input "true"
click at [990, 203] on div "Description Edit description" at bounding box center [874, 206] width 772 height 22
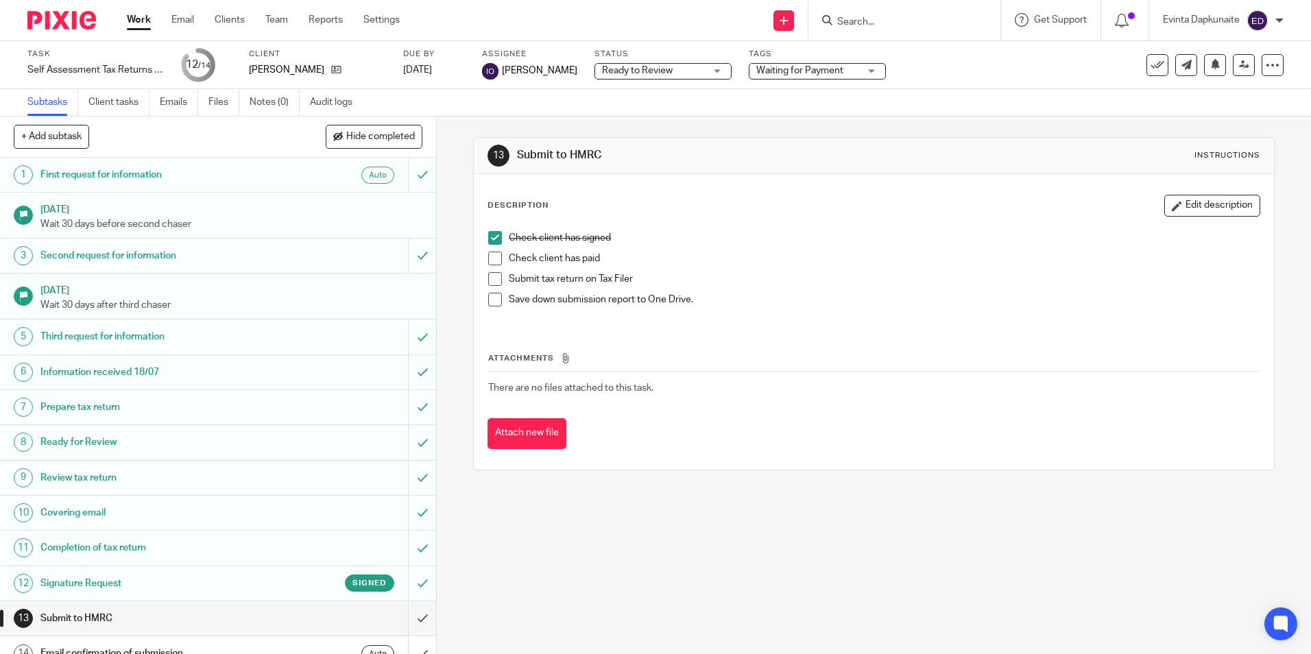
click at [672, 122] on div "13 Submit to HMRC Instructions Description Edit description Check client has si…" at bounding box center [873, 304] width 801 height 374
click at [283, 16] on link "Team" at bounding box center [276, 20] width 23 height 14
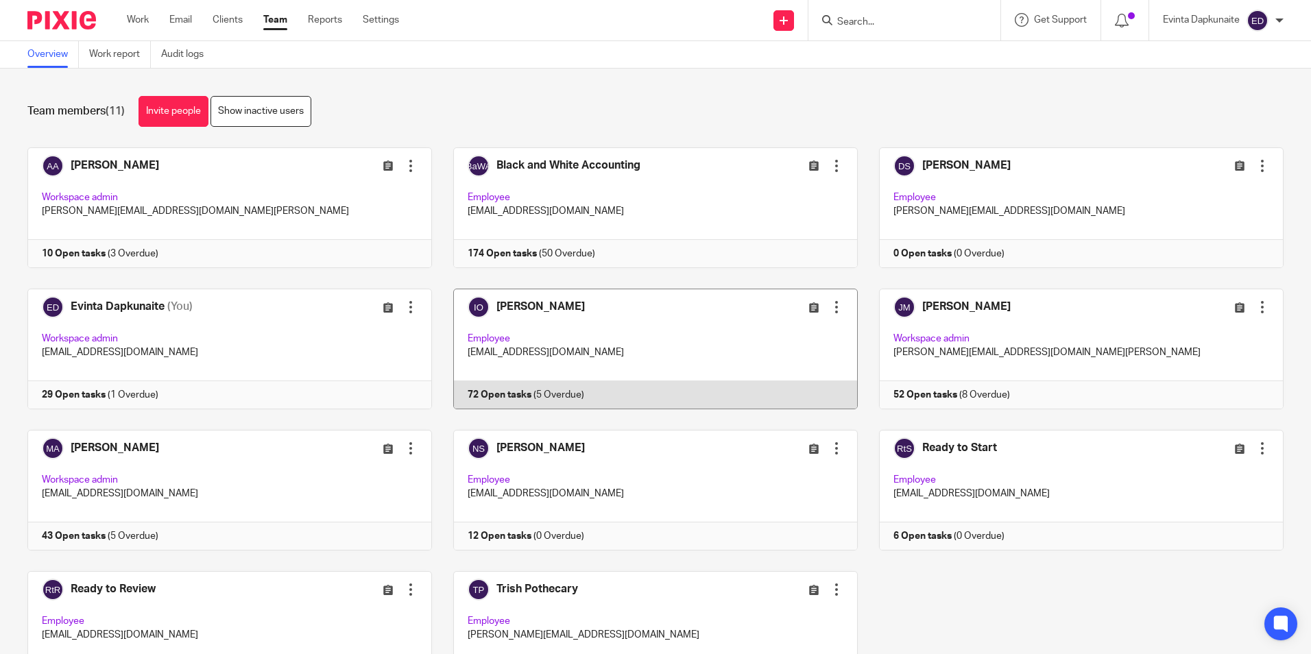
click at [572, 378] on link at bounding box center [645, 349] width 426 height 121
click at [622, 350] on link at bounding box center [645, 349] width 426 height 121
click at [661, 326] on link at bounding box center [645, 349] width 426 height 121
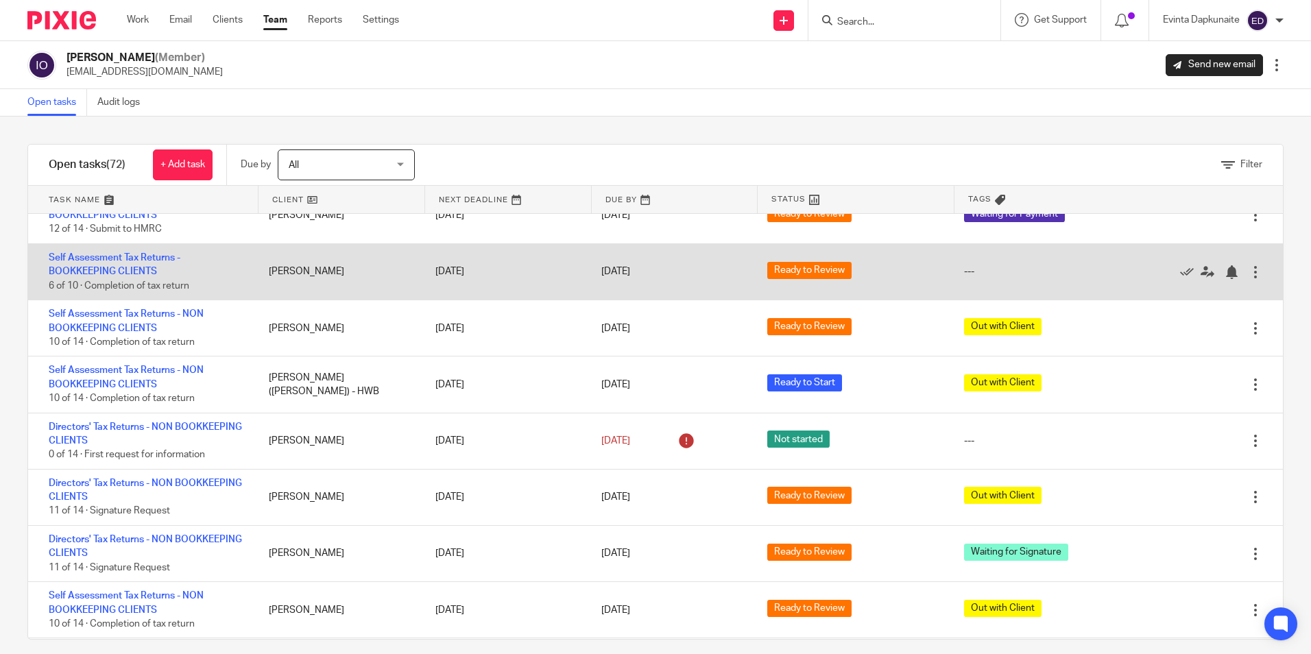
scroll to position [1235, 0]
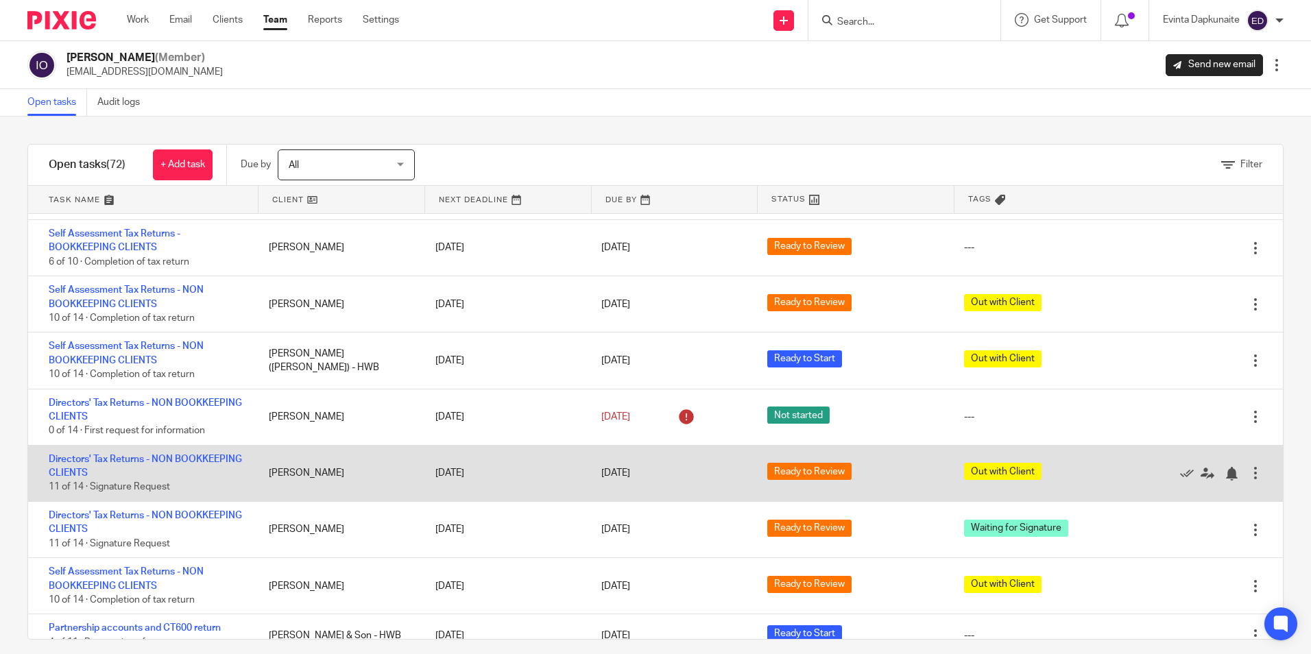
click at [123, 453] on div "Directors' Tax Returns - NON BOOKKEEPING CLIENTS 11 of 14 · Signature Request" at bounding box center [141, 474] width 227 height 56
click at [123, 463] on link "Directors' Tax Returns - NON BOOKKEEPING CLIENTS" at bounding box center [145, 466] width 193 height 23
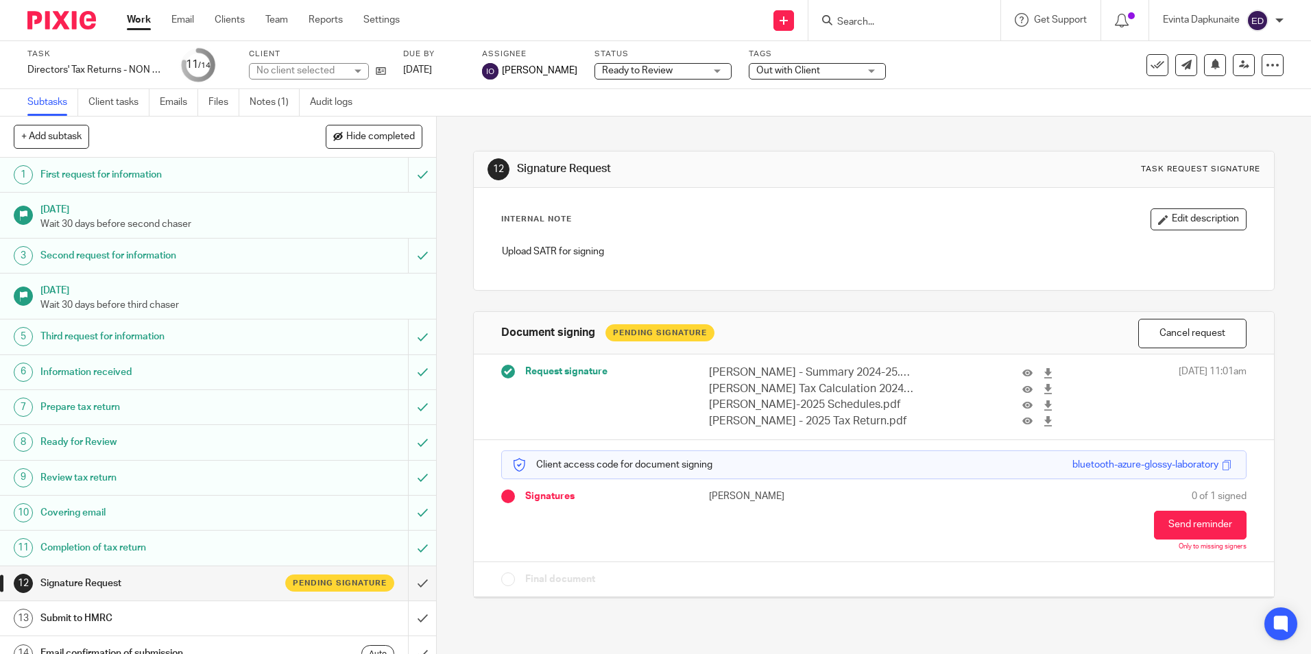
click at [813, 69] on span "Out with Client" at bounding box center [789, 71] width 64 height 10
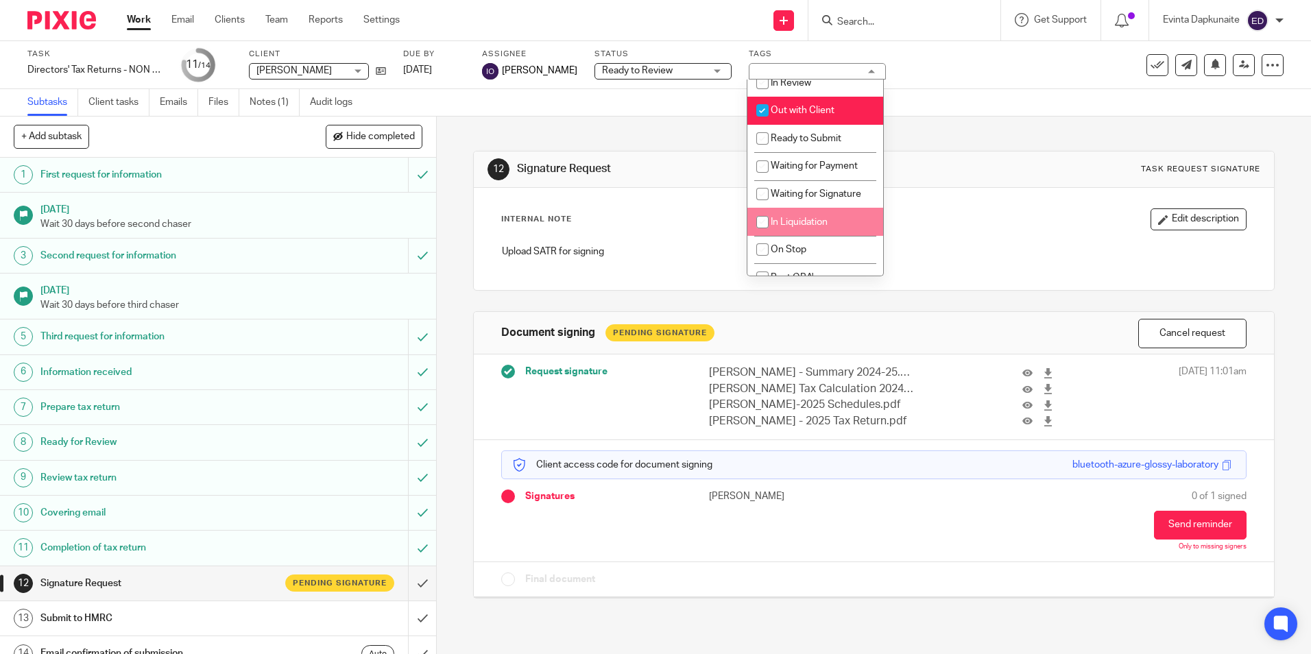
scroll to position [137, 0]
click at [833, 108] on span "Out with Client" at bounding box center [803, 109] width 64 height 10
checkbox input "false"
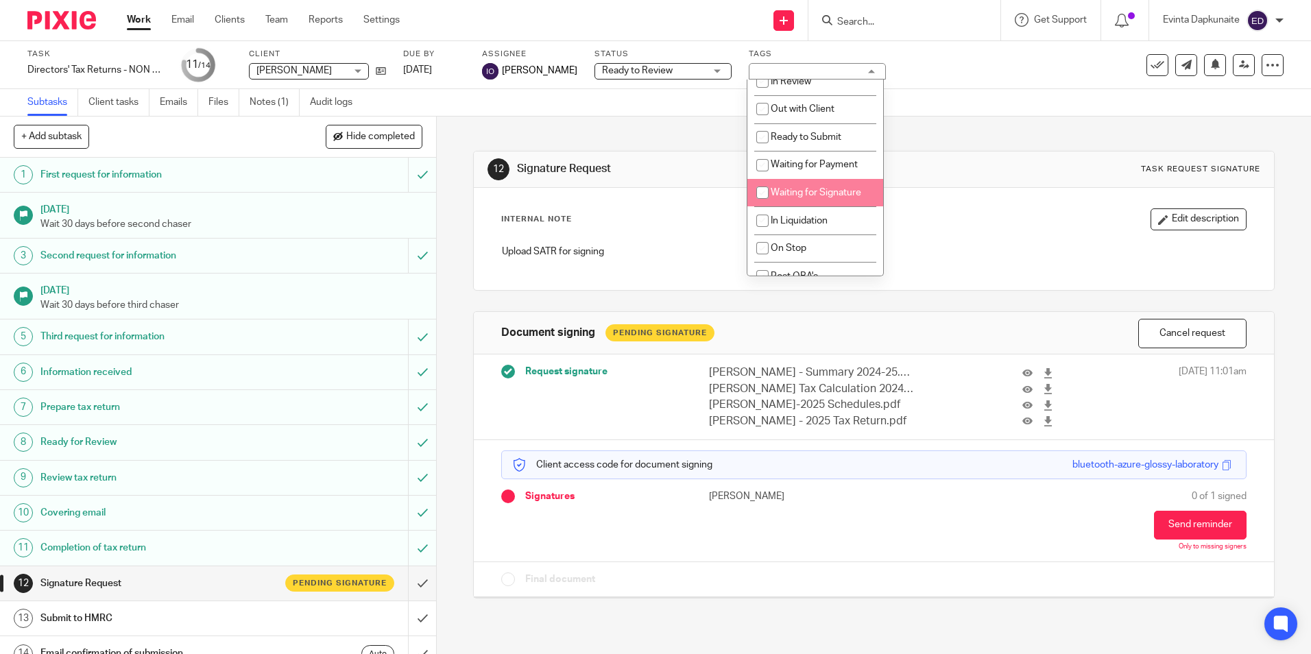
click at [829, 187] on li "Waiting for Signature" at bounding box center [816, 193] width 136 height 28
checkbox input "true"
click at [683, 154] on div "12 Signature Request Task request signature" at bounding box center [874, 170] width 800 height 36
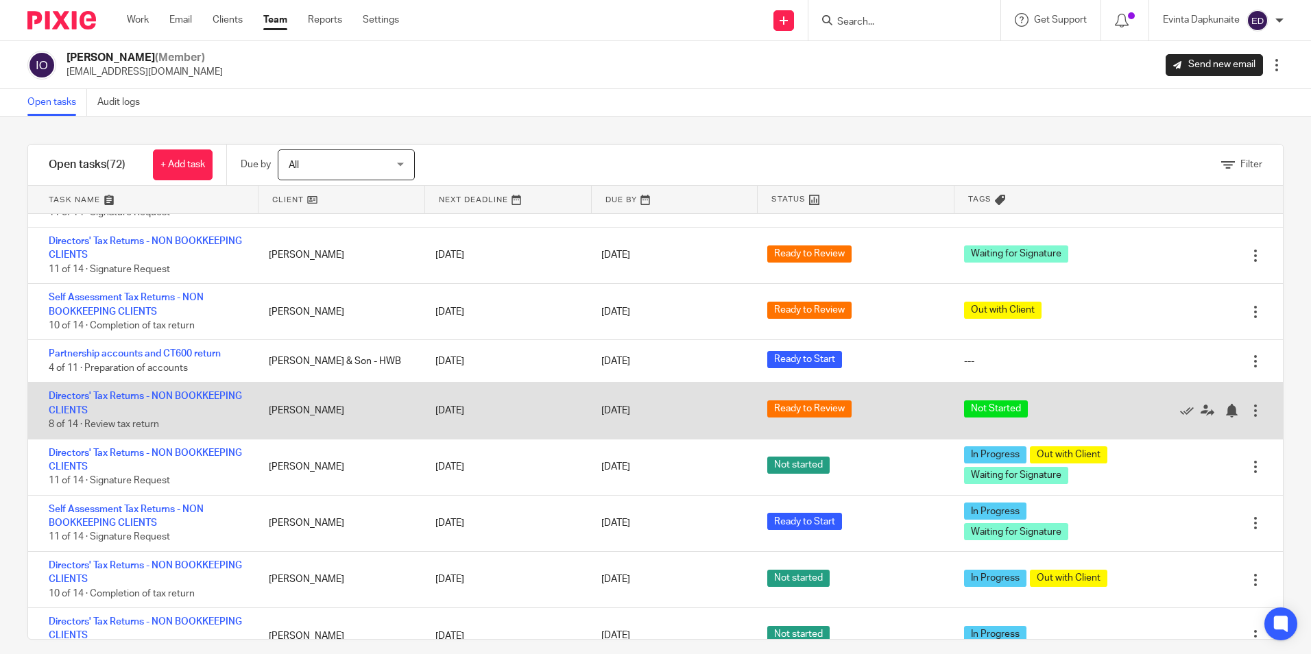
scroll to position [1578, 0]
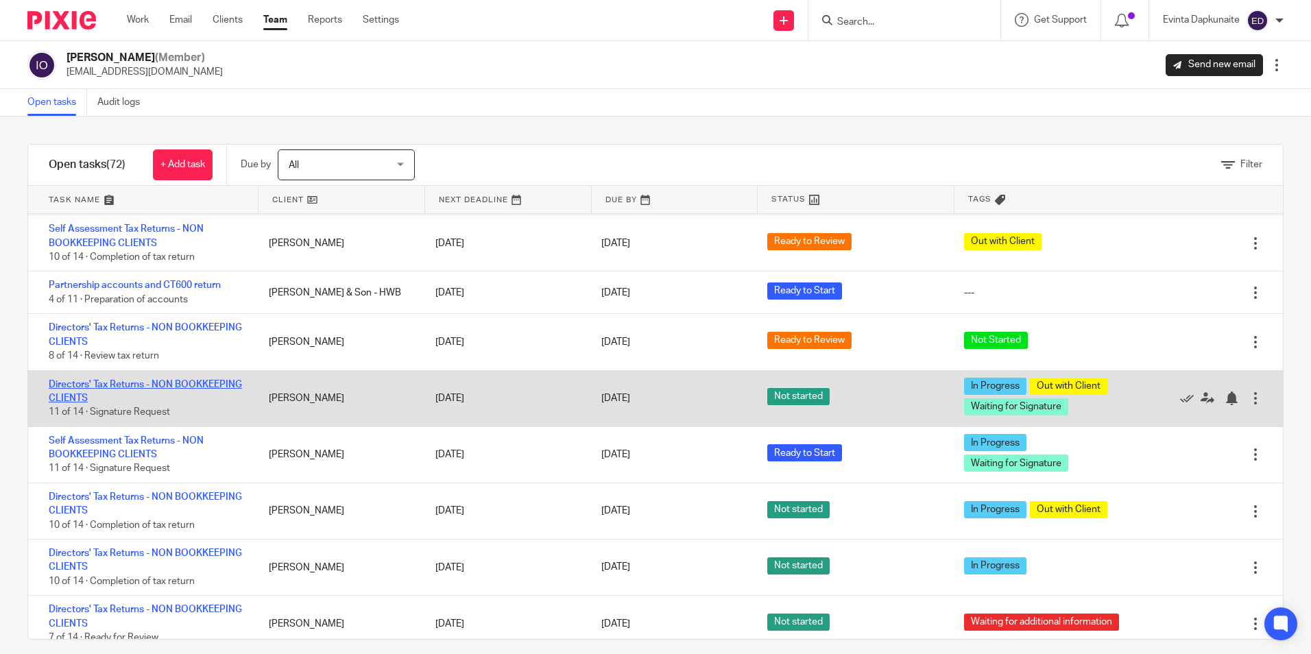
click at [123, 393] on link "Directors' Tax Returns - NON BOOKKEEPING CLIENTS" at bounding box center [145, 391] width 193 height 23
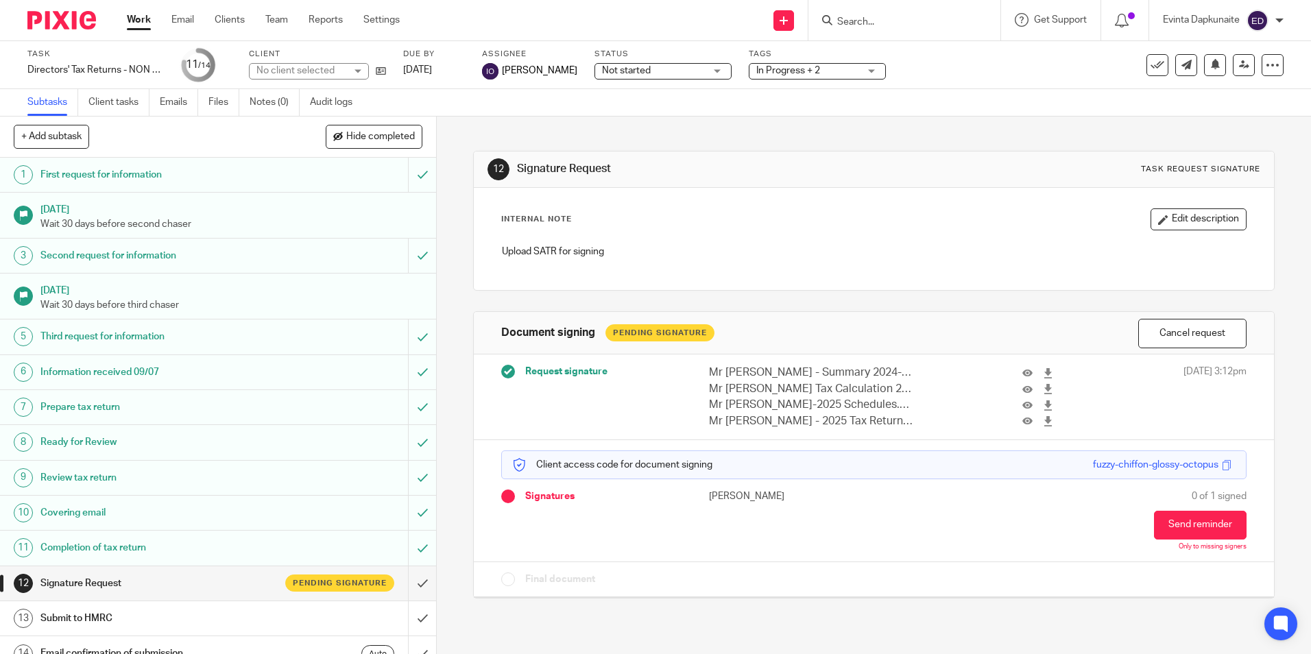
click at [779, 64] on span "In Progress + 2" at bounding box center [808, 71] width 103 height 14
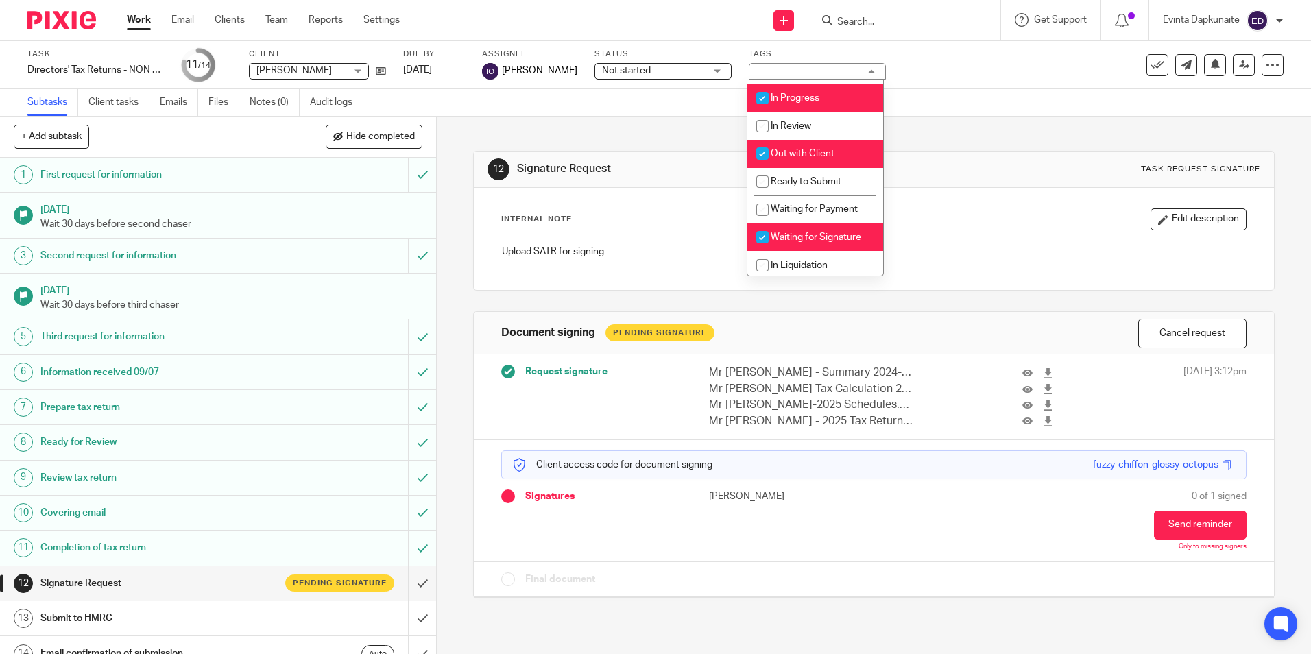
scroll to position [69, 0]
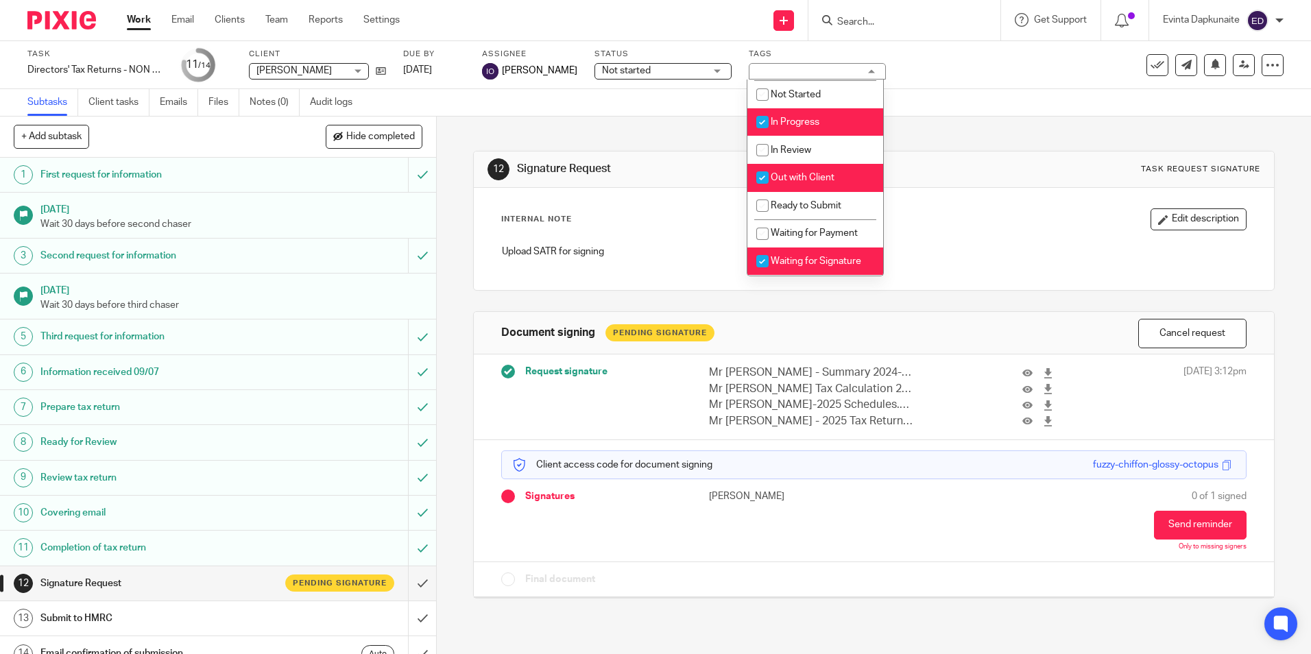
click at [820, 176] on span "Out with Client" at bounding box center [803, 178] width 64 height 10
checkbox input "false"
click at [822, 132] on li "In Progress" at bounding box center [816, 122] width 136 height 28
checkbox input "false"
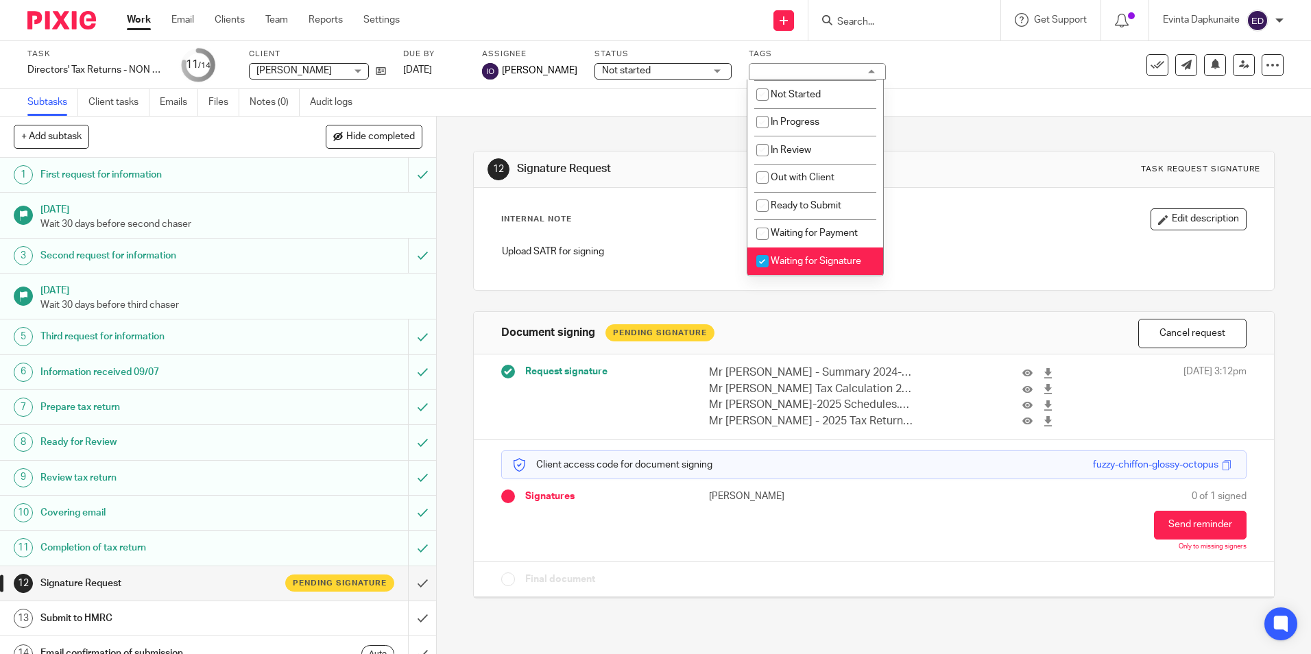
click at [1036, 165] on div "12 Signature Request Task request signature" at bounding box center [874, 169] width 772 height 22
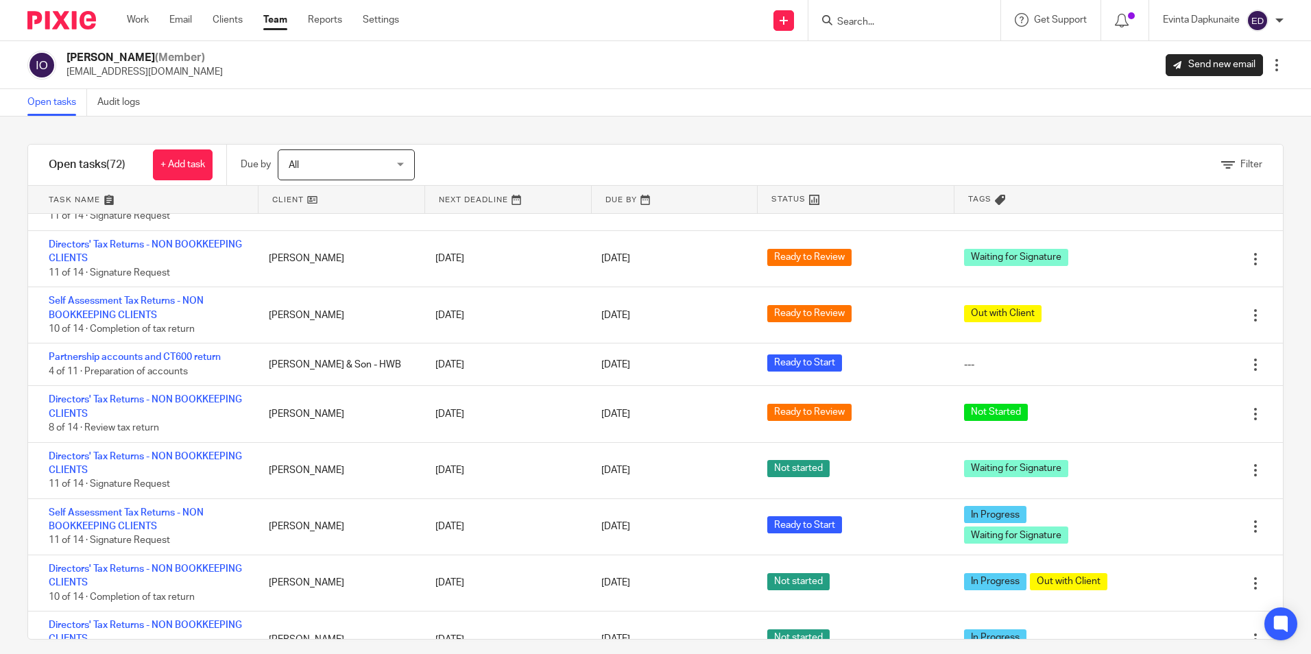
scroll to position [1715, 0]
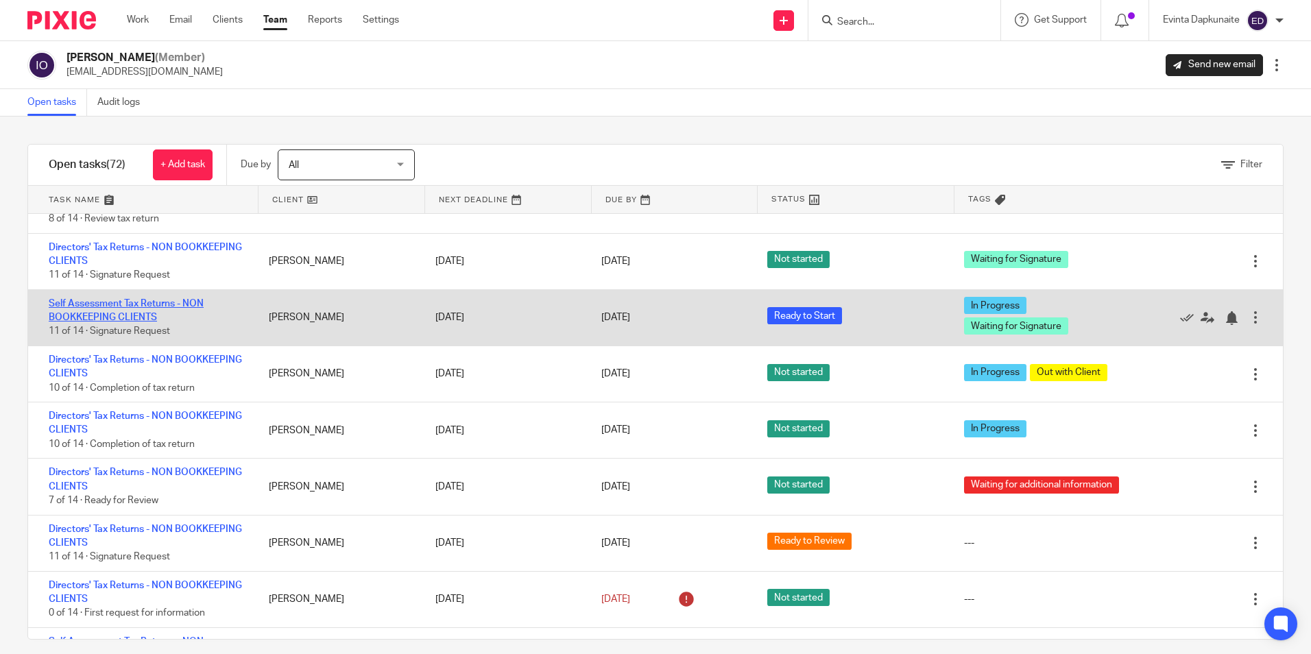
click at [165, 303] on link "Self Assessment Tax Returns - NON BOOKKEEPING CLIENTS" at bounding box center [126, 310] width 155 height 23
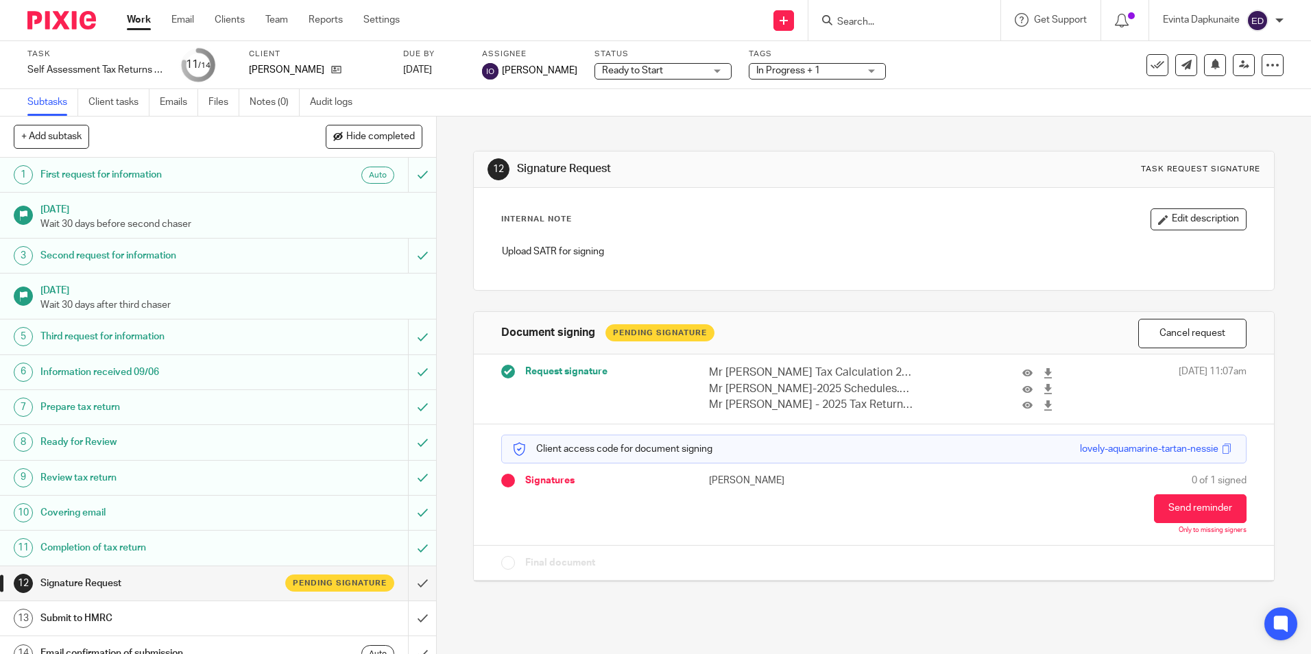
click at [833, 69] on span "In Progress + 1" at bounding box center [808, 71] width 103 height 14
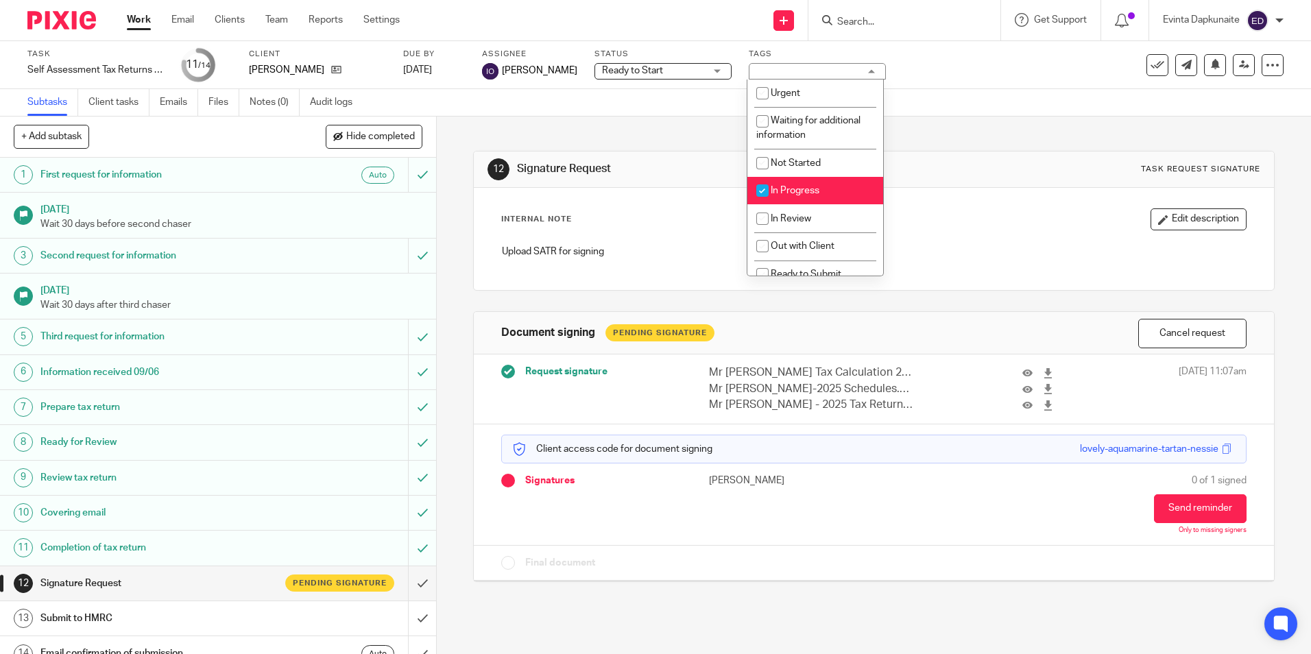
click at [813, 178] on li "In Progress" at bounding box center [816, 191] width 136 height 28
checkbox input "false"
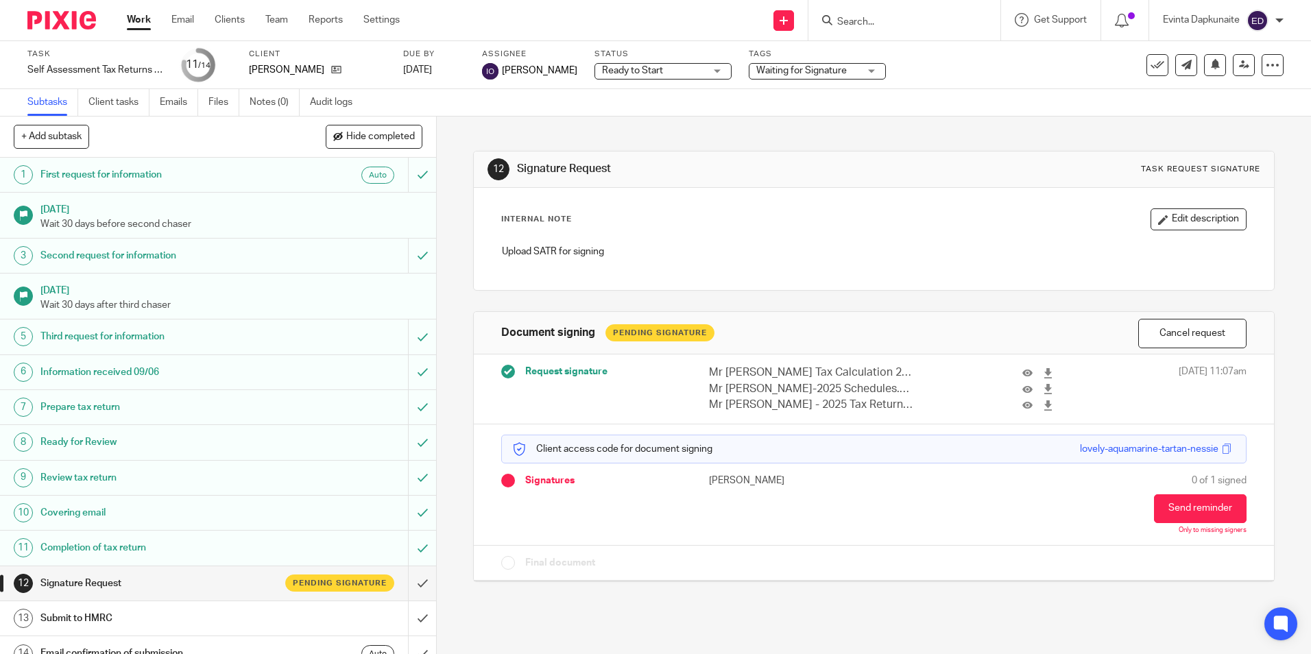
click at [977, 157] on div "12 Signature Request Task request signature" at bounding box center [874, 170] width 800 height 36
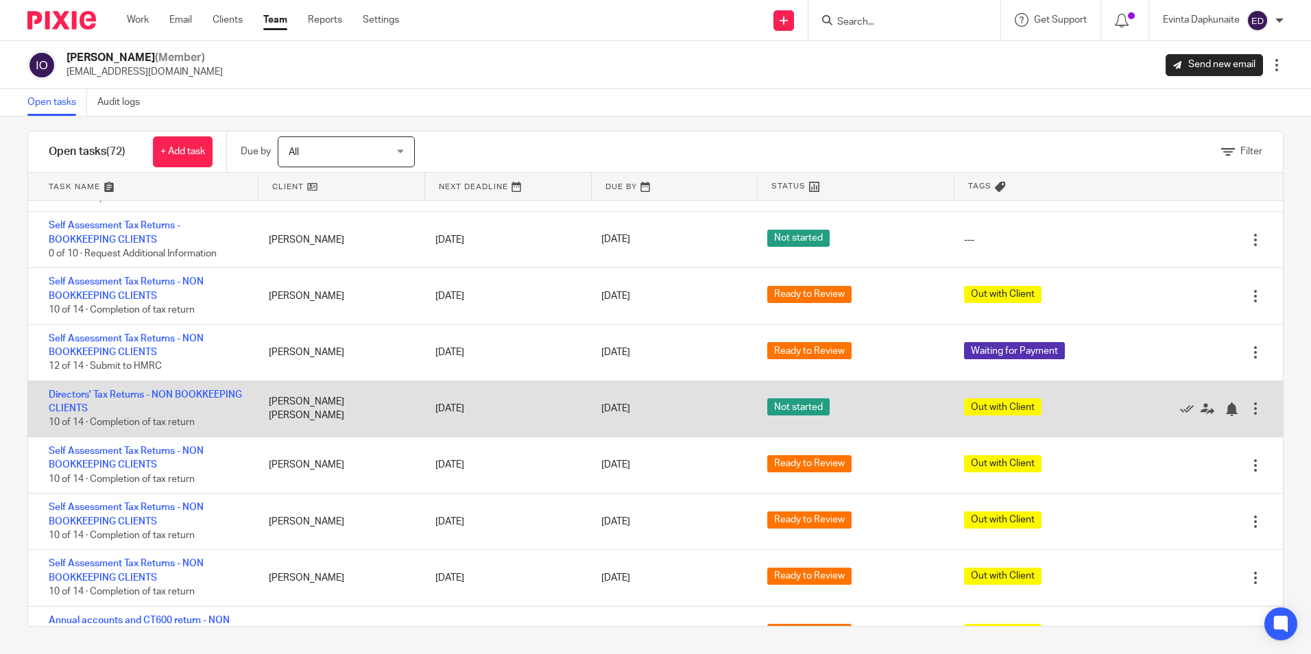
scroll to position [3428, 0]
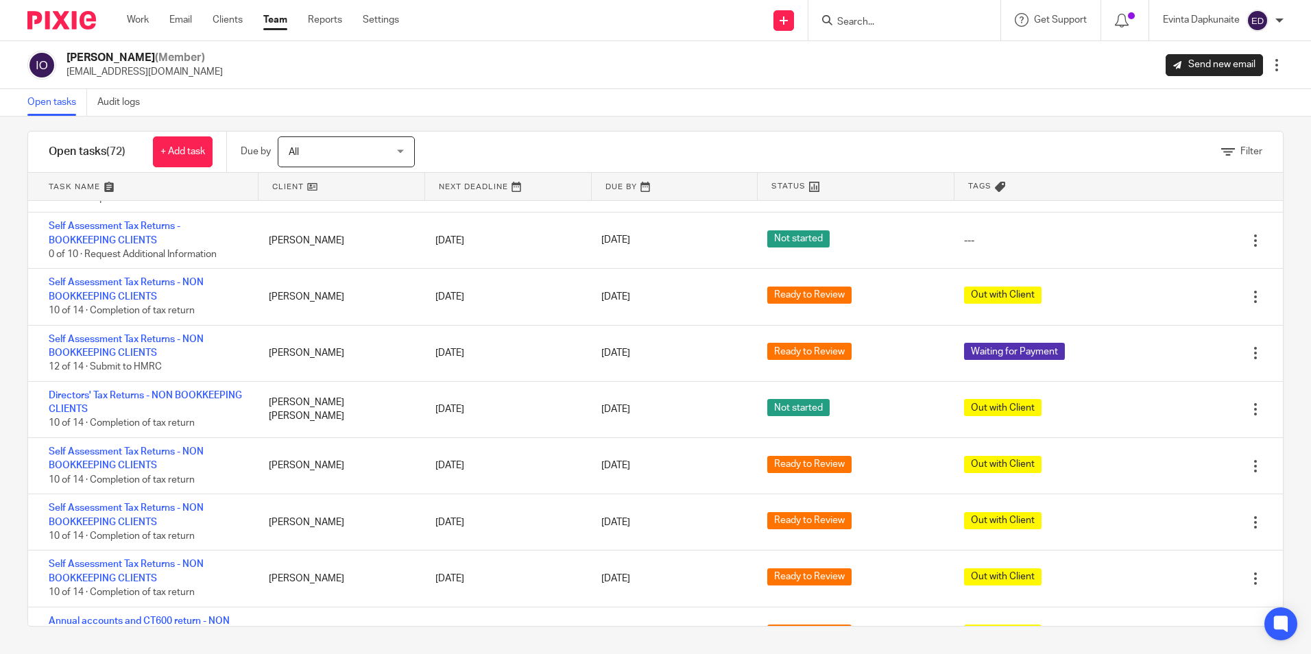
click at [279, 23] on link "Team" at bounding box center [275, 20] width 24 height 14
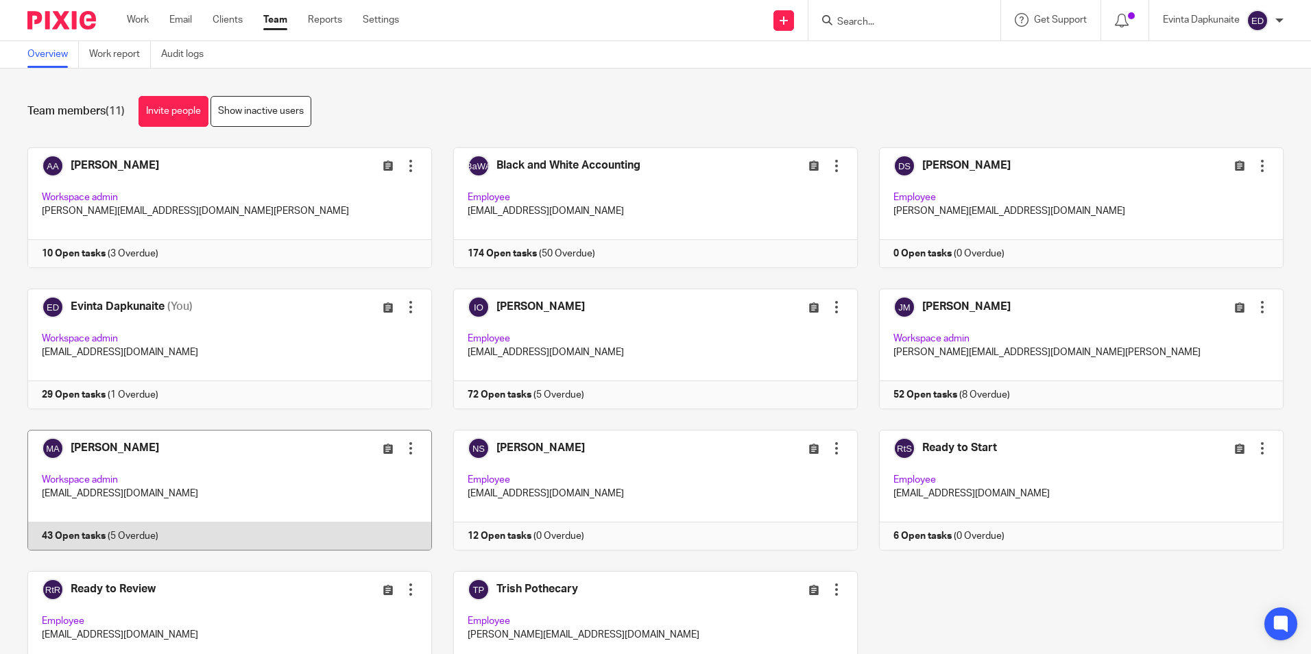
scroll to position [69, 0]
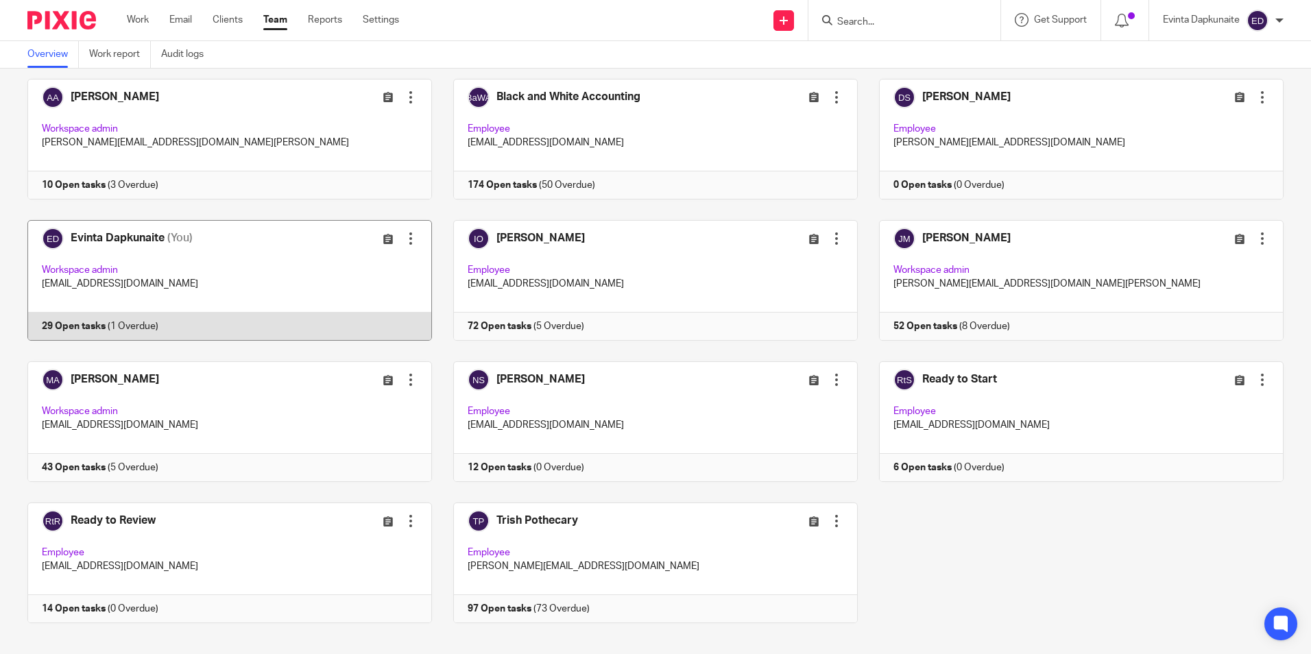
click at [224, 280] on link at bounding box center [219, 280] width 426 height 121
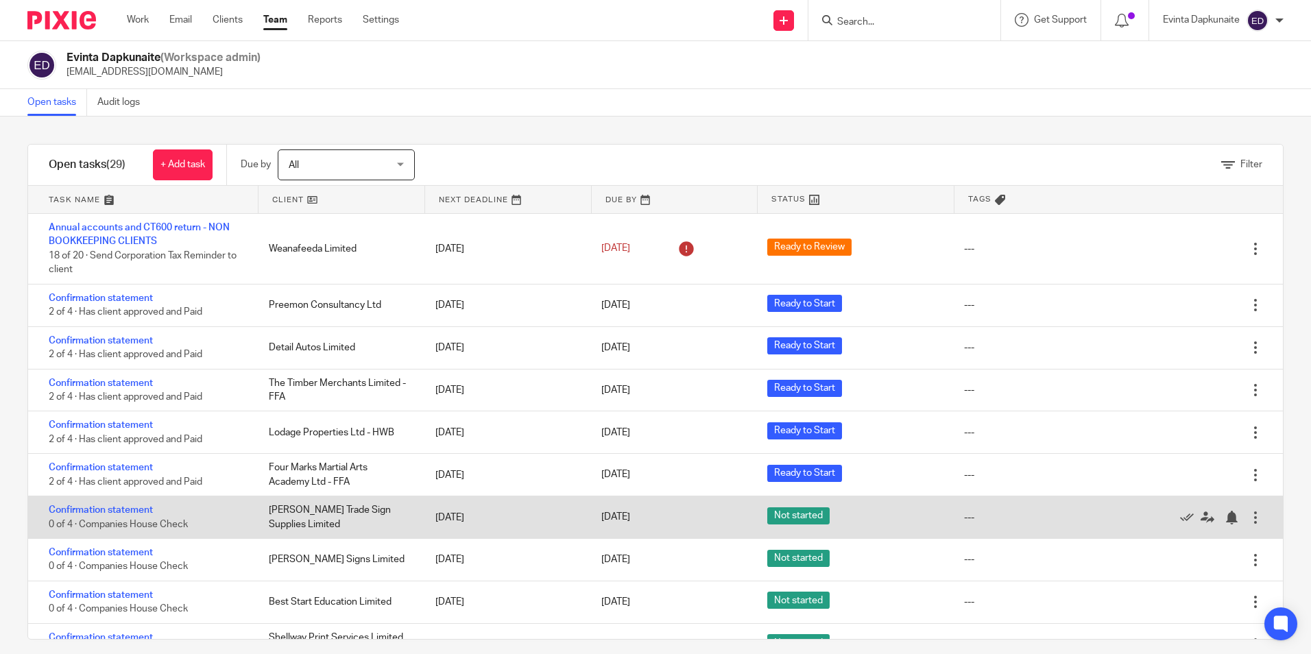
click at [119, 517] on div "Confirmation statement 0 of 4 · Companies House Check" at bounding box center [141, 518] width 227 height 42
click at [125, 513] on link "Confirmation statement" at bounding box center [101, 510] width 104 height 10
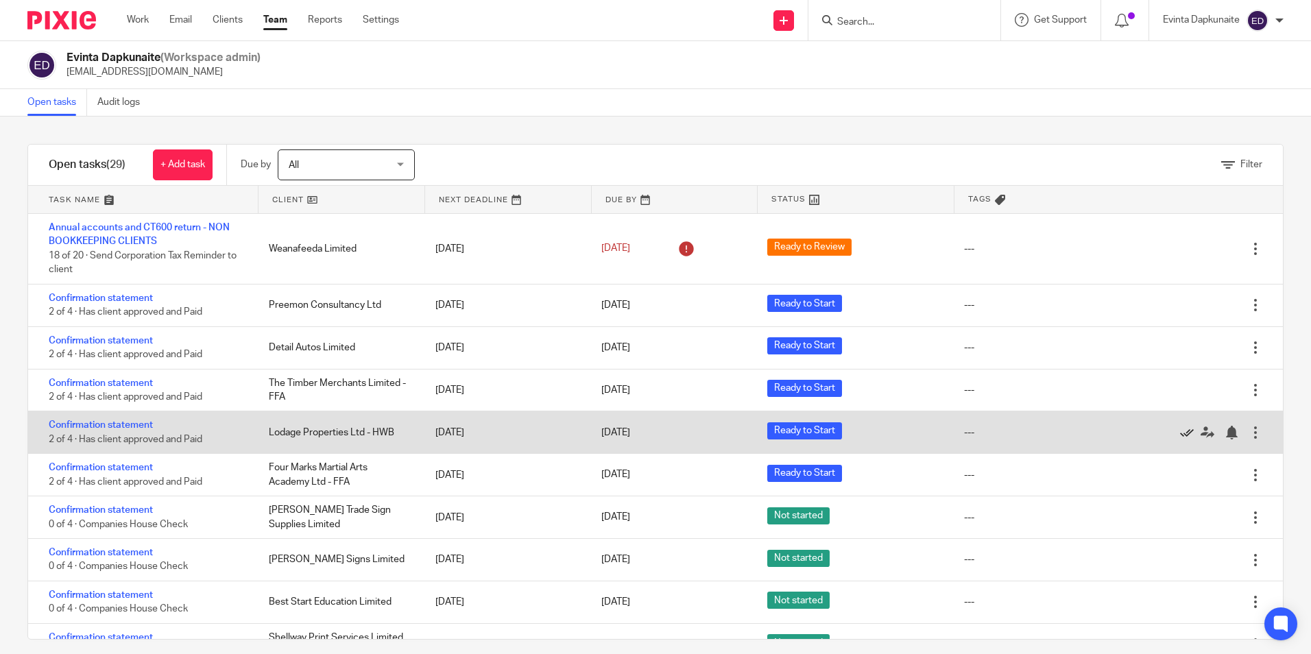
click at [1180, 431] on icon at bounding box center [1187, 433] width 14 height 14
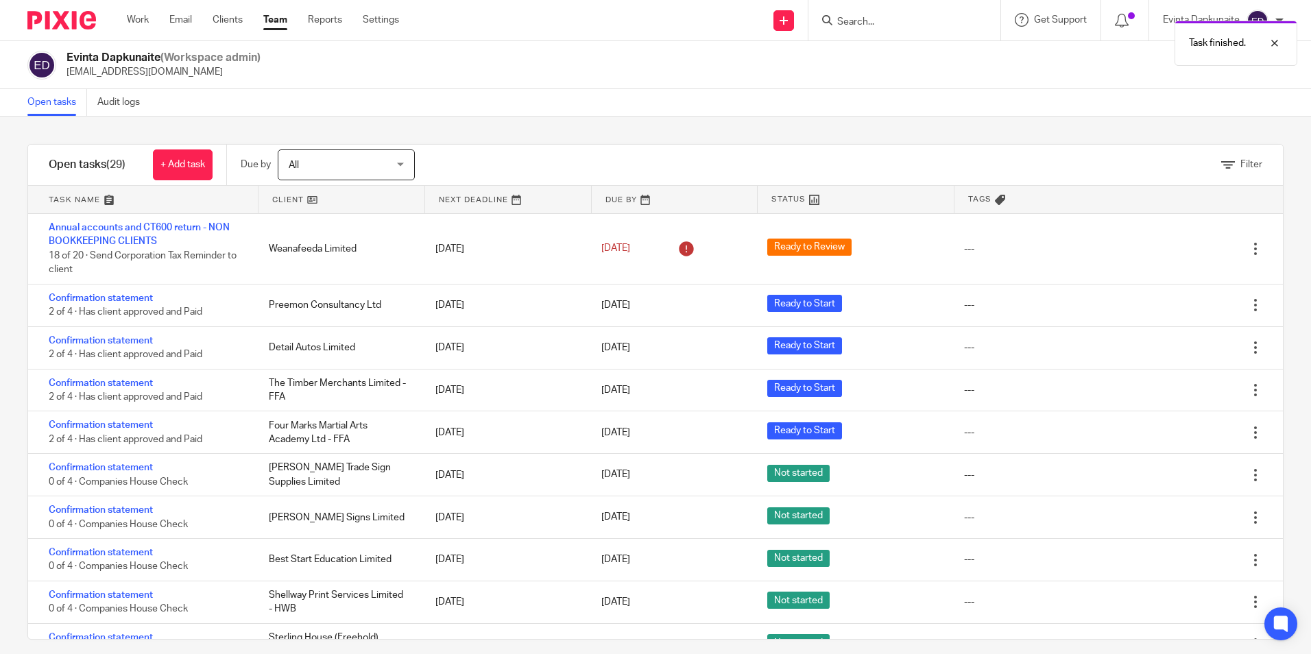
click at [281, 26] on link "Team" at bounding box center [275, 20] width 24 height 14
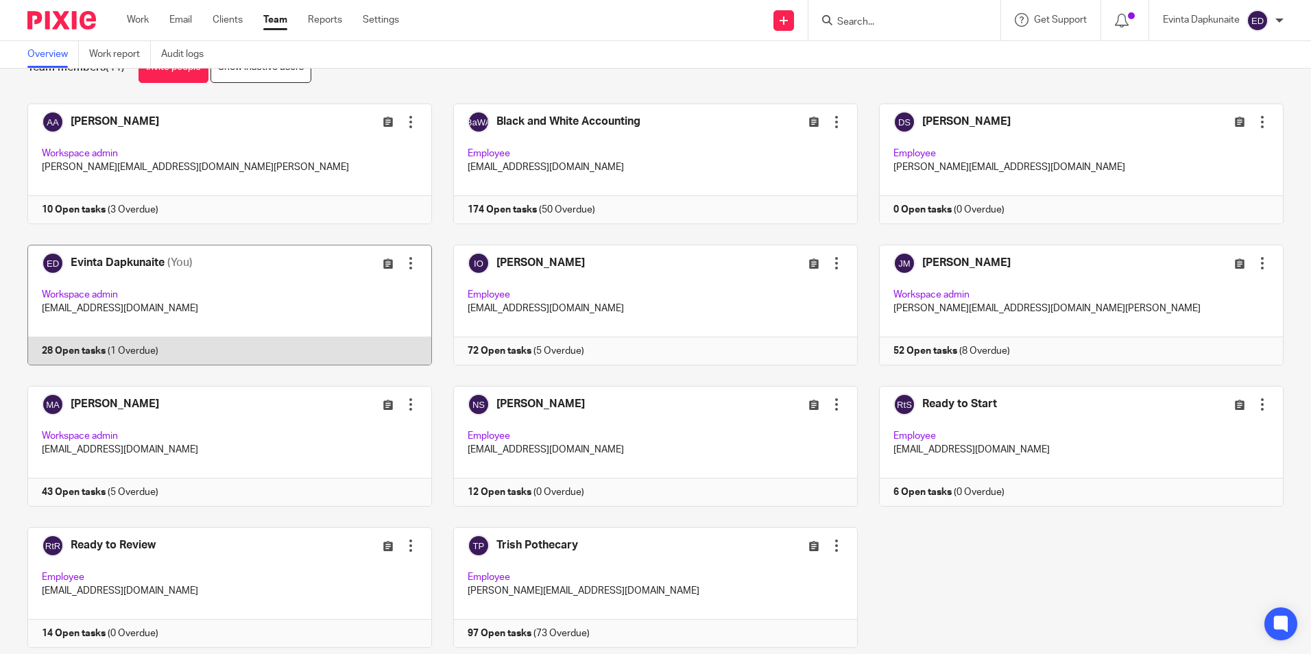
scroll to position [69, 0]
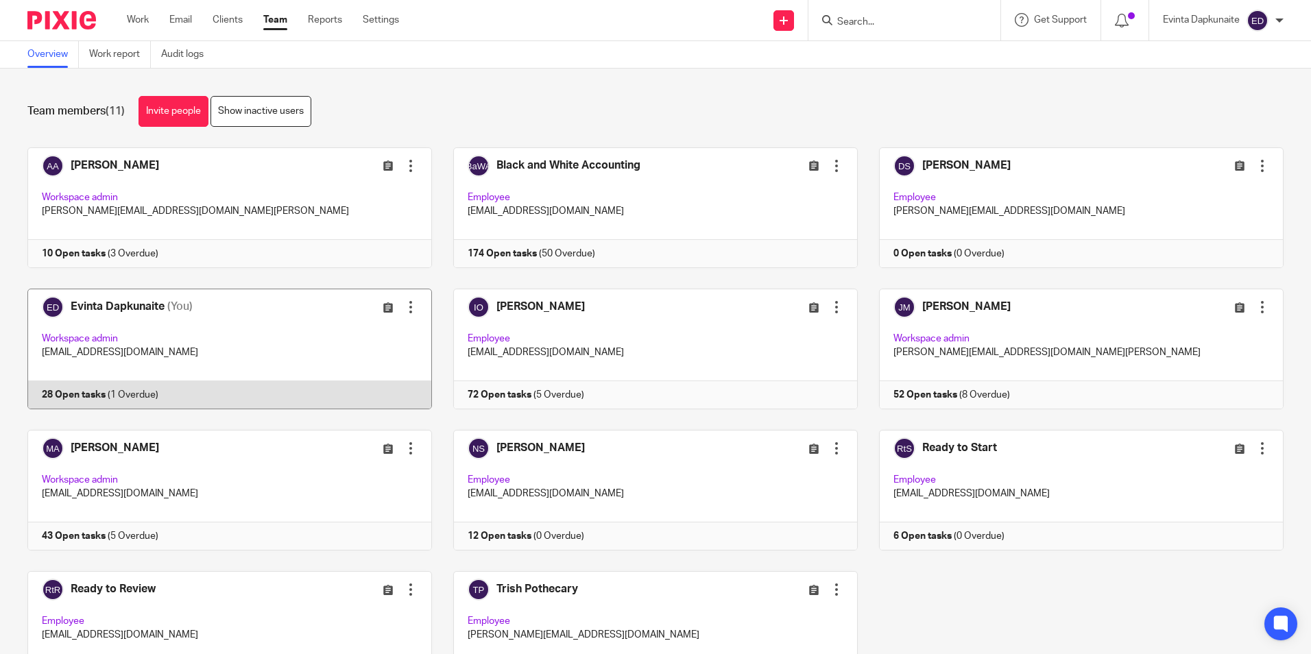
click at [285, 337] on link at bounding box center [219, 349] width 426 height 121
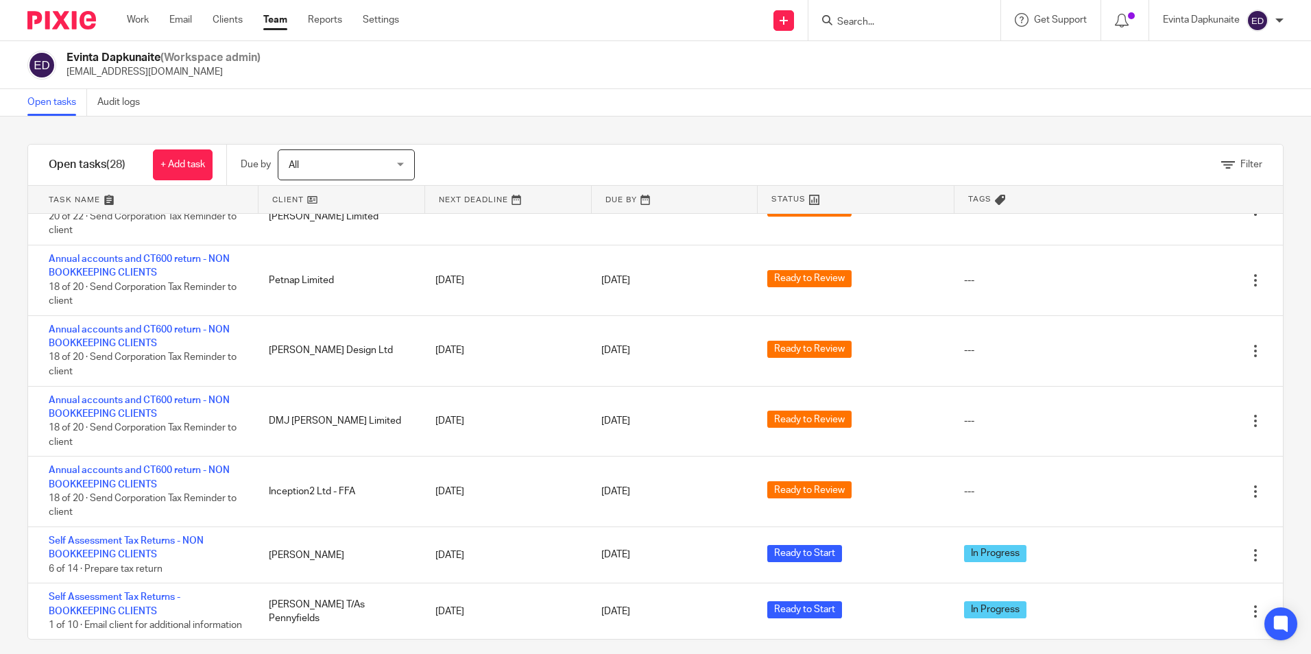
scroll to position [13, 0]
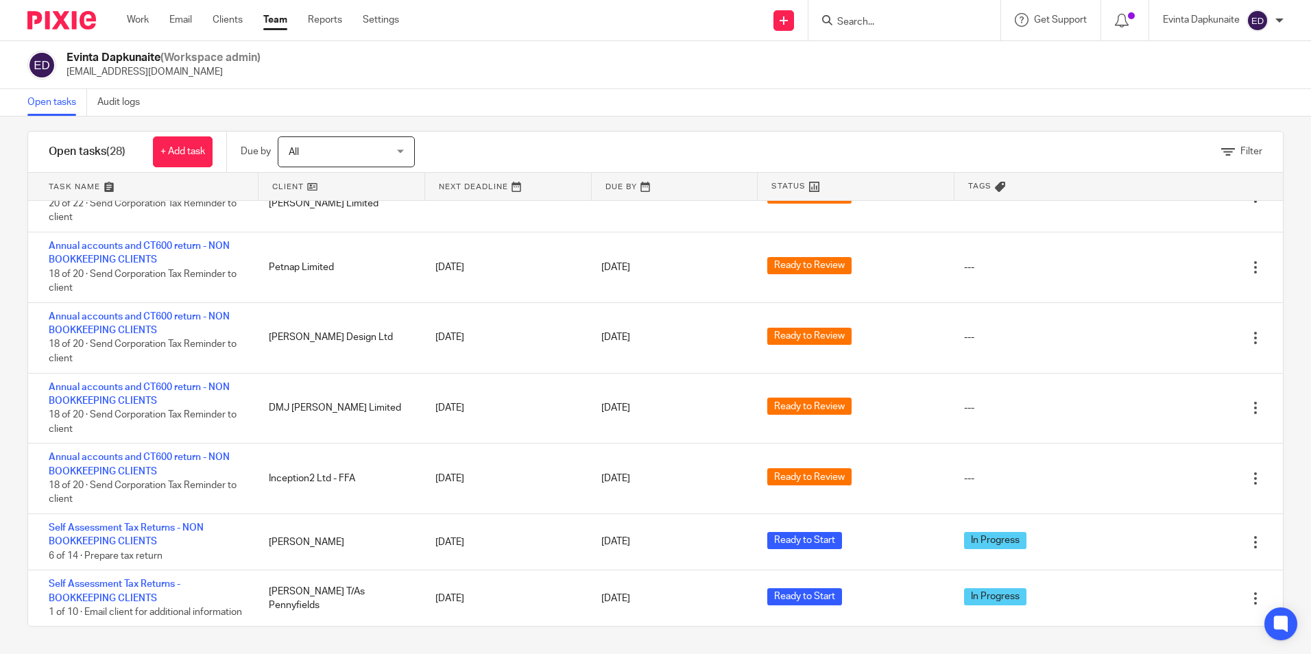
click at [277, 25] on link "Team" at bounding box center [275, 20] width 24 height 14
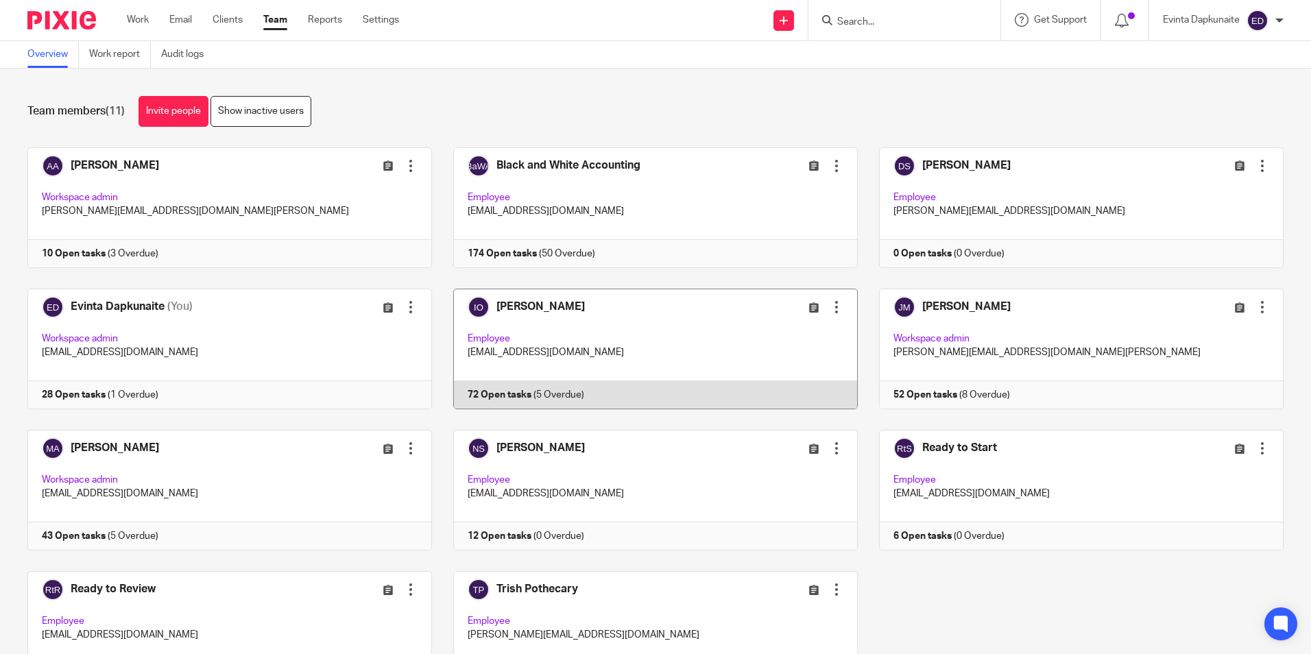
click at [512, 372] on link at bounding box center [645, 349] width 426 height 121
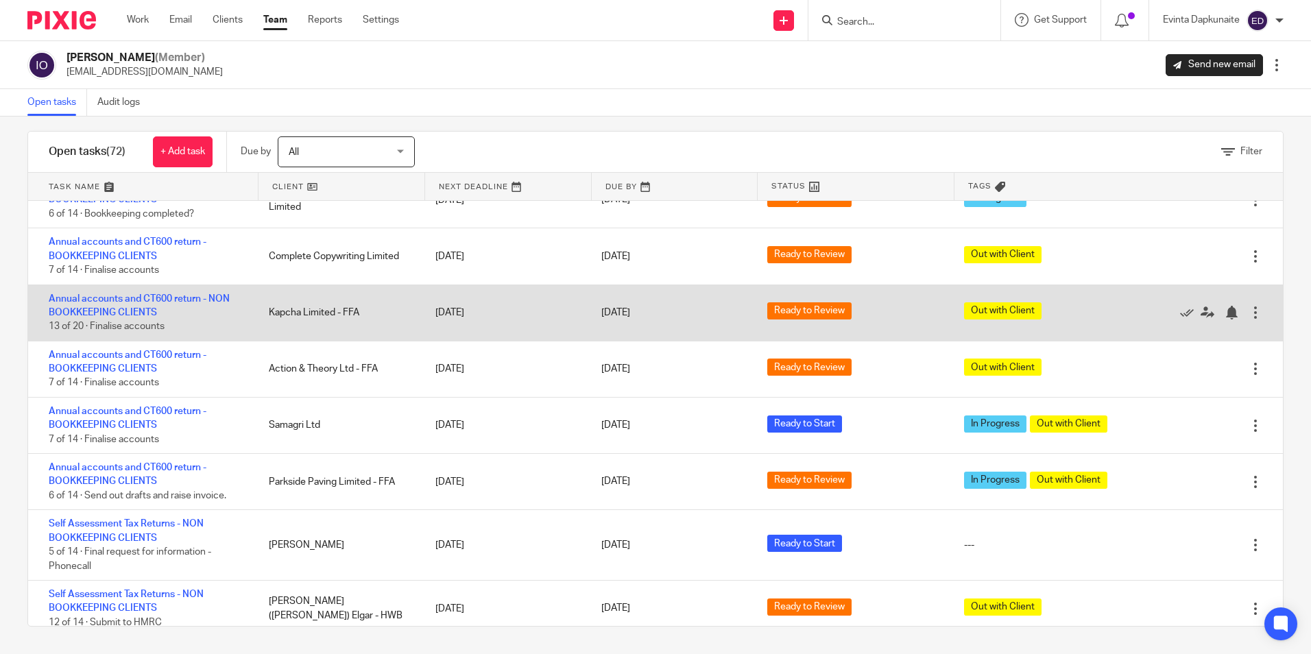
scroll to position [410, 0]
click at [102, 299] on link "Annual accounts and CT600 return - NON BOOKKEEPING CLIENTS" at bounding box center [139, 305] width 181 height 23
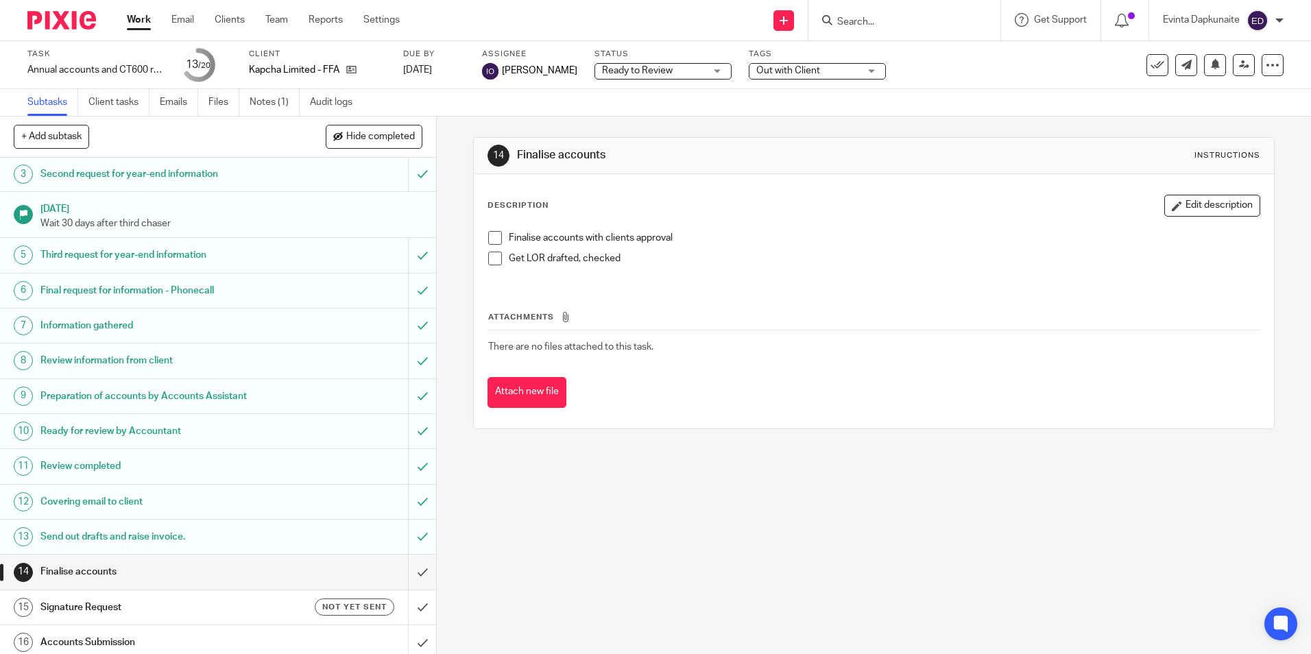
scroll to position [229, 0]
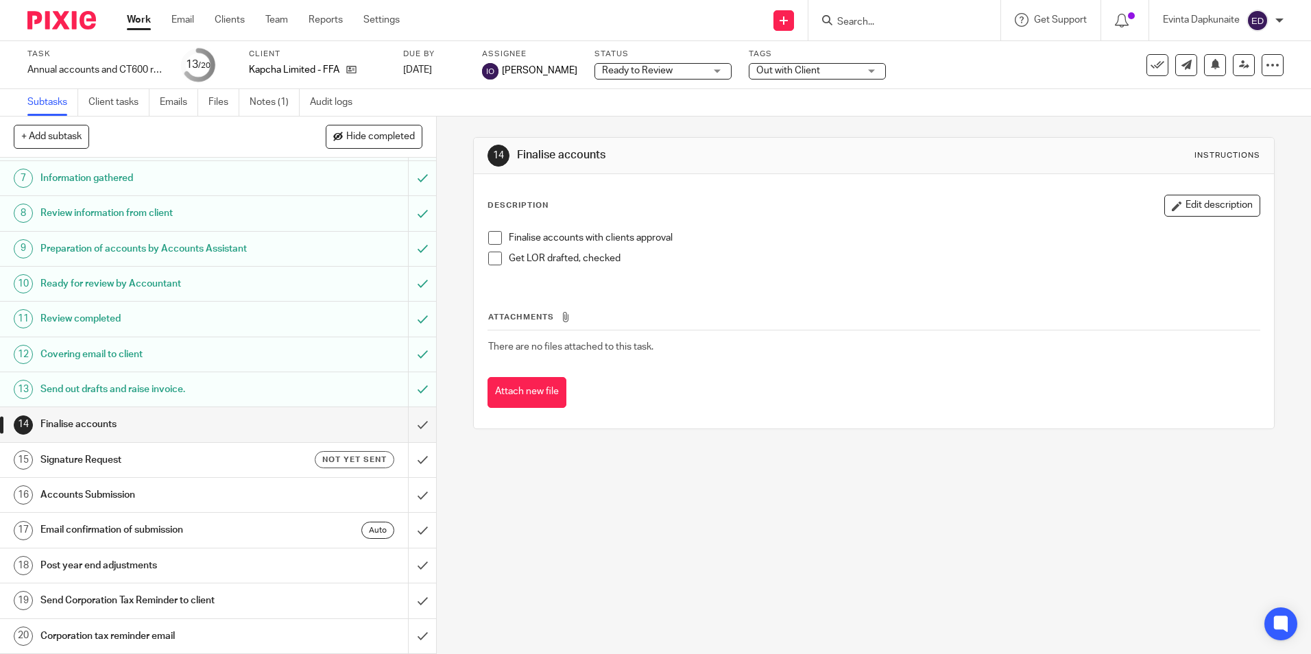
click at [488, 236] on span at bounding box center [495, 238] width 14 height 14
click at [225, 104] on link "Files" at bounding box center [224, 102] width 31 height 27
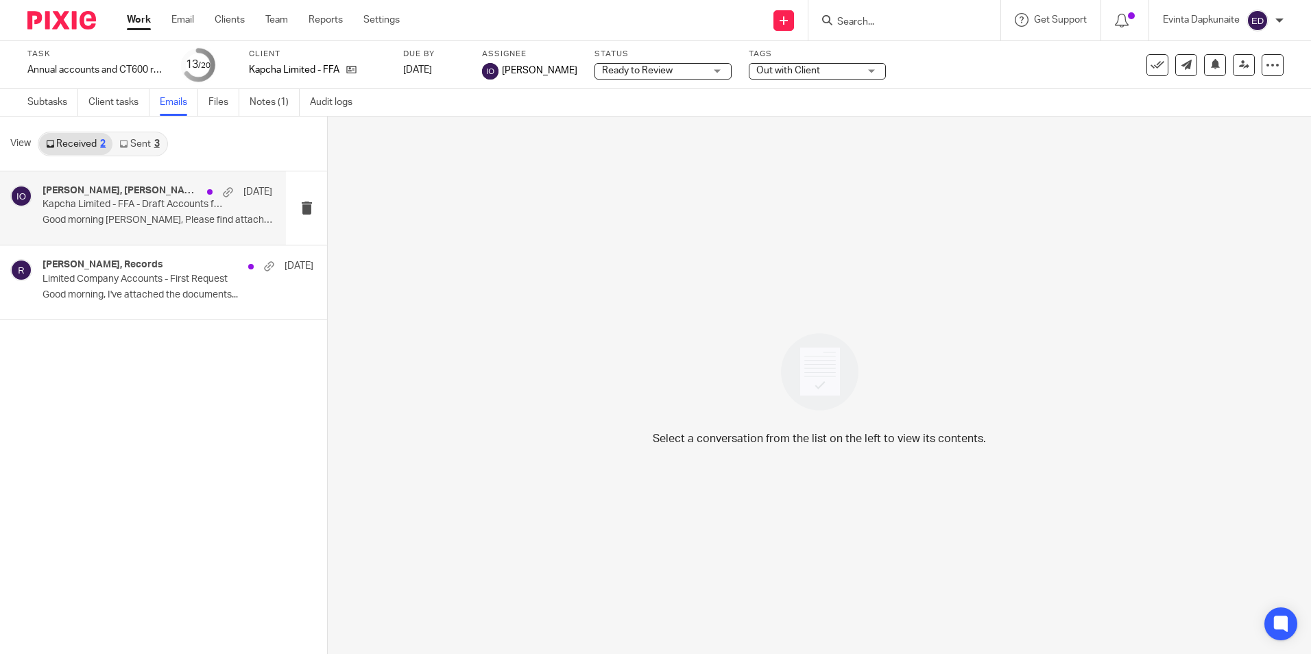
click at [121, 211] on div "Isaiah Oluwasore, Rhona Ronald 1 Sep Kapcha Limited - FFA - Draft Accounts for …" at bounding box center [158, 208] width 230 height 46
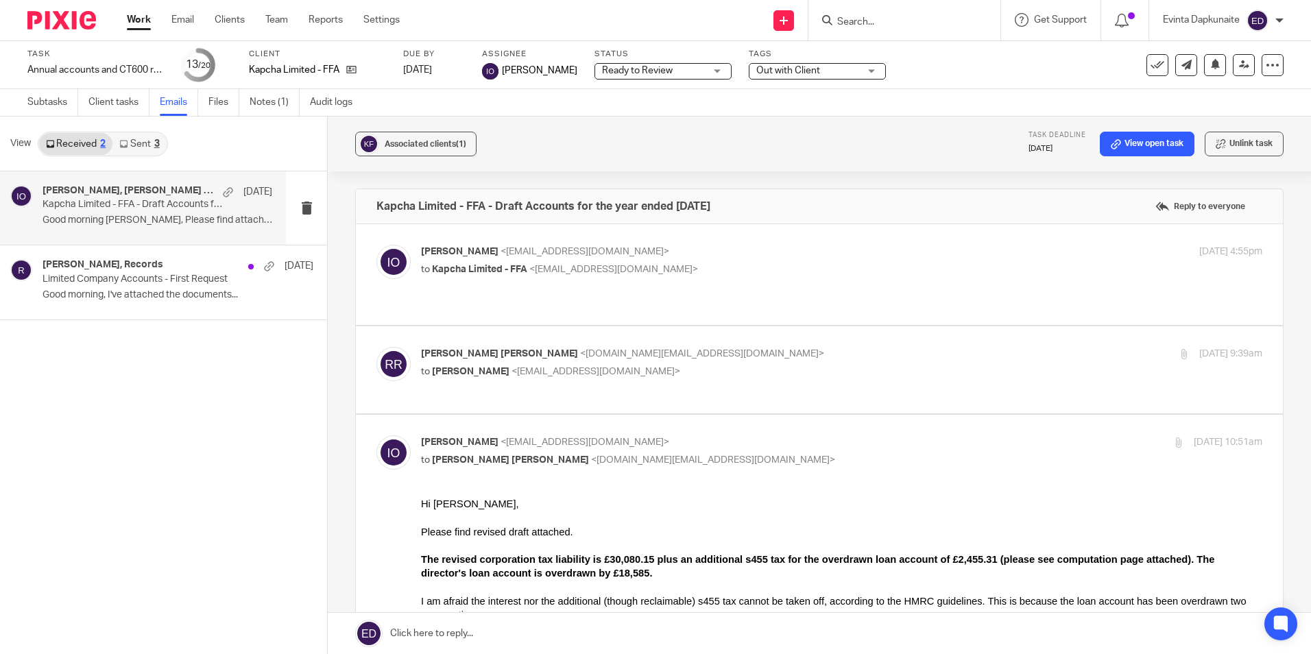
click at [831, 271] on p "to Kapcha Limited - FFA <admin@ikapcha.co.uk>" at bounding box center [701, 270] width 561 height 14
checkbox input "true"
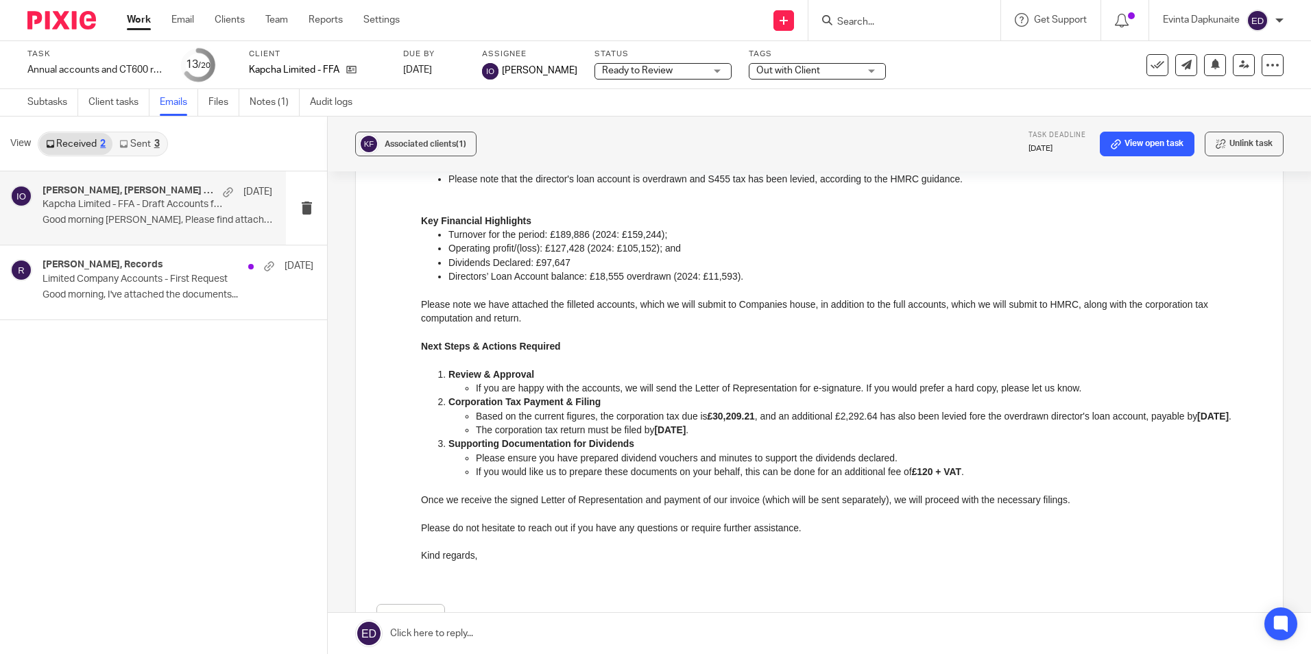
scroll to position [686, 0]
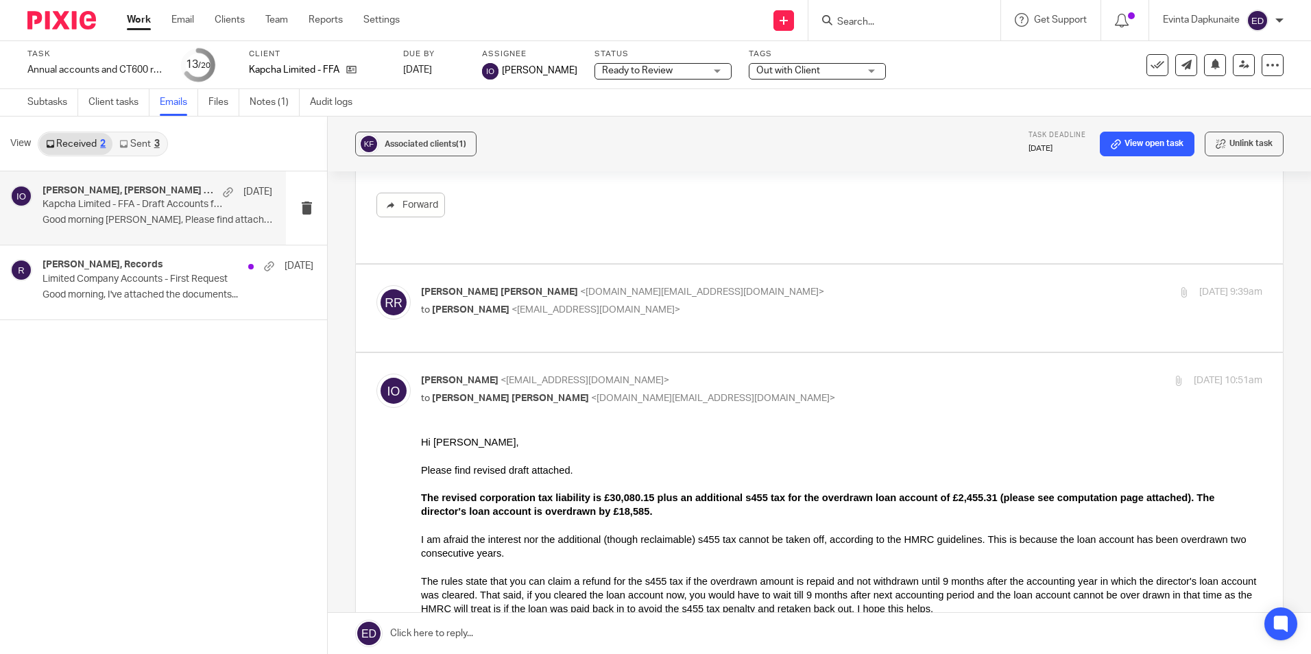
click at [804, 270] on label at bounding box center [819, 308] width 927 height 87
click at [377, 285] on input "checkbox" at bounding box center [376, 285] width 1 height 1
checkbox input "true"
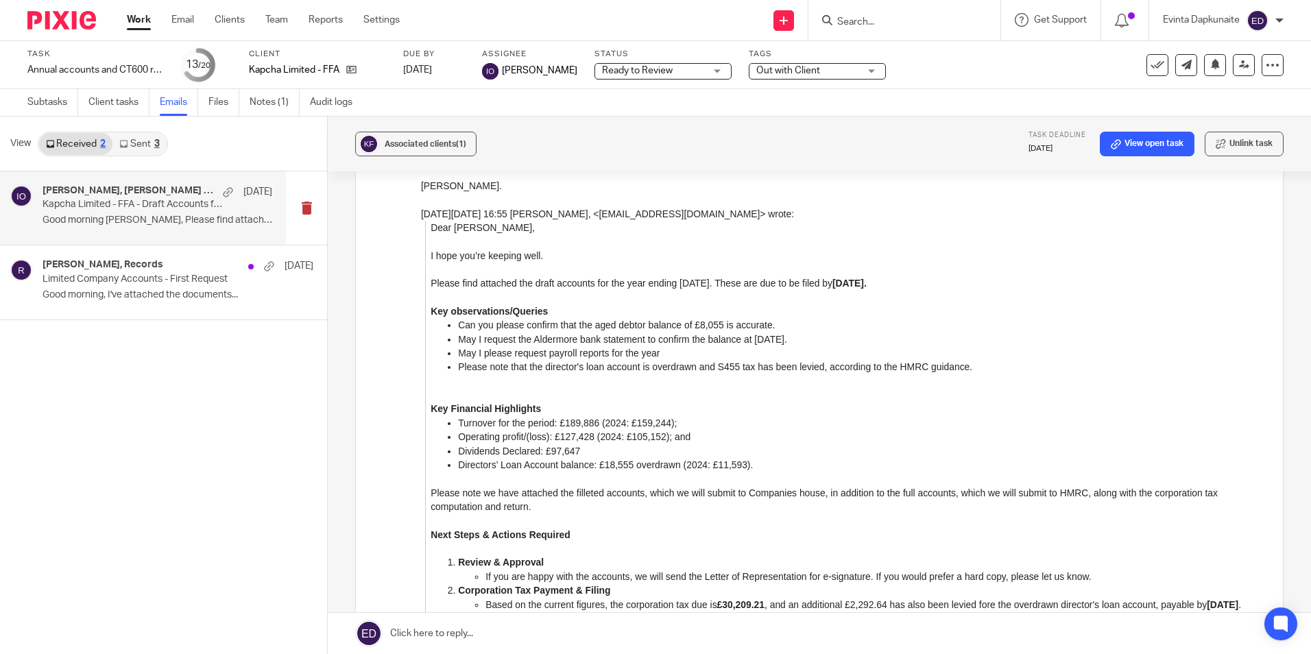
scroll to position [2014, 0]
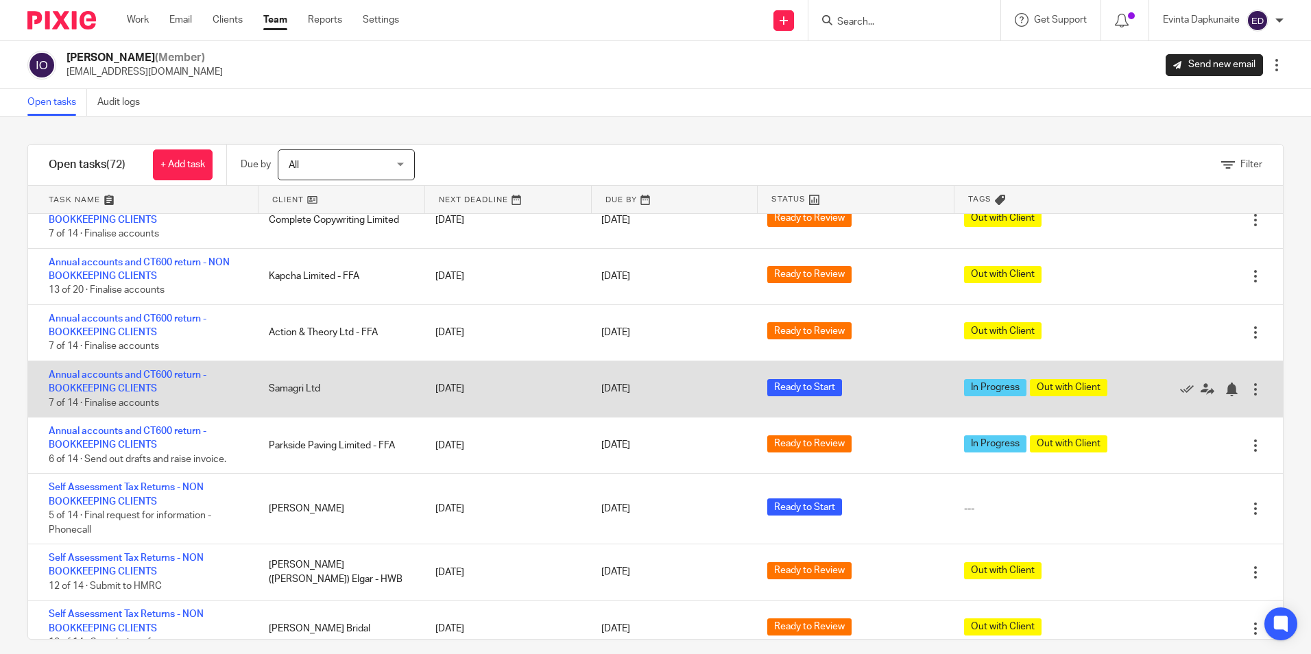
scroll to position [480, 0]
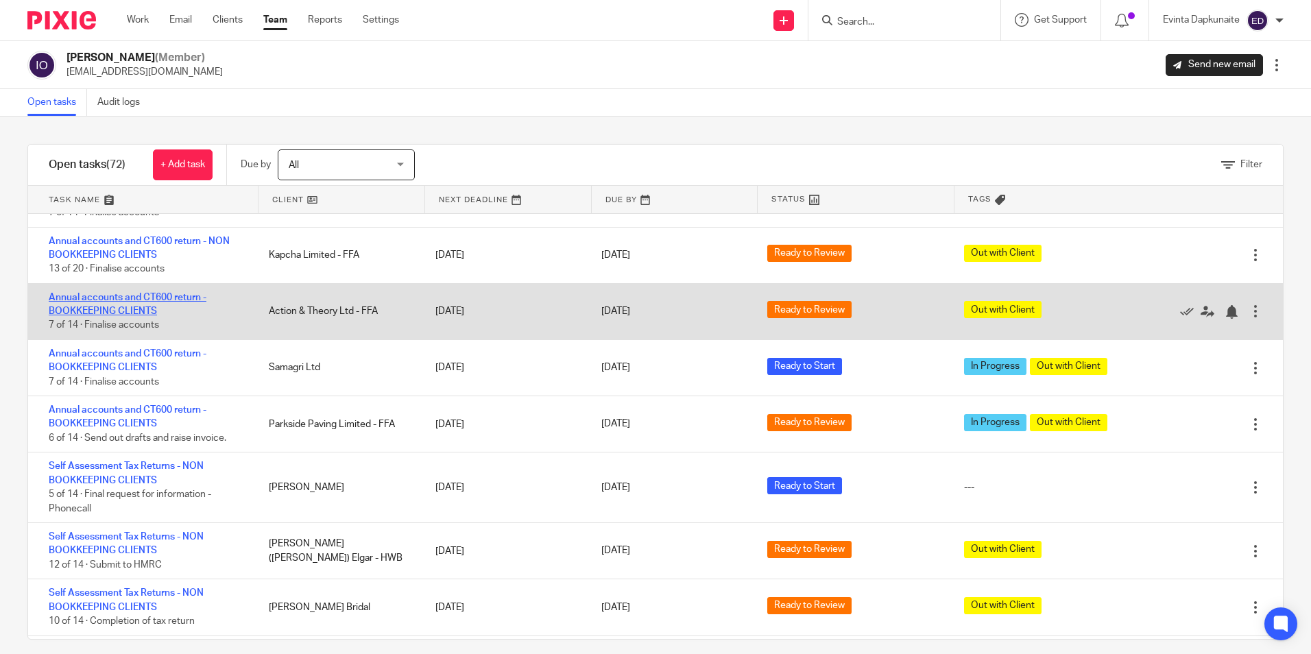
click at [143, 302] on link "Annual accounts and CT600 return - BOOKKEEPING CLIENTS" at bounding box center [128, 304] width 158 height 23
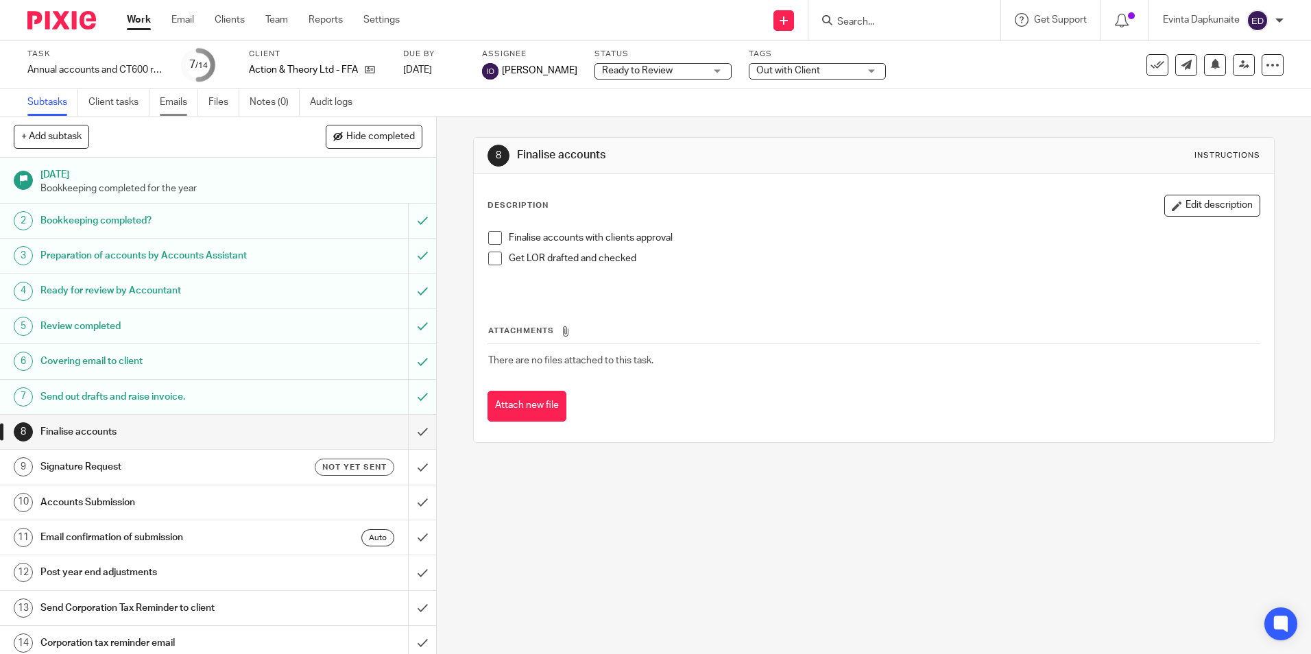
click at [163, 98] on link "Emails" at bounding box center [179, 102] width 38 height 27
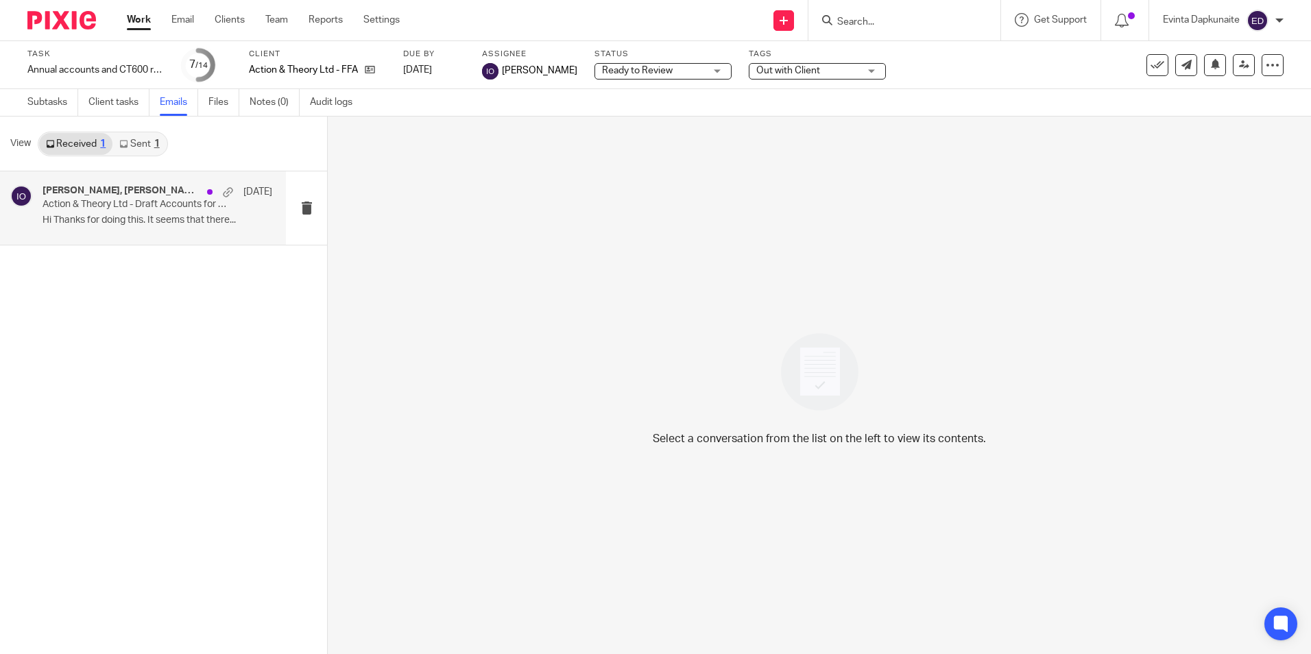
click at [114, 207] on p "Action & Theory Ltd - Draft Accounts for the year ended 31 March 2025" at bounding box center [135, 205] width 184 height 12
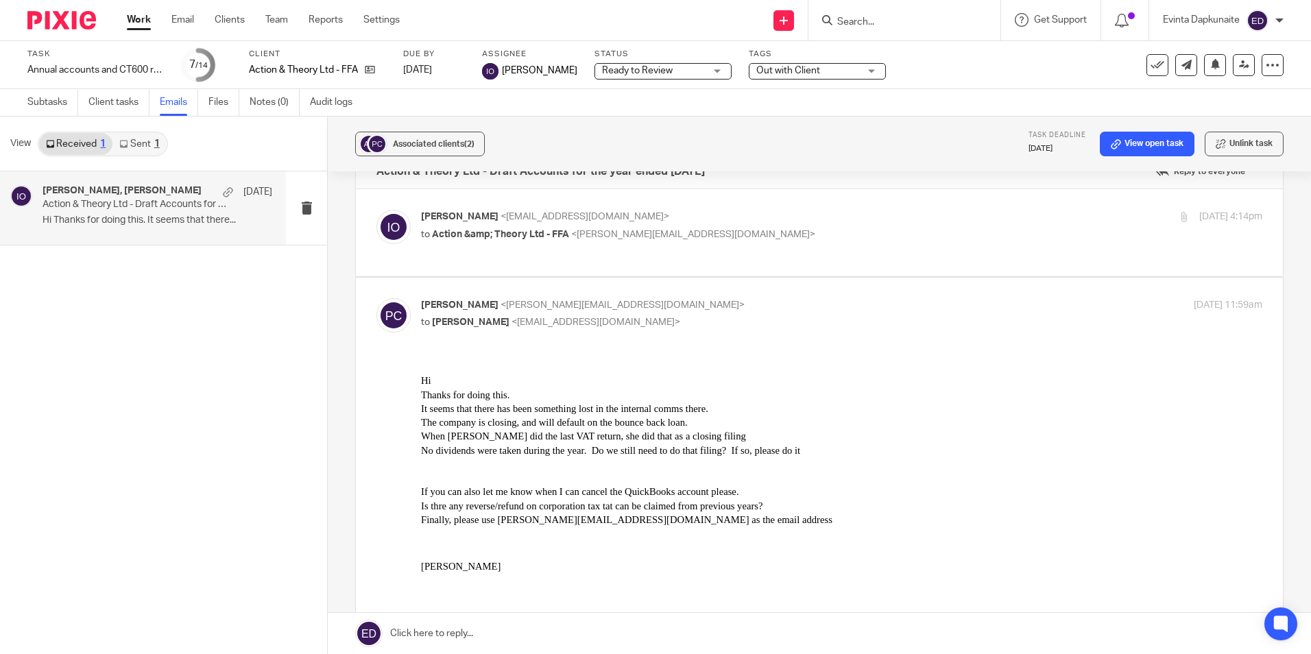
scroll to position [69, 0]
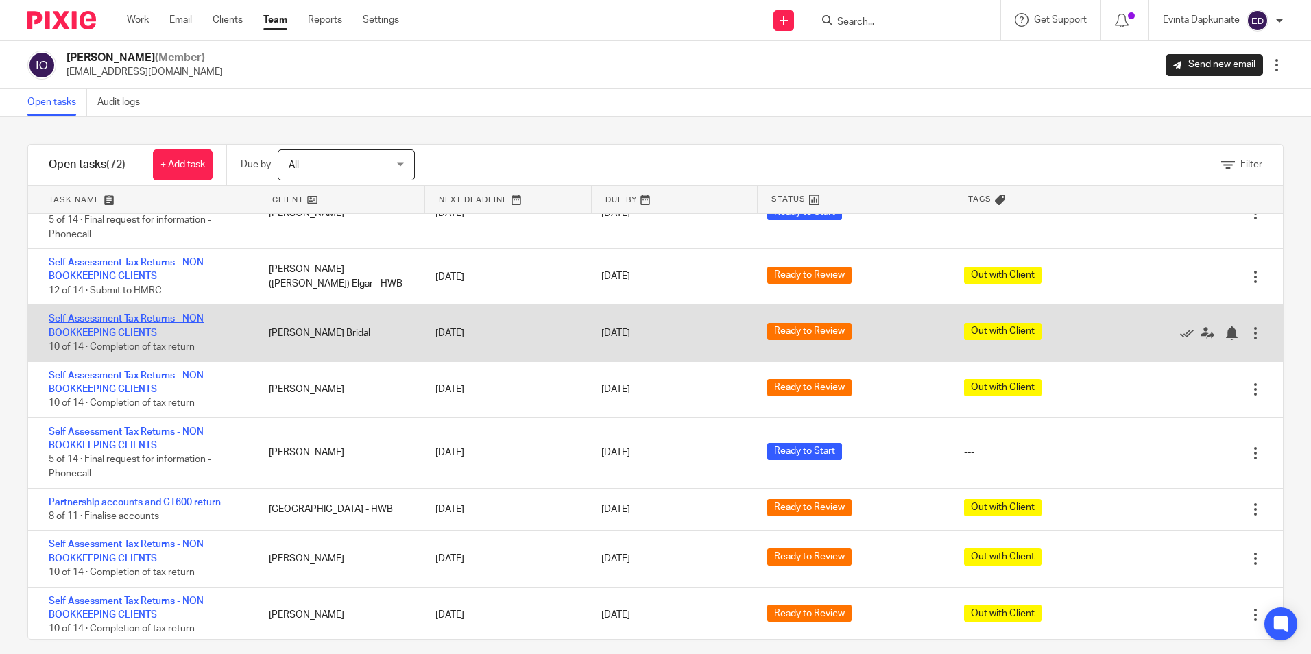
scroll to position [686, 0]
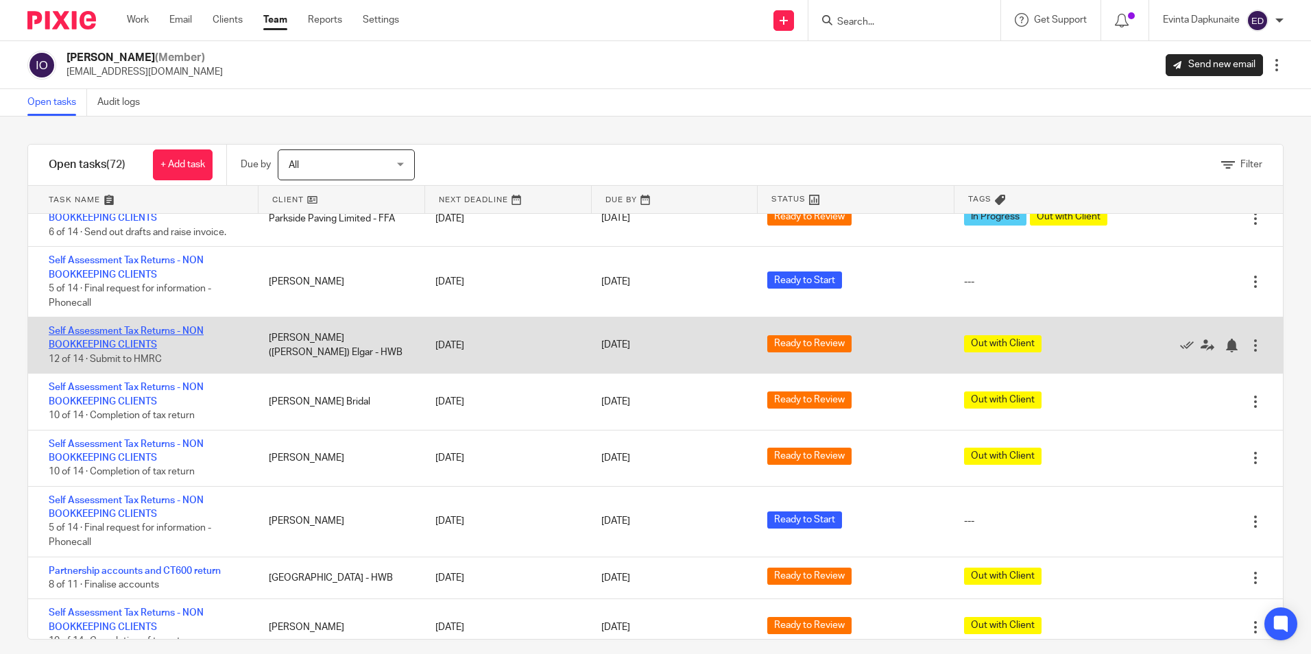
click at [154, 331] on link "Self Assessment Tax Returns - NON BOOKKEEPING CLIENTS" at bounding box center [126, 337] width 155 height 23
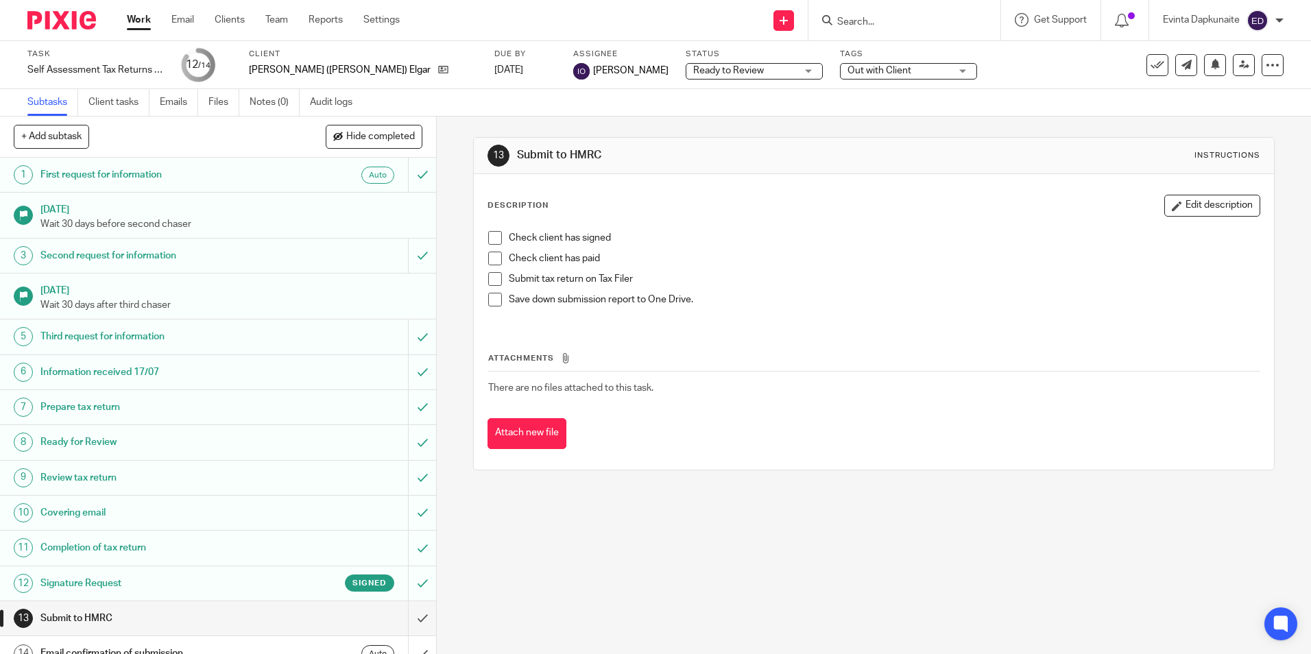
scroll to position [18, 0]
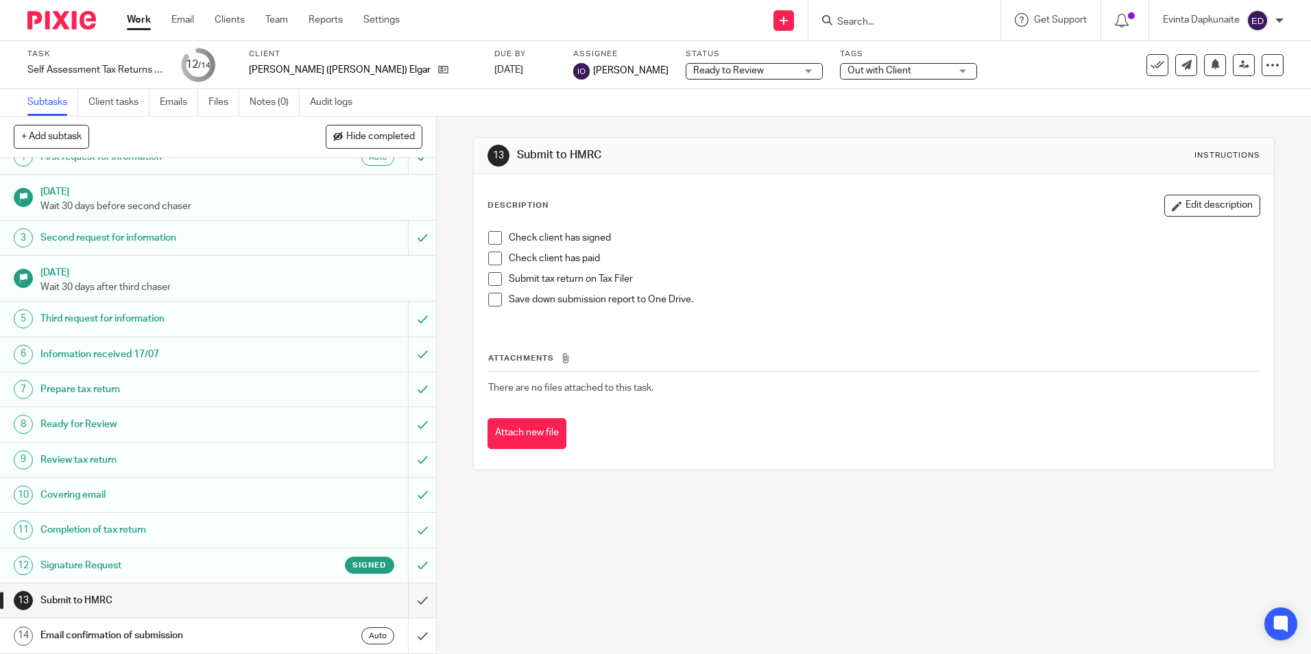
click at [490, 238] on span at bounding box center [495, 238] width 14 height 14
click at [492, 253] on span at bounding box center [495, 259] width 14 height 14
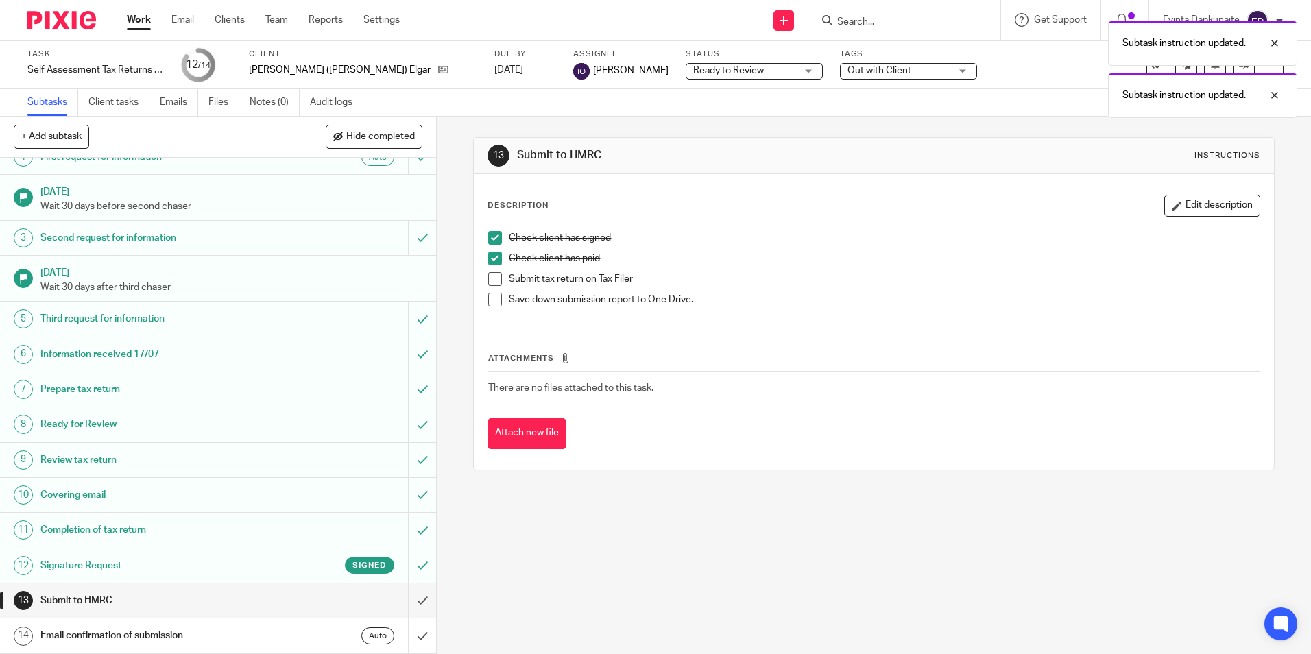
click at [846, 73] on div "Subtask instruction updated. Subtask instruction updated." at bounding box center [977, 66] width 642 height 104
drag, startPoint x: 857, startPoint y: 76, endPoint x: 859, endPoint y: 84, distance: 7.7
click at [857, 76] on div "Subtask instruction updated. Subtask instruction updated." at bounding box center [977, 66] width 642 height 104
click at [860, 69] on div "Subtask instruction updated. Subtask instruction updated." at bounding box center [977, 66] width 642 height 104
click at [861, 69] on div "Subtask instruction updated. Subtask instruction updated." at bounding box center [977, 66] width 642 height 104
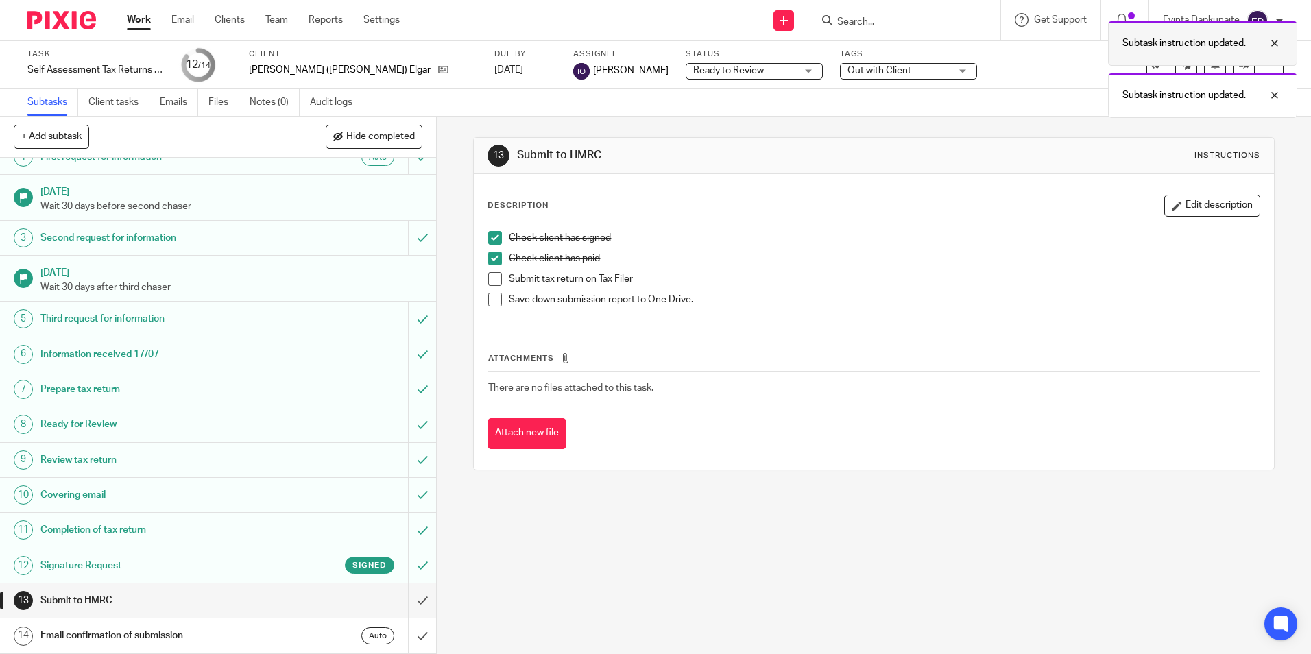
click at [1273, 43] on div at bounding box center [1264, 43] width 37 height 16
click at [1275, 88] on div "Task Self Assessment Tax Returns - NON BOOKKEEPING CLIENTS Save Self Assessment…" at bounding box center [655, 65] width 1311 height 48
click at [853, 73] on span "Out with Client" at bounding box center [899, 71] width 103 height 14
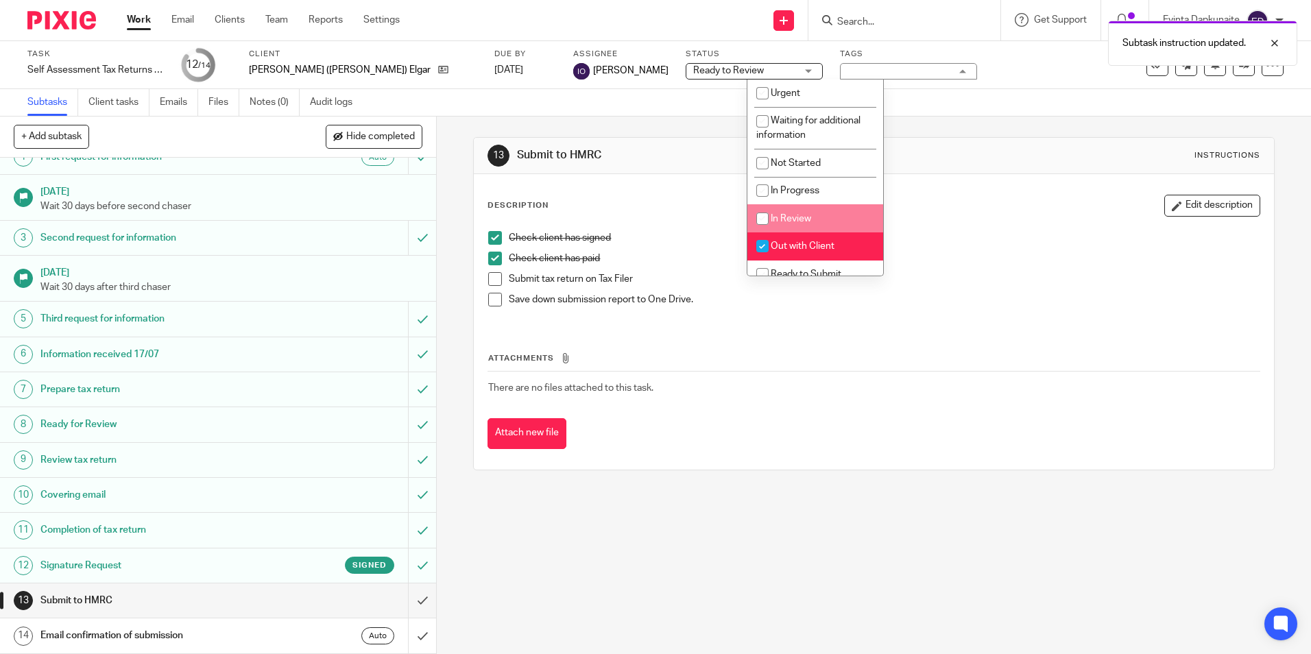
click at [812, 232] on li "In Review" at bounding box center [816, 218] width 136 height 28
checkbox input "true"
click at [804, 250] on span "Out with Client" at bounding box center [803, 246] width 64 height 10
checkbox input "false"
click at [807, 219] on span "In Review" at bounding box center [791, 219] width 40 height 10
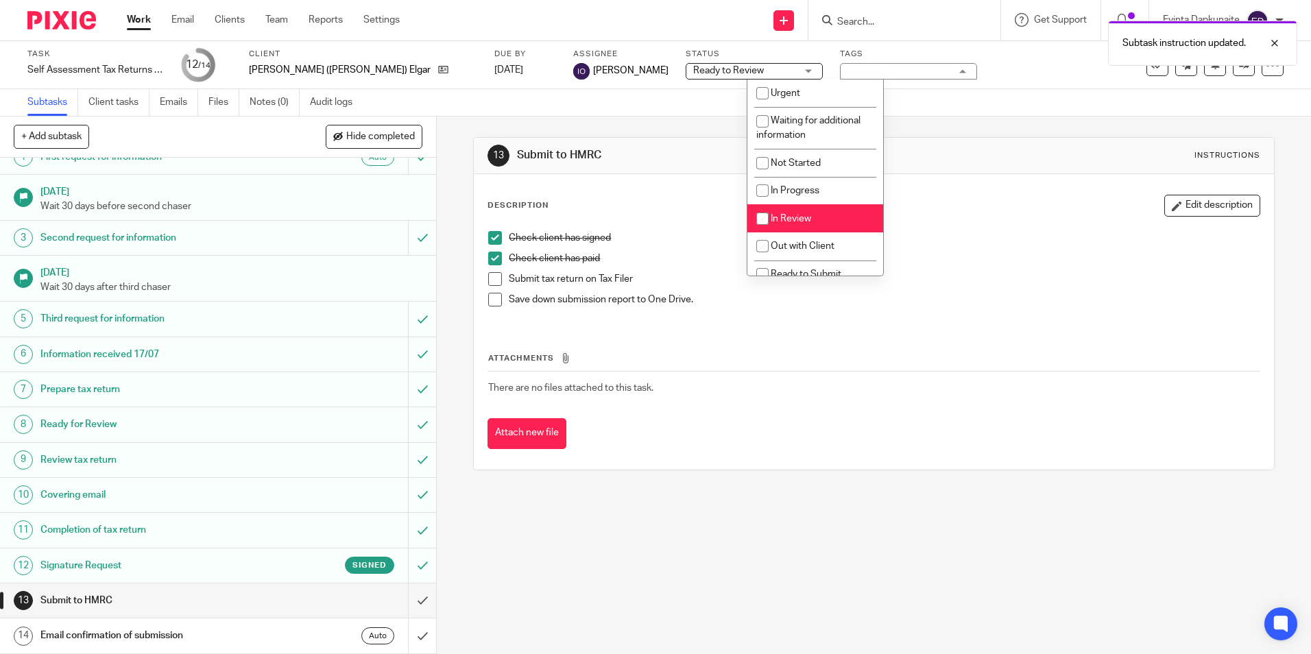
checkbox input "false"
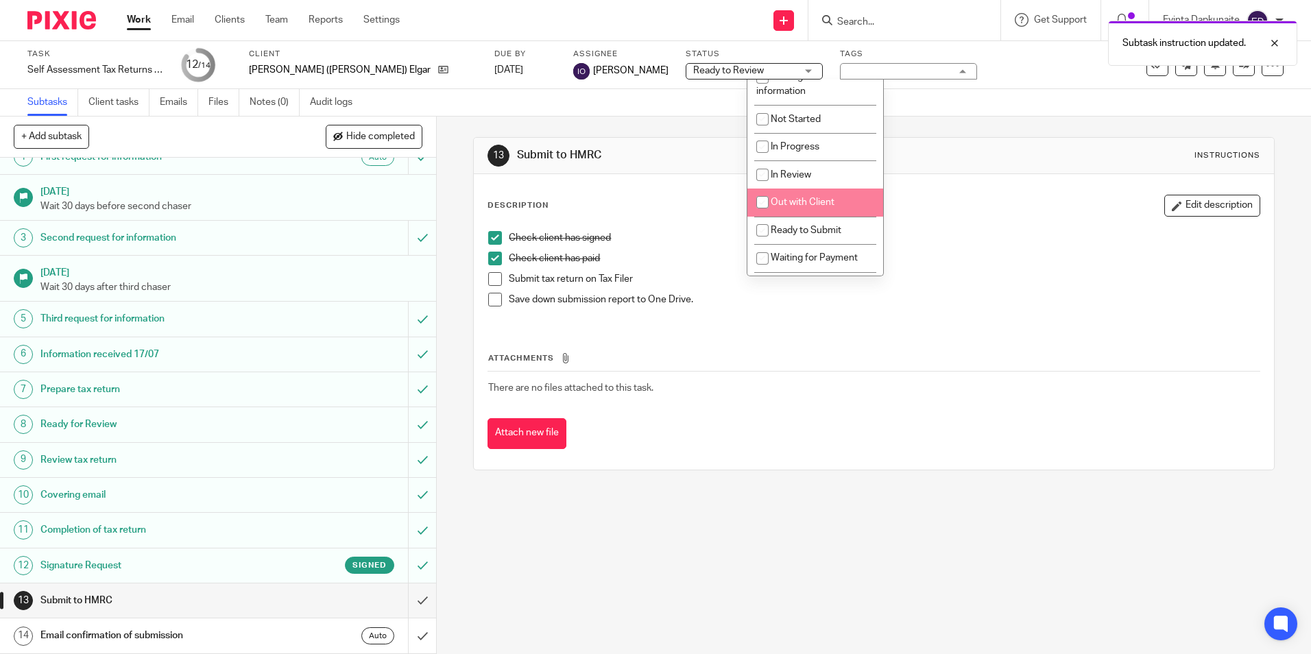
scroll to position [69, 0]
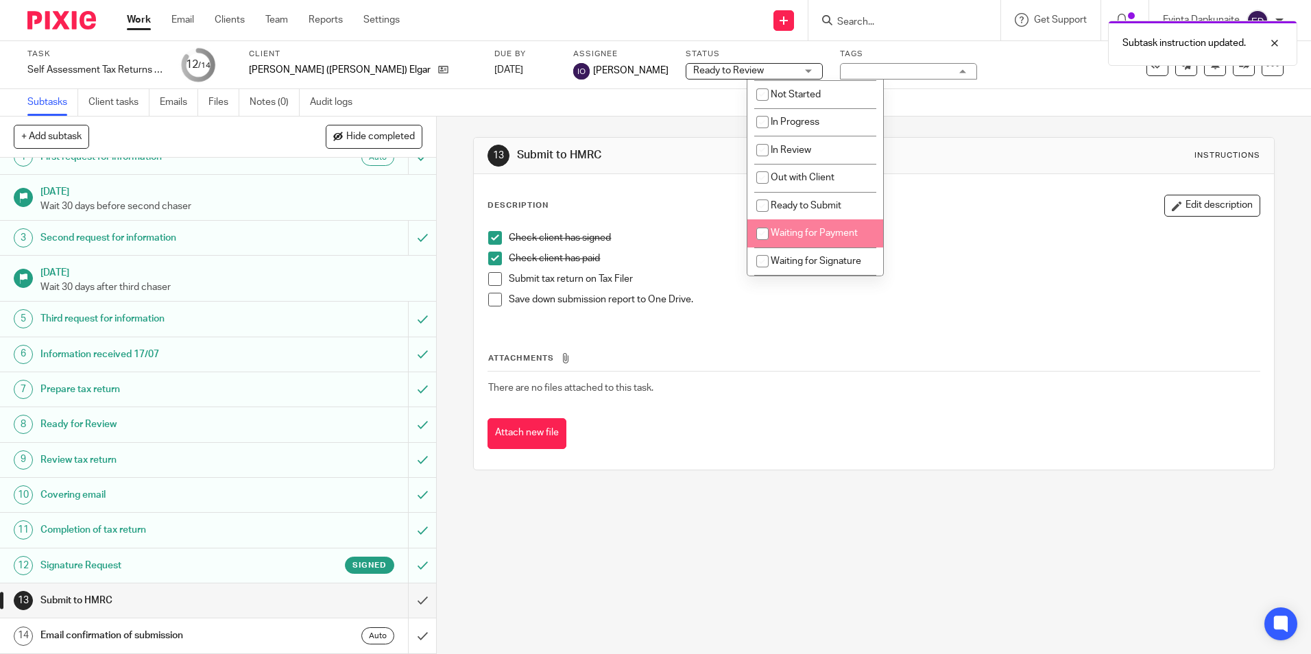
click at [826, 201] on span "Ready to Submit" at bounding box center [806, 206] width 71 height 10
checkbox input "true"
click at [1000, 217] on div "Description Edit description Check client has signed Check client has paid Subm…" at bounding box center [874, 260] width 772 height 130
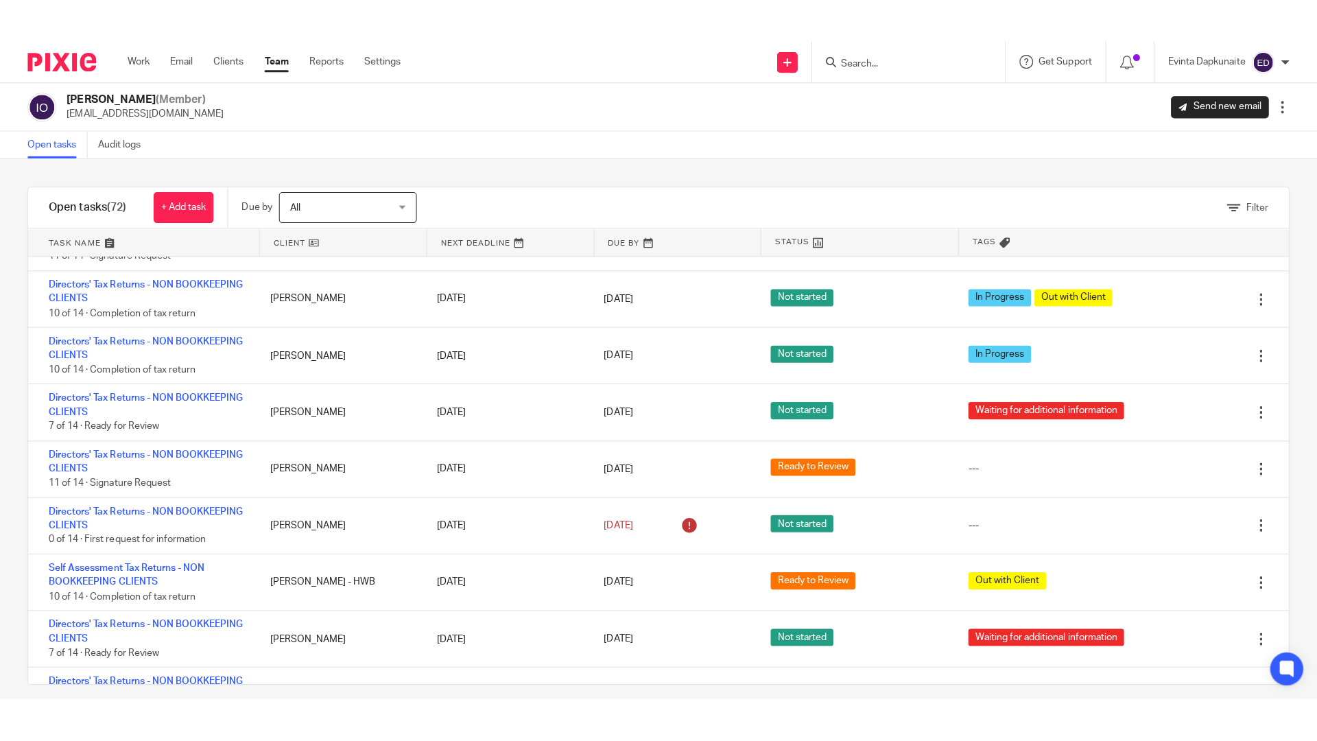
scroll to position [1920, 0]
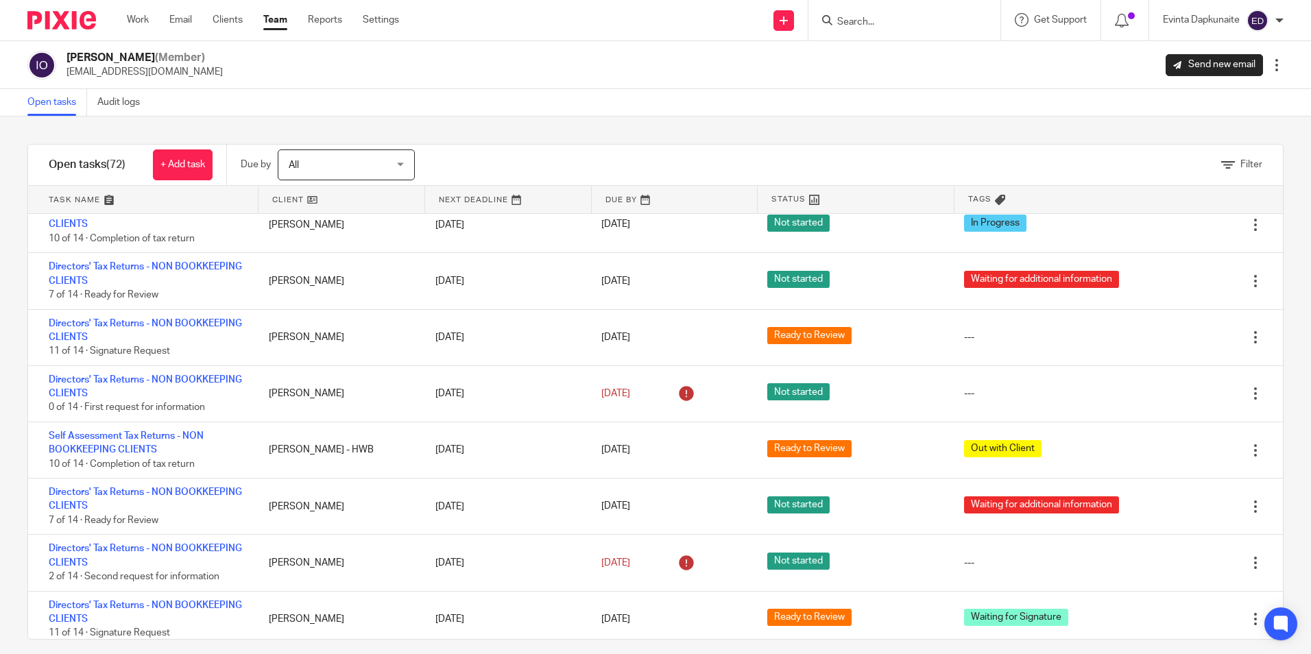
drag, startPoint x: 894, startPoint y: 27, endPoint x: 900, endPoint y: 23, distance: 7.4
click at [896, 25] on input "Search" at bounding box center [897, 22] width 123 height 12
click at [900, 23] on input "Search" at bounding box center [897, 22] width 123 height 12
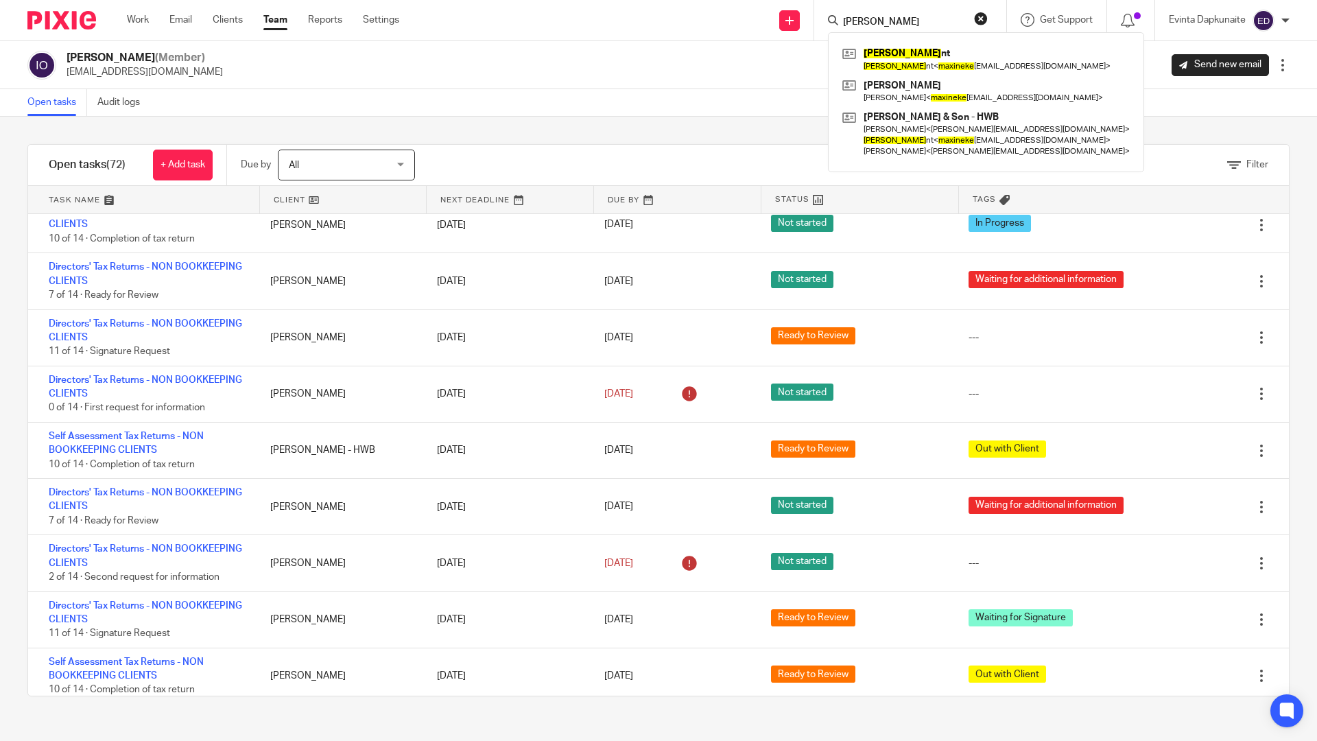
type input "maxin ek"
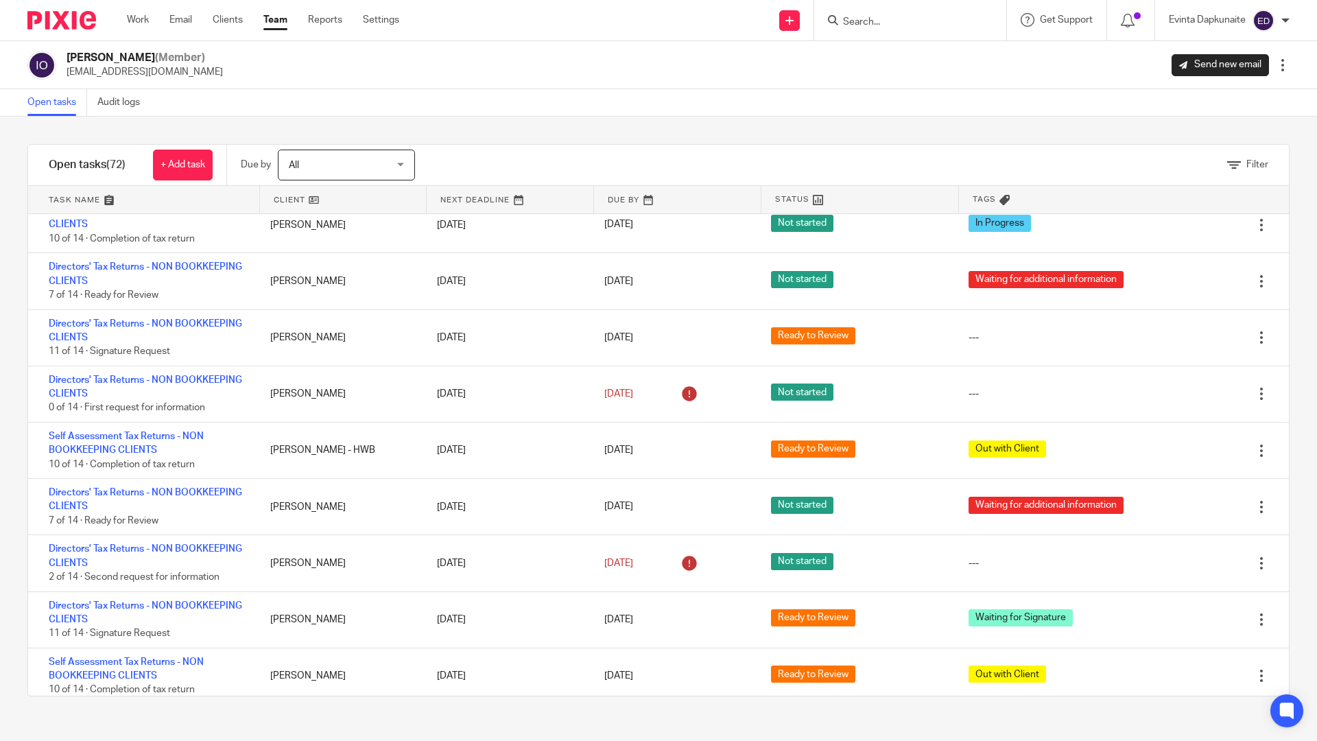
click at [835, 0] on div at bounding box center [910, 20] width 192 height 40
click at [816, 0] on div at bounding box center [910, 20] width 192 height 40
click at [494, 139] on div "Filter tasks Only show tasks matching all of these conditions 1 Client name Is …" at bounding box center [658, 429] width 1317 height 624
drag, startPoint x: 620, startPoint y: 211, endPoint x: 606, endPoint y: 209, distance: 14.0
click at [624, 189] on div "Task name Client Next deadline Due by Status Tags No client selected No client …" at bounding box center [658, 441] width 1261 height 510
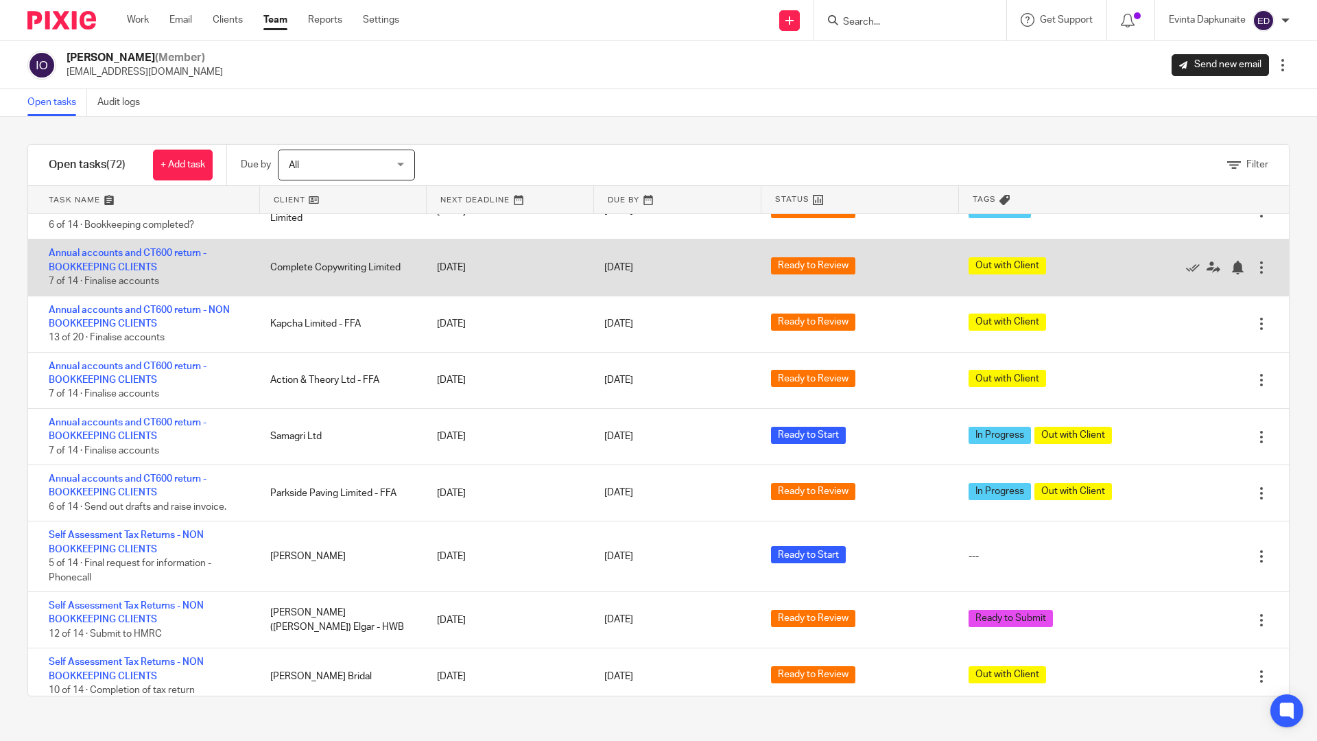
scroll to position [0, 0]
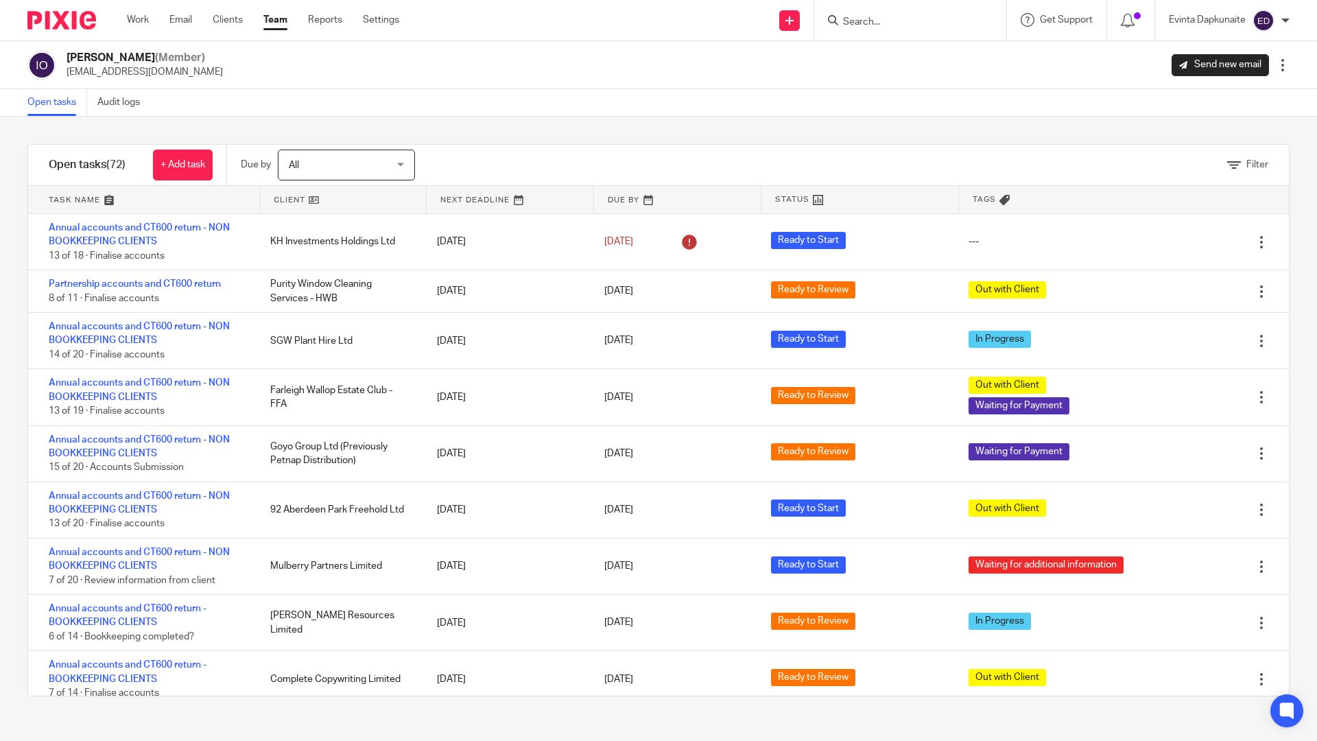
click at [948, 28] on input "Search" at bounding box center [903, 22] width 123 height 12
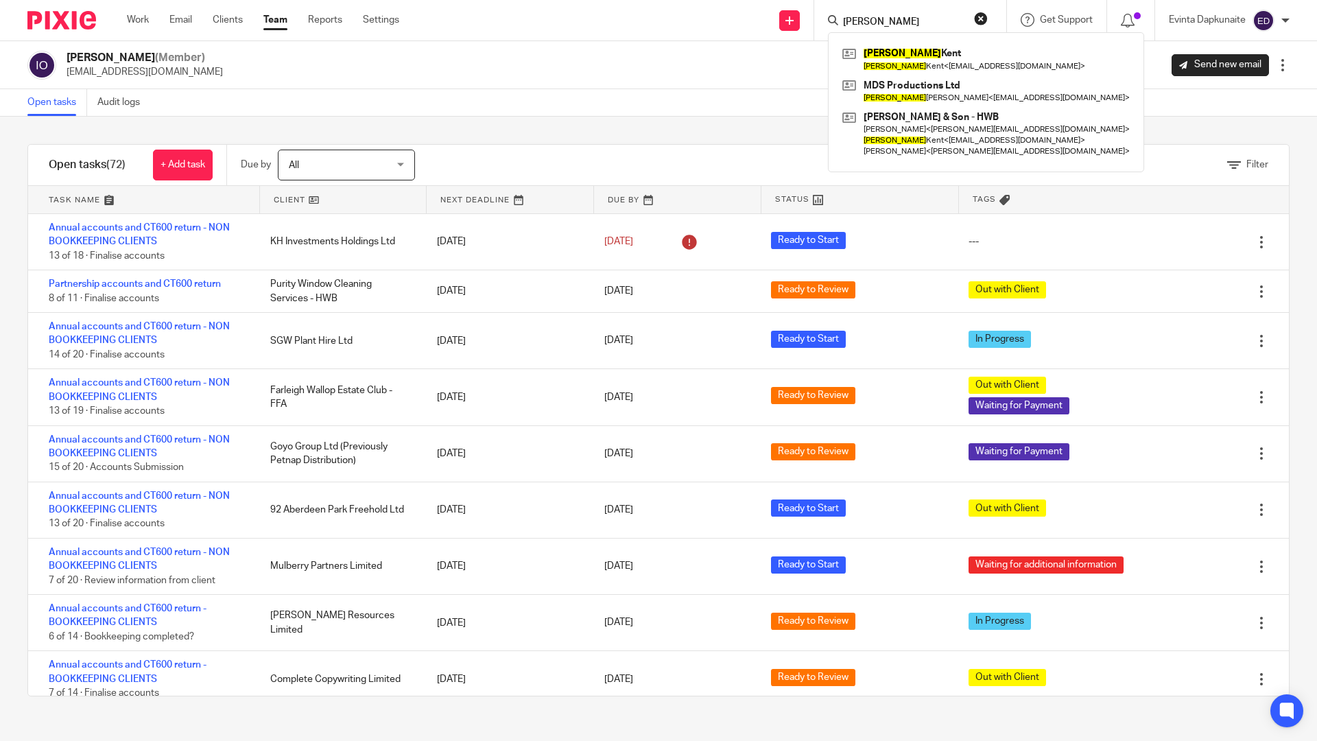
type input "maxine"
click at [662, 116] on div "Open tasks Audit logs" at bounding box center [658, 102] width 1317 height 27
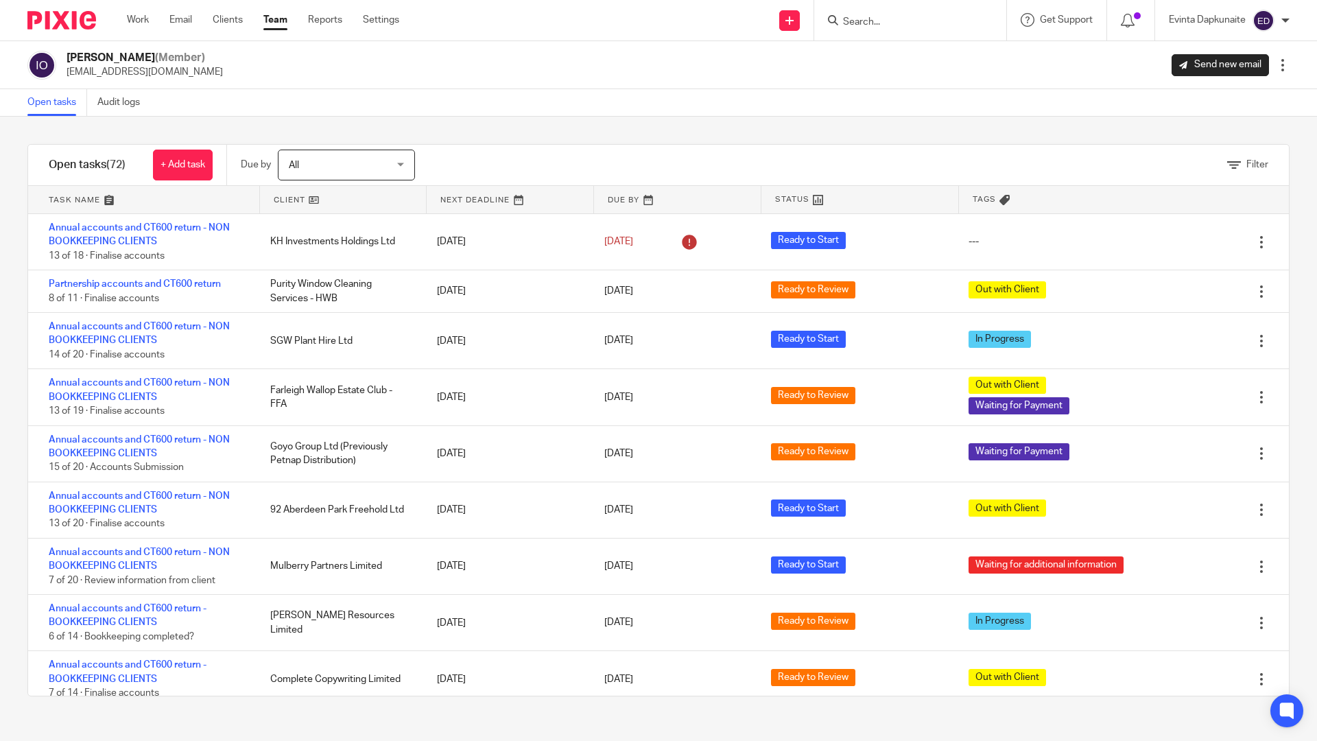
click at [660, 110] on div "Open tasks Audit logs" at bounding box center [658, 102] width 1317 height 27
click at [982, 96] on div "Open tasks Audit logs" at bounding box center [658, 102] width 1317 height 27
click at [885, 176] on div "Filter" at bounding box center [869, 165] width 840 height 40
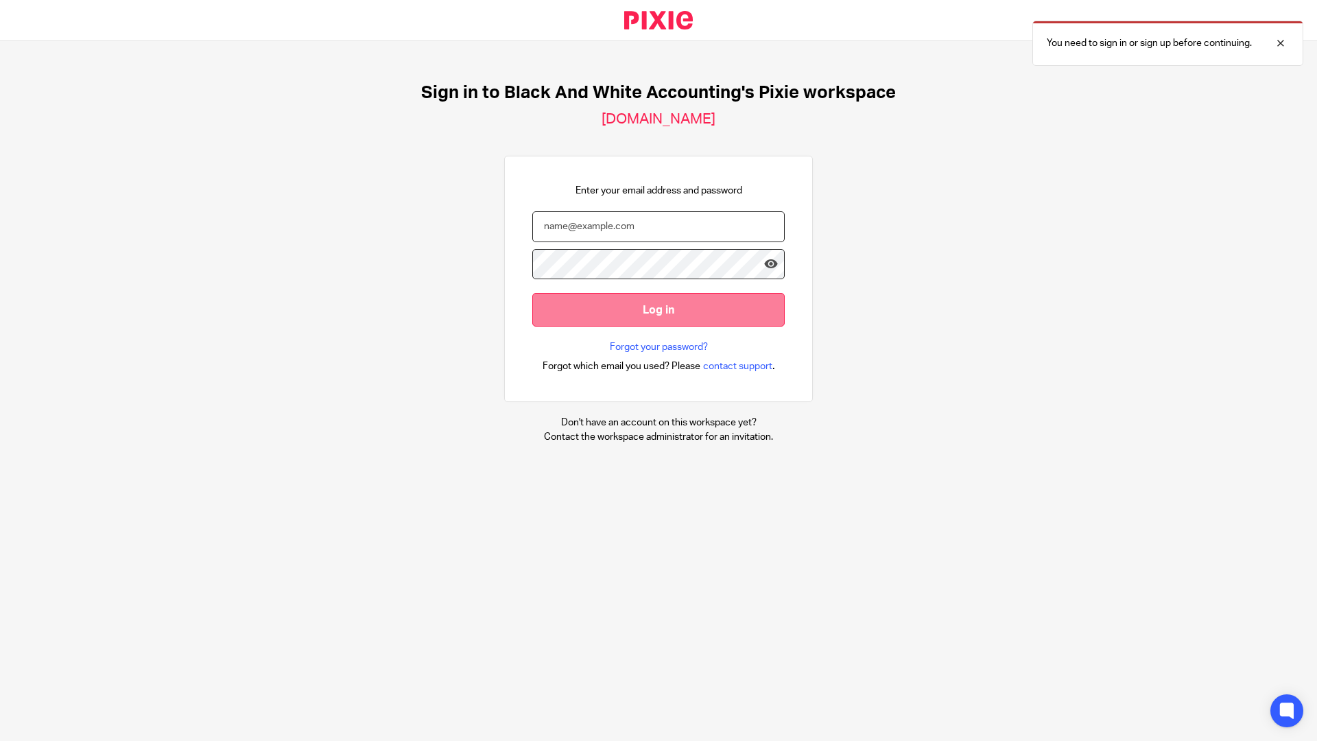
type input "[EMAIL_ADDRESS][DOMAIN_NAME]"
click at [683, 312] on input "Log in" at bounding box center [658, 310] width 252 height 34
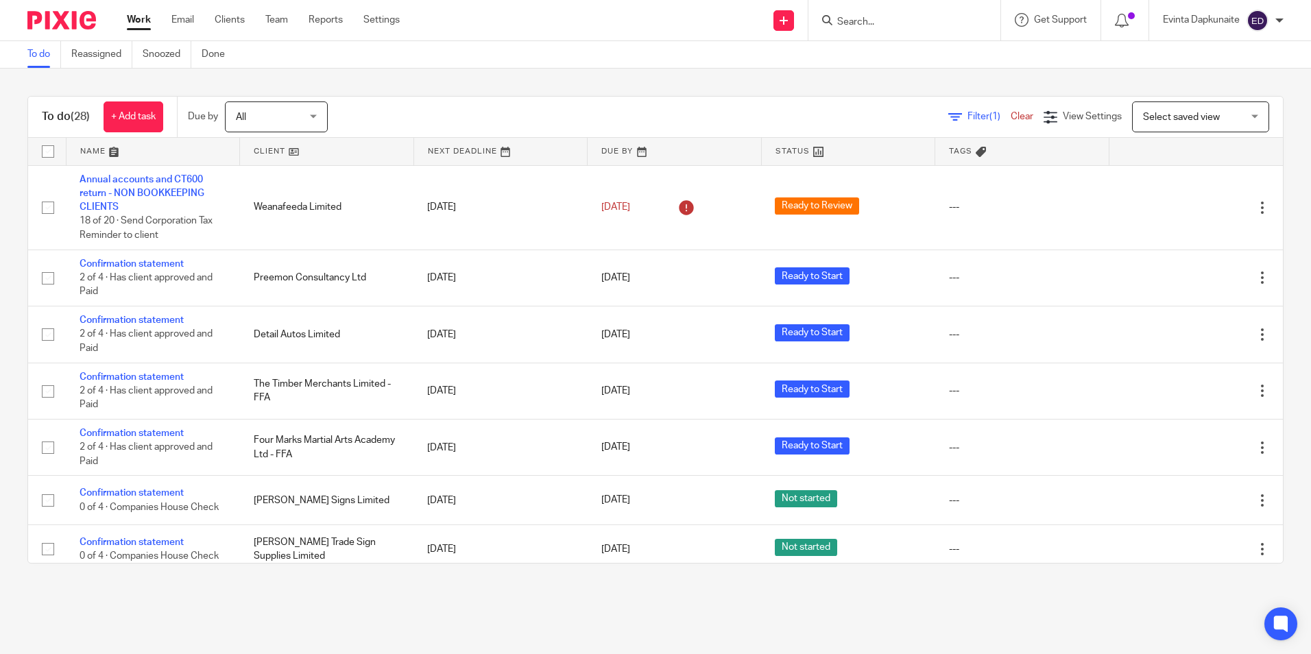
click at [948, 22] on input "Search" at bounding box center [897, 22] width 123 height 12
type input "patriv"
click at [909, 43] on div "Patric ia (Trish) Elgar - HWB Trish Elgar < trisha.elgar@gmail.com >" at bounding box center [980, 58] width 316 height 53
click at [905, 49] on link at bounding box center [980, 59] width 294 height 32
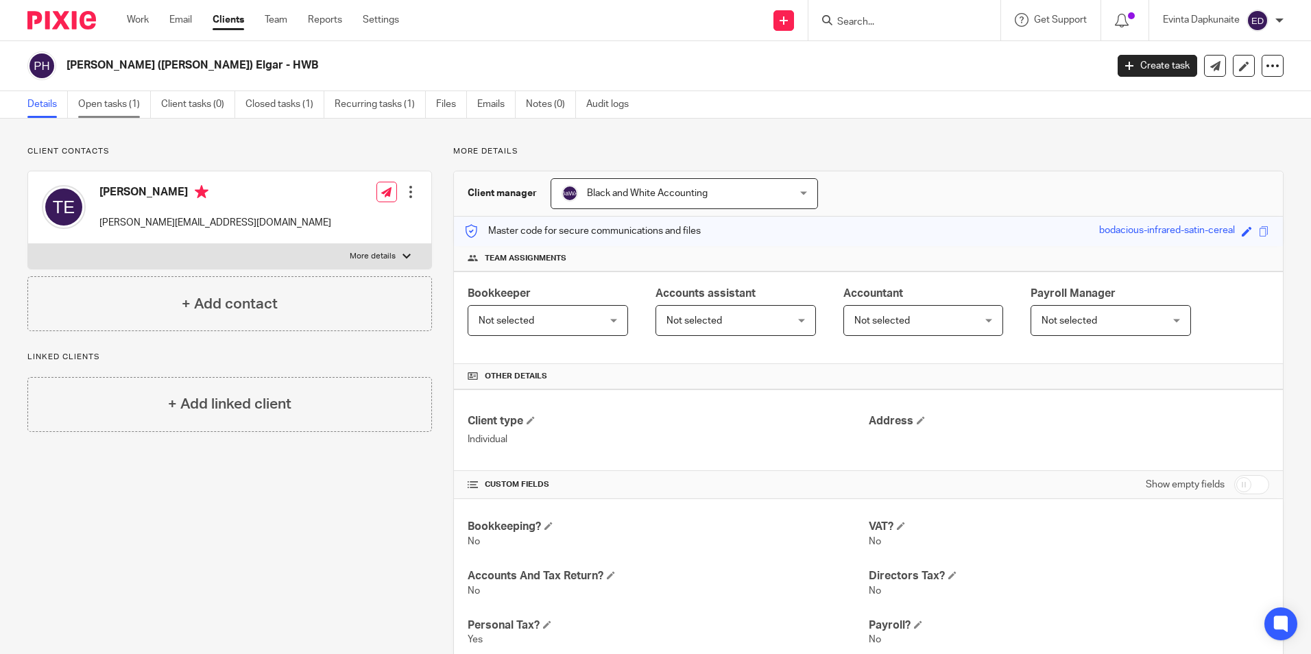
click at [123, 103] on link "Open tasks (1)" at bounding box center [114, 104] width 73 height 27
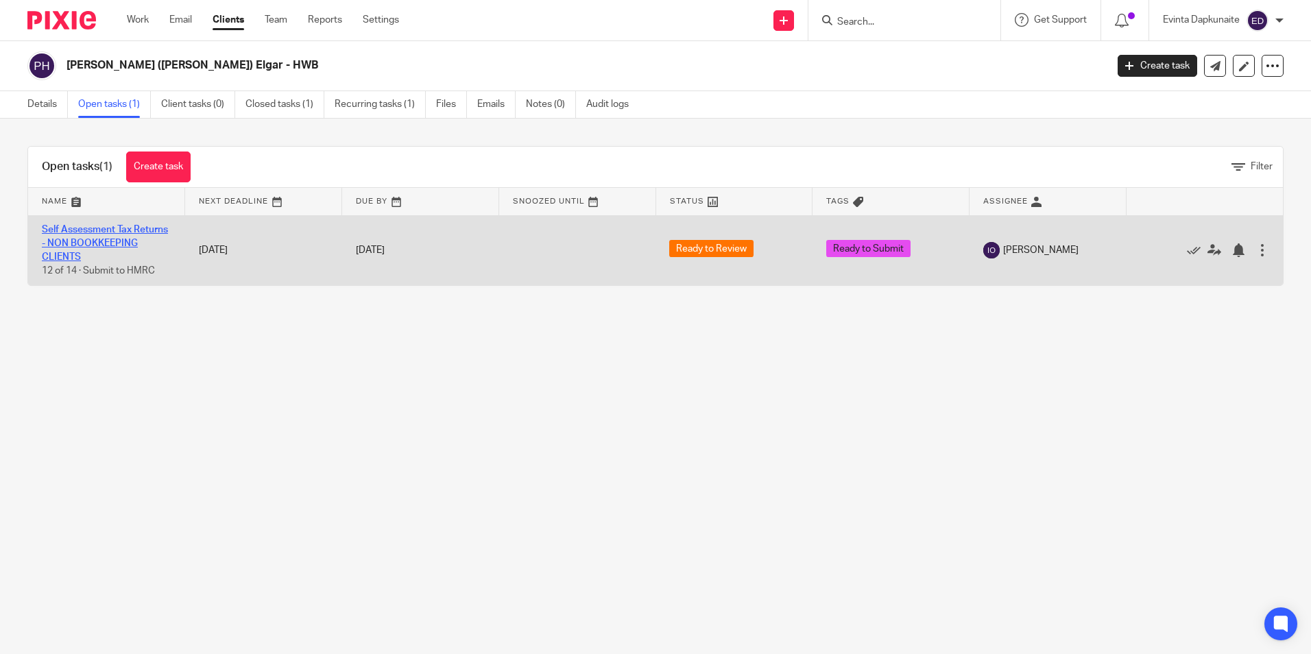
click at [84, 246] on link "Self Assessment Tax Returns - NON BOOKKEEPING CLIENTS" at bounding box center [105, 244] width 126 height 38
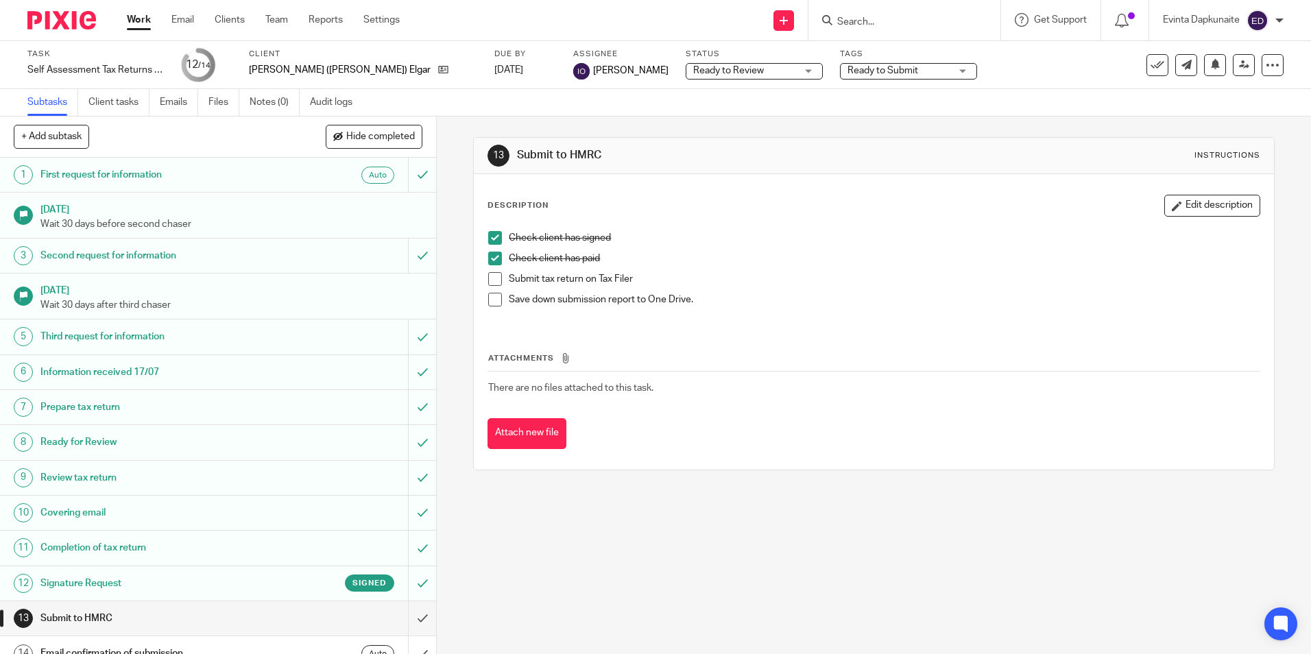
click at [499, 282] on li "Submit tax return on Tax Filer" at bounding box center [873, 282] width 771 height 21
click at [494, 282] on span at bounding box center [495, 279] width 14 height 14
click at [492, 296] on span at bounding box center [495, 300] width 14 height 14
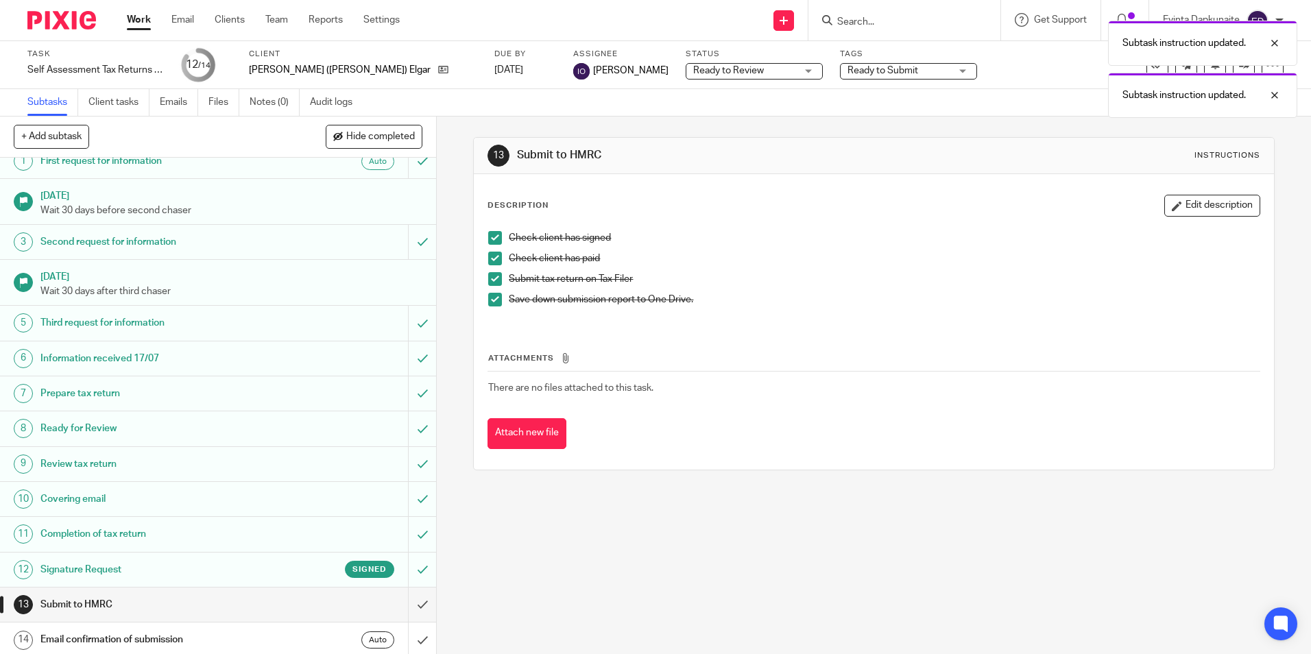
scroll to position [18, 0]
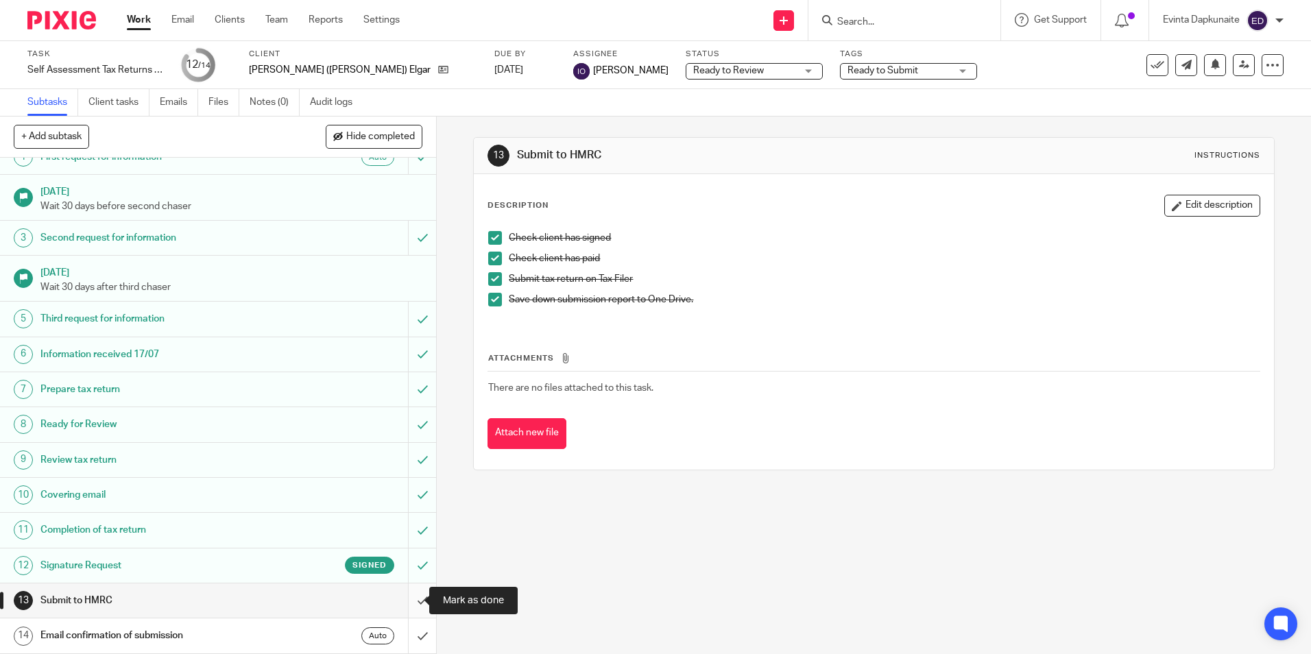
click at [406, 604] on input "submit" at bounding box center [218, 601] width 436 height 34
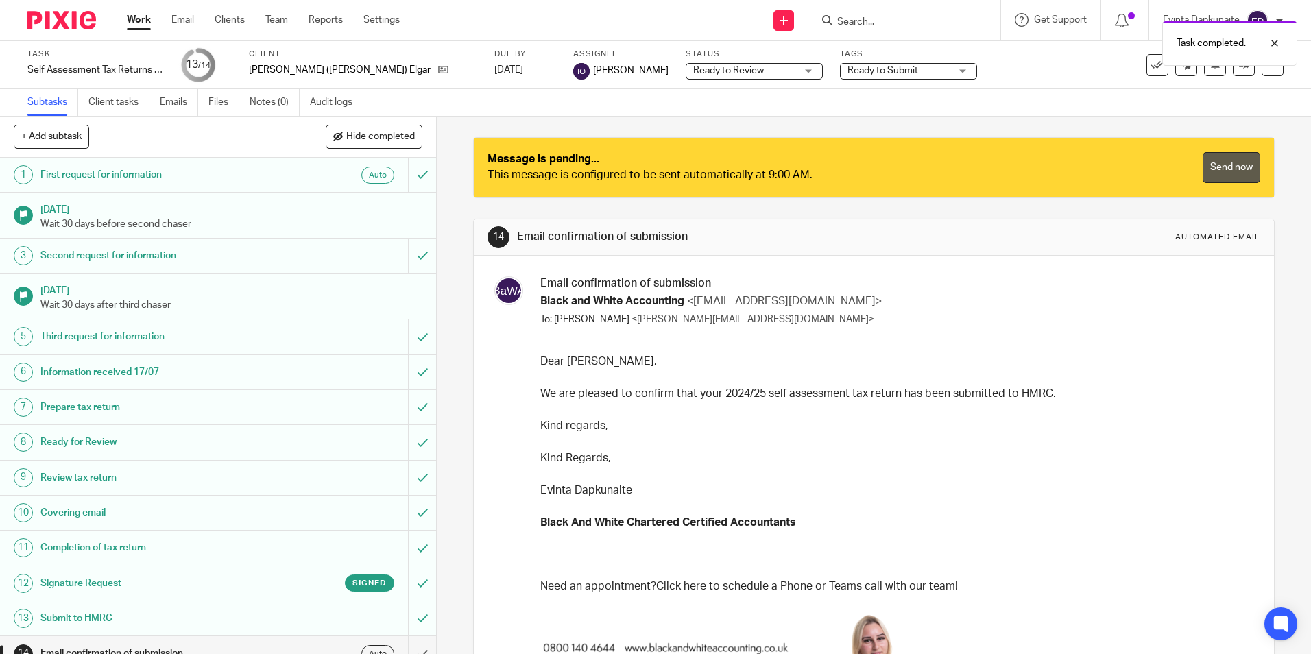
click at [1223, 161] on link "Send now" at bounding box center [1232, 167] width 58 height 31
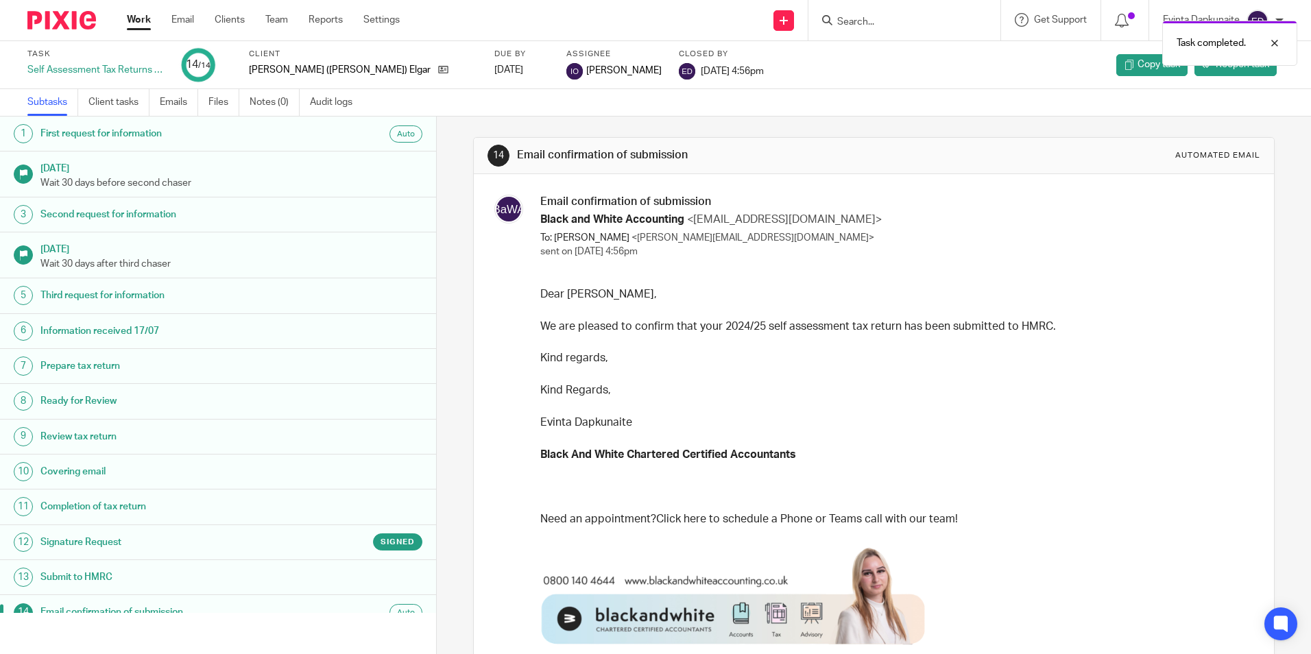
scroll to position [18, 0]
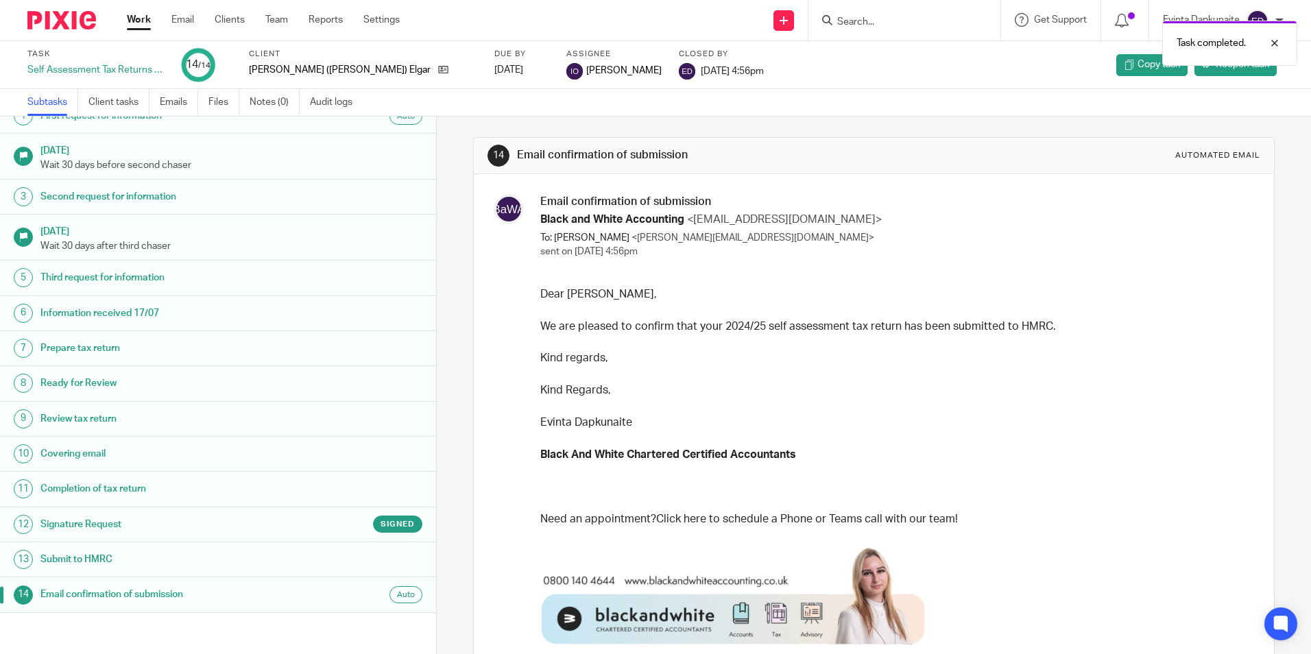
click at [277, 12] on div "Work Email Clients Team Reports Settings Work Email Clients Team Reports Settin…" at bounding box center [266, 20] width 307 height 40
click at [281, 22] on link "Team" at bounding box center [276, 20] width 23 height 14
